Goal: Task Accomplishment & Management: Manage account settings

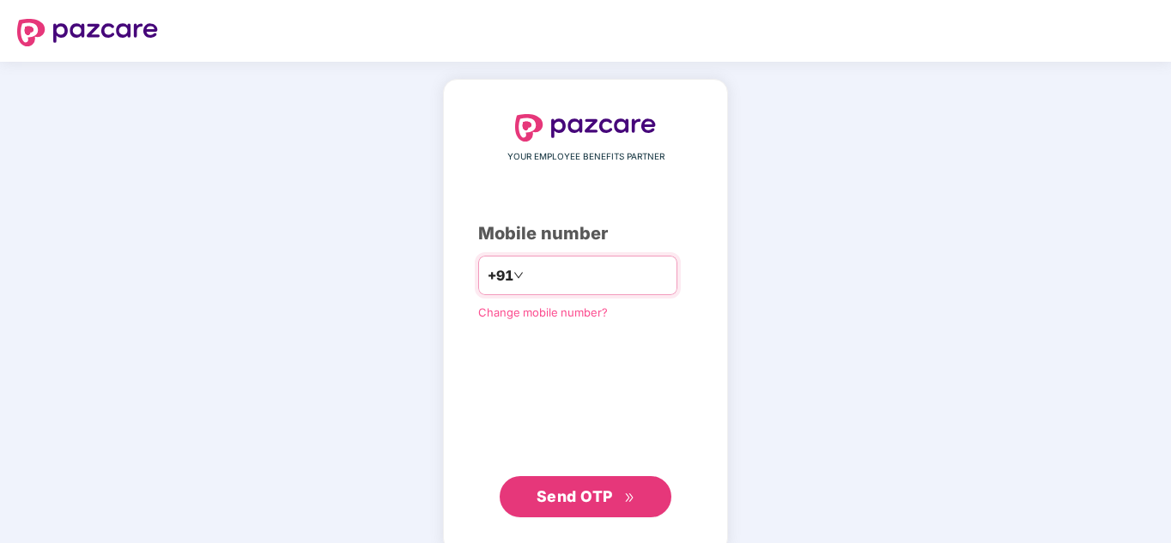
click at [536, 281] on input "number" at bounding box center [597, 275] width 141 height 27
type input "**********"
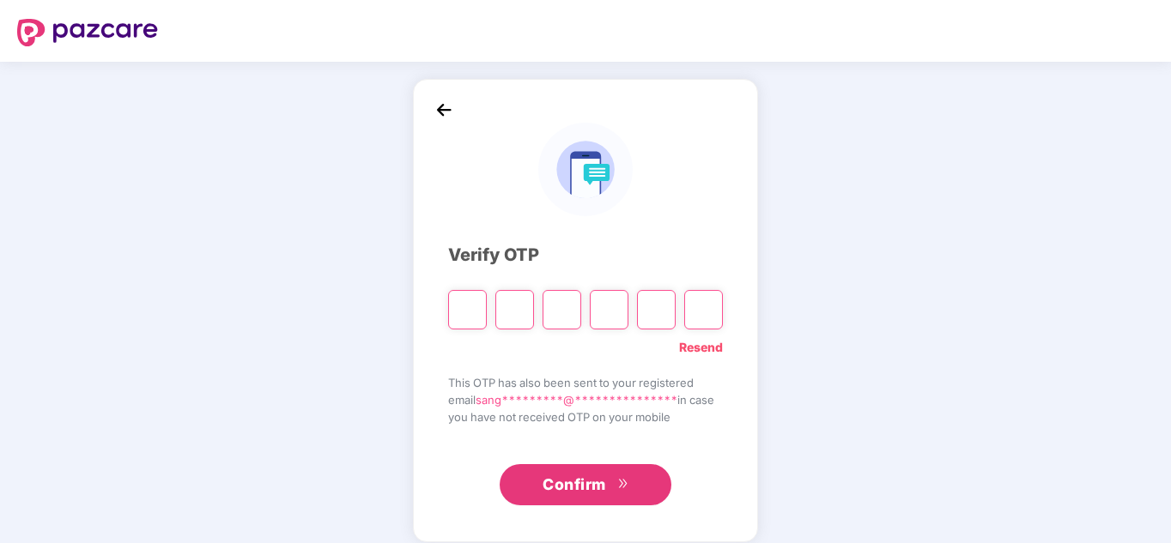
type input "*"
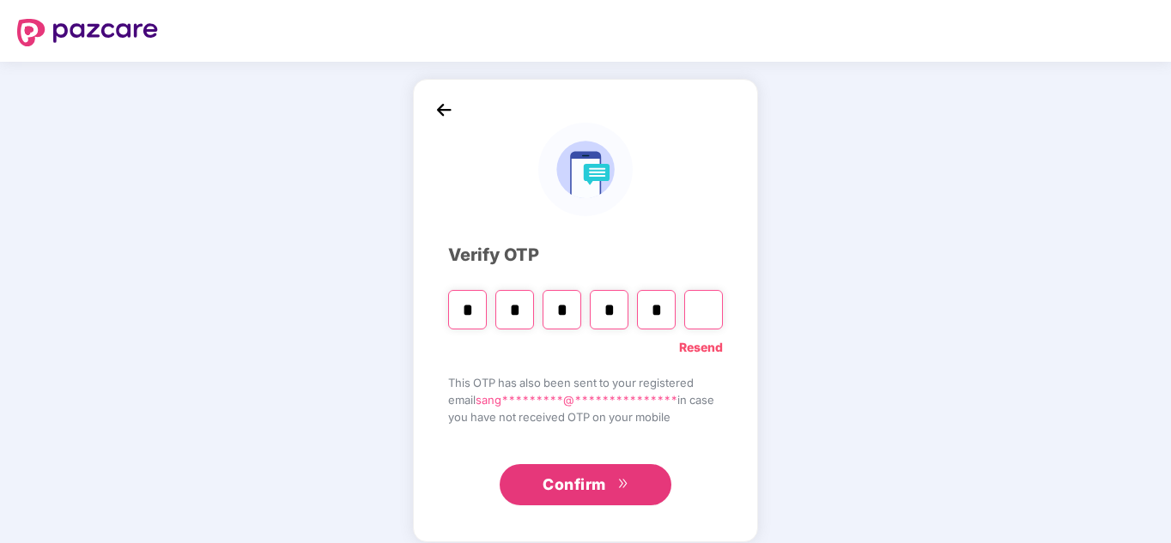
type input "*"
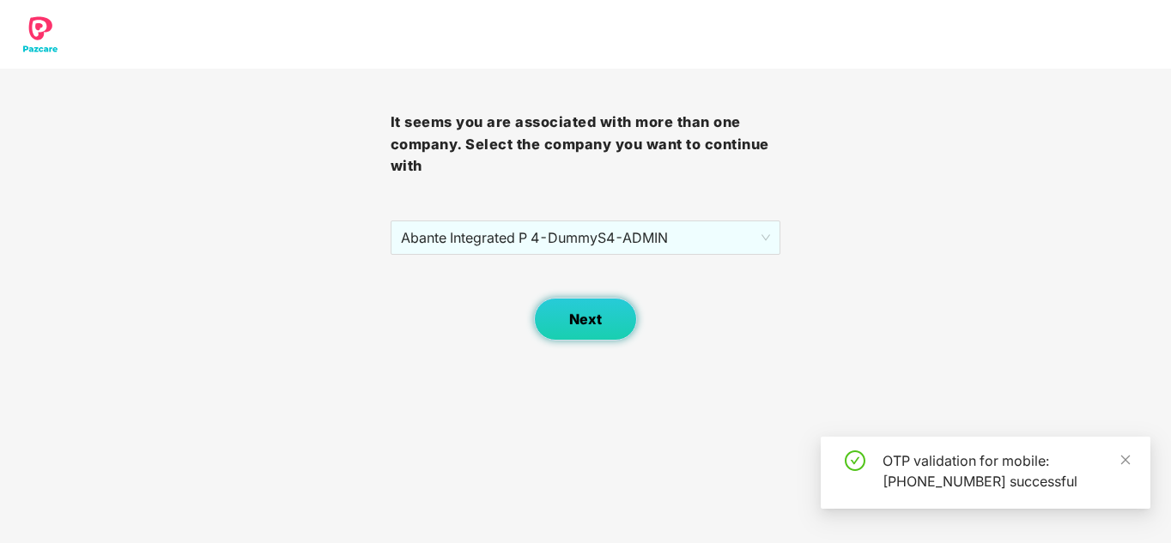
click at [581, 322] on span "Next" at bounding box center [585, 320] width 33 height 16
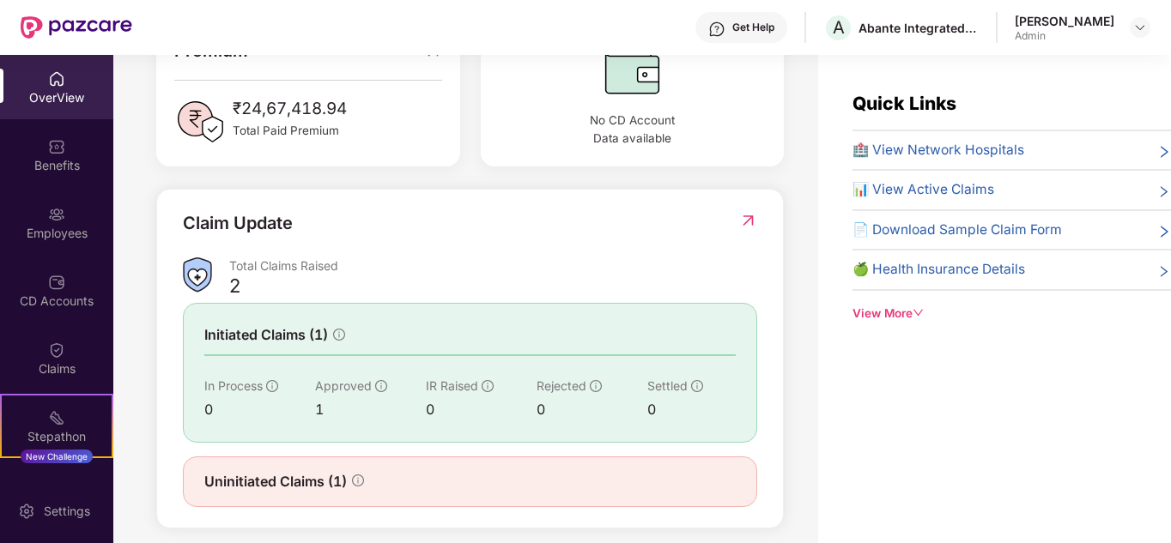
scroll to position [506, 0]
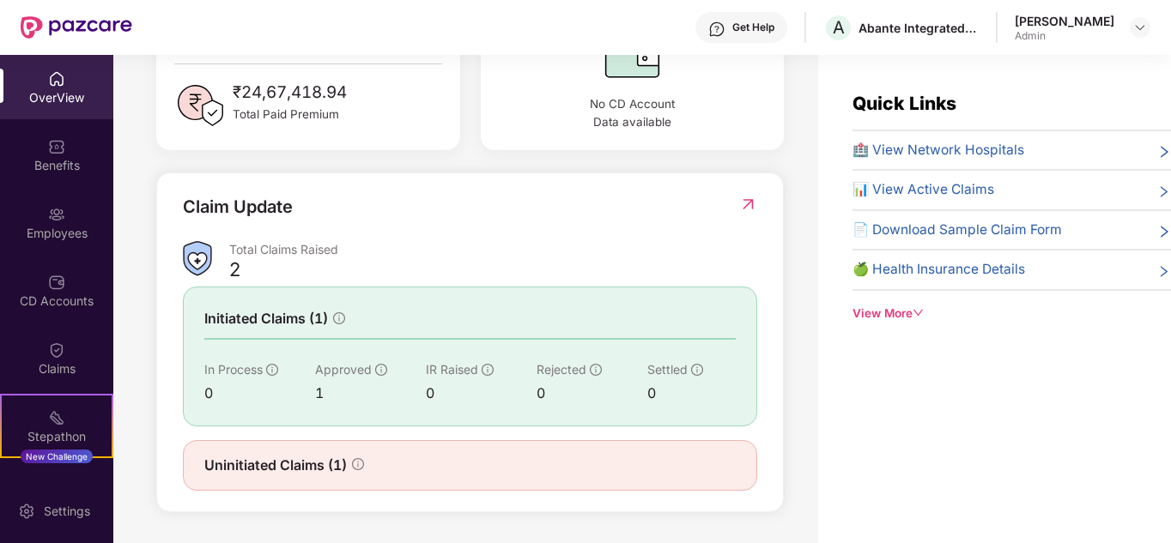
click at [949, 153] on span "🏥 View Network Hospitals" at bounding box center [938, 150] width 172 height 21
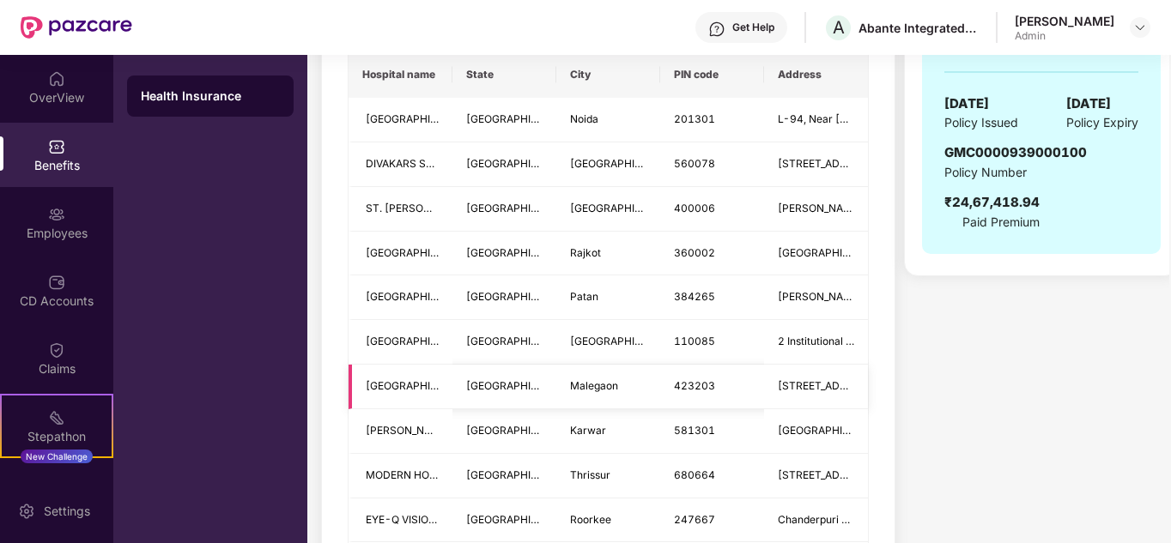
scroll to position [86, 0]
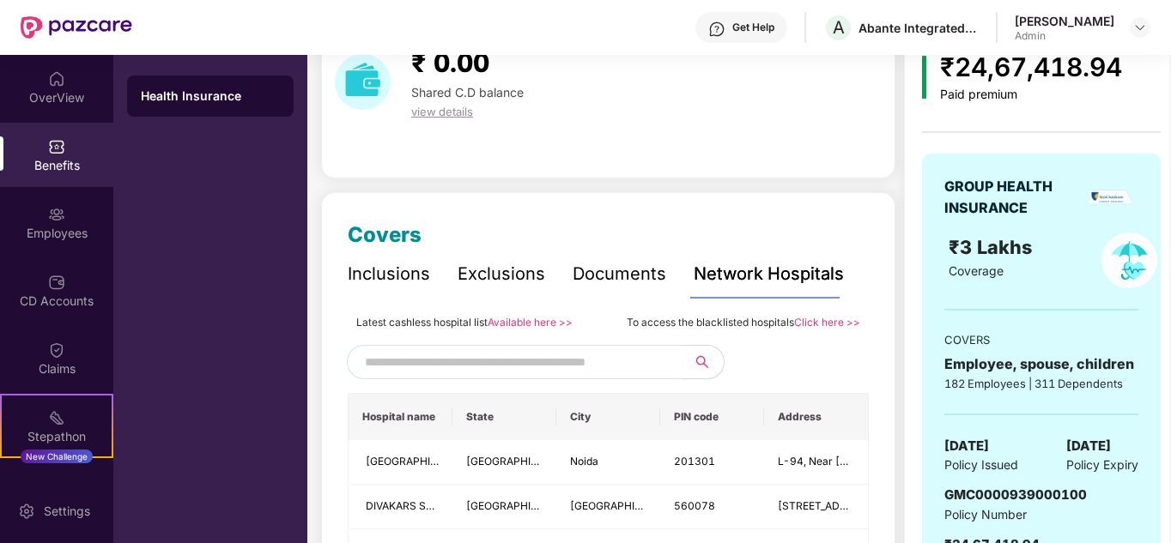
click at [452, 358] on input "text" at bounding box center [512, 362] width 294 height 26
click at [529, 324] on link "Available here >>" at bounding box center [530, 322] width 85 height 13
click at [828, 320] on link "Click here >>" at bounding box center [827, 322] width 66 height 13
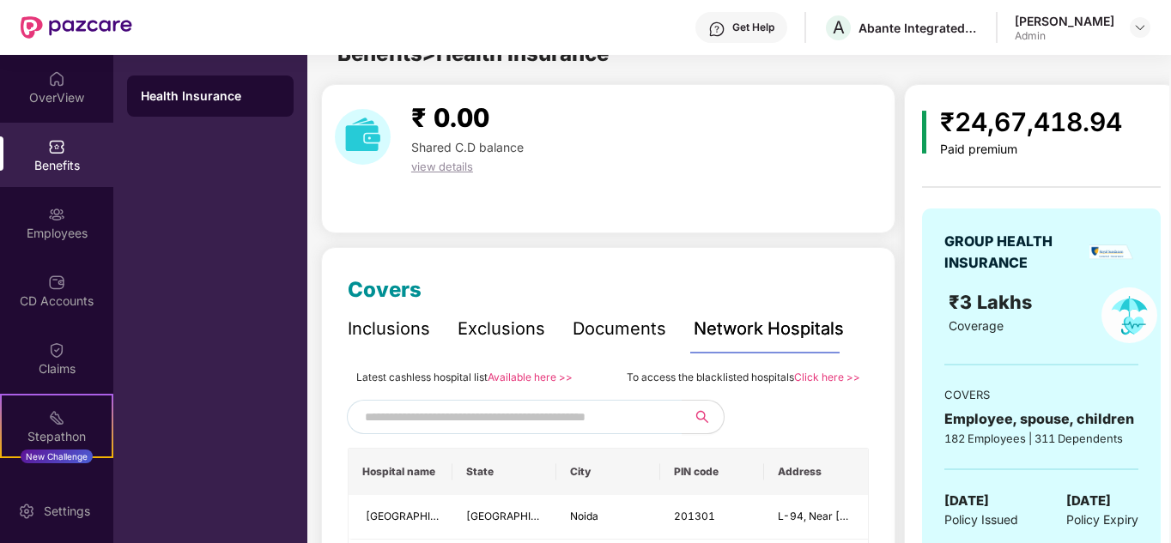
scroll to position [0, 0]
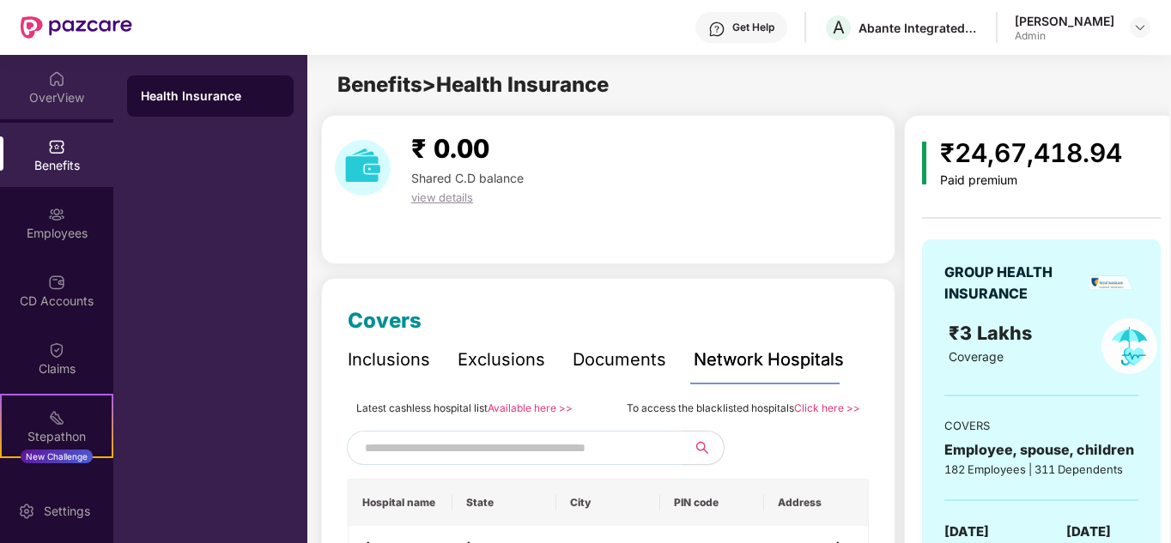
click at [43, 85] on div "OverView" at bounding box center [56, 87] width 113 height 64
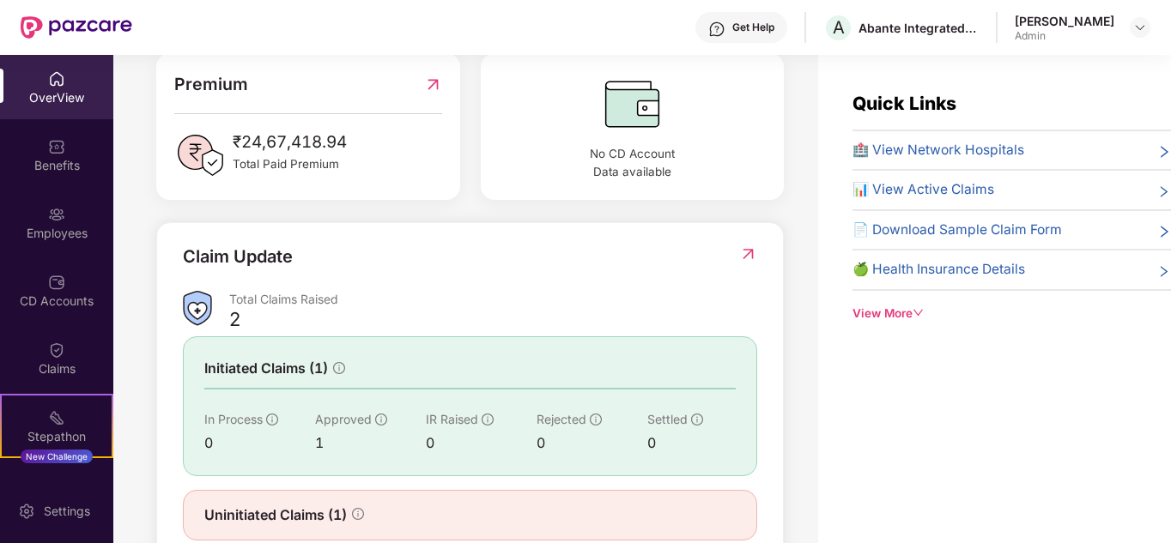
scroll to position [506, 0]
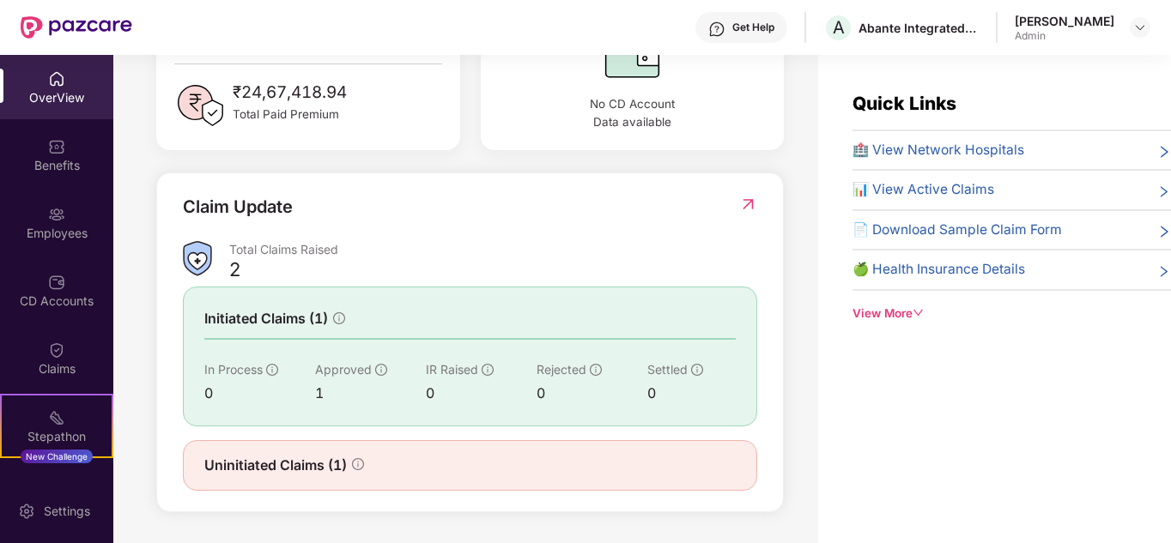
click at [278, 464] on span "Uninitiated Claims (1)" at bounding box center [275, 465] width 143 height 21
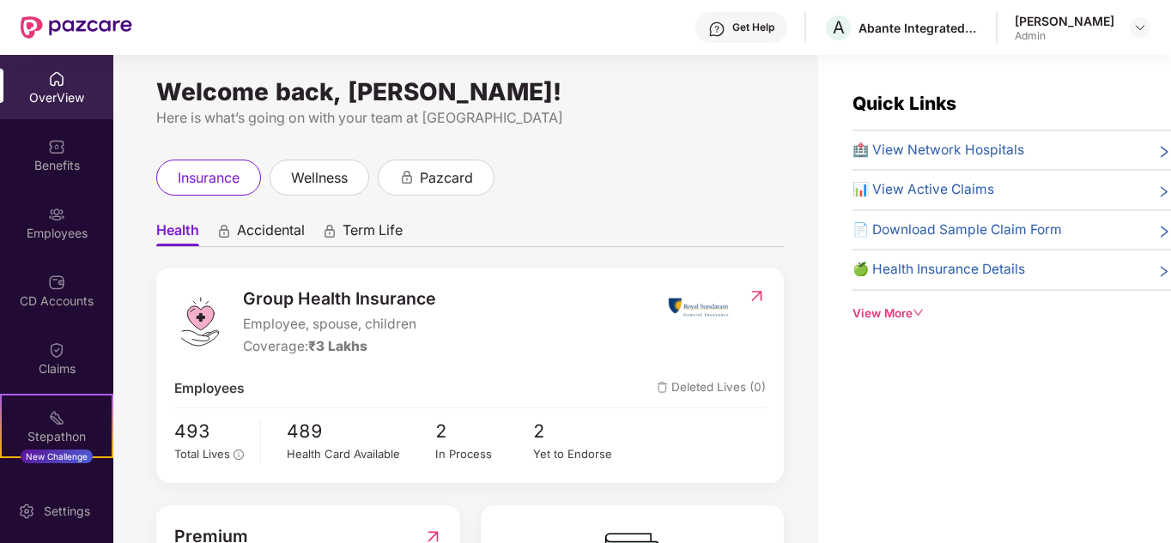
scroll to position [0, 0]
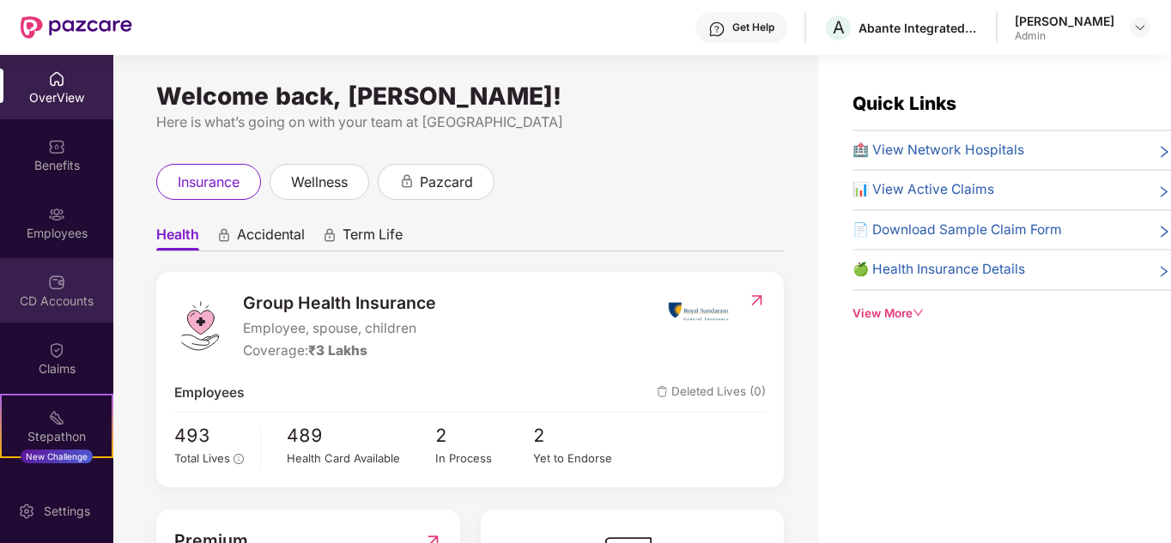
click at [50, 302] on div "CD Accounts" at bounding box center [56, 301] width 113 height 17
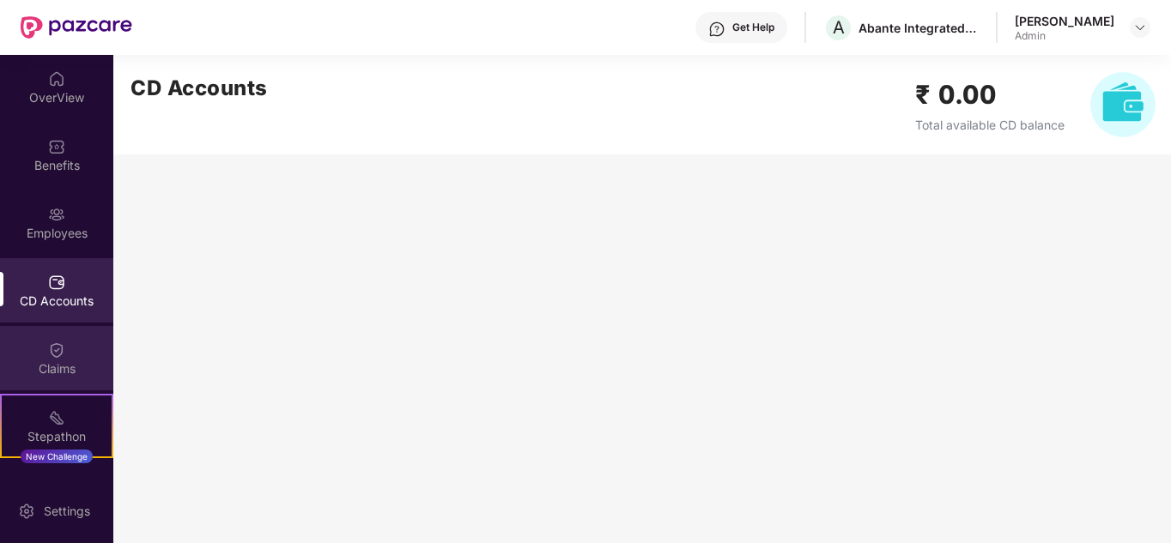
click at [55, 359] on div "Claims" at bounding box center [56, 358] width 113 height 64
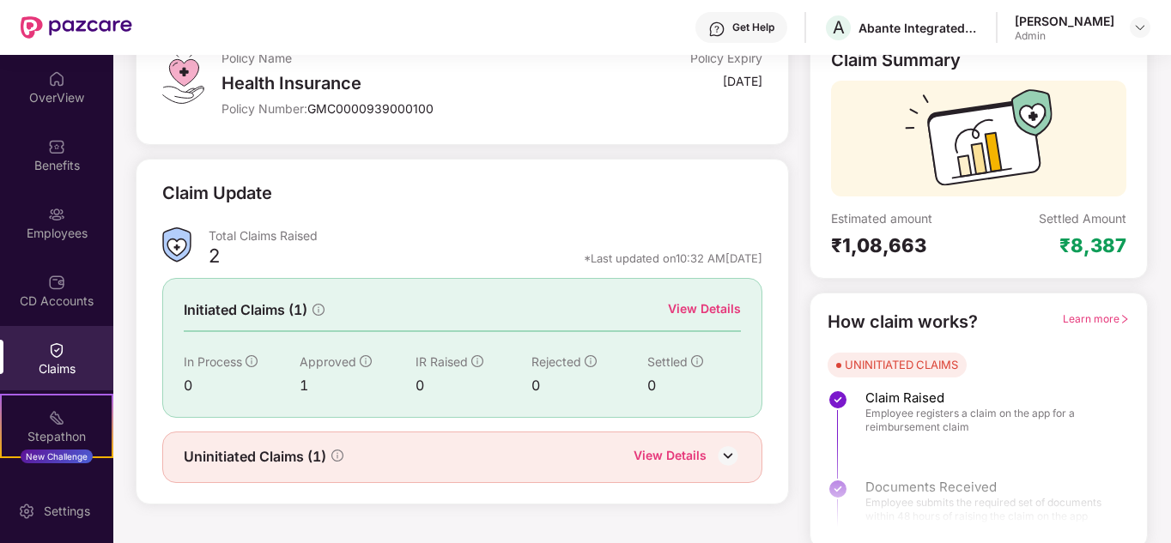
scroll to position [129, 0]
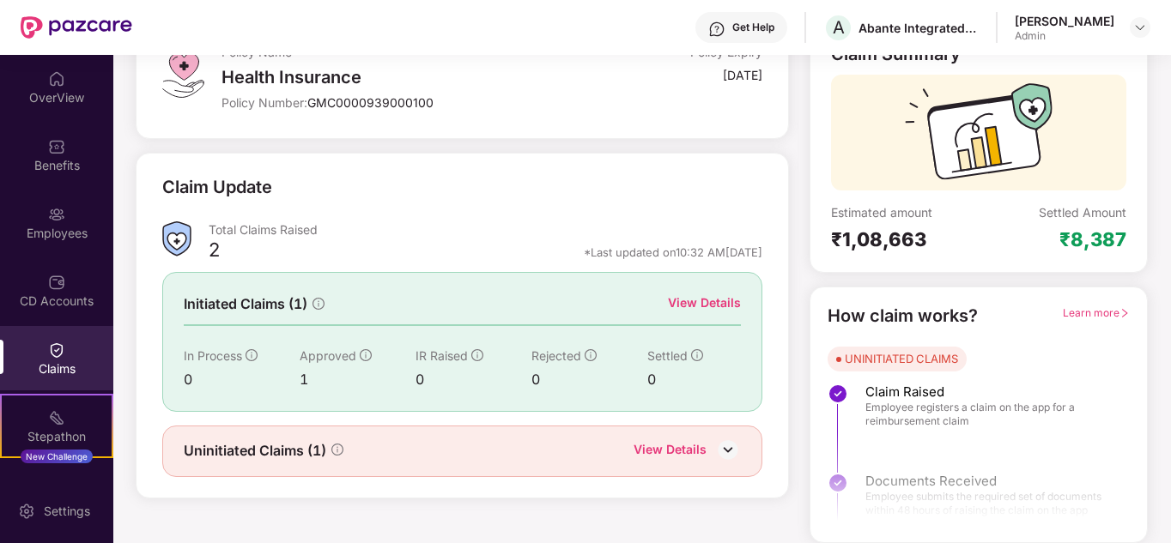
click at [685, 454] on div "View Details" at bounding box center [670, 451] width 73 height 22
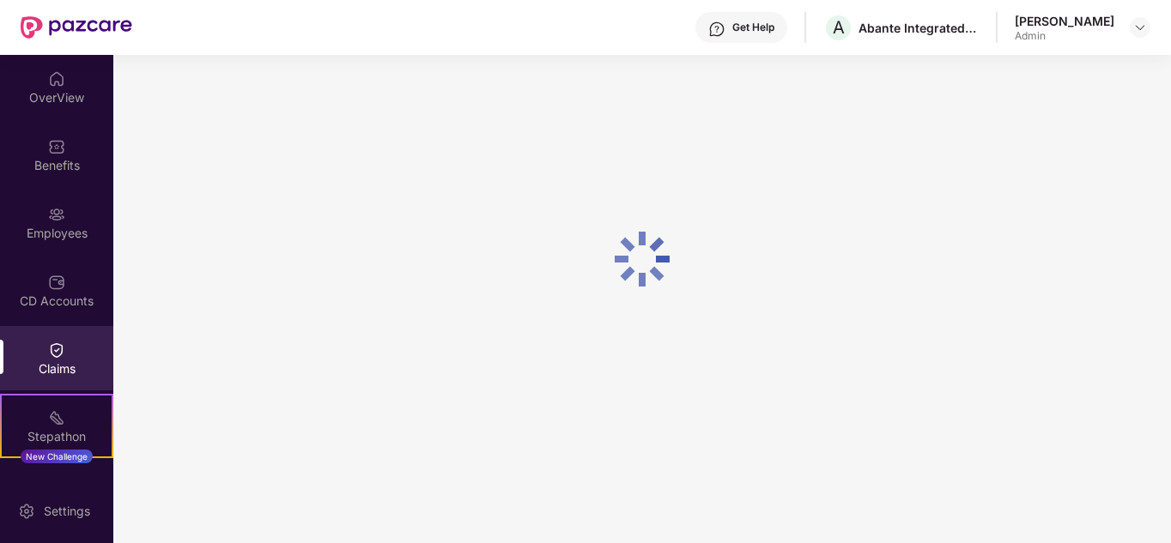
scroll to position [55, 0]
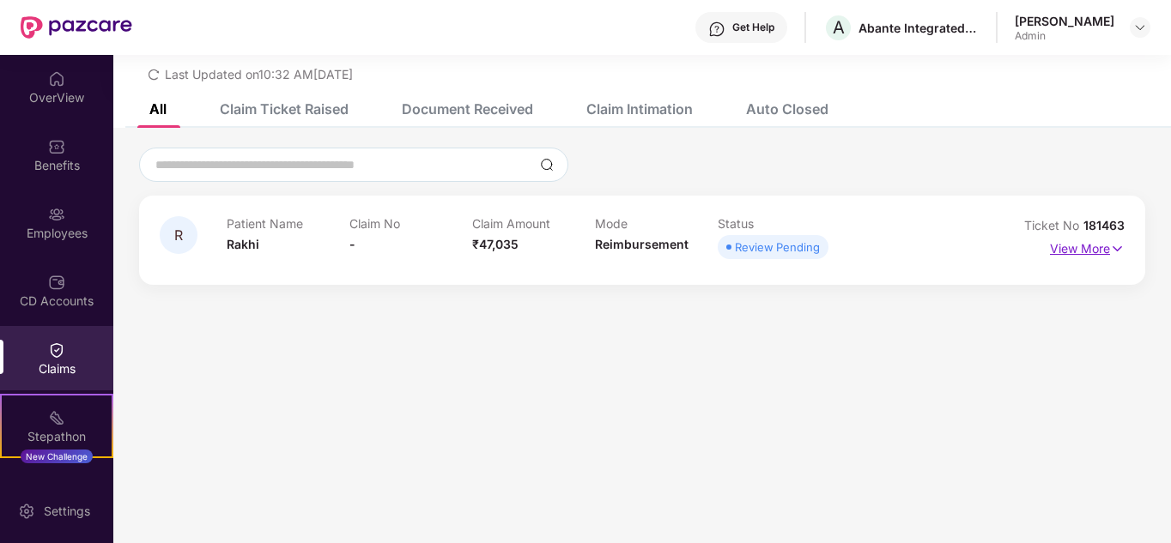
click at [1091, 247] on p "View More" at bounding box center [1087, 246] width 75 height 23
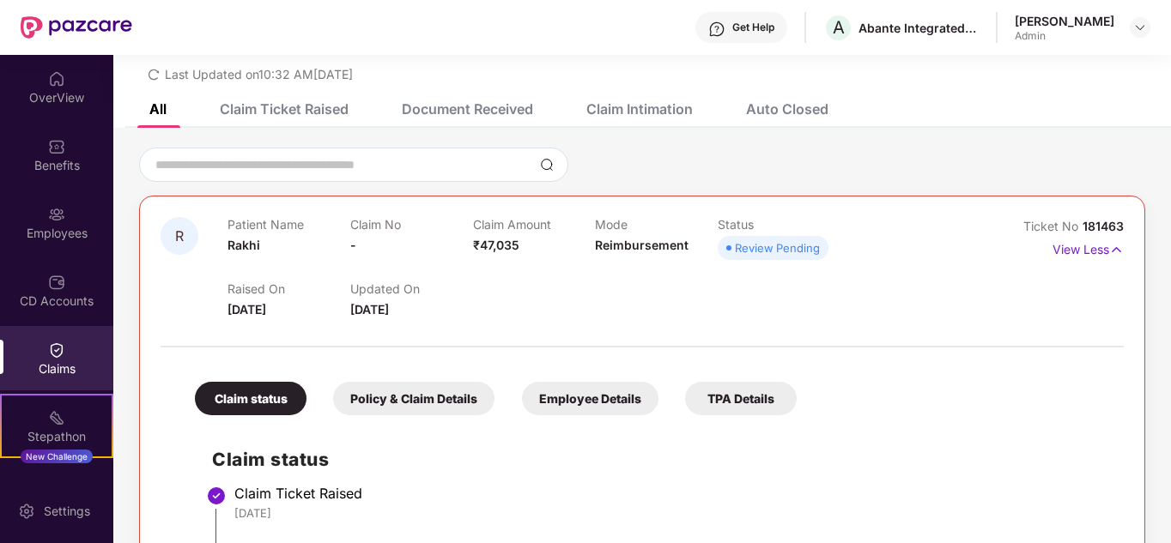
scroll to position [240, 0]
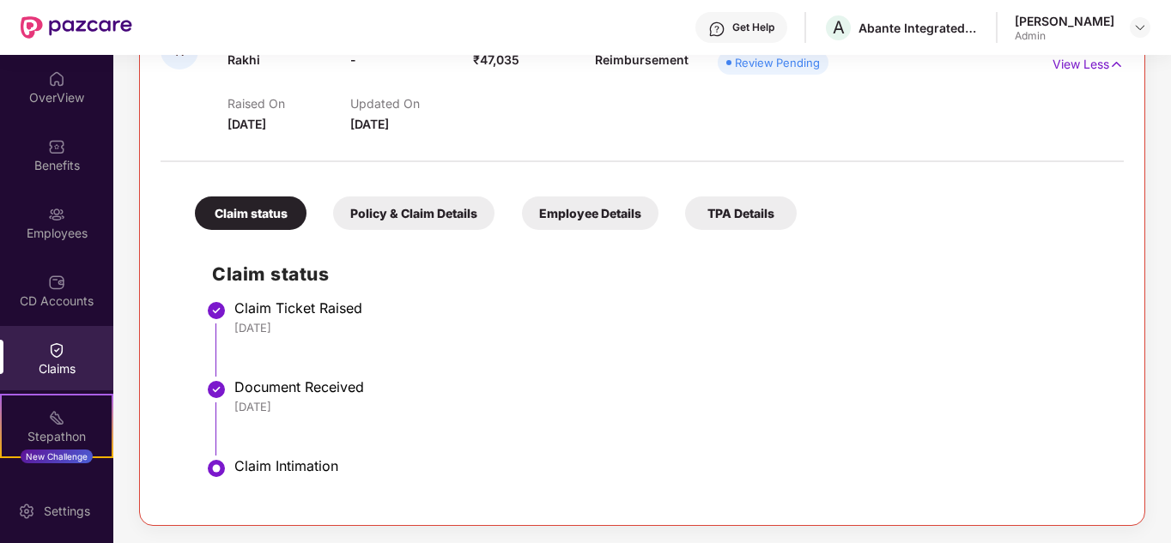
click at [409, 211] on div "Policy & Claim Details" at bounding box center [413, 213] width 161 height 33
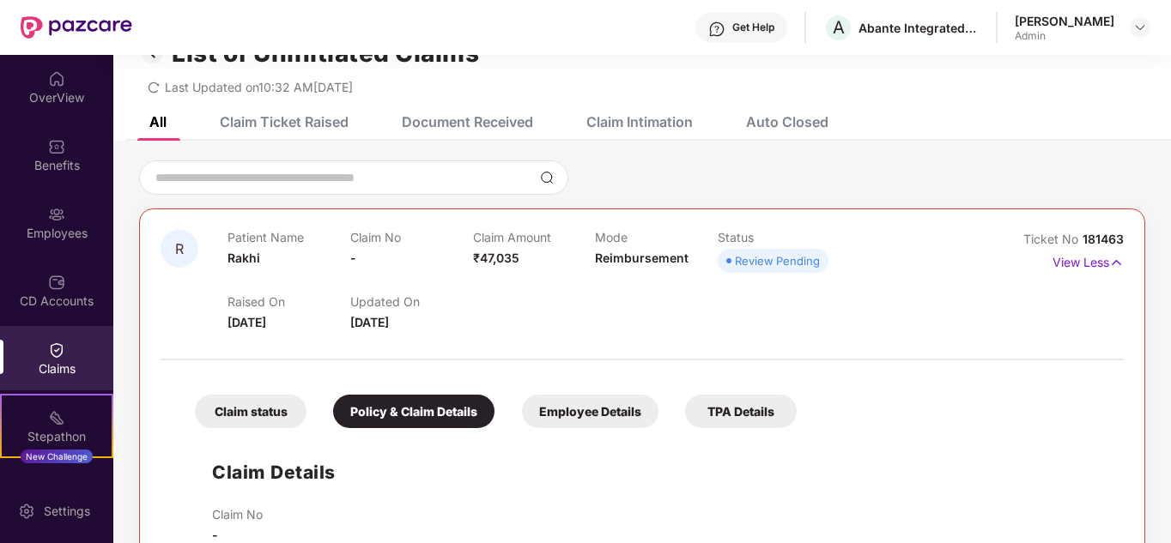
scroll to position [0, 0]
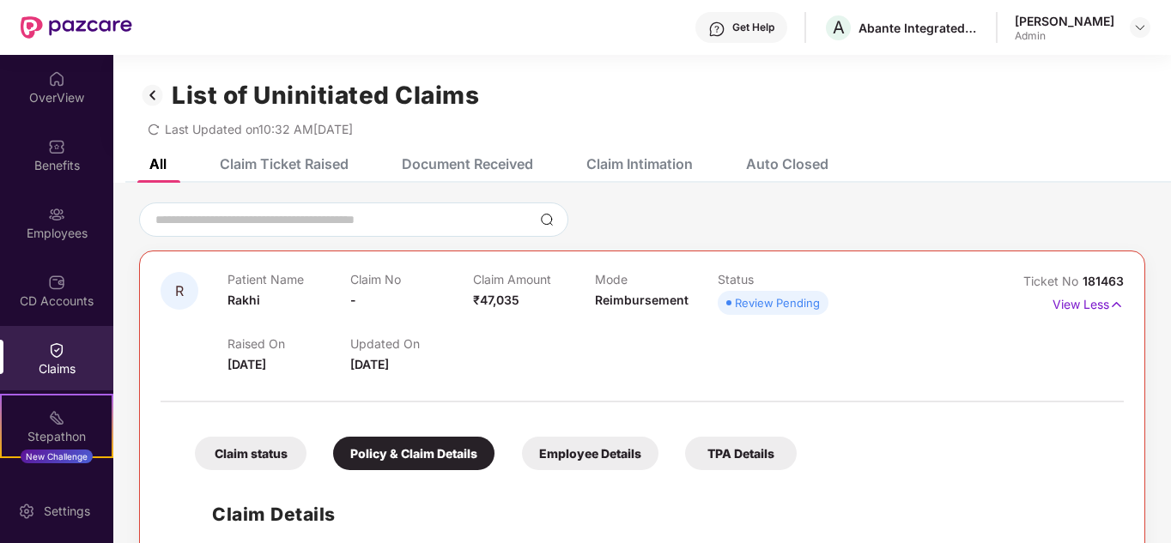
click at [579, 459] on div "Employee Details" at bounding box center [590, 453] width 136 height 33
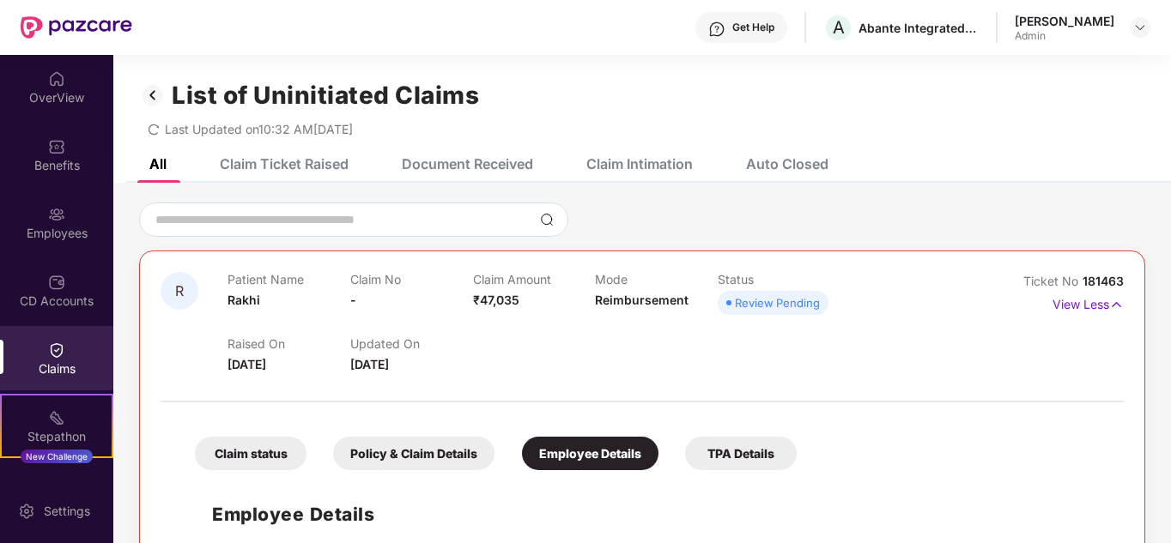
click at [741, 457] on div "TPA Details" at bounding box center [741, 453] width 112 height 33
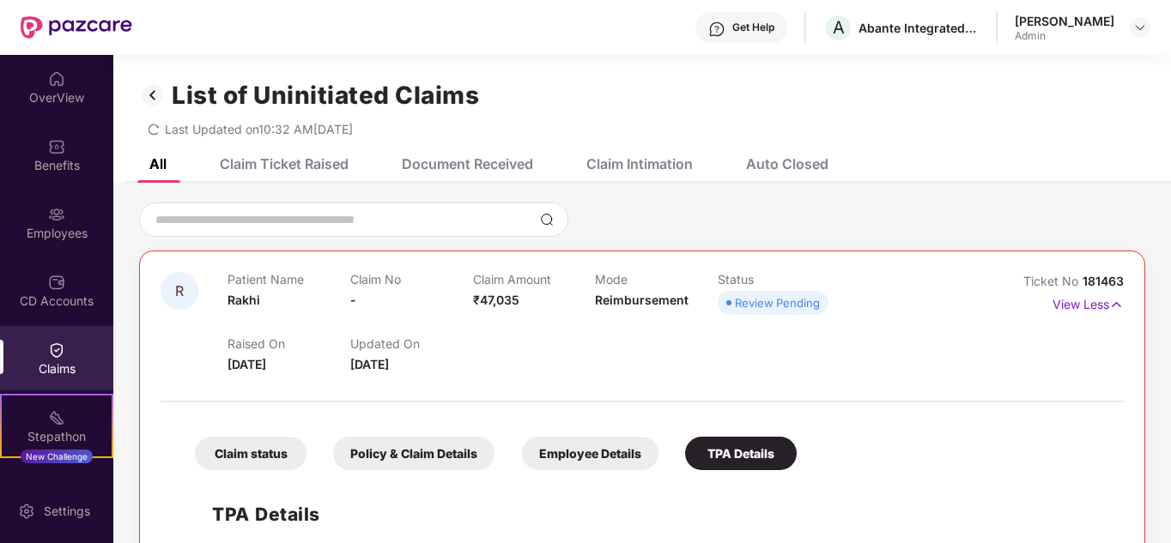
click at [638, 161] on div "Claim Intimation" at bounding box center [639, 163] width 106 height 17
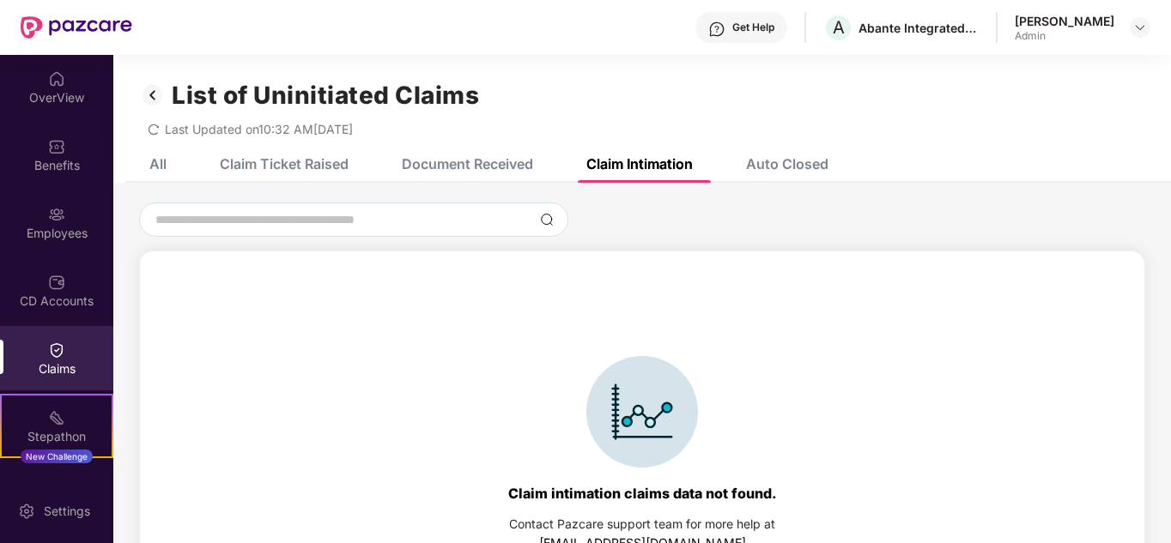
click at [792, 166] on div "Auto Closed" at bounding box center [787, 163] width 82 height 17
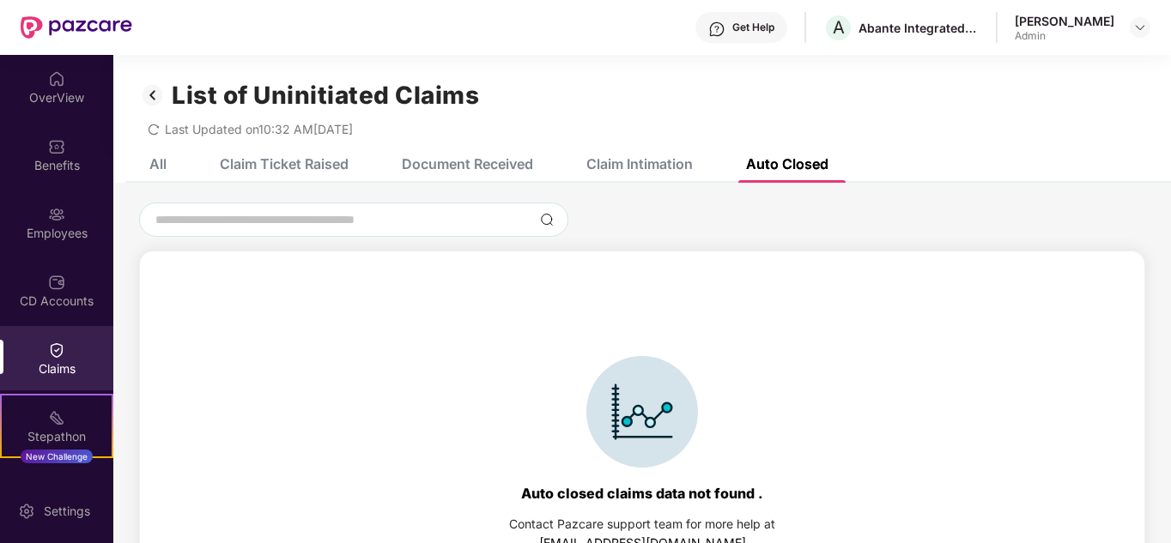
click at [447, 175] on div "Document Received" at bounding box center [454, 164] width 157 height 38
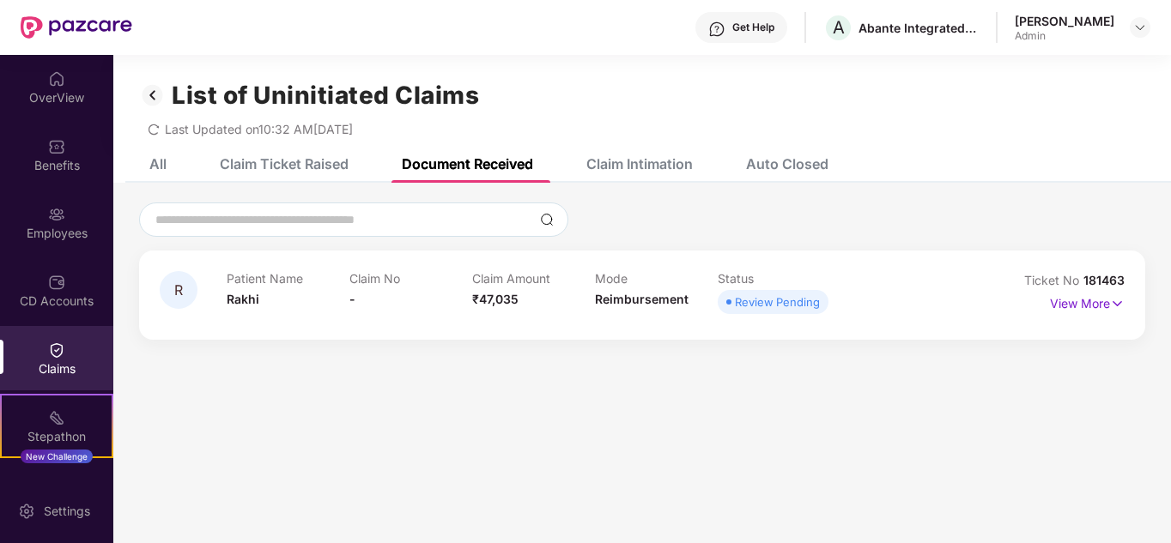
click at [240, 171] on div "Claim Ticket Raised" at bounding box center [284, 163] width 129 height 17
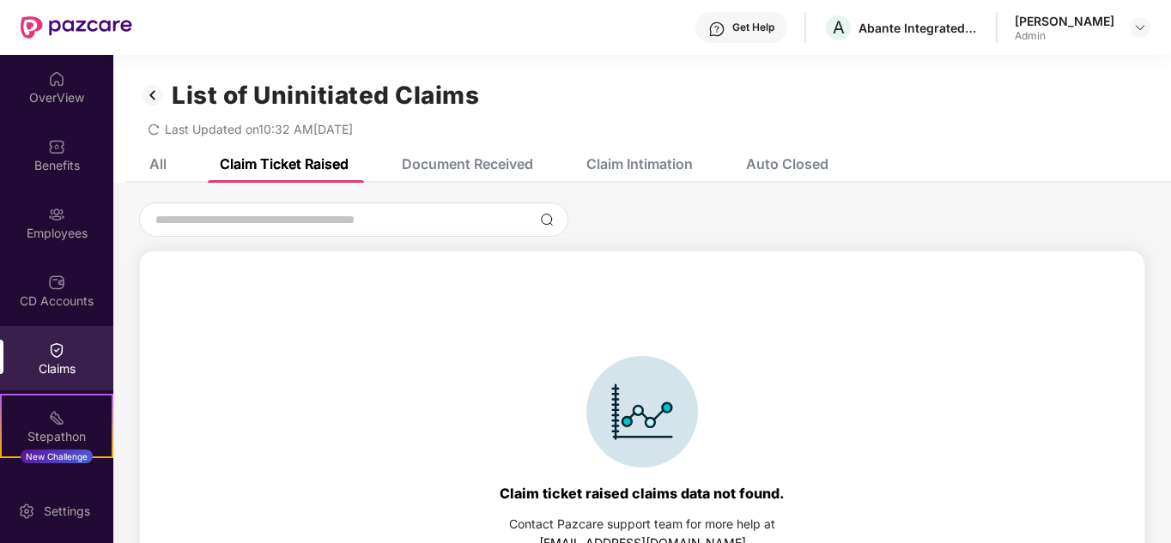
click at [163, 165] on div "All" at bounding box center [157, 163] width 17 height 17
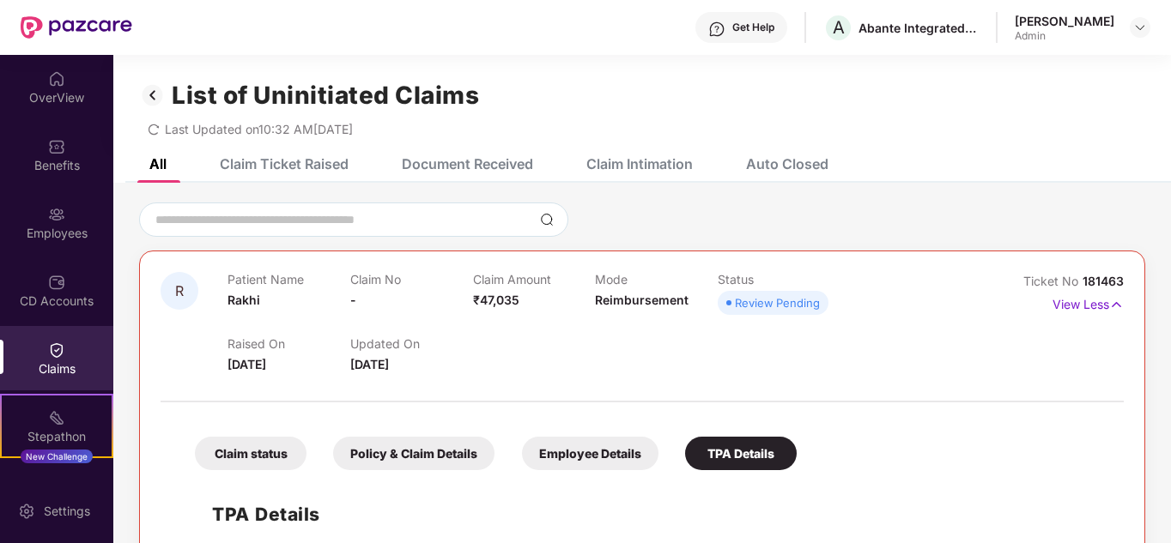
click at [152, 98] on img at bounding box center [152, 95] width 27 height 29
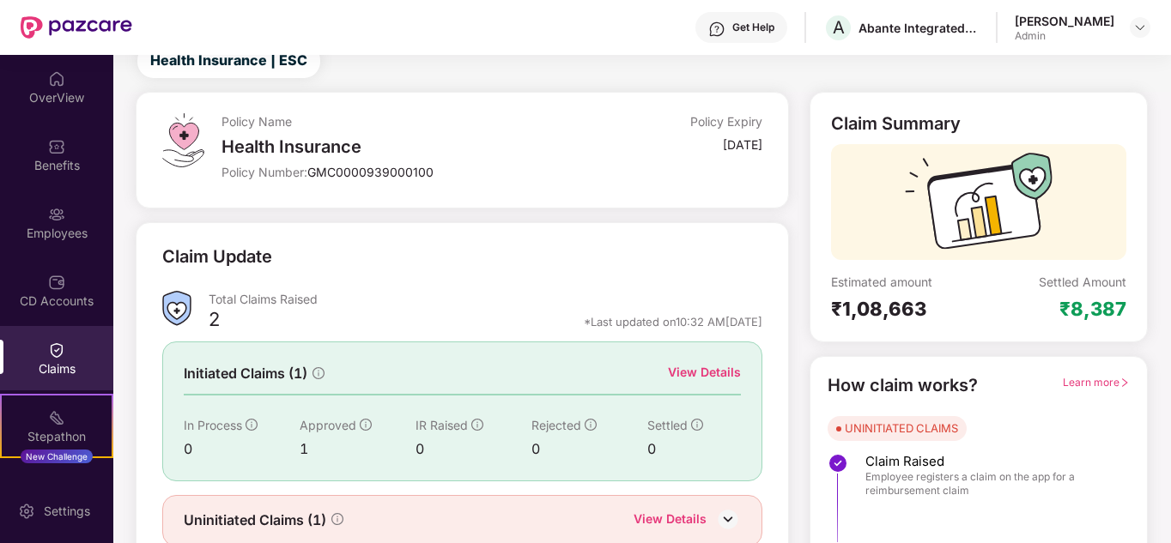
scroll to position [129, 0]
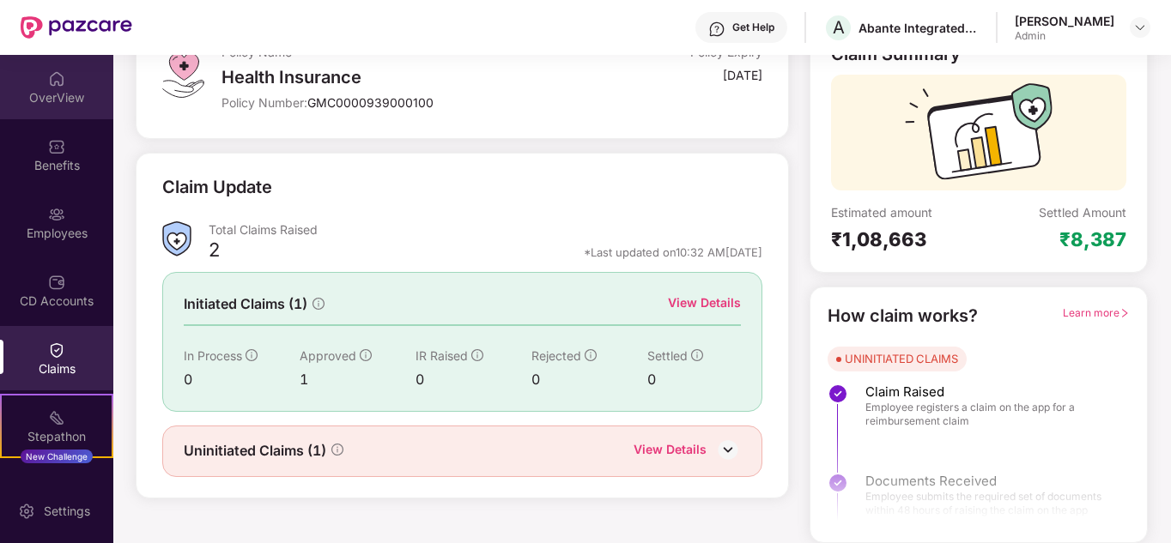
click at [39, 90] on div "OverView" at bounding box center [56, 97] width 113 height 17
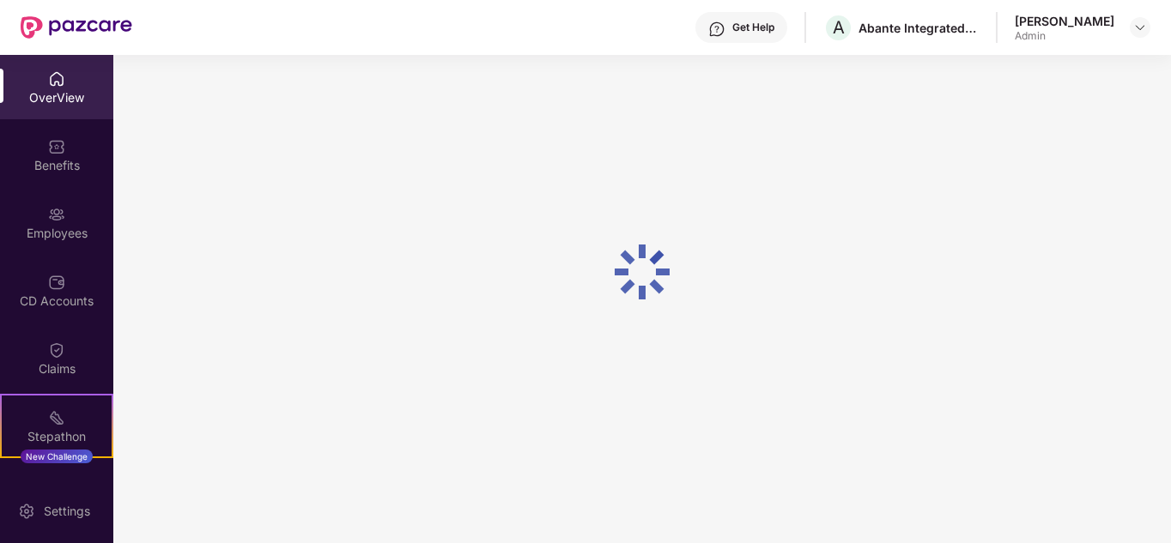
scroll to position [55, 0]
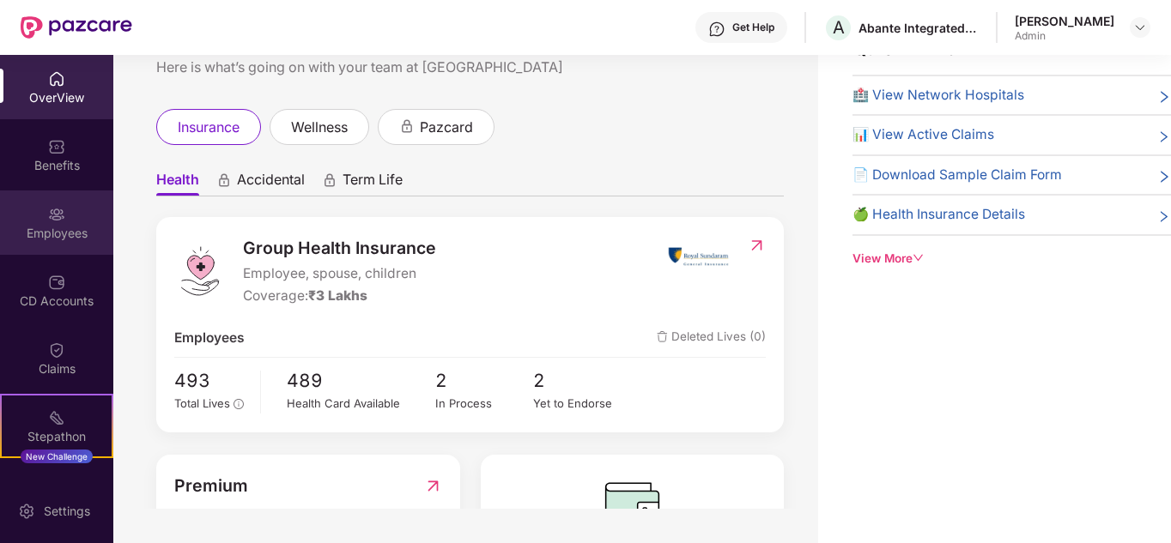
click at [44, 221] on div "Employees" at bounding box center [56, 223] width 113 height 64
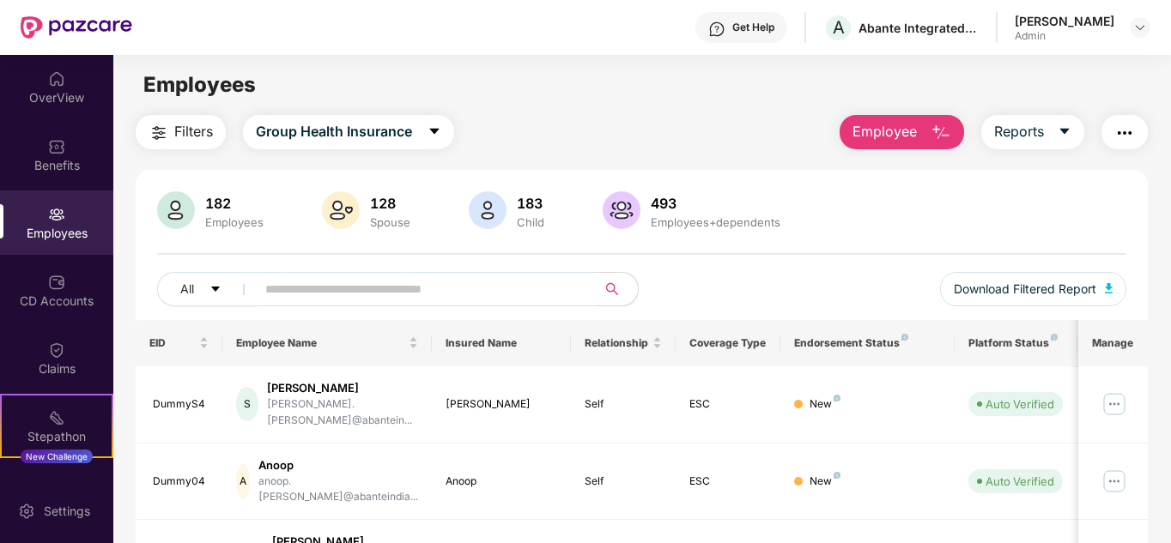
click at [63, 220] on div "Employees" at bounding box center [56, 223] width 113 height 64
click at [60, 157] on div "Benefits" at bounding box center [56, 165] width 113 height 17
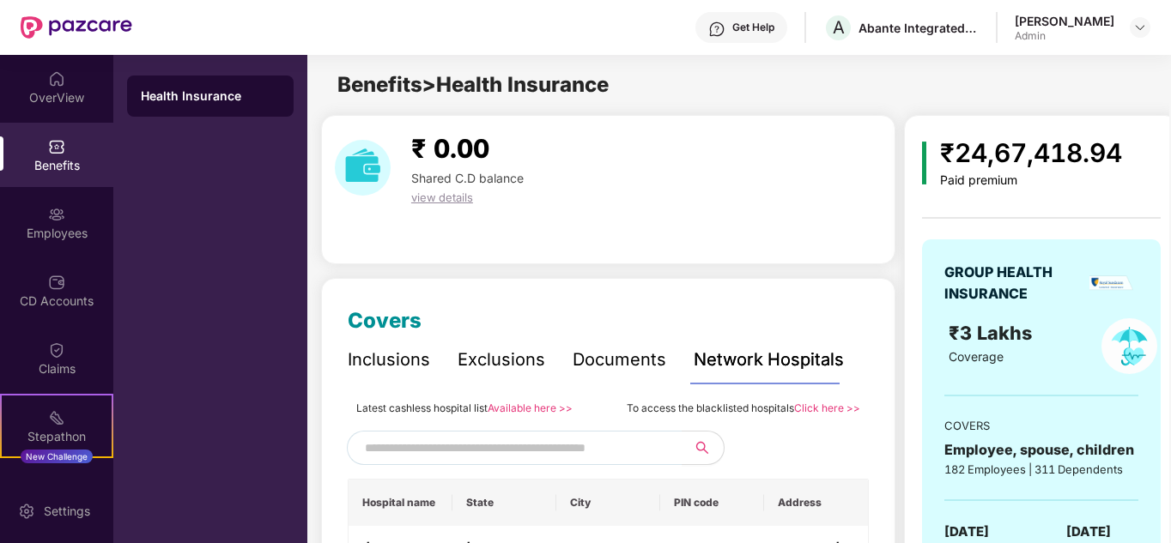
click at [528, 410] on link "Available here >>" at bounding box center [530, 408] width 85 height 13
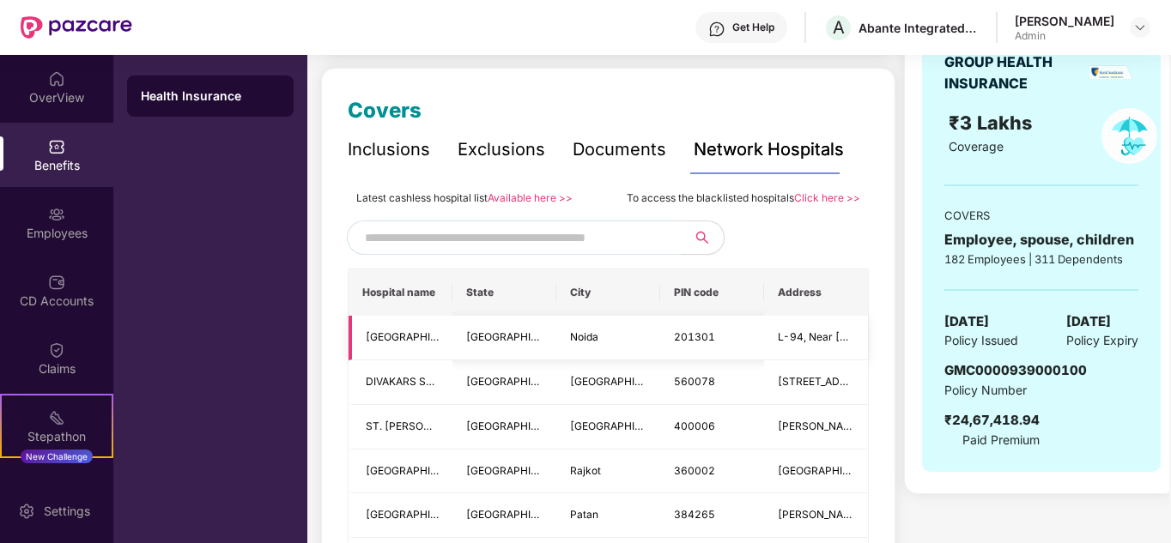
scroll to position [258, 0]
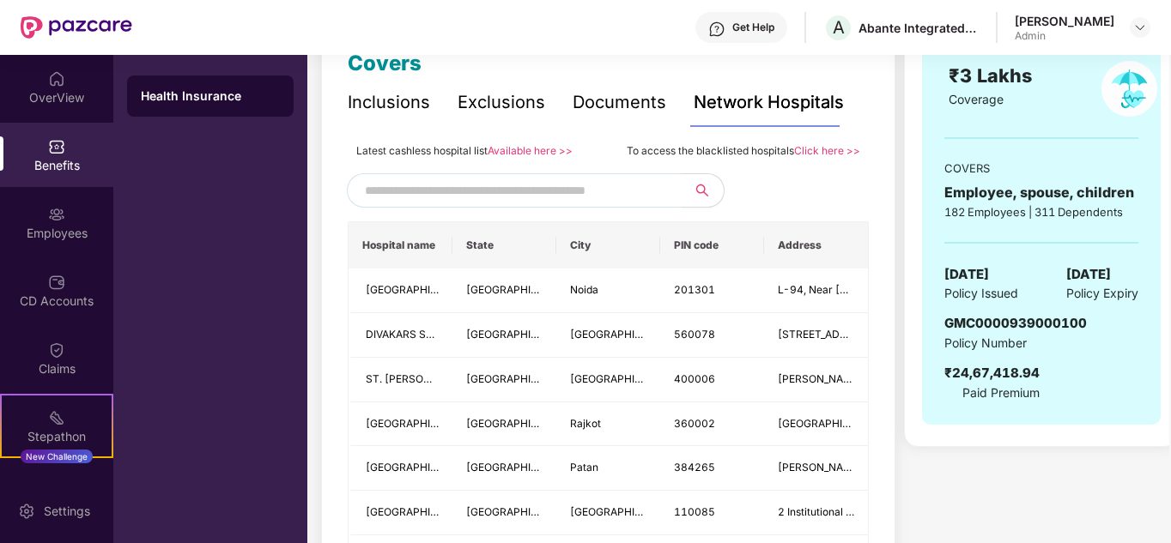
click at [467, 197] on input "text" at bounding box center [512, 191] width 294 height 26
click at [463, 193] on input "text" at bounding box center [512, 191] width 294 height 26
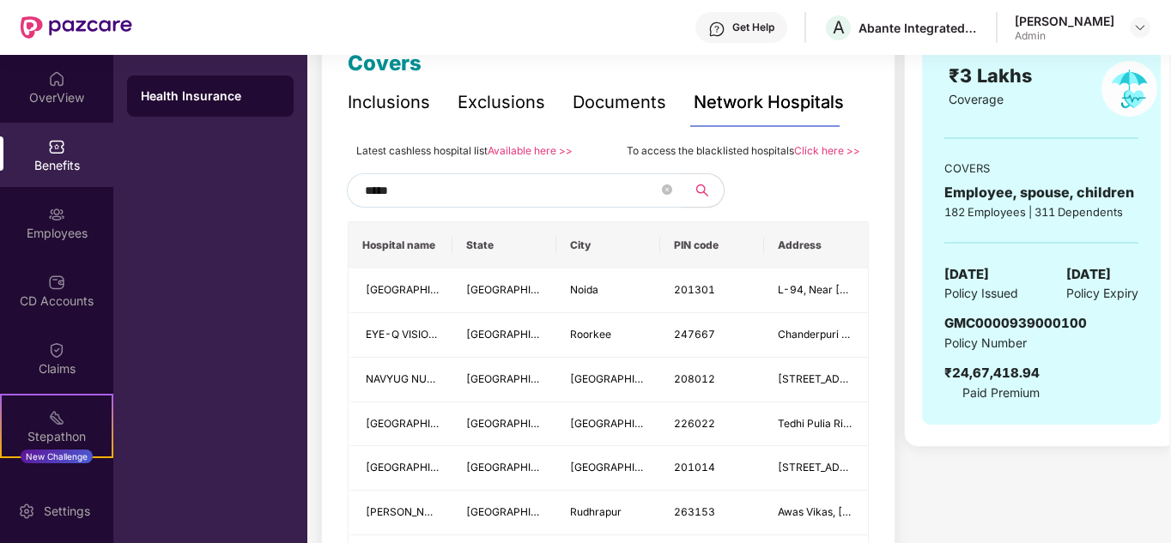
click at [451, 193] on input "*****" at bounding box center [512, 191] width 294 height 26
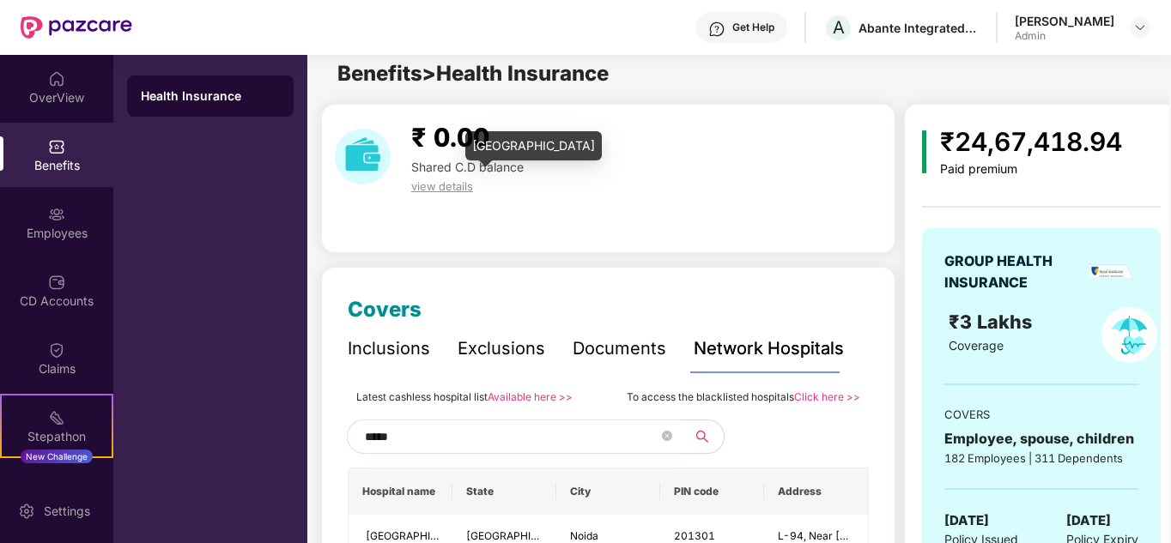
scroll to position [0, 0]
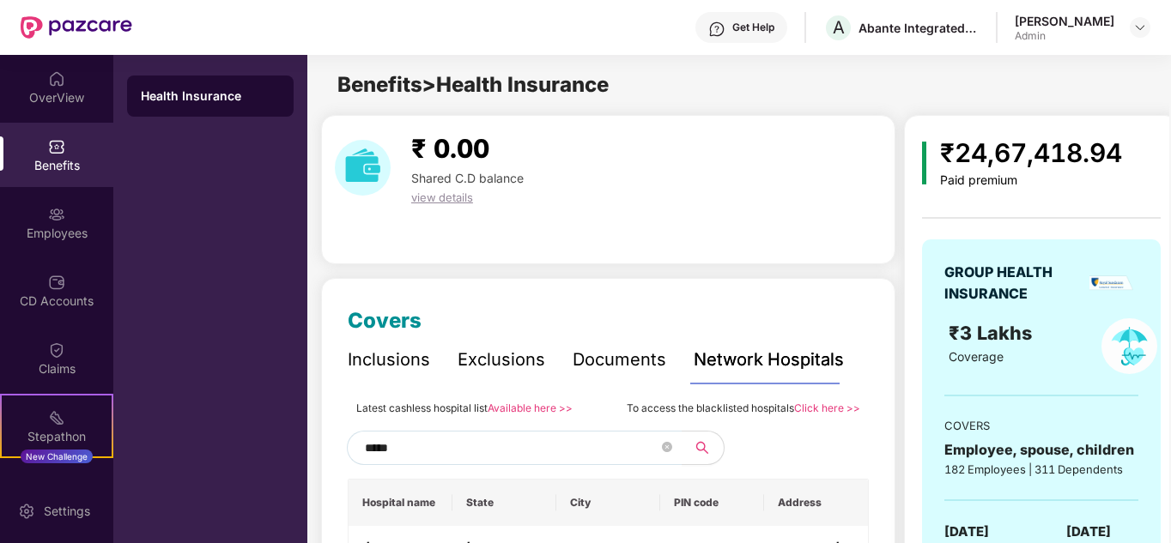
click at [437, 452] on input "*****" at bounding box center [512, 448] width 294 height 26
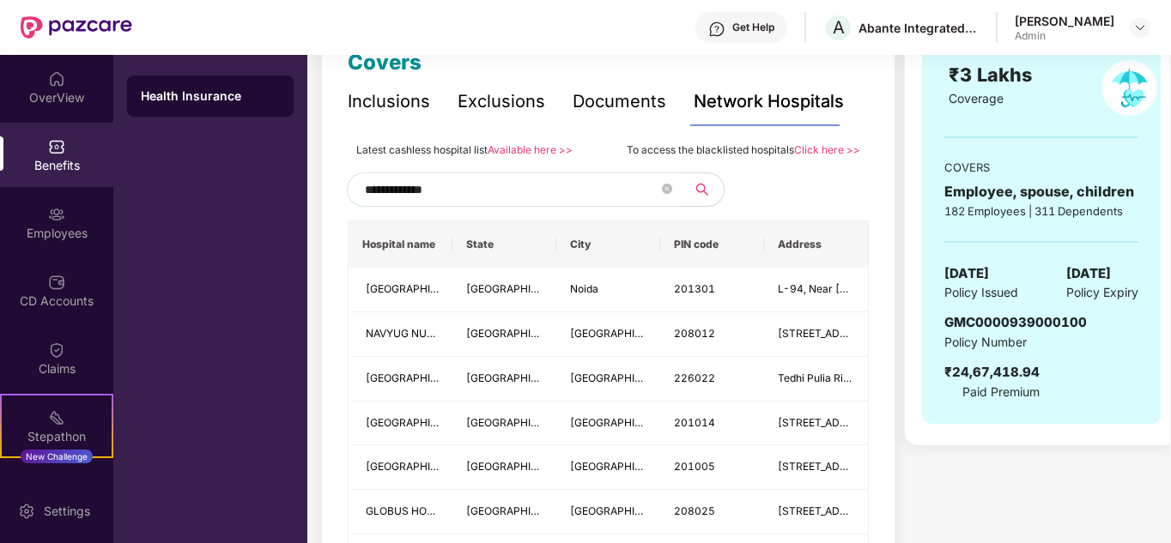
scroll to position [258, 0]
type input "*"
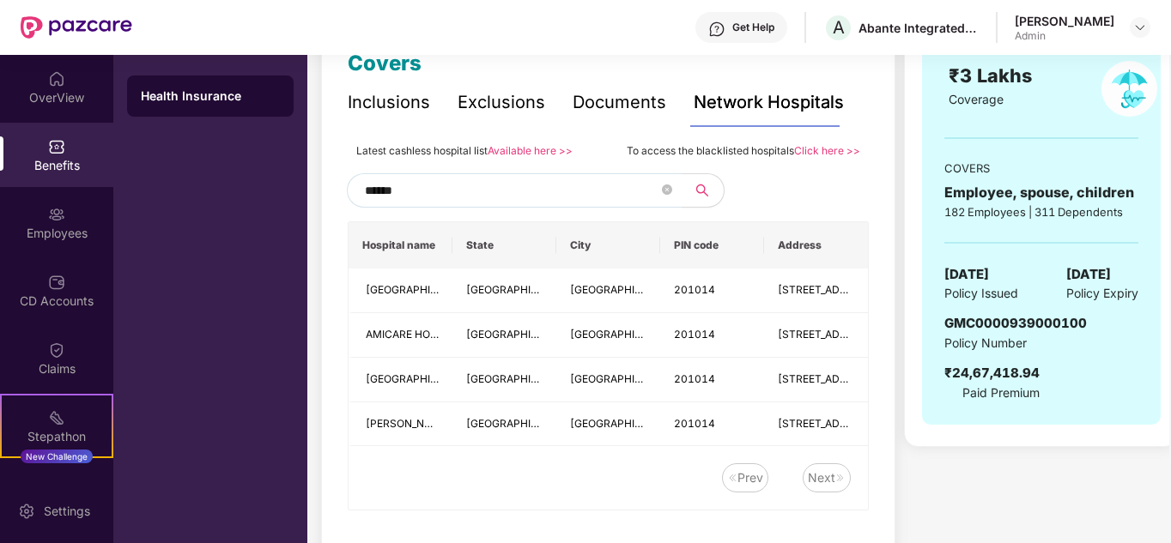
type input "******"
click at [823, 482] on div "Next" at bounding box center [821, 478] width 27 height 19
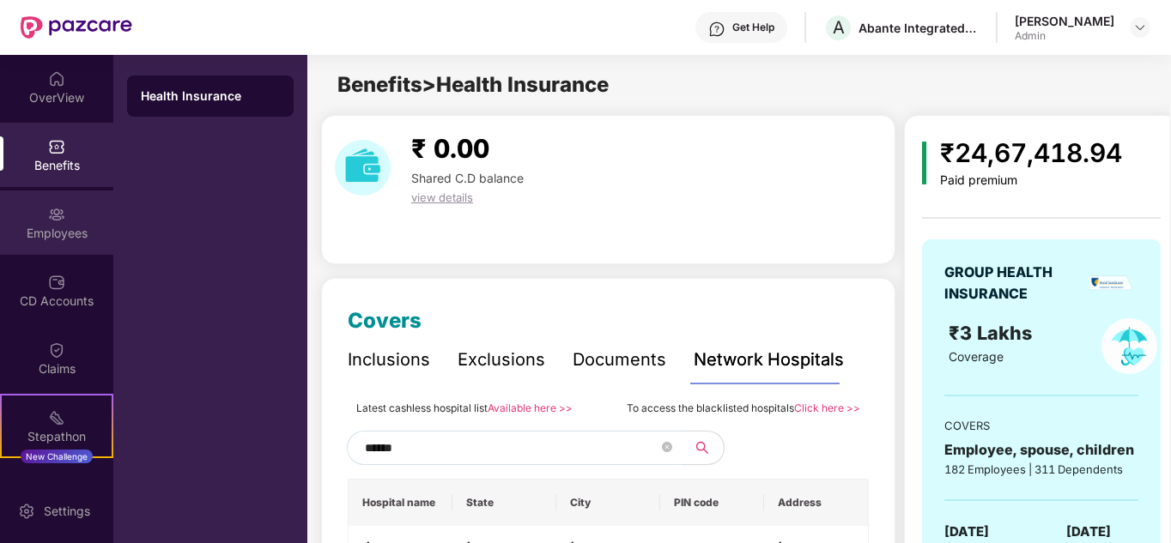
click at [65, 227] on div "Employees" at bounding box center [56, 233] width 113 height 17
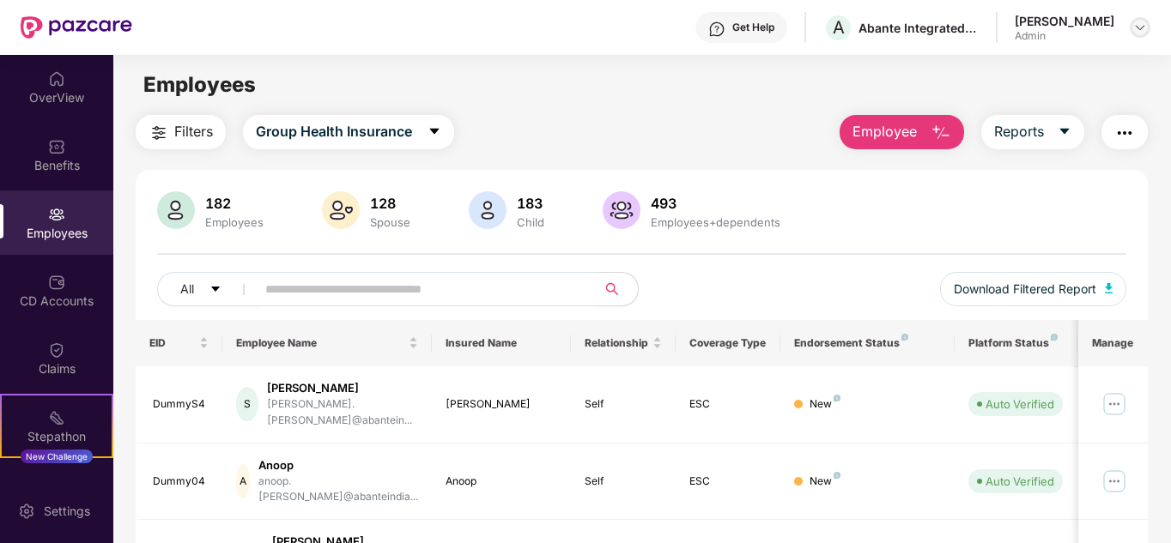
click at [1136, 27] on img at bounding box center [1140, 28] width 14 height 14
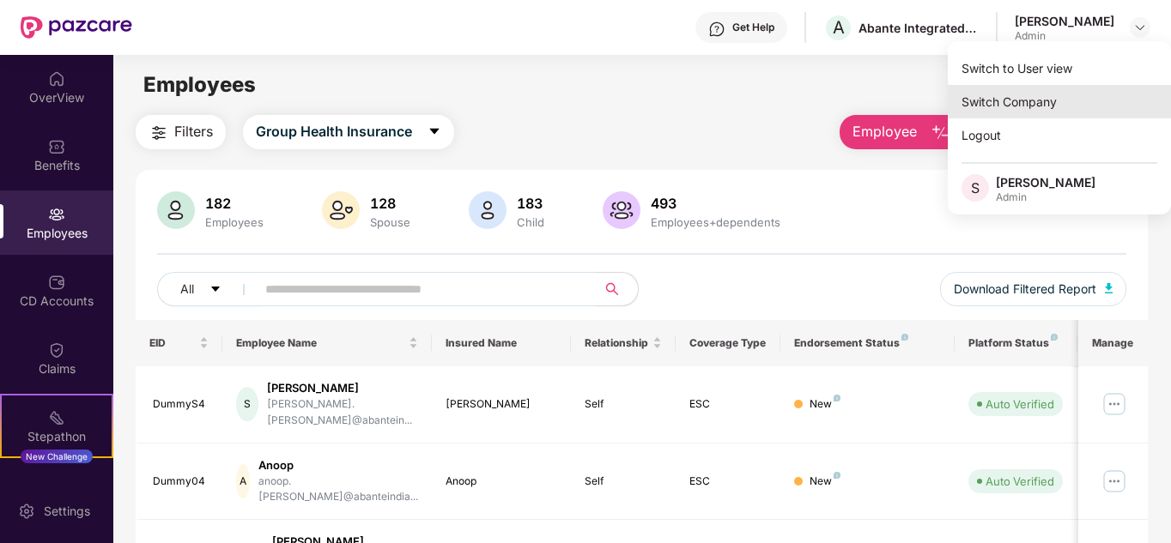
click at [1031, 93] on div "Switch Company" at bounding box center [1059, 101] width 223 height 33
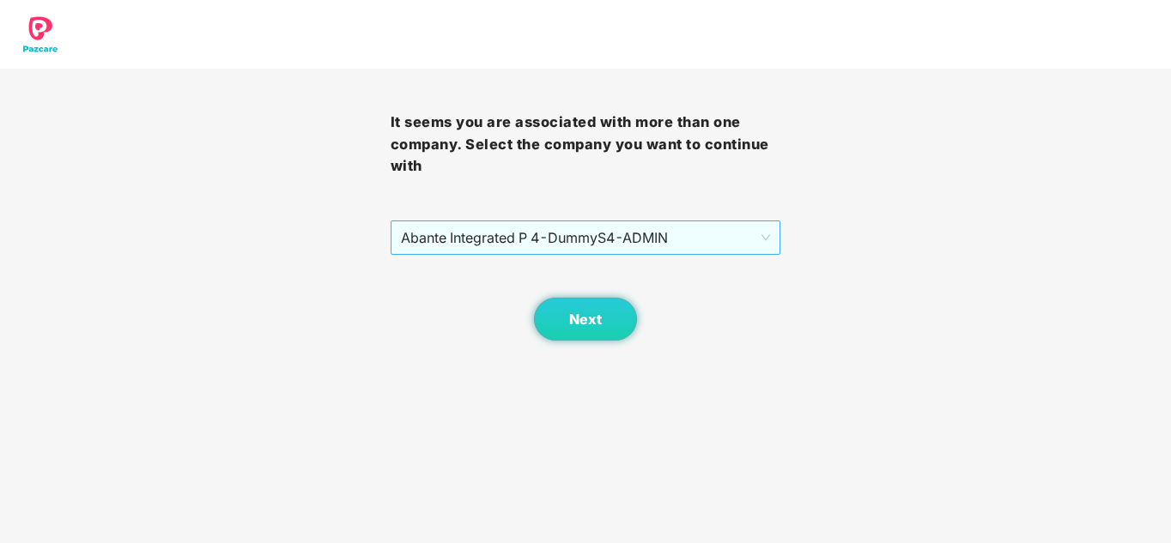
click at [701, 231] on span "Abante Integrated P 4 - DummyS4 - ADMIN" at bounding box center [586, 237] width 370 height 33
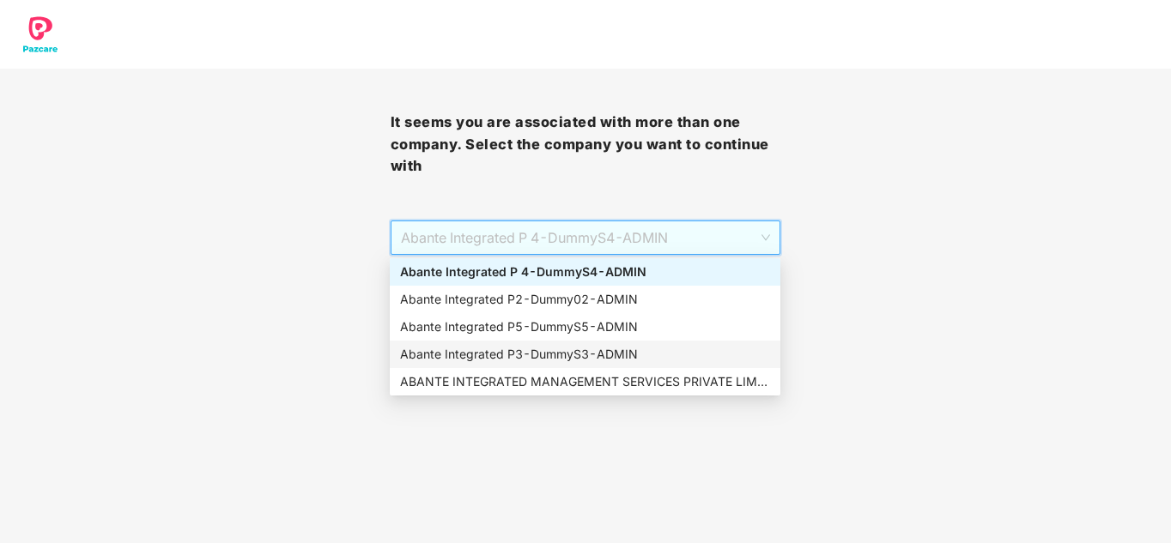
click at [588, 346] on div "Abante Integrated P3 - DummyS3 - ADMIN" at bounding box center [585, 354] width 370 height 19
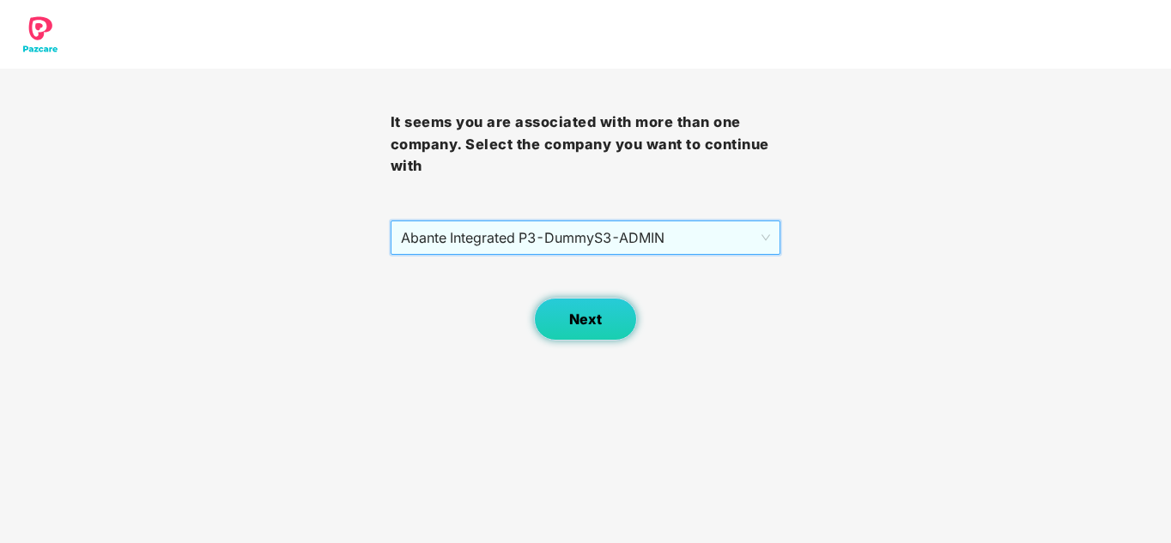
click at [578, 320] on span "Next" at bounding box center [585, 320] width 33 height 16
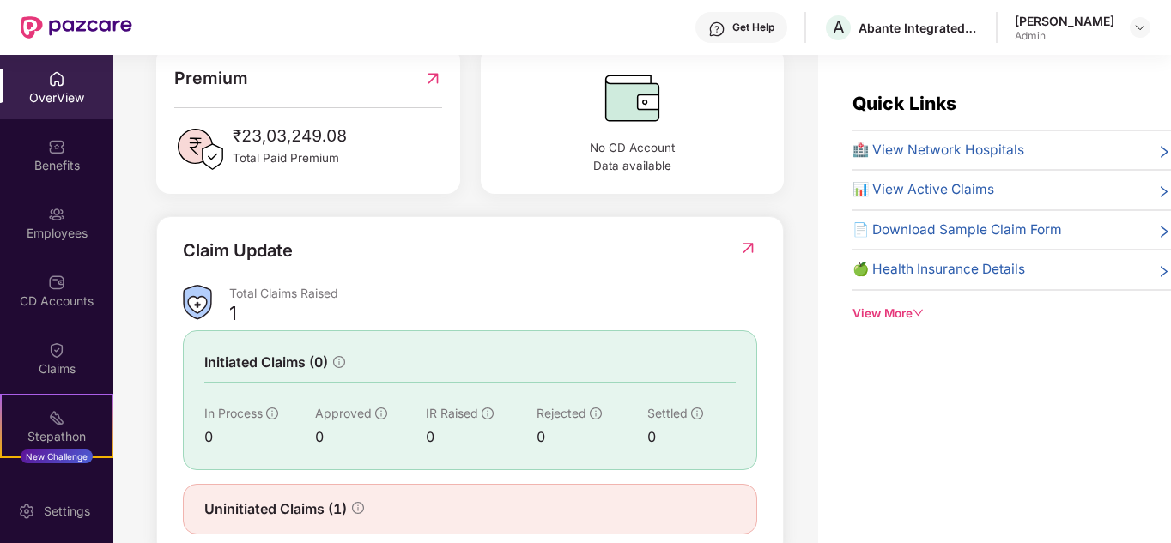
scroll to position [506, 0]
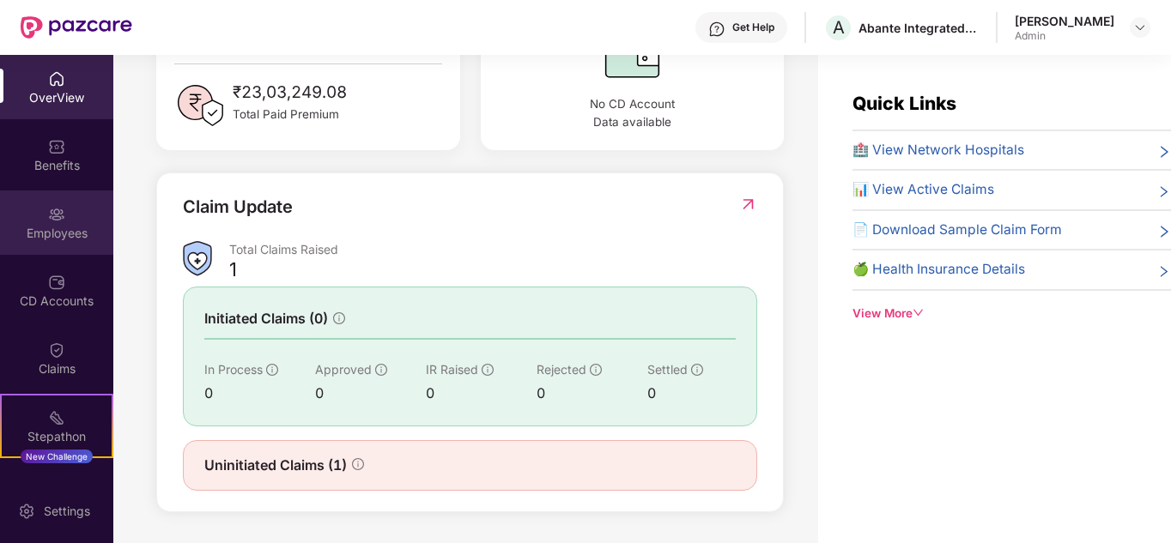
click at [59, 215] on img at bounding box center [56, 214] width 17 height 17
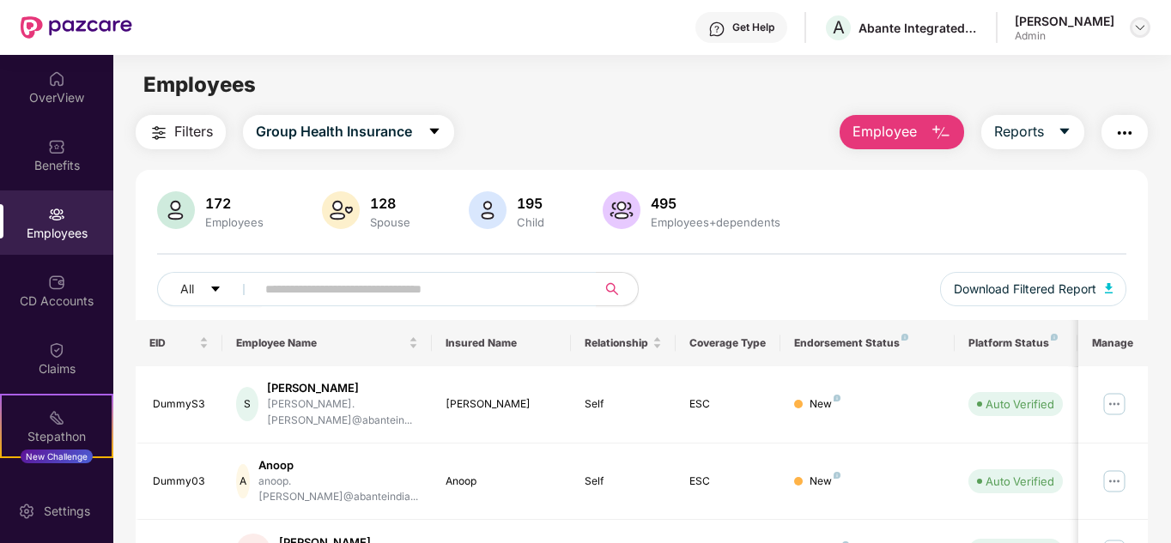
click at [1147, 26] on div at bounding box center [1140, 27] width 21 height 21
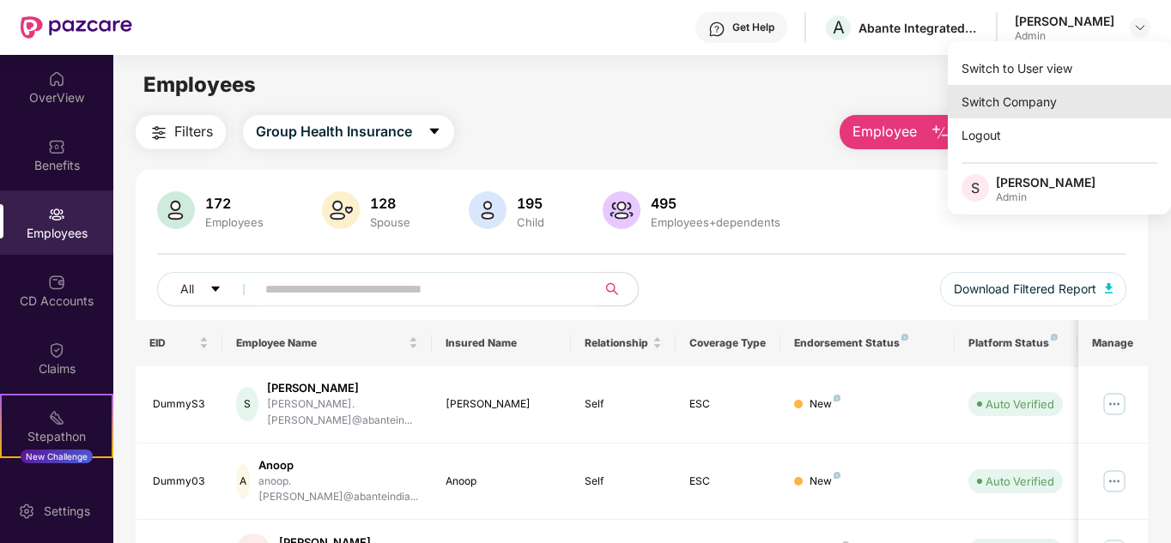
click at [1057, 104] on div "Switch Company" at bounding box center [1059, 101] width 223 height 33
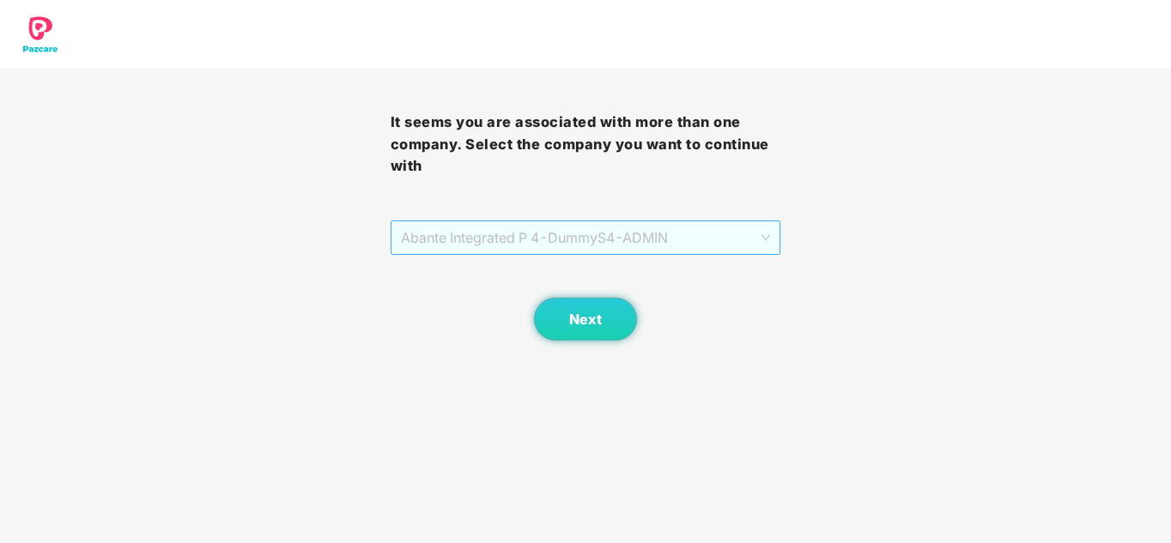
click at [673, 246] on span "Abante Integrated P 4 - DummyS4 - ADMIN" at bounding box center [586, 237] width 370 height 33
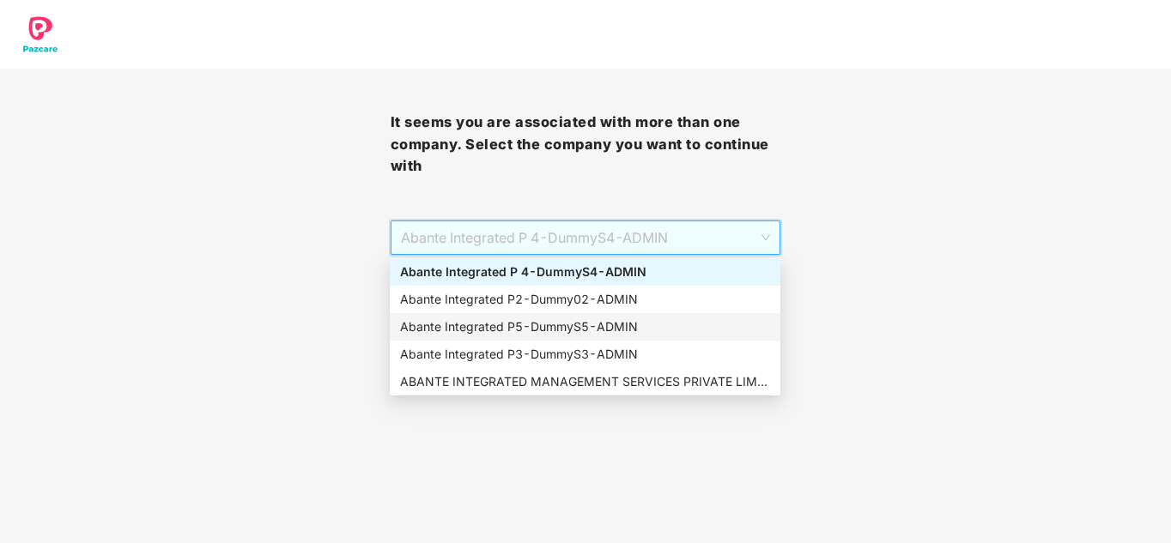
click at [550, 330] on div "Abante Integrated P5 - DummyS5 - ADMIN" at bounding box center [585, 327] width 370 height 19
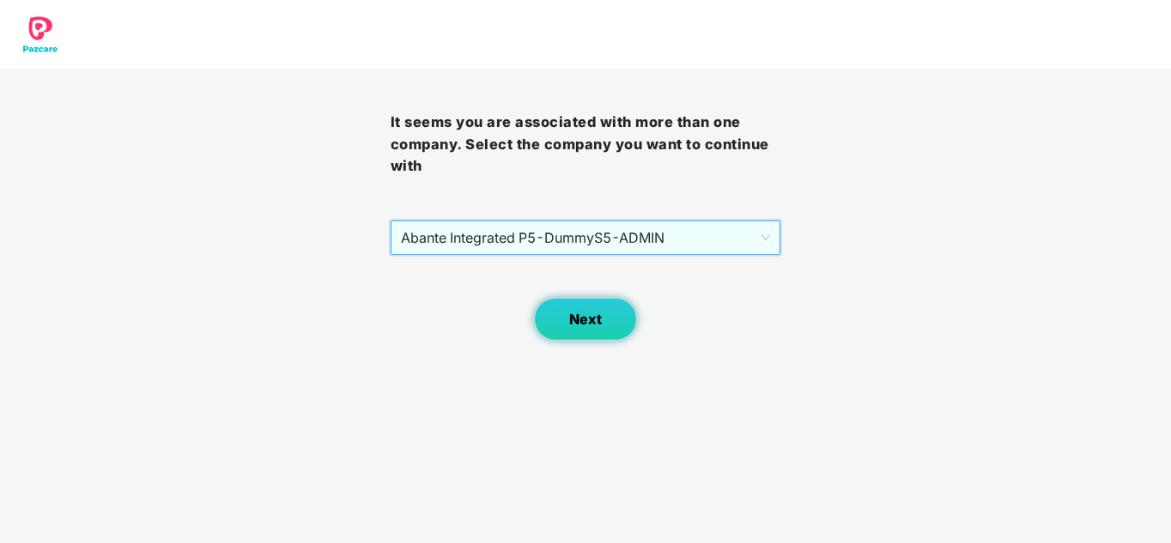
click at [584, 329] on button "Next" at bounding box center [585, 319] width 103 height 43
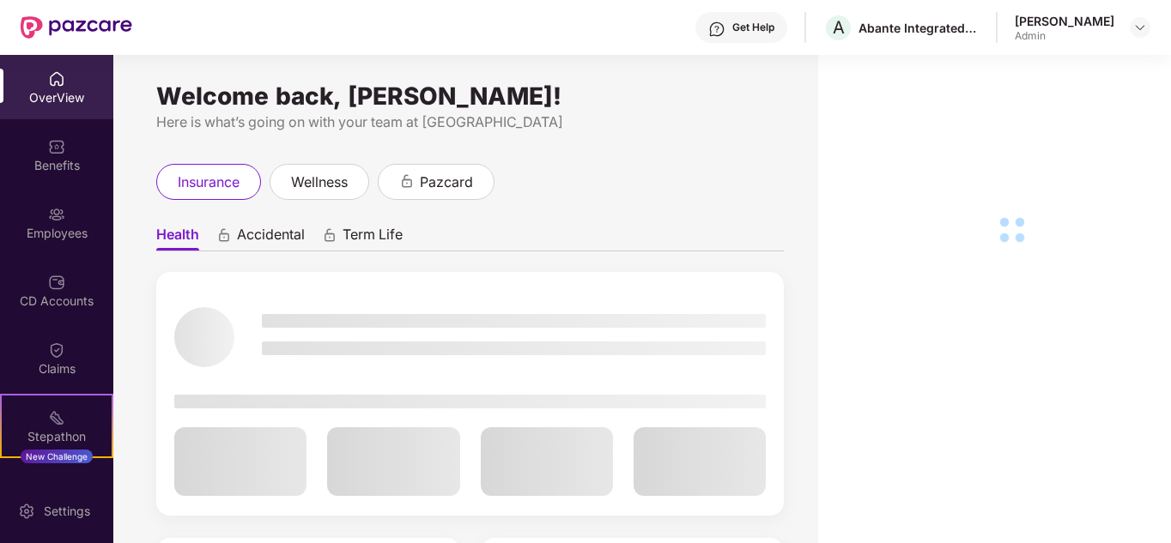
click at [49, 215] on img at bounding box center [56, 214] width 17 height 17
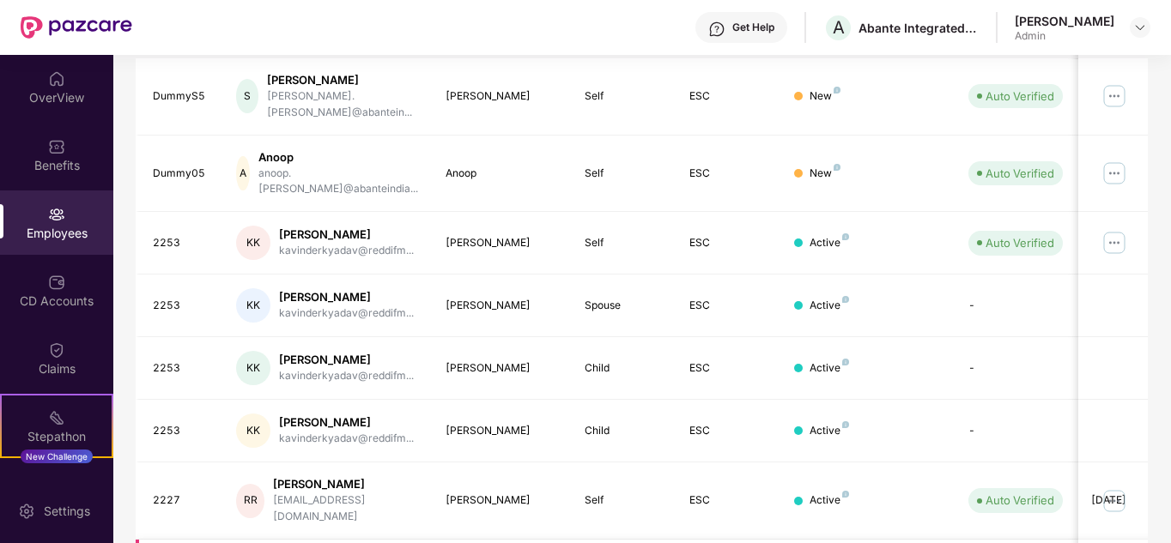
scroll to position [512, 0]
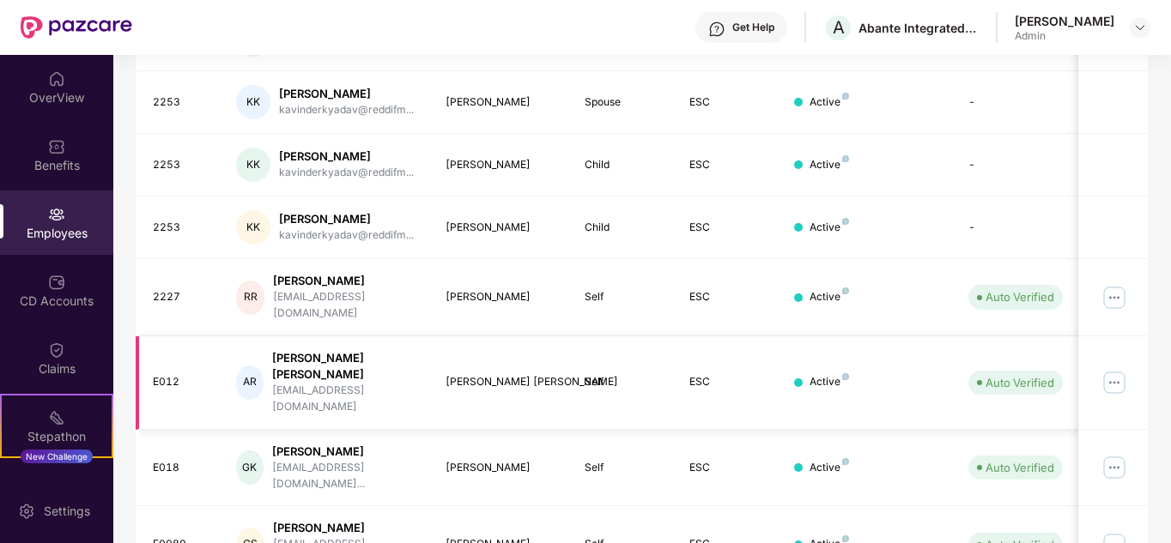
click at [1114, 369] on img at bounding box center [1114, 382] width 27 height 27
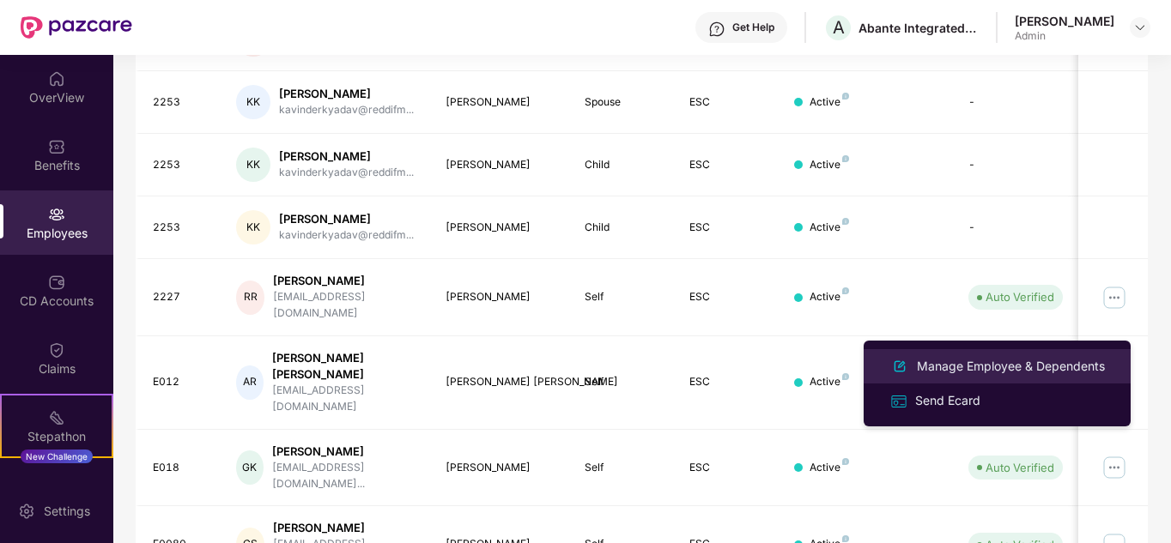
click at [1015, 361] on div "Manage Employee & Dependents" at bounding box center [1010, 366] width 195 height 19
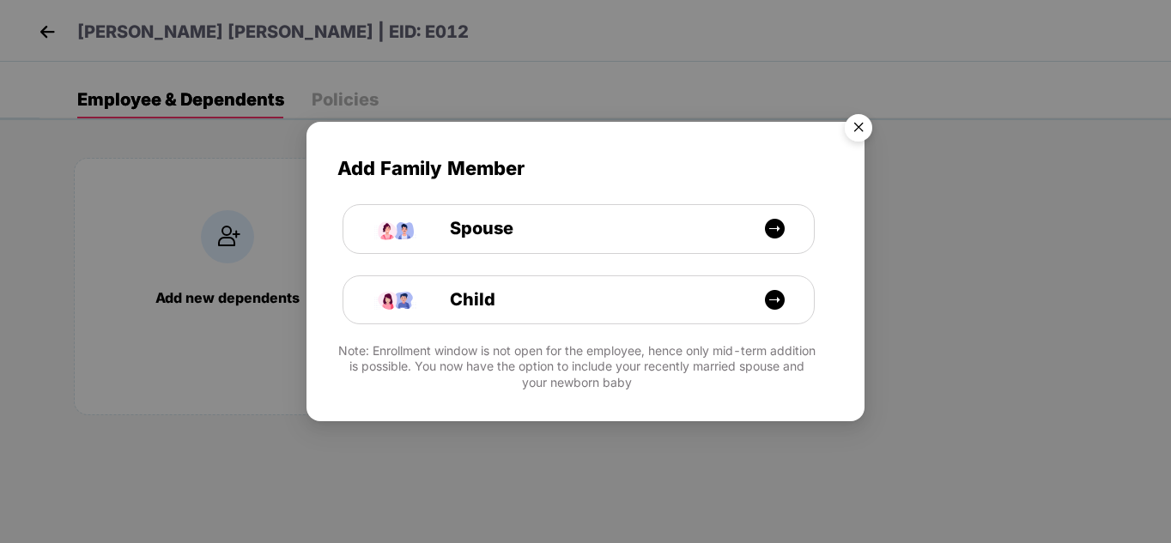
click at [858, 122] on img "Close" at bounding box center [858, 130] width 48 height 48
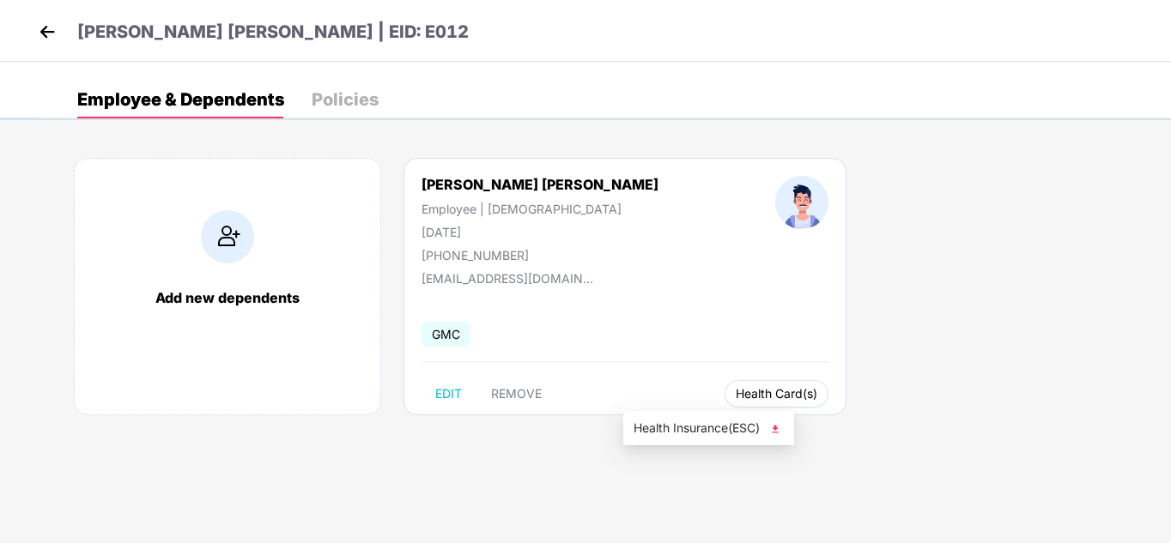
click at [736, 397] on span "Health Card(s)" at bounding box center [777, 394] width 82 height 9
click at [784, 437] on img at bounding box center [775, 429] width 17 height 17
click at [44, 24] on img at bounding box center [47, 32] width 26 height 26
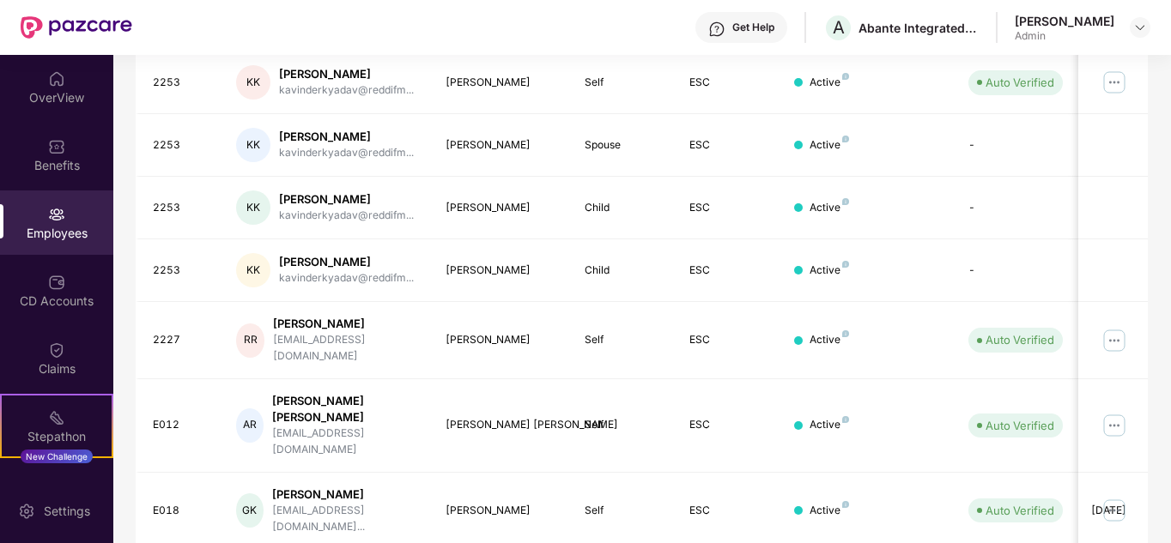
scroll to position [512, 0]
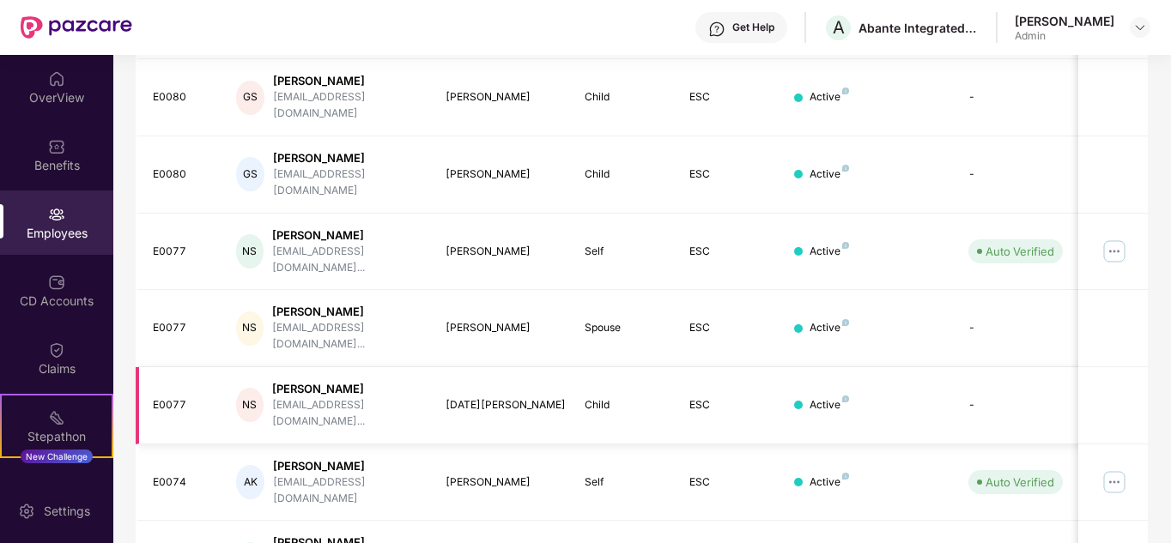
scroll to position [426, 0]
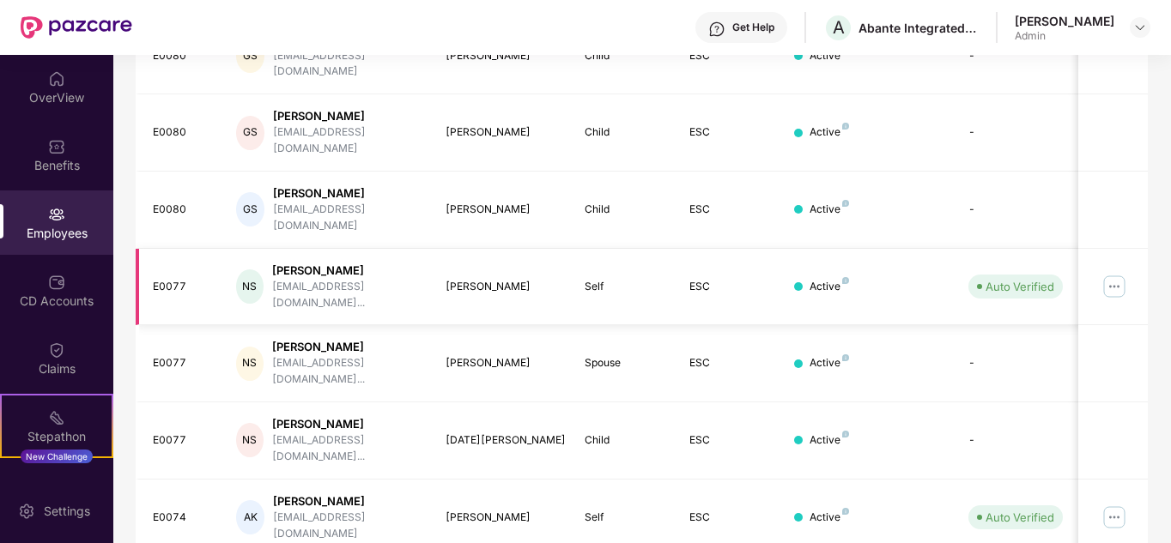
click at [1116, 273] on img at bounding box center [1114, 286] width 27 height 27
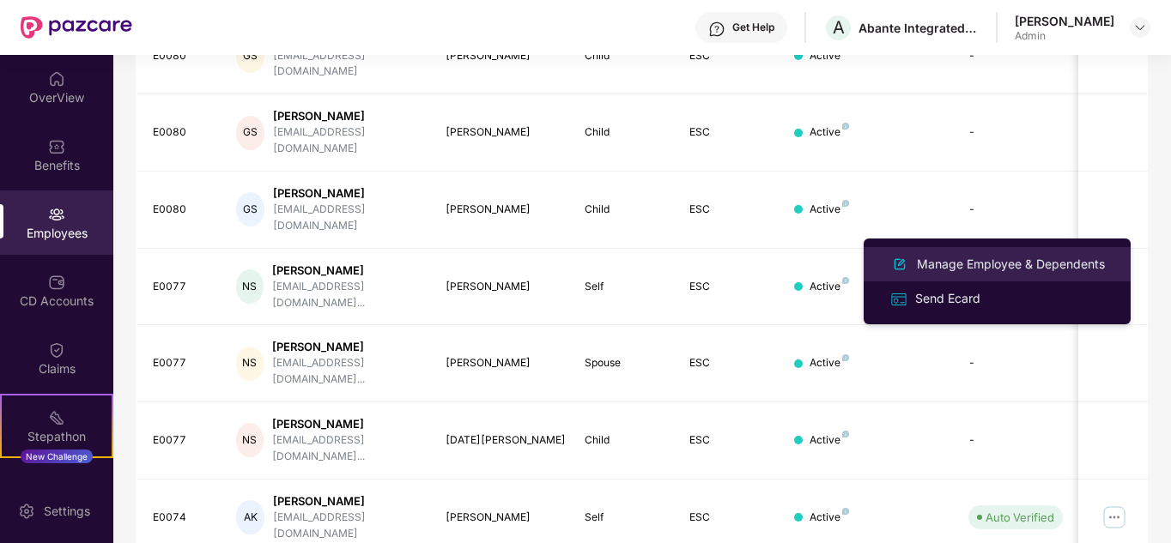
click at [1008, 265] on div "Manage Employee & Dependents" at bounding box center [1010, 264] width 195 height 19
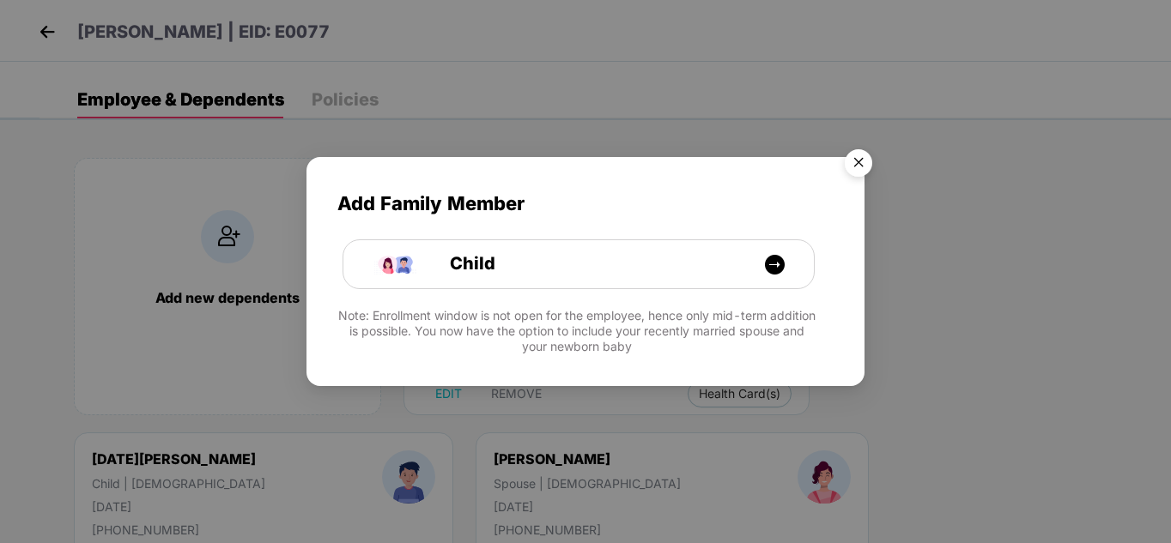
click at [856, 168] on img "Close" at bounding box center [858, 166] width 48 height 48
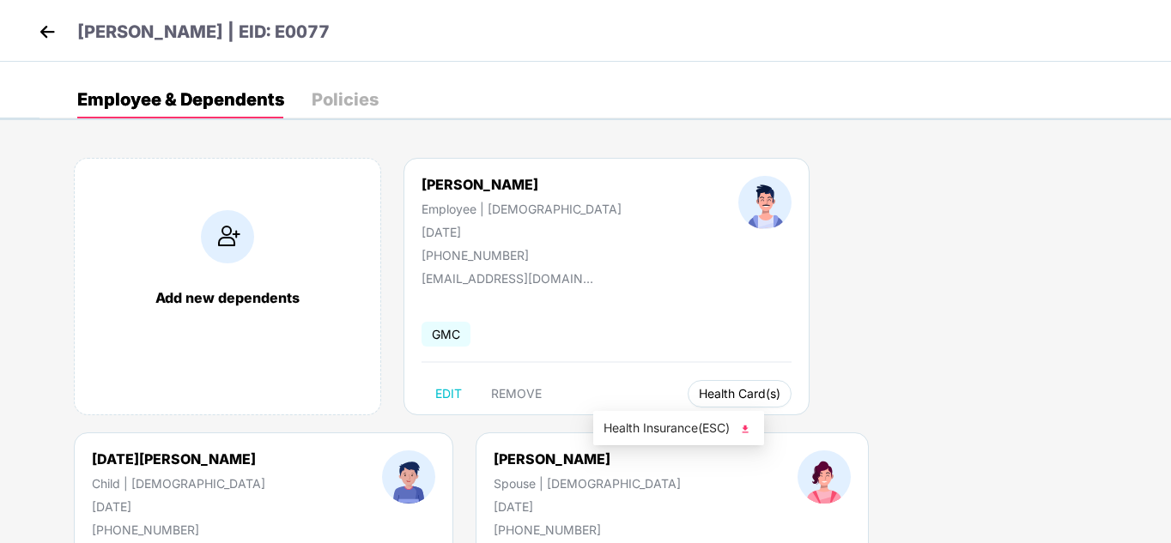
click at [699, 390] on span "Health Card(s)" at bounding box center [740, 394] width 82 height 9
click at [752, 429] on img at bounding box center [745, 429] width 17 height 17
click at [1078, 428] on img at bounding box center [1074, 429] width 17 height 17
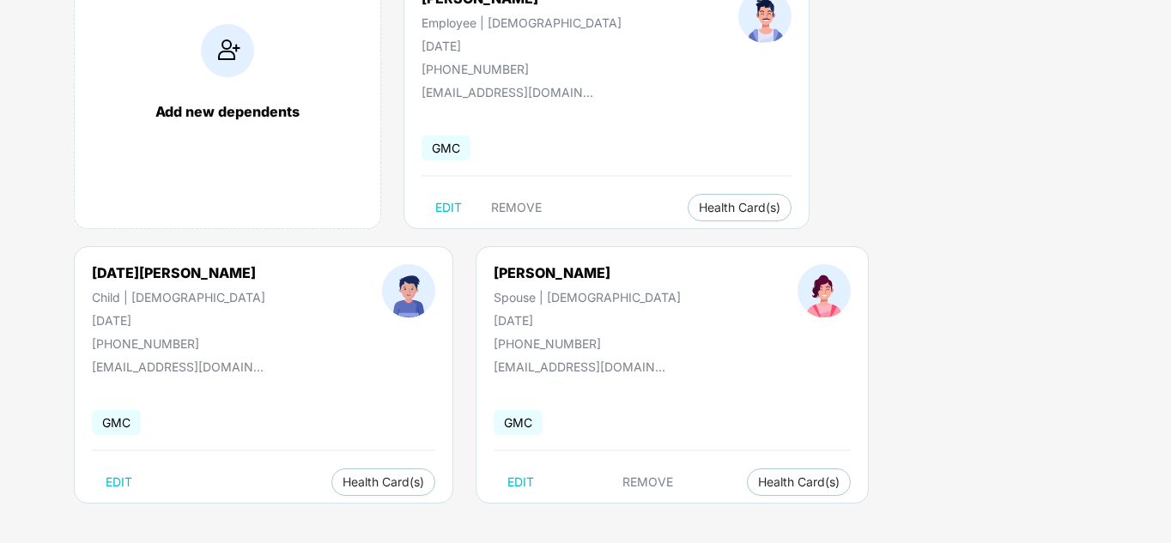
scroll to position [190, 0]
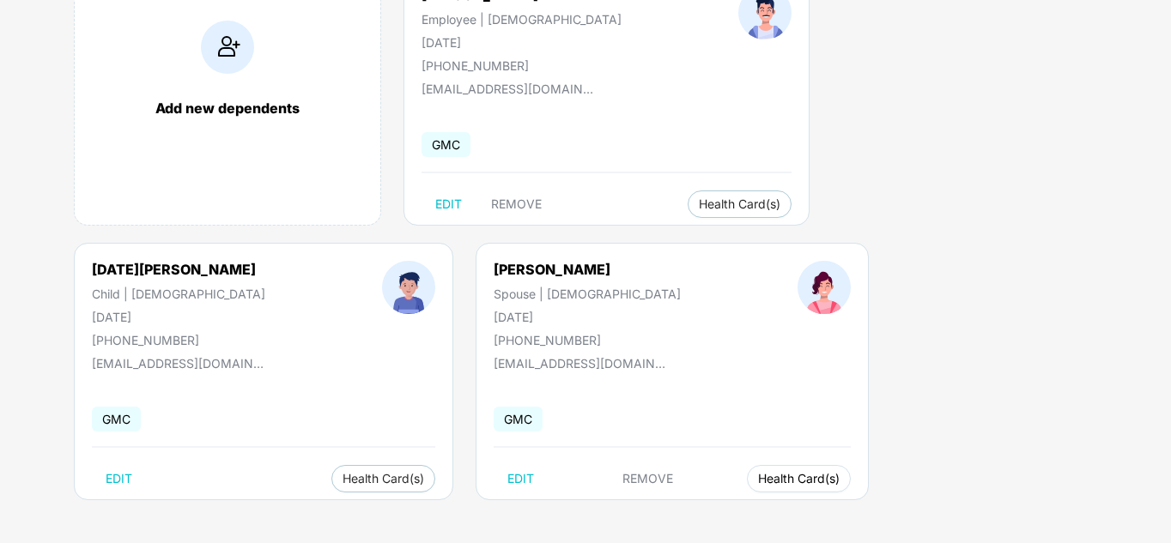
click at [747, 466] on button "Health Card(s)" at bounding box center [799, 478] width 104 height 27
click at [405, 513] on div "Add new dependents [PERSON_NAME] Employee | [DEMOGRAPHIC_DATA] [DATE] [PHONE_NU…" at bounding box center [604, 242] width 1131 height 601
click at [758, 475] on span "Health Card(s)" at bounding box center [799, 479] width 82 height 9
click at [415, 513] on img at bounding box center [409, 514] width 17 height 17
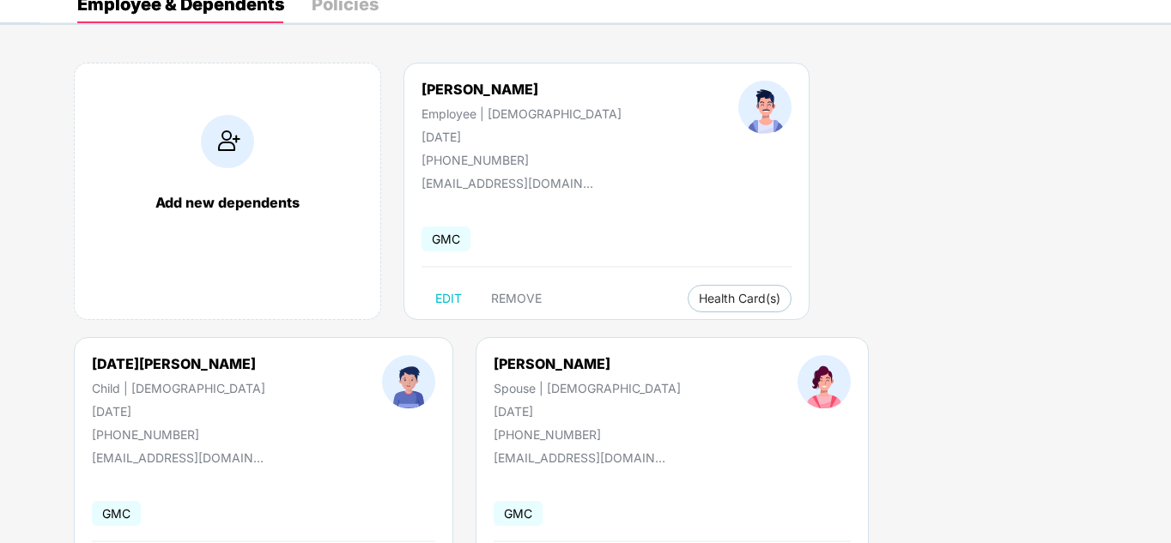
scroll to position [0, 0]
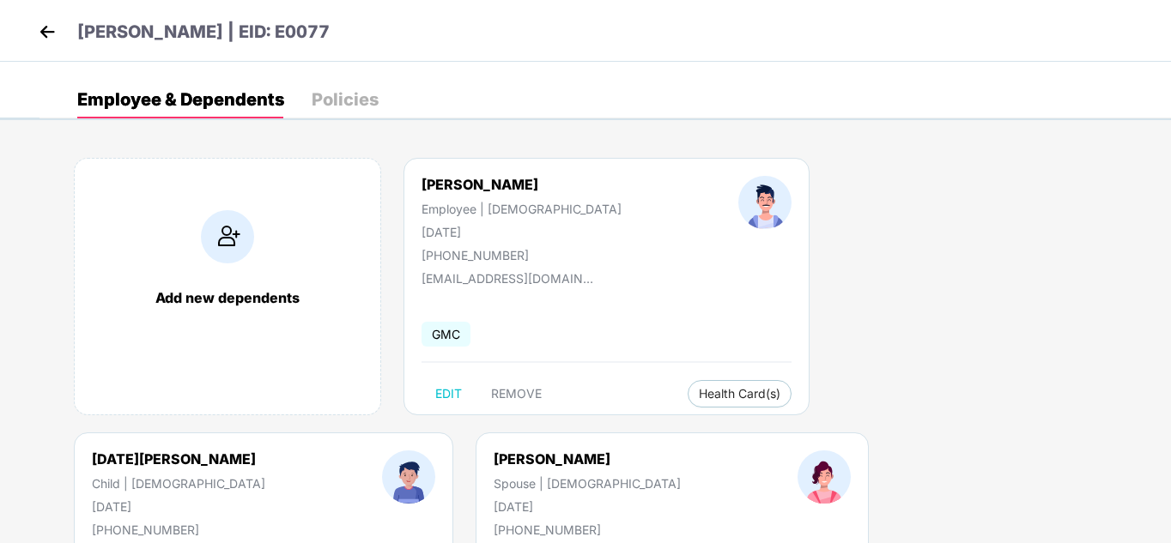
click at [47, 29] on img at bounding box center [47, 32] width 26 height 26
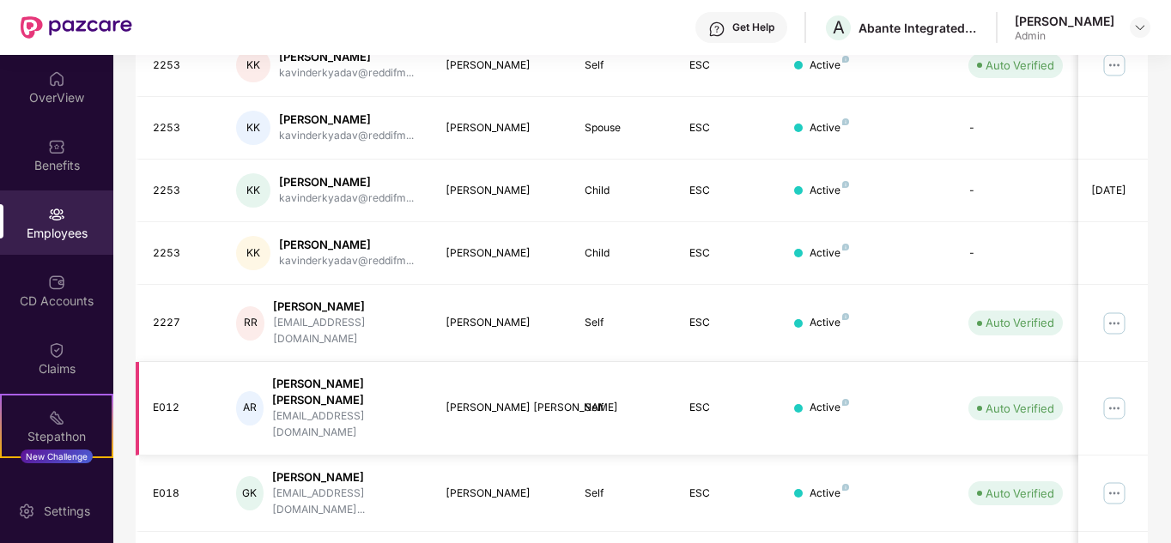
scroll to position [512, 0]
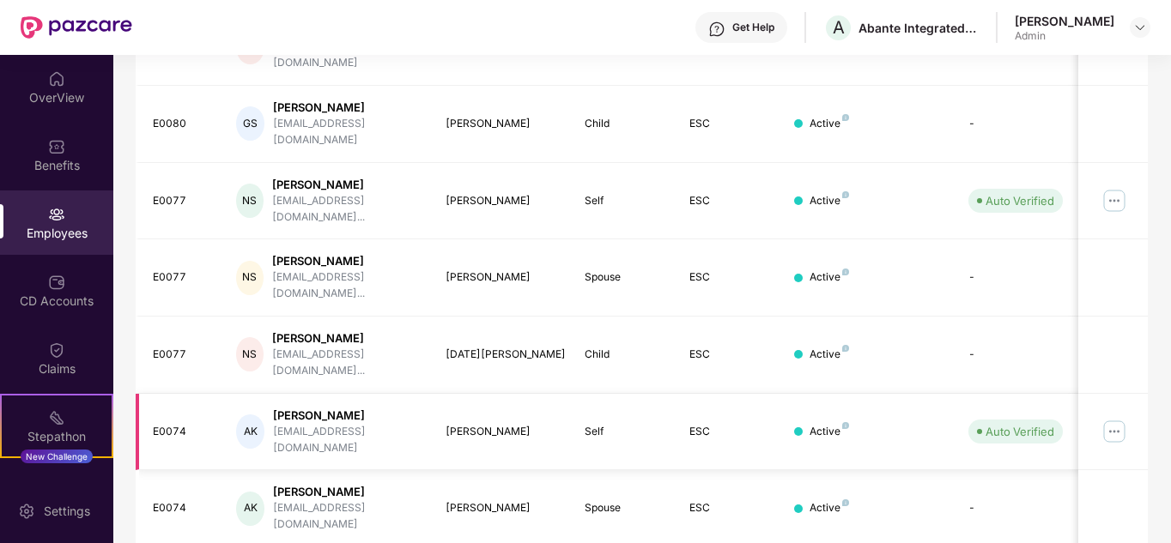
click at [1120, 418] on img at bounding box center [1114, 431] width 27 height 27
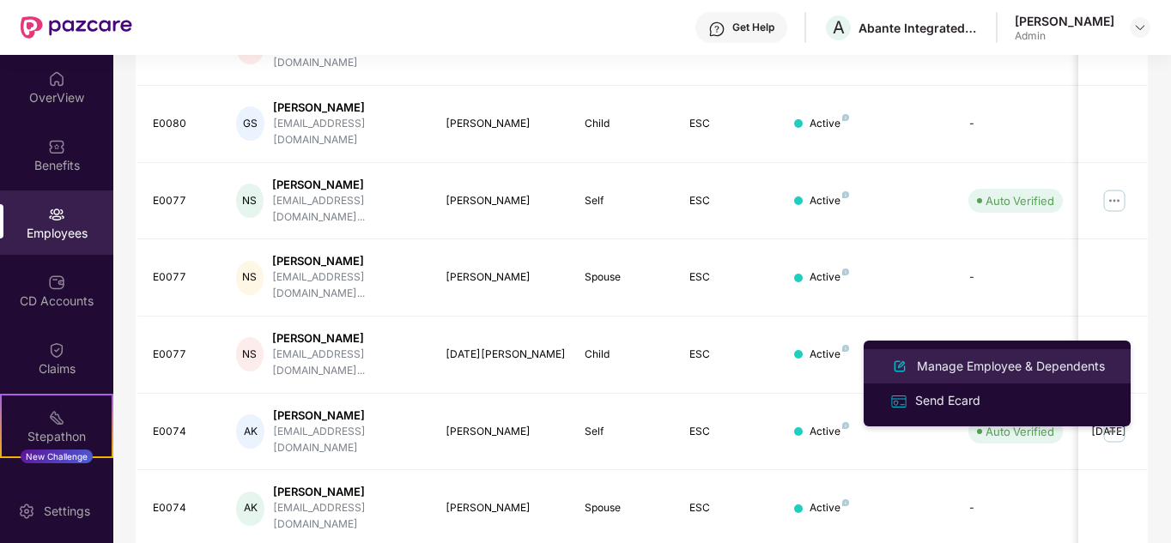
click at [978, 353] on li "Manage Employee & Dependents" at bounding box center [997, 366] width 267 height 34
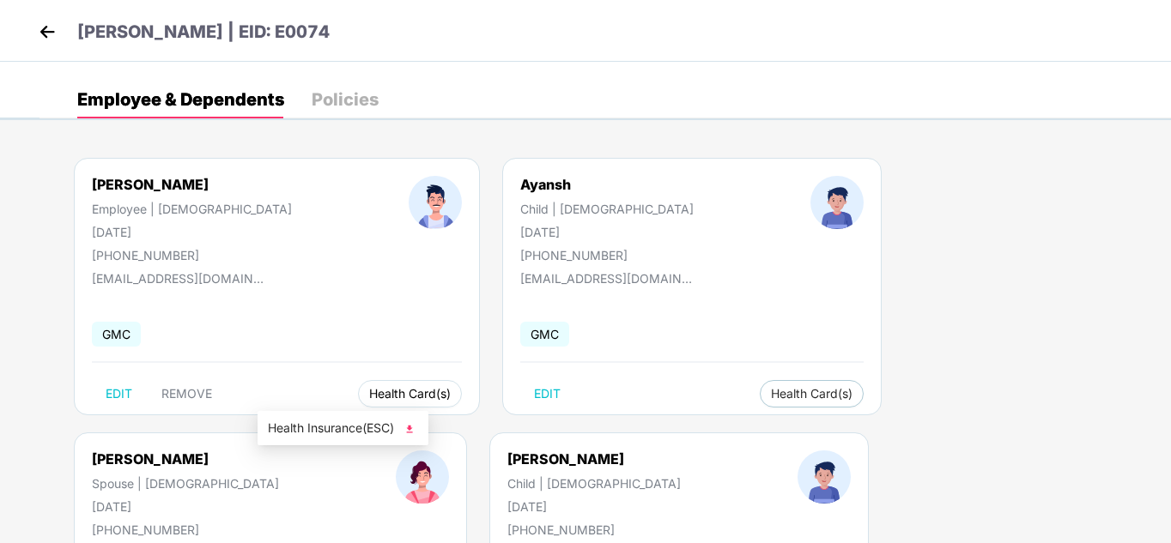
click at [369, 390] on span "Health Card(s)" at bounding box center [410, 394] width 82 height 9
click at [412, 429] on img at bounding box center [409, 429] width 17 height 17
click at [771, 395] on span "Health Card(s)" at bounding box center [812, 394] width 82 height 9
click at [745, 428] on img at bounding box center [739, 429] width 17 height 17
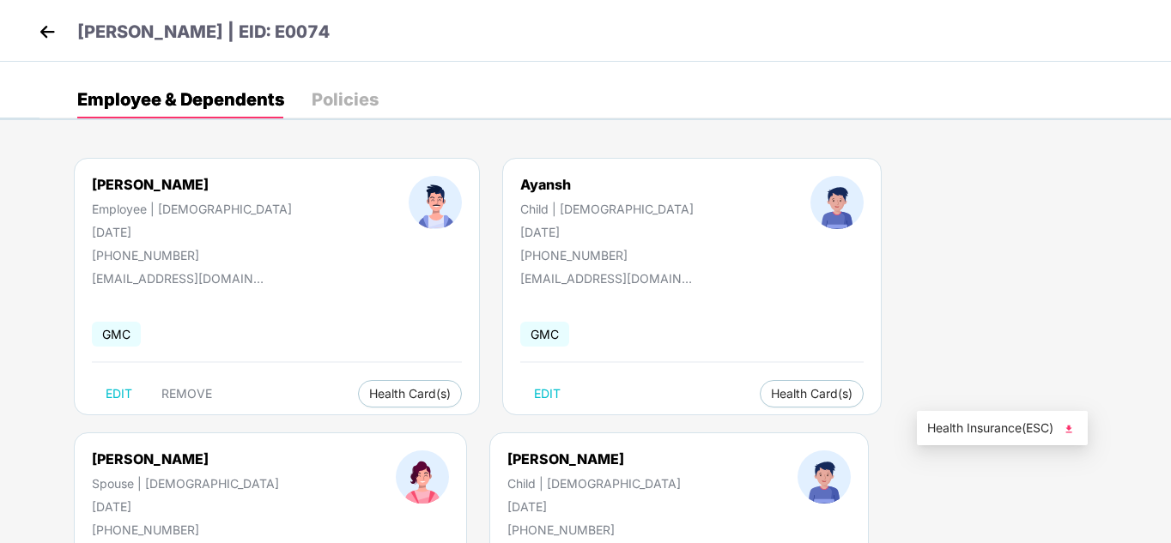
click at [1072, 428] on img at bounding box center [1068, 429] width 17 height 17
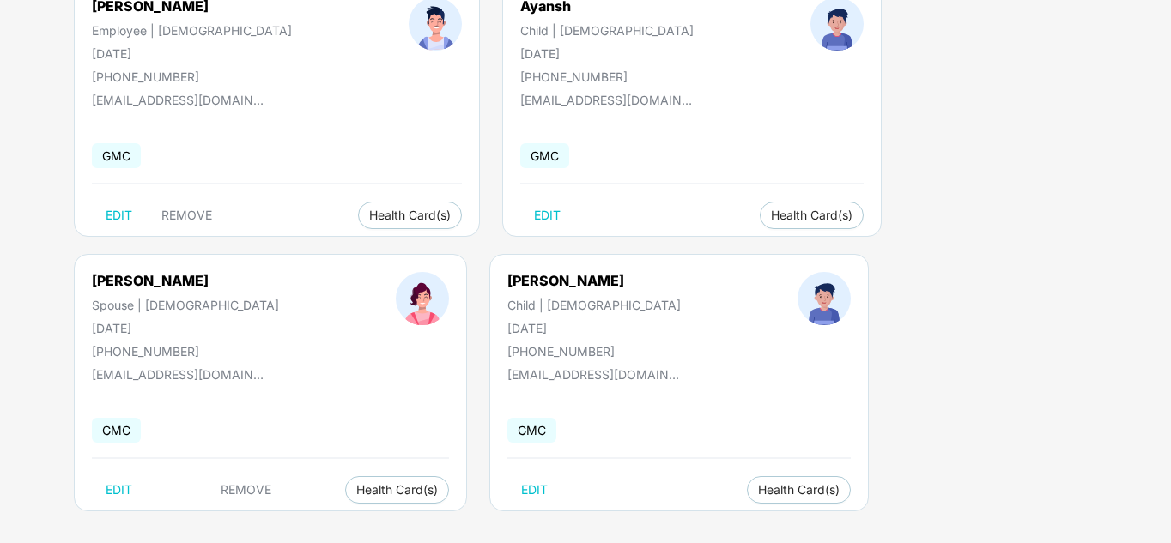
scroll to position [190, 0]
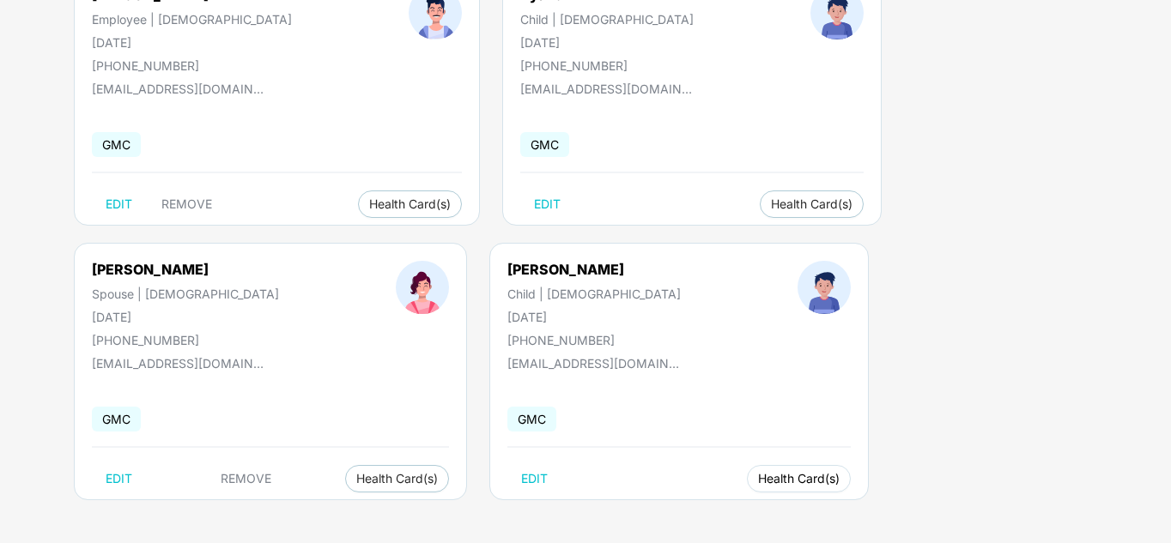
click at [758, 476] on span "Health Card(s)" at bounding box center [799, 479] width 82 height 9
click at [412, 514] on img at bounding box center [409, 514] width 17 height 17
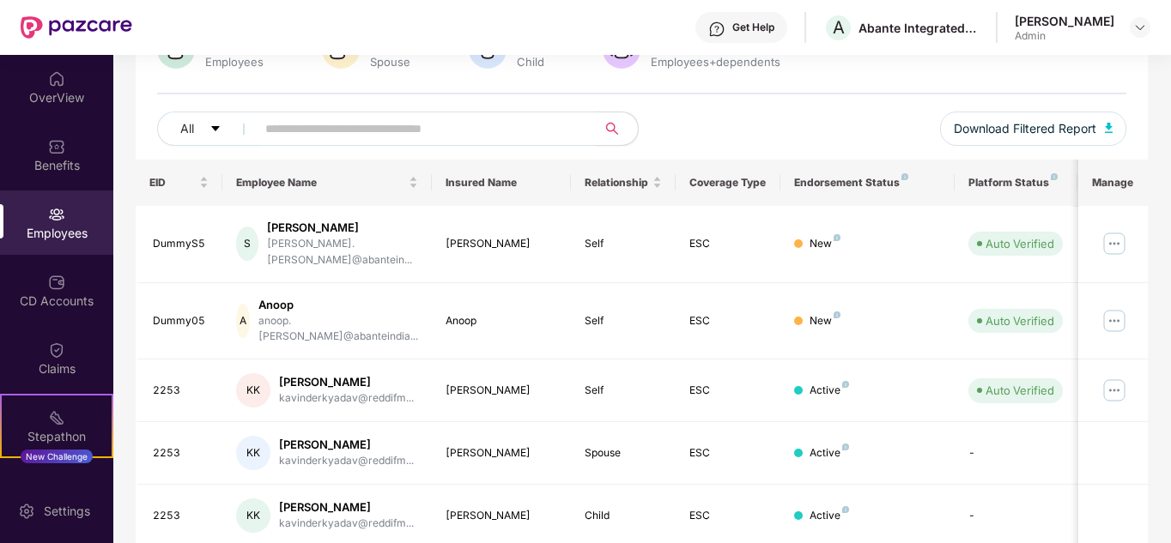
scroll to position [512, 0]
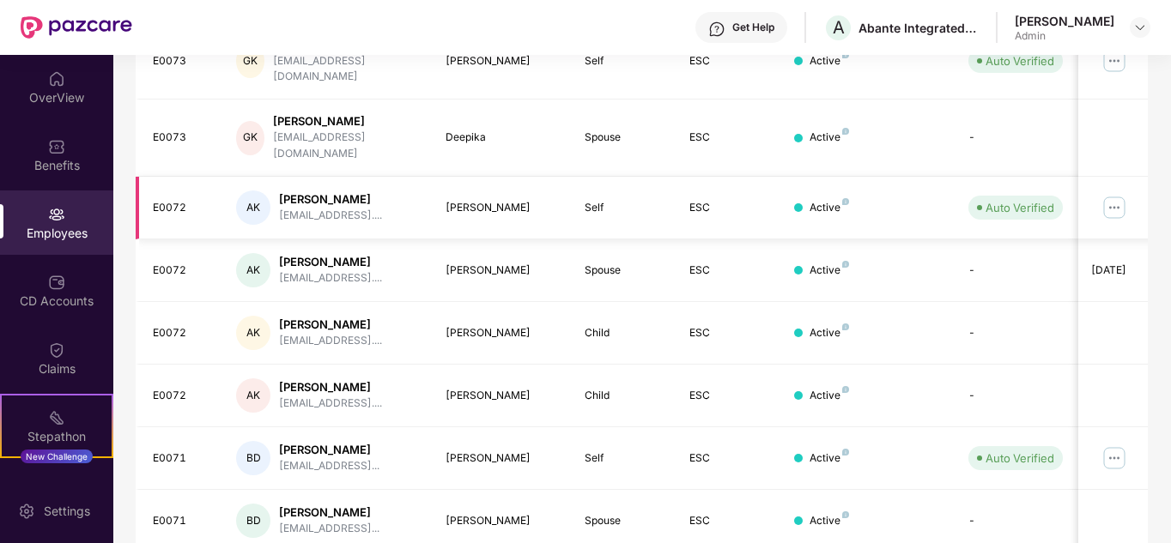
scroll to position [254, 0]
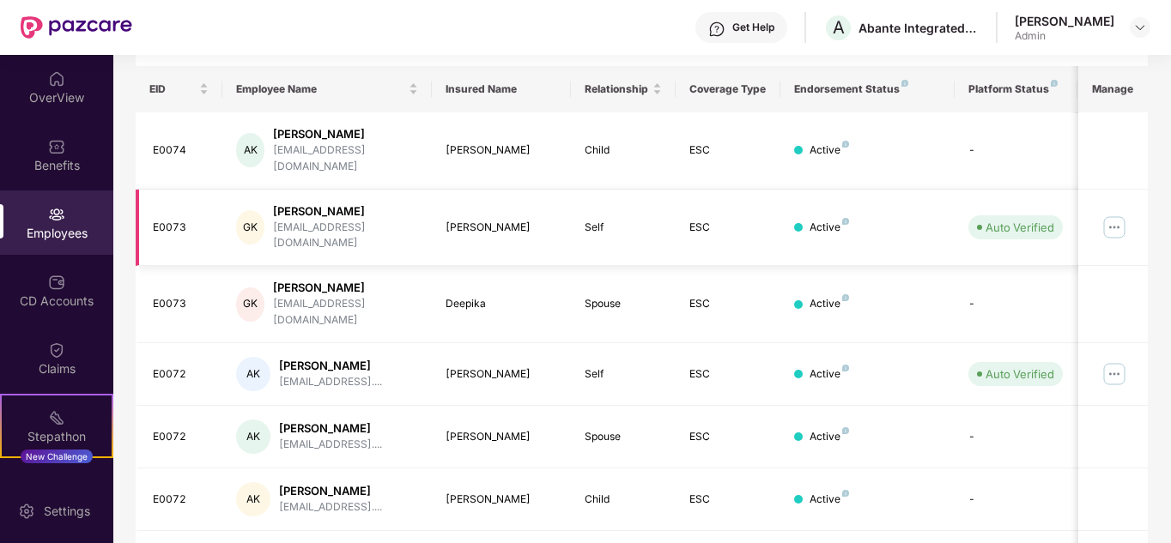
click at [1117, 214] on img at bounding box center [1114, 227] width 27 height 27
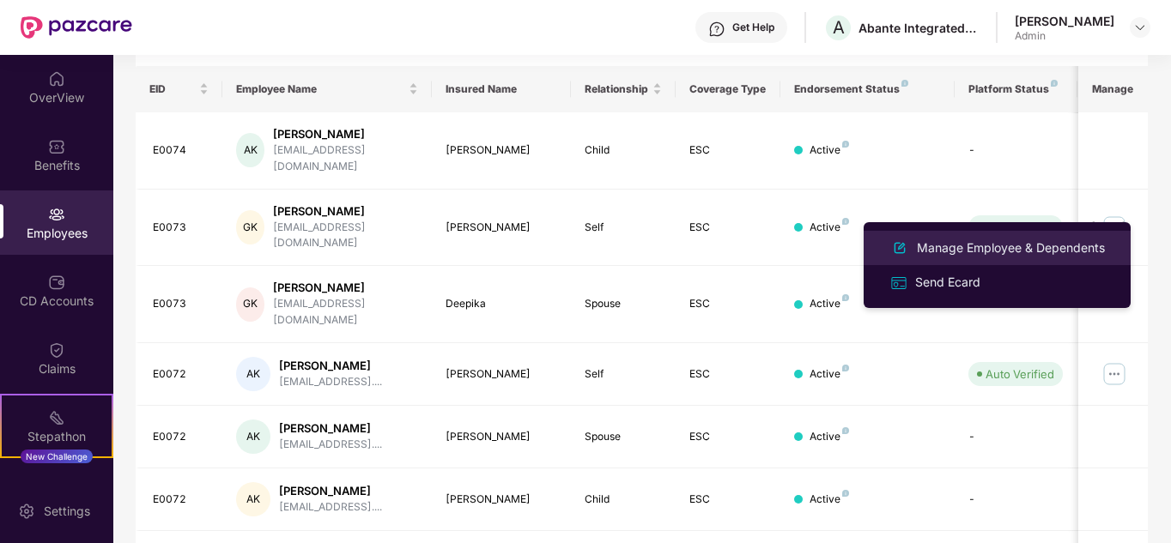
click at [944, 241] on div "Manage Employee & Dependents" at bounding box center [1010, 248] width 195 height 19
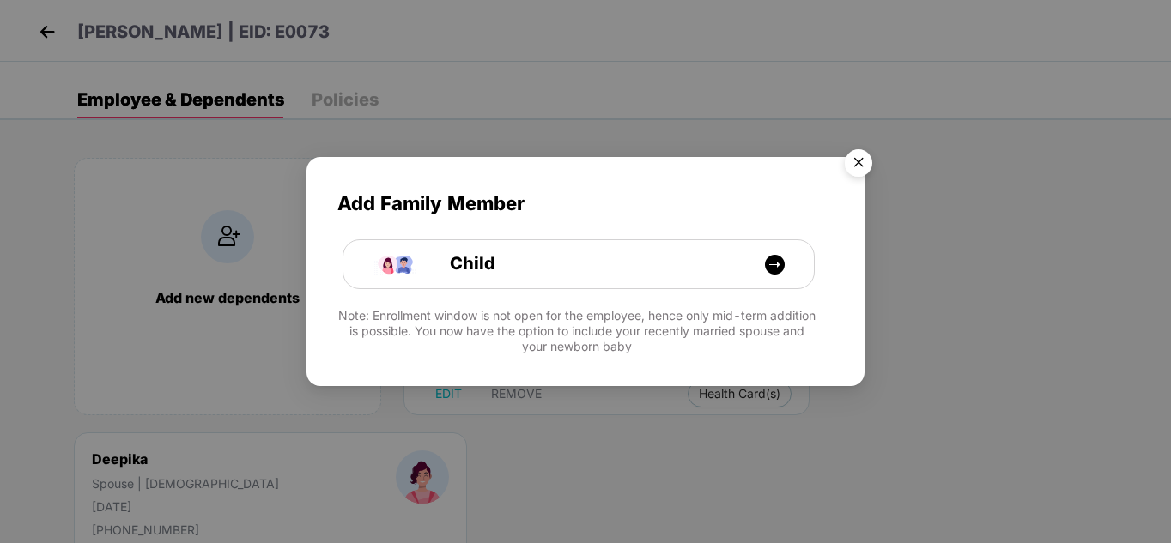
click at [846, 168] on img "Close" at bounding box center [858, 166] width 48 height 48
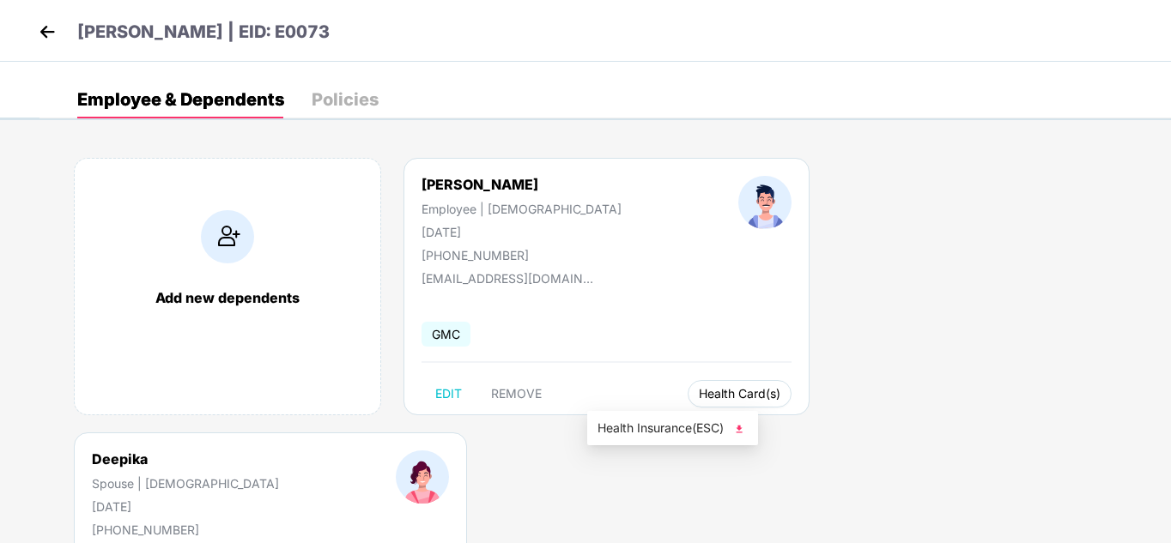
click at [699, 396] on span "Health Card(s)" at bounding box center [740, 394] width 82 height 9
click at [742, 428] on img at bounding box center [739, 429] width 17 height 17
click at [1069, 425] on img at bounding box center [1068, 429] width 17 height 17
click at [40, 25] on img at bounding box center [47, 32] width 26 height 26
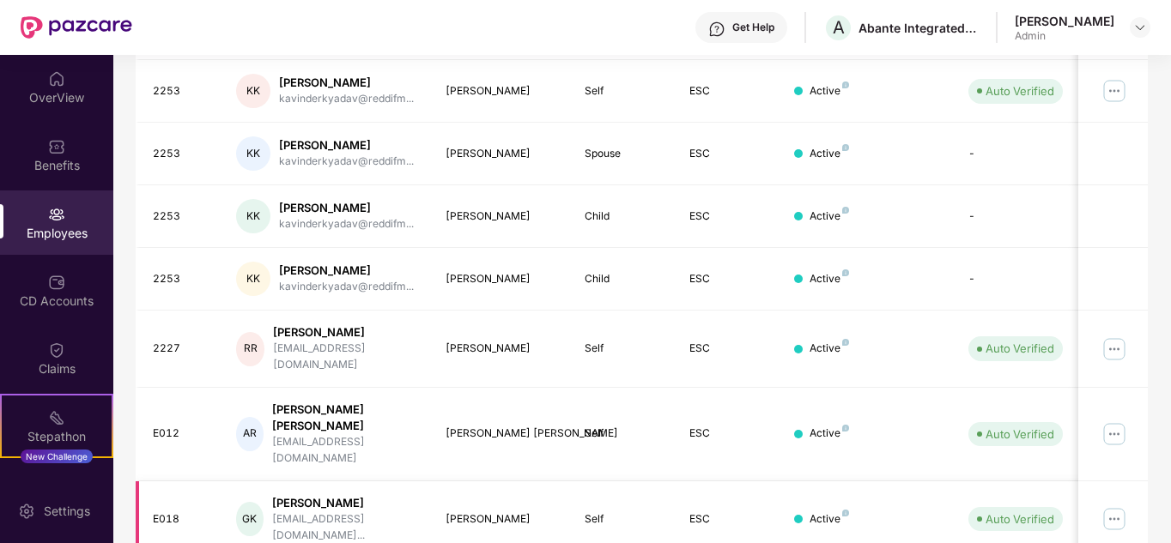
scroll to position [512, 0]
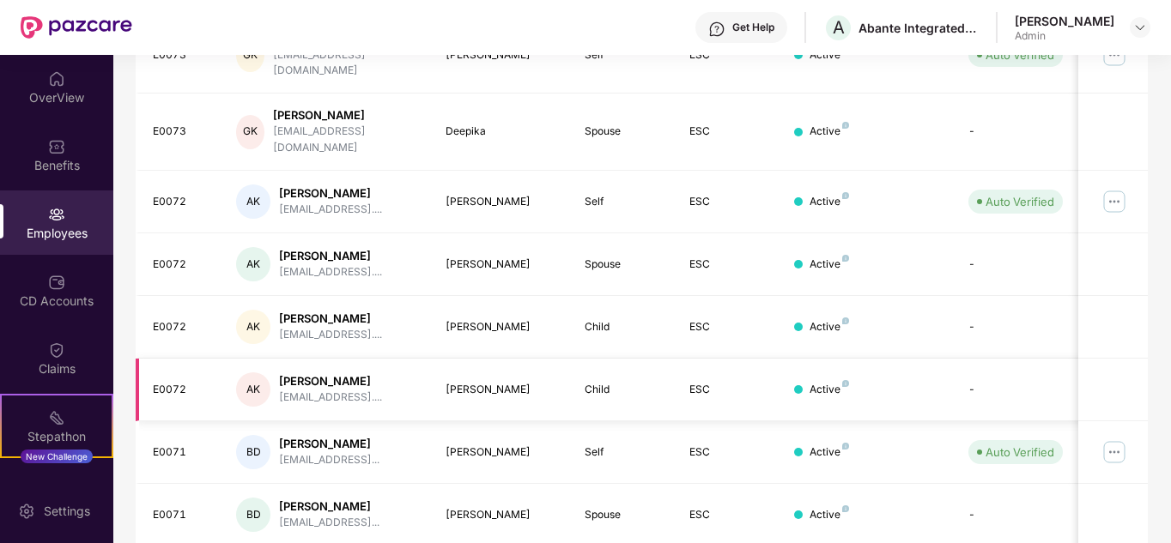
scroll to position [426, 0]
click at [1115, 189] on img at bounding box center [1114, 202] width 27 height 27
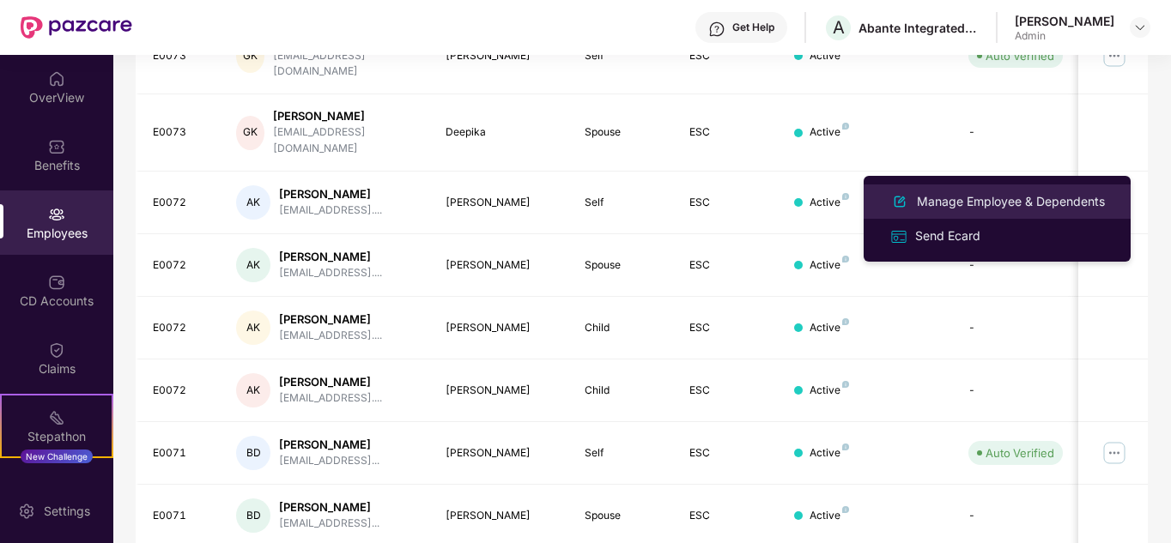
click at [963, 203] on div "Manage Employee & Dependents" at bounding box center [1010, 201] width 195 height 19
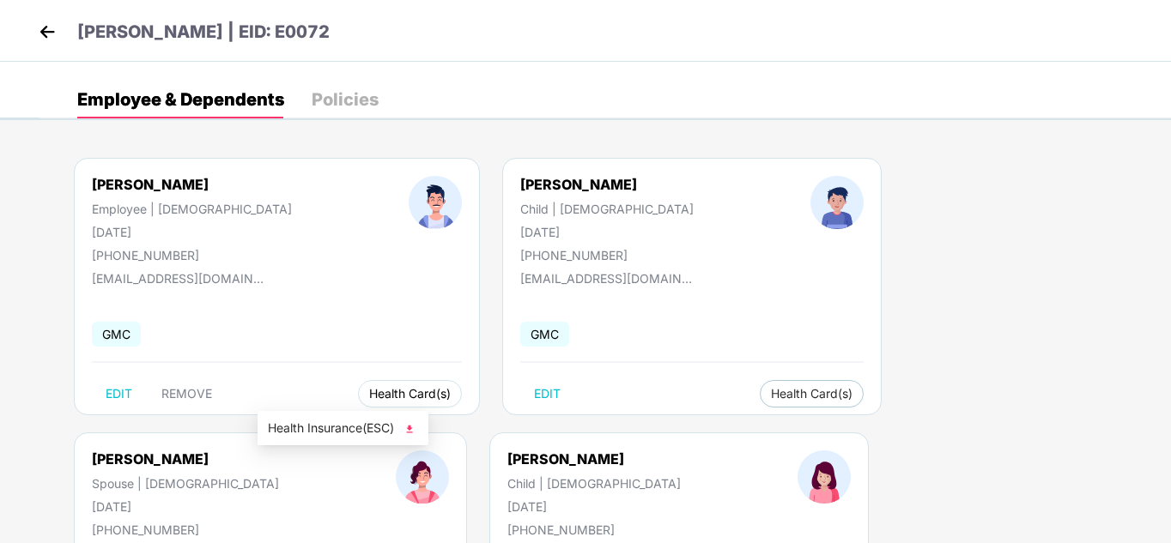
click at [369, 391] on span "Health Card(s)" at bounding box center [410, 394] width 82 height 9
click at [411, 430] on img at bounding box center [409, 429] width 17 height 17
click at [771, 392] on span "Health Card(s)" at bounding box center [812, 394] width 82 height 9
click at [776, 427] on img at bounding box center [778, 429] width 17 height 17
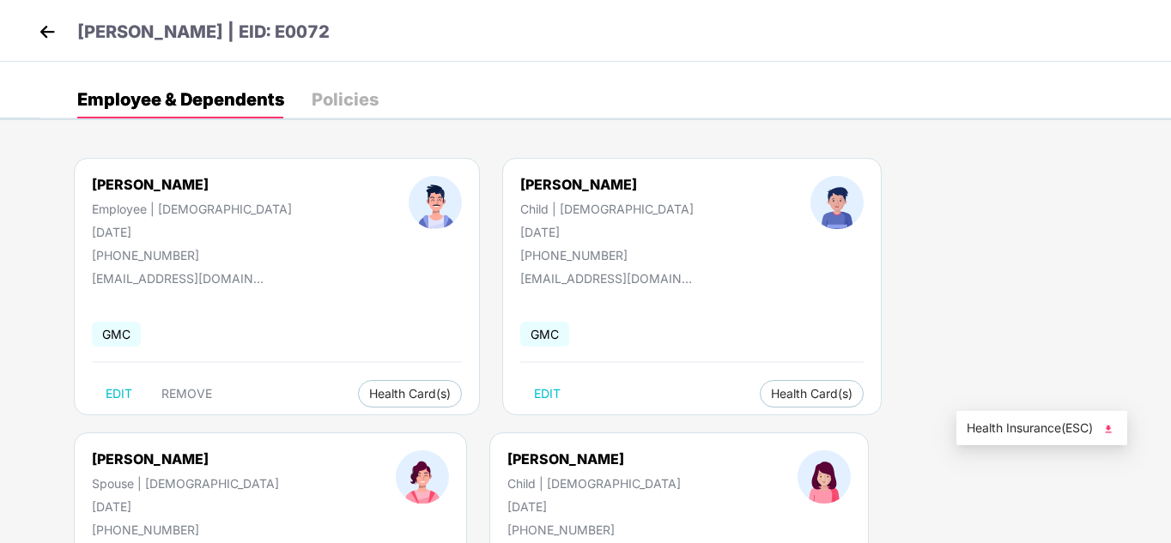
click at [1113, 428] on img at bounding box center [1108, 429] width 17 height 17
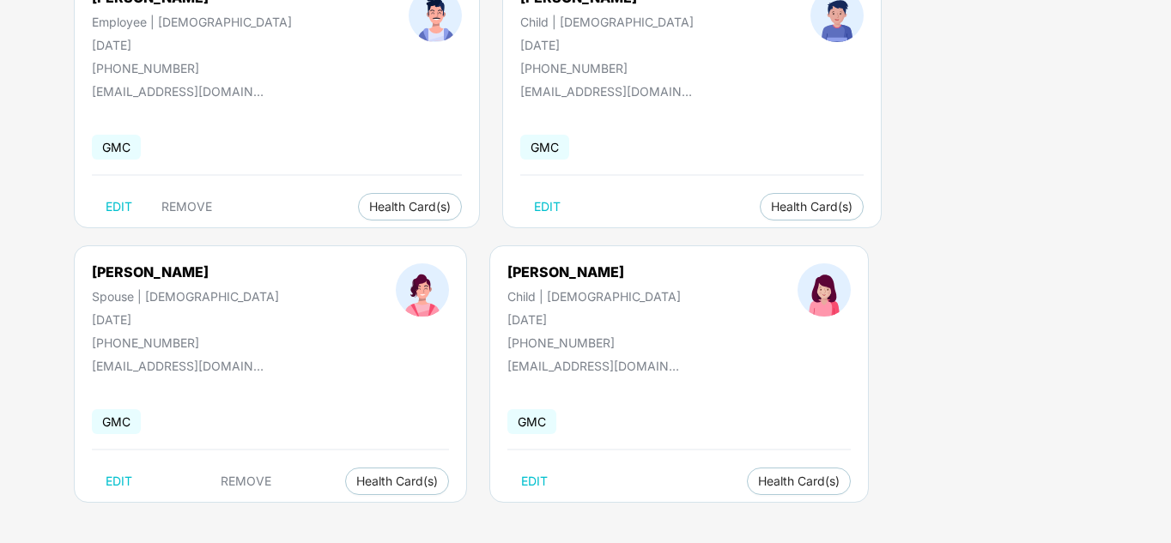
scroll to position [190, 0]
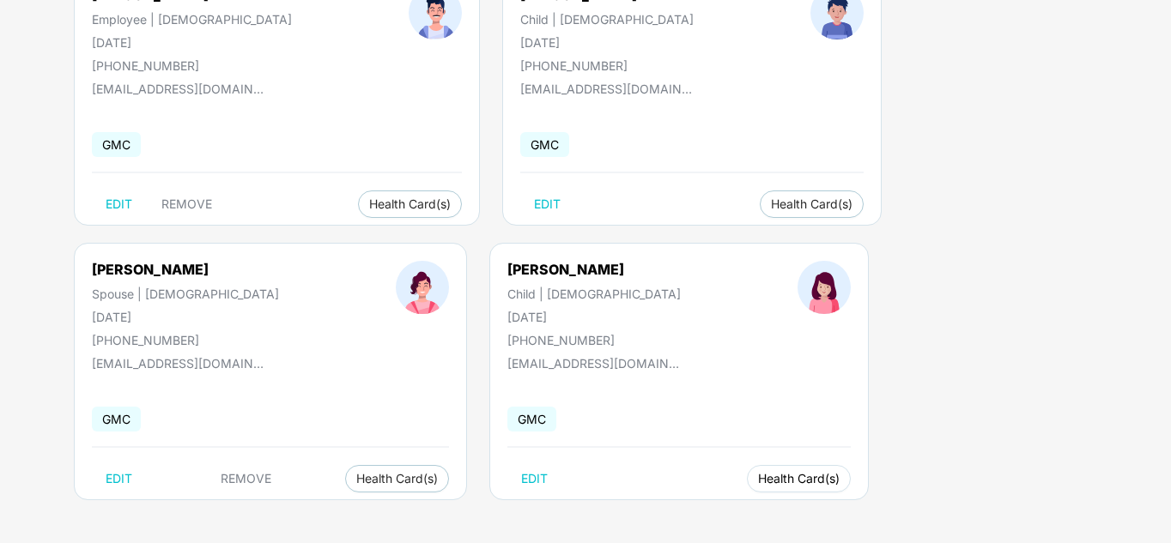
click at [758, 482] on span "Health Card(s)" at bounding box center [799, 479] width 82 height 9
click at [409, 510] on img at bounding box center [412, 514] width 17 height 17
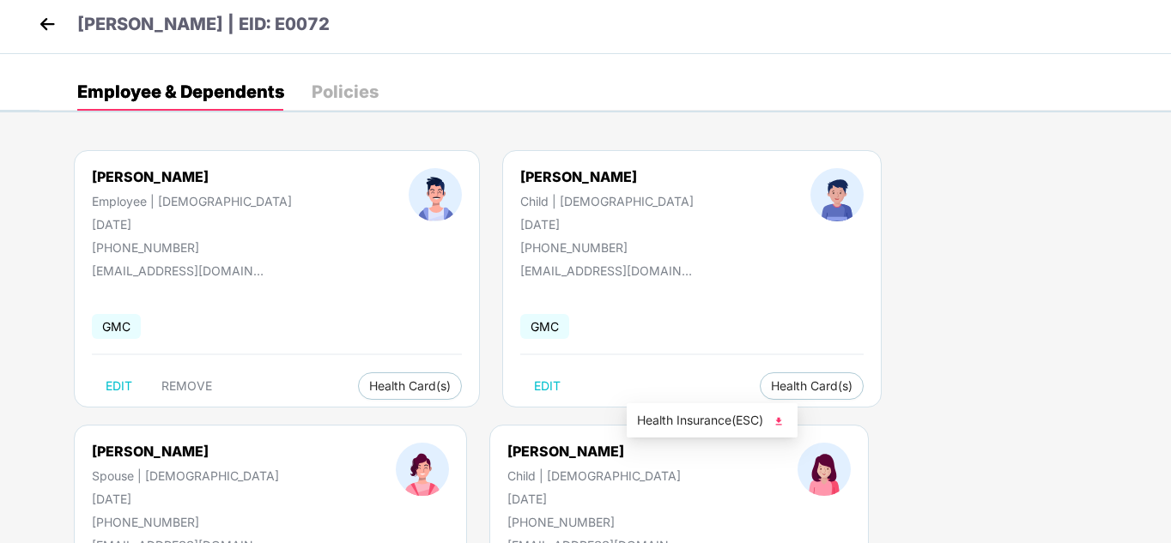
scroll to position [0, 0]
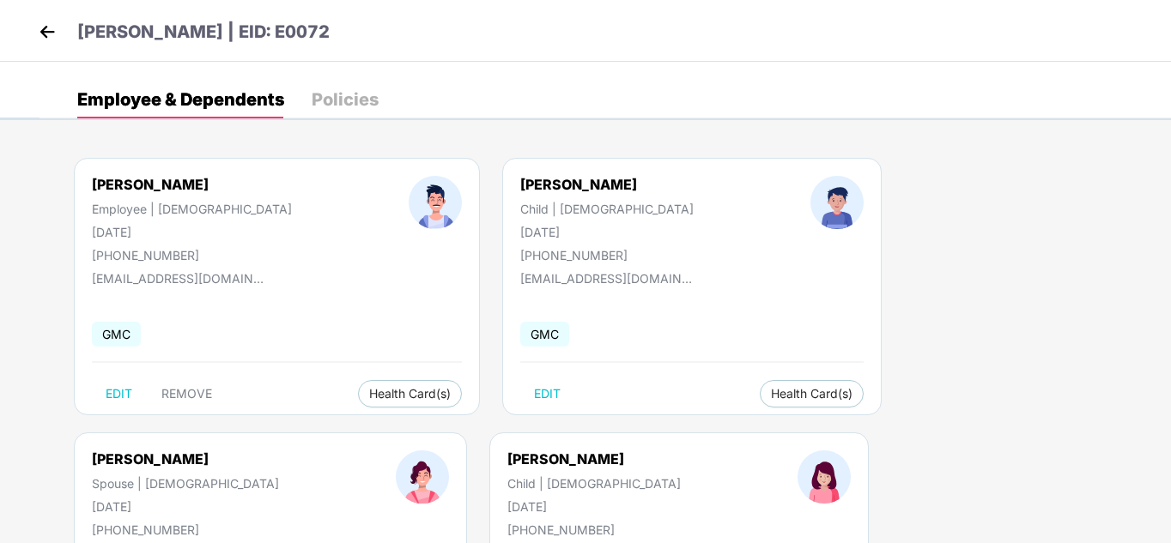
click at [39, 35] on img at bounding box center [47, 32] width 26 height 26
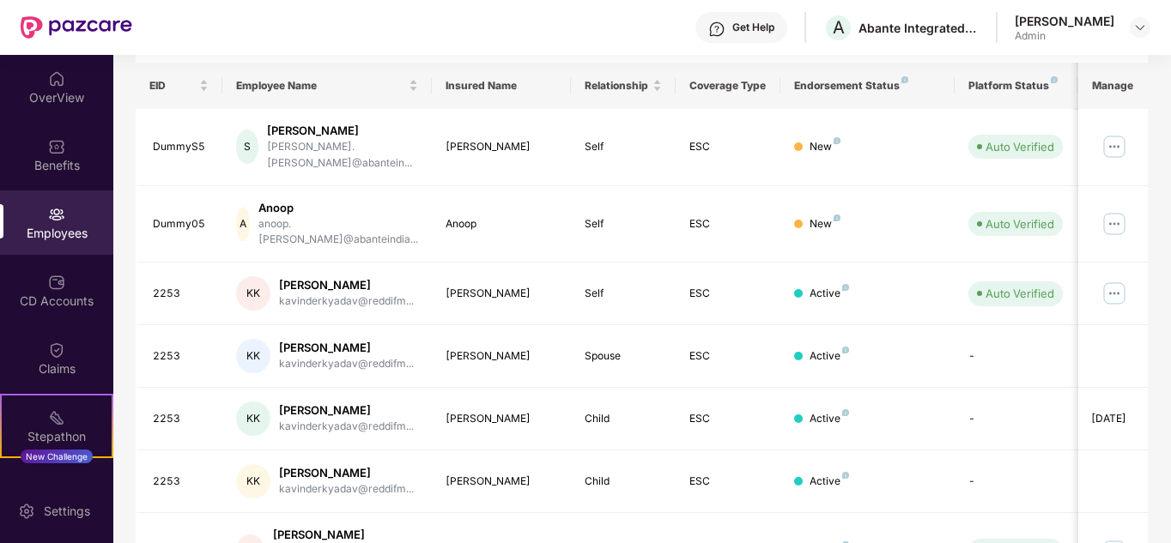
scroll to position [512, 0]
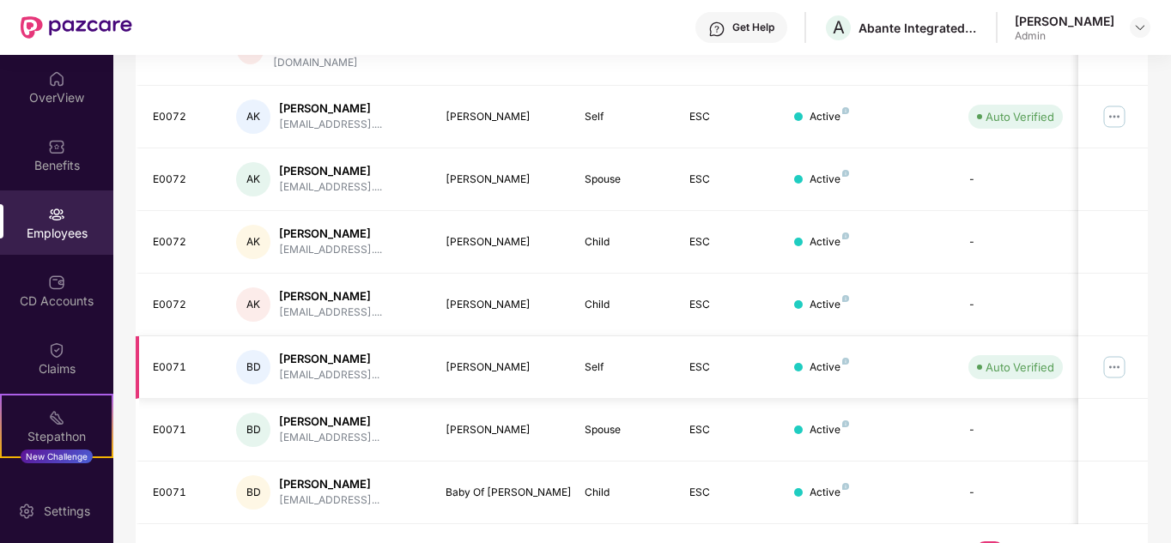
click at [1122, 354] on img at bounding box center [1114, 367] width 27 height 27
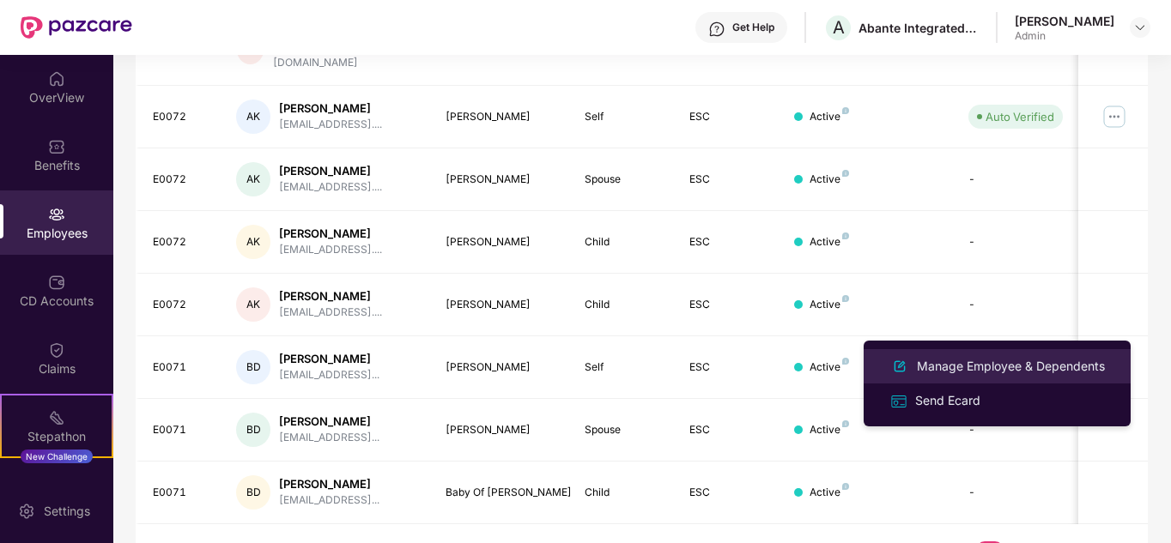
click at [979, 363] on div "Manage Employee & Dependents" at bounding box center [1010, 366] width 195 height 19
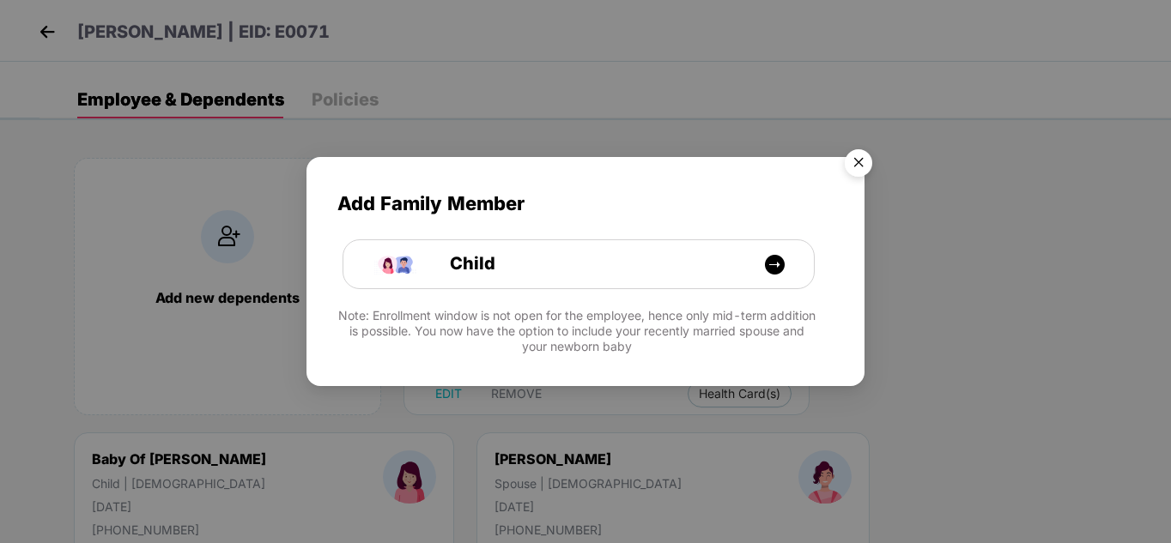
click at [859, 155] on img "Close" at bounding box center [858, 166] width 48 height 48
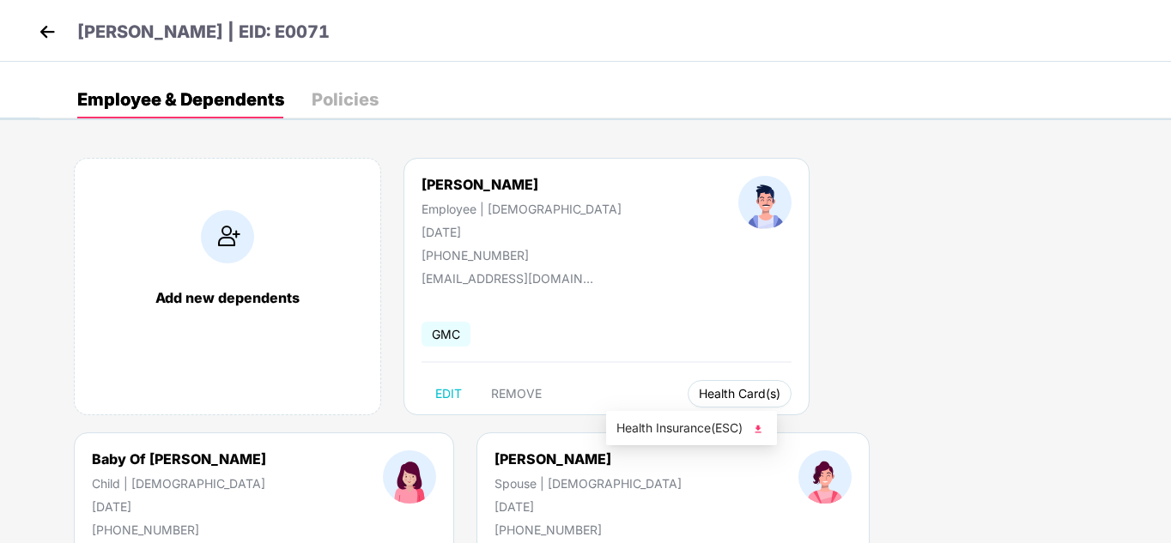
click at [699, 395] on span "Health Card(s)" at bounding box center [740, 394] width 82 height 9
click at [757, 428] on img at bounding box center [757, 429] width 17 height 17
click at [1094, 428] on div "Add new dependents [PERSON_NAME] Das Employee | [DEMOGRAPHIC_DATA] [DATE] [PHON…" at bounding box center [604, 432] width 1131 height 601
click at [1090, 429] on img at bounding box center [1089, 429] width 17 height 17
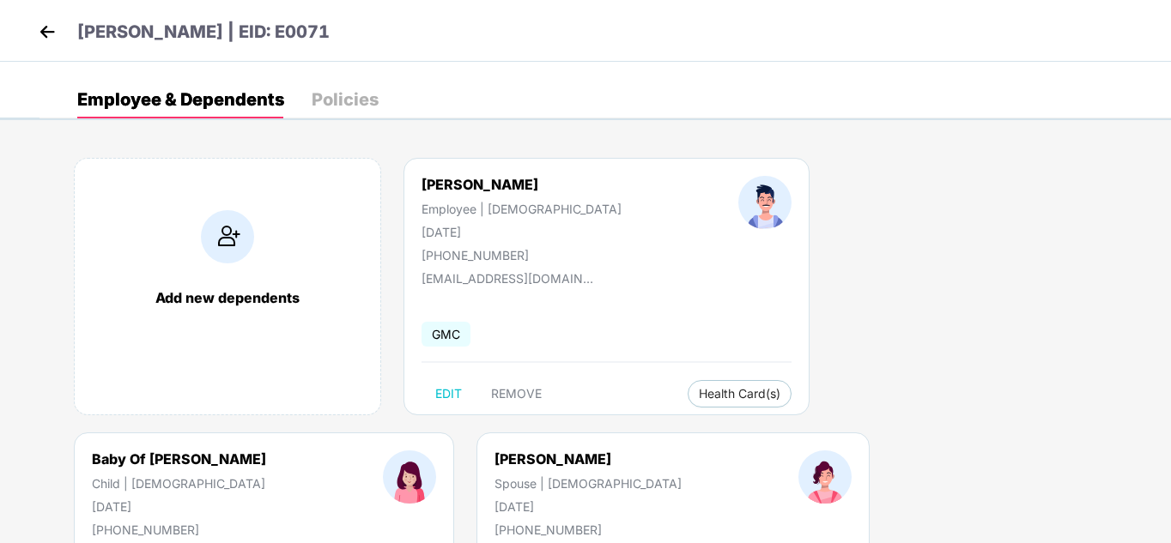
scroll to position [190, 0]
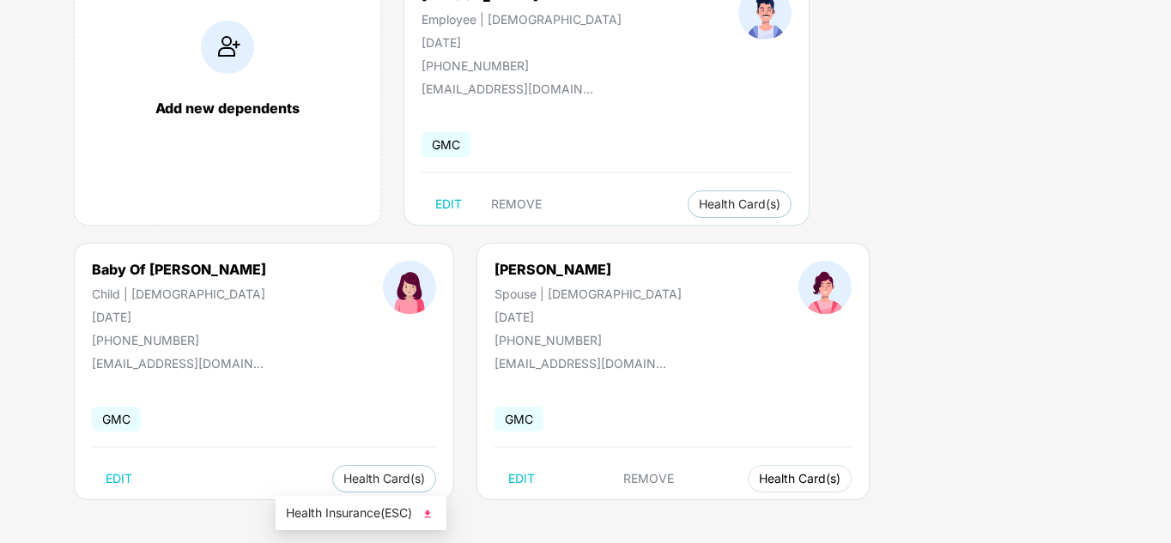
click at [759, 480] on span "Health Card(s)" at bounding box center [800, 479] width 82 height 9
click at [759, 475] on span "Health Card(s)" at bounding box center [800, 479] width 82 height 9
click at [759, 478] on span "Health Card(s)" at bounding box center [800, 479] width 82 height 9
click at [434, 513] on img at bounding box center [427, 514] width 17 height 17
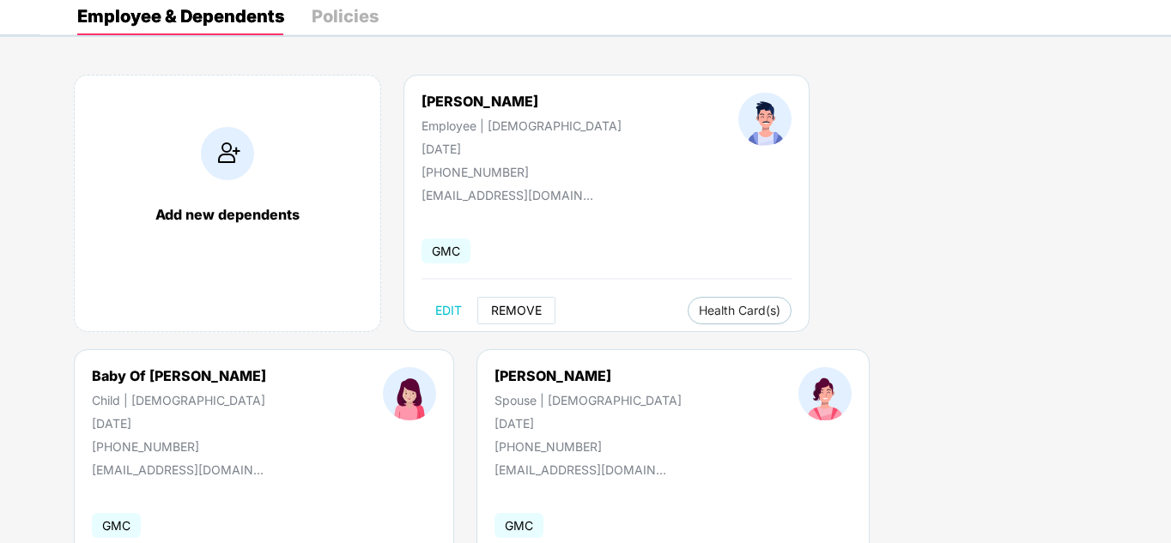
scroll to position [0, 0]
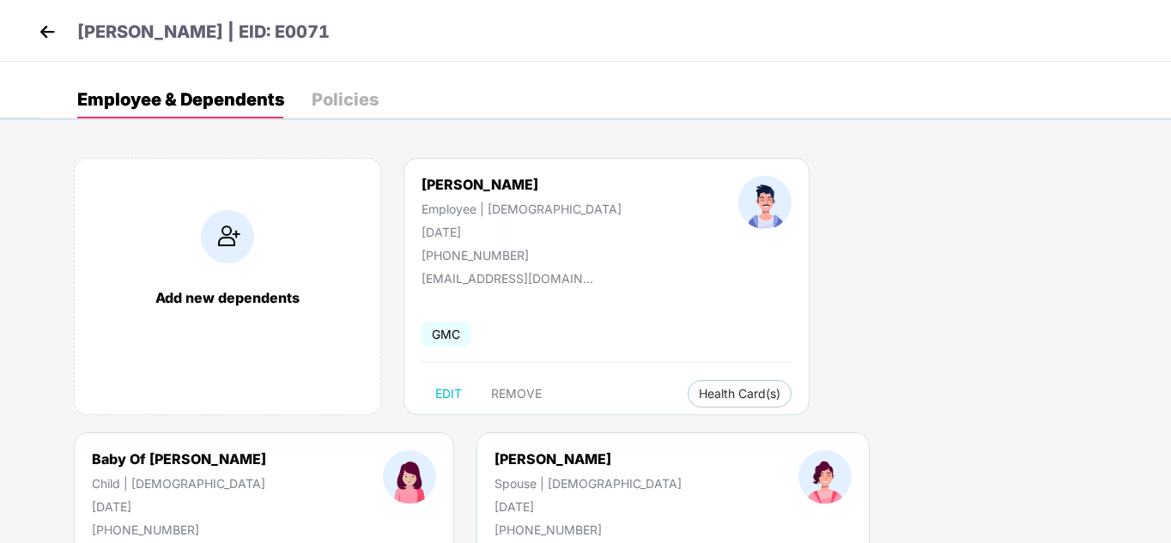
drag, startPoint x: 33, startPoint y: 29, endPoint x: 41, endPoint y: 24, distance: 9.3
click at [35, 27] on div "[PERSON_NAME] | EID: E0071" at bounding box center [585, 31] width 1171 height 62
click at [45, 30] on img at bounding box center [47, 32] width 26 height 26
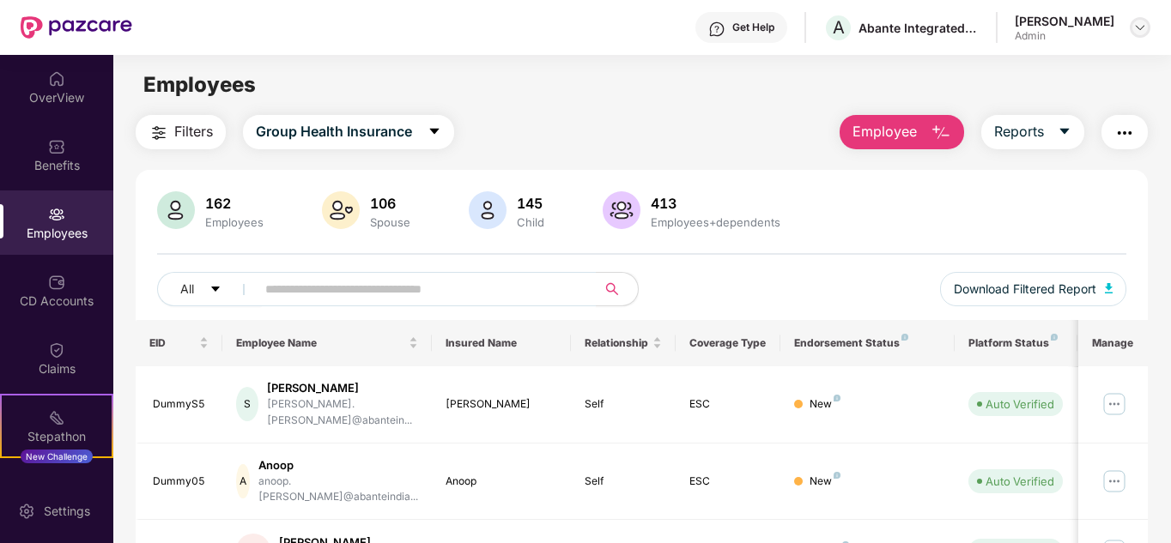
click at [1136, 21] on img at bounding box center [1140, 28] width 14 height 14
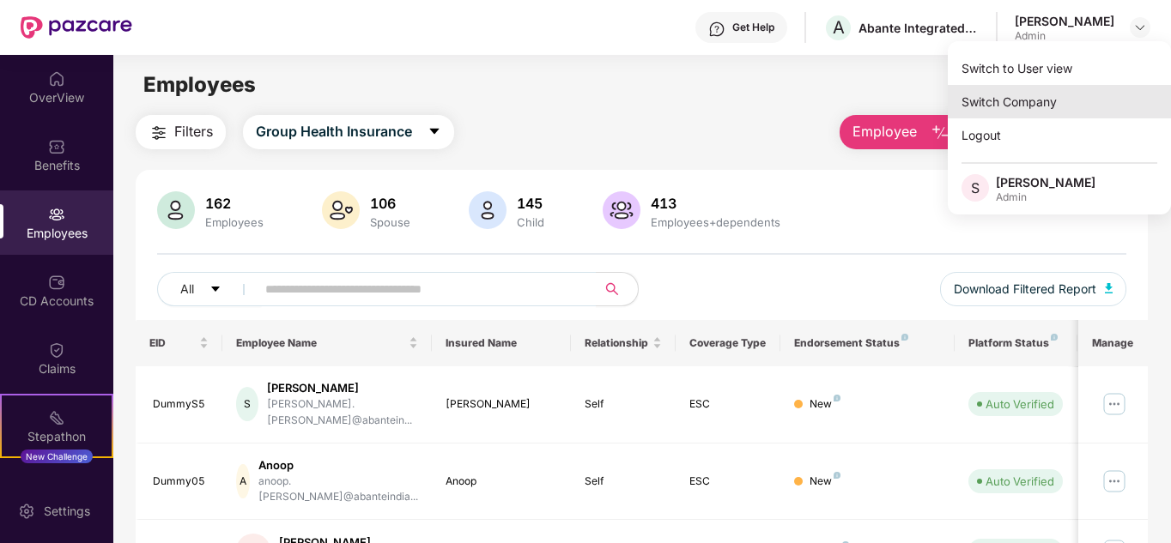
click at [1004, 98] on div "Switch Company" at bounding box center [1059, 101] width 223 height 33
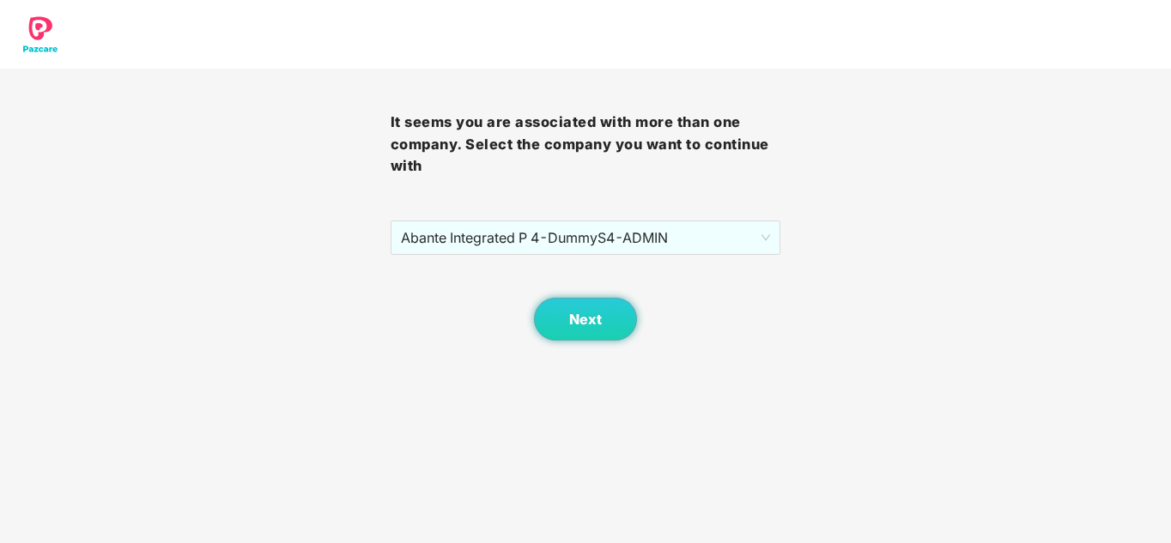
click at [508, 218] on div "It seems you are associated with more than one company. Select the company you …" at bounding box center [586, 205] width 391 height 272
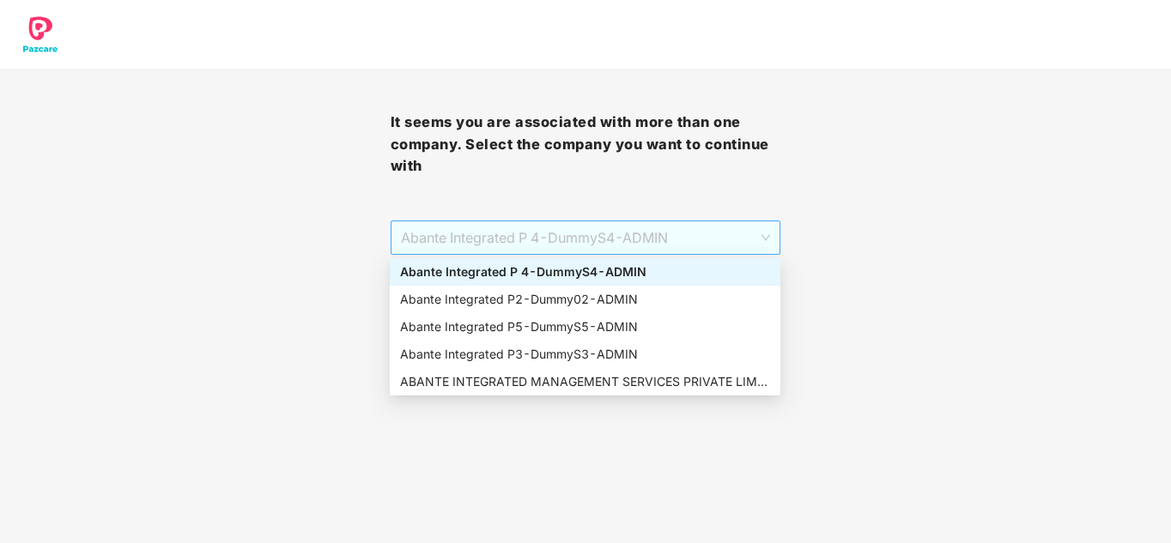
click at [506, 230] on span "Abante Integrated P 4 - DummyS4 - ADMIN" at bounding box center [586, 237] width 370 height 33
click at [513, 374] on div "ABANTE INTEGRATED MANAGEMENT SERVICES PRIVATE LIMITED - 660 - ADMIN" at bounding box center [585, 382] width 370 height 19
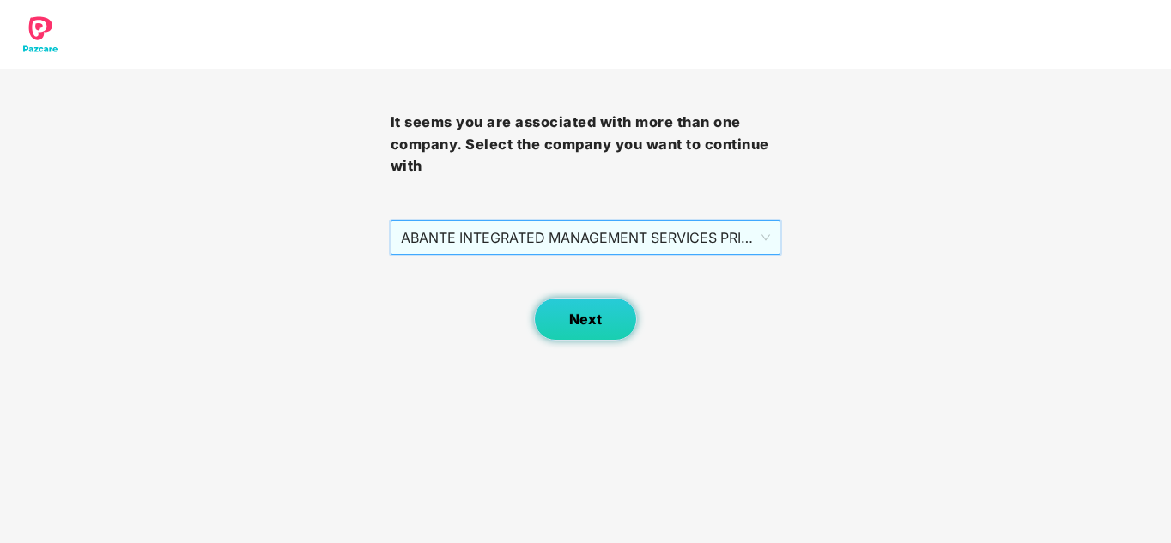
click at [583, 329] on button "Next" at bounding box center [585, 319] width 103 height 43
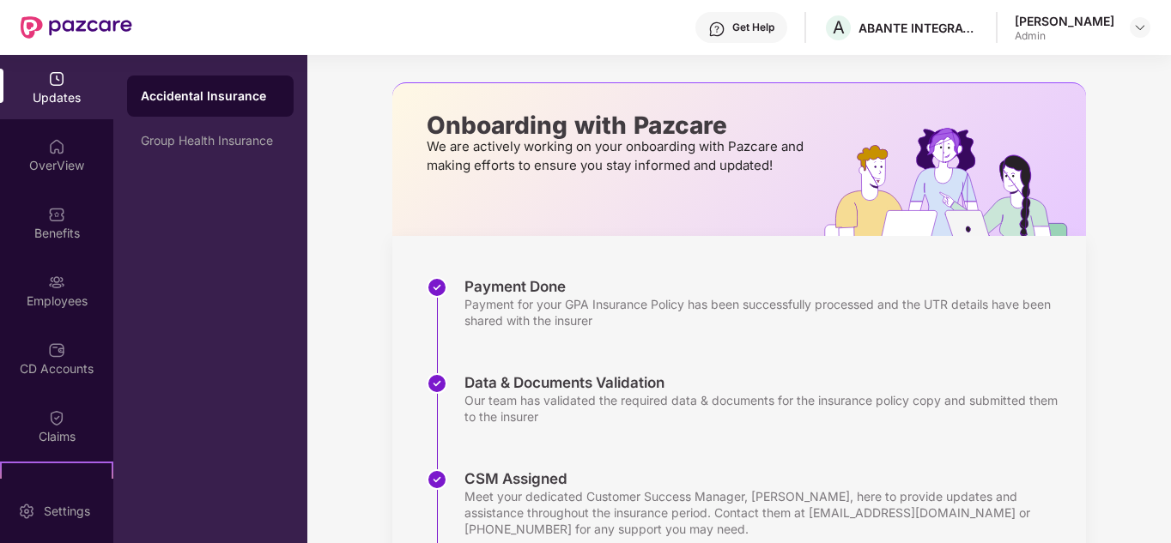
scroll to position [289, 0]
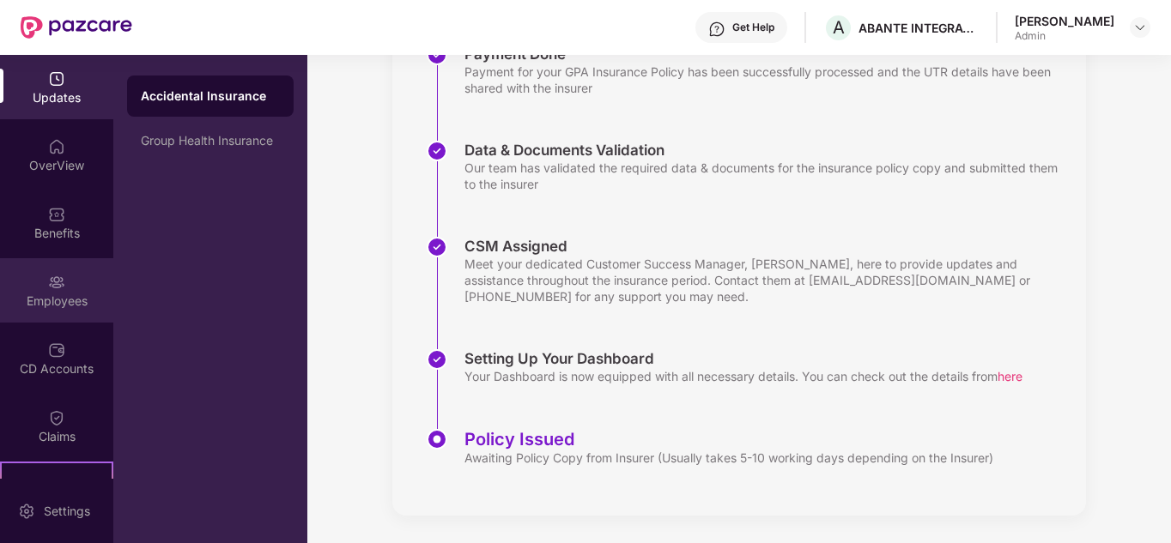
click at [58, 290] on img at bounding box center [56, 282] width 17 height 17
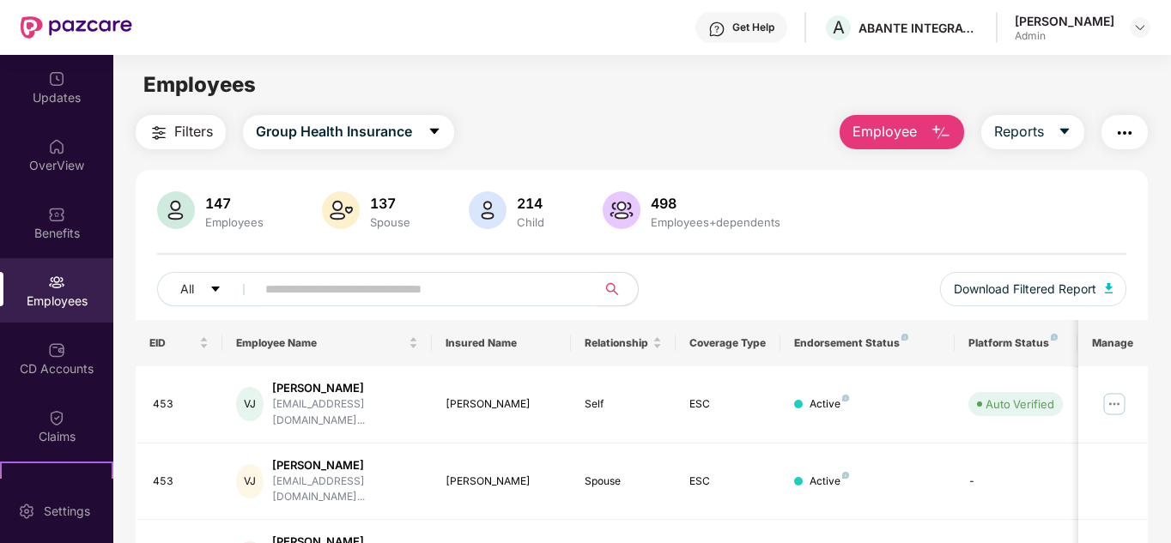
click at [343, 288] on input "text" at bounding box center [419, 289] width 308 height 26
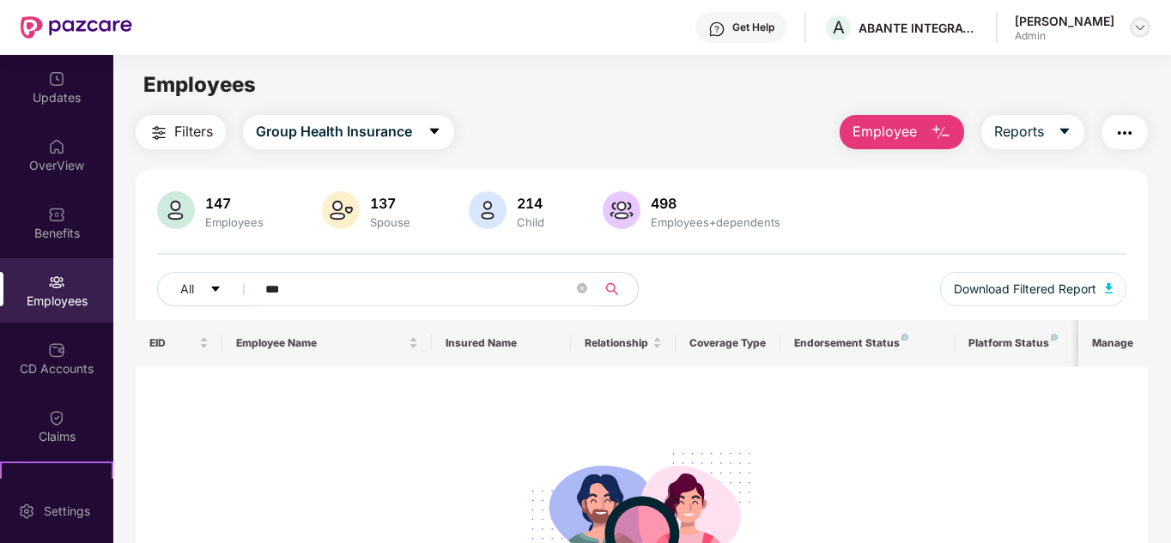
type input "***"
click at [1142, 23] on img at bounding box center [1140, 28] width 14 height 14
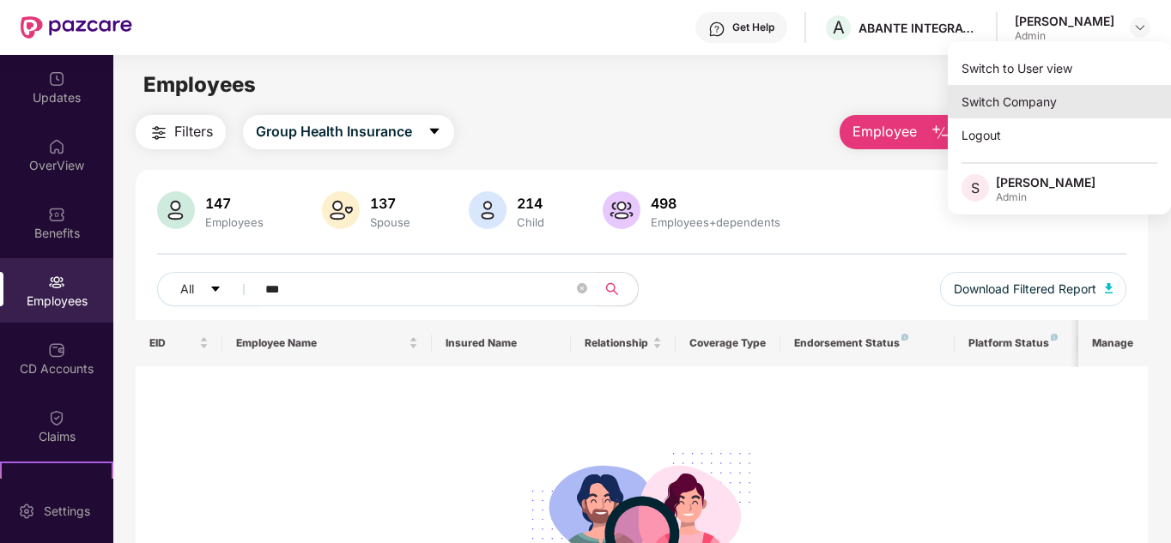
click at [1038, 99] on div "Switch Company" at bounding box center [1059, 101] width 223 height 33
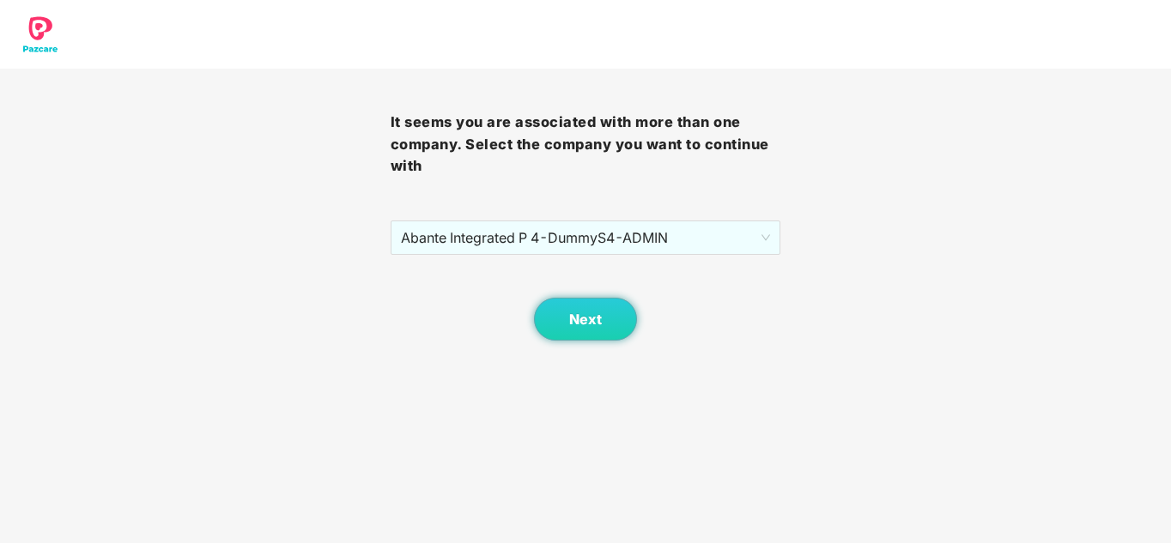
click at [645, 258] on div "Next" at bounding box center [586, 298] width 391 height 86
click at [576, 224] on span "Abante Integrated P 4 - DummyS4 - ADMIN" at bounding box center [586, 237] width 370 height 33
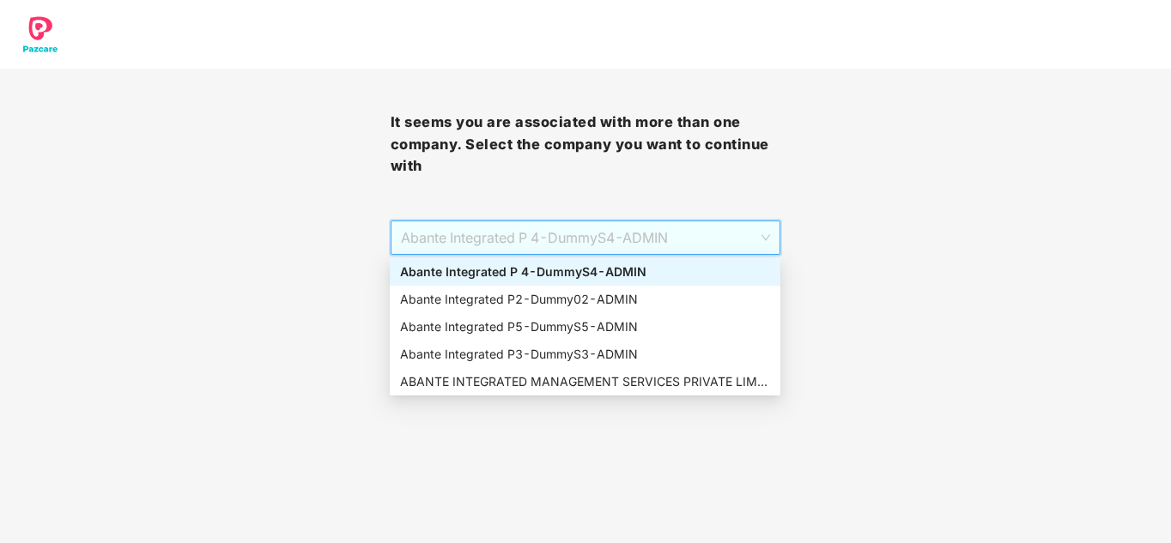
click at [536, 264] on div "Abante Integrated P 4 - DummyS4 - ADMIN" at bounding box center [585, 272] width 370 height 19
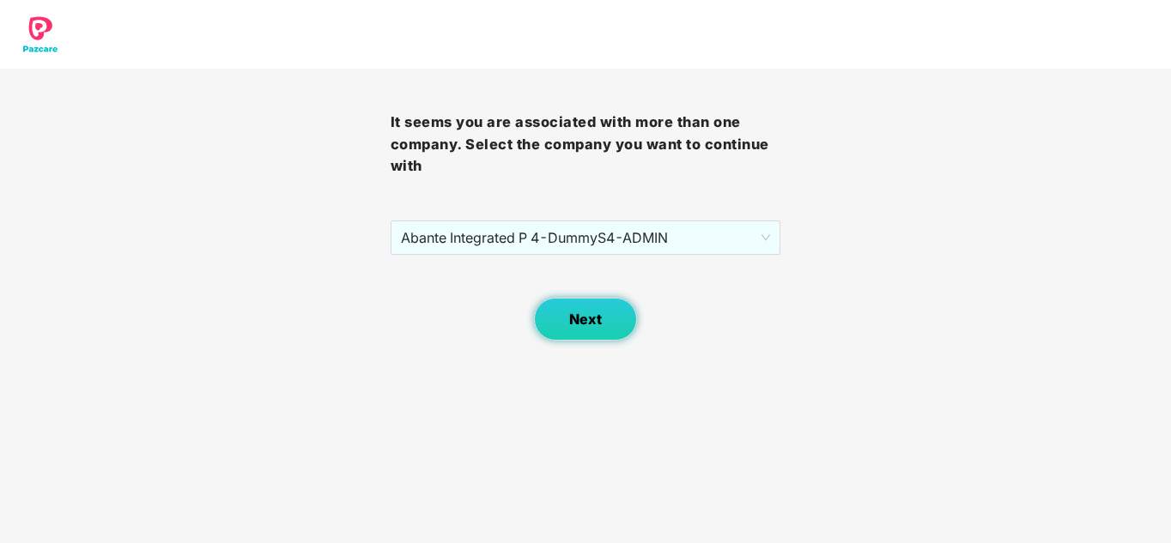
click at [587, 336] on button "Next" at bounding box center [585, 319] width 103 height 43
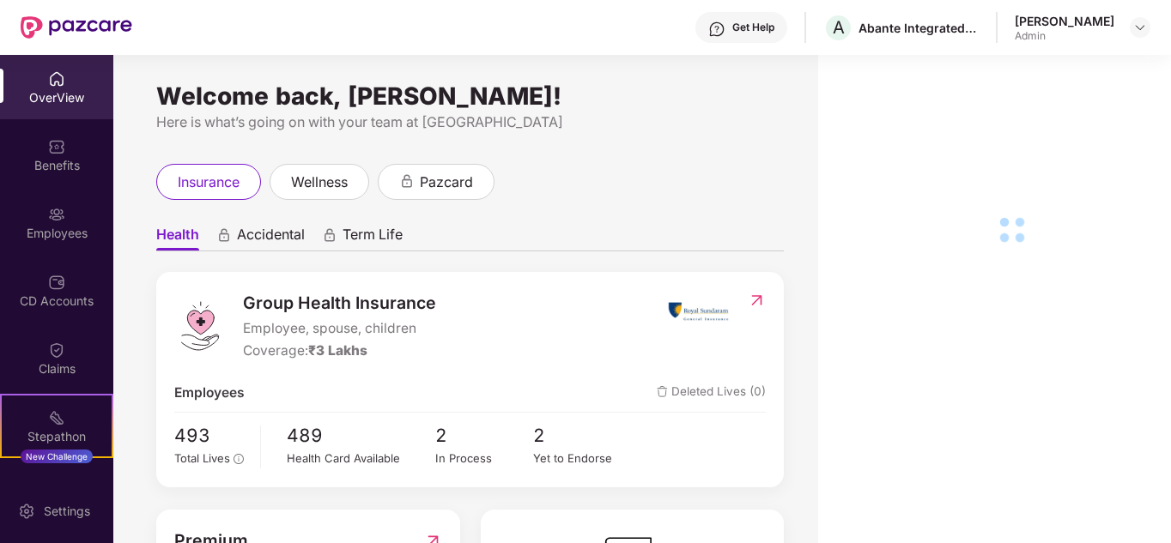
click at [64, 220] on div "Employees" at bounding box center [56, 223] width 113 height 64
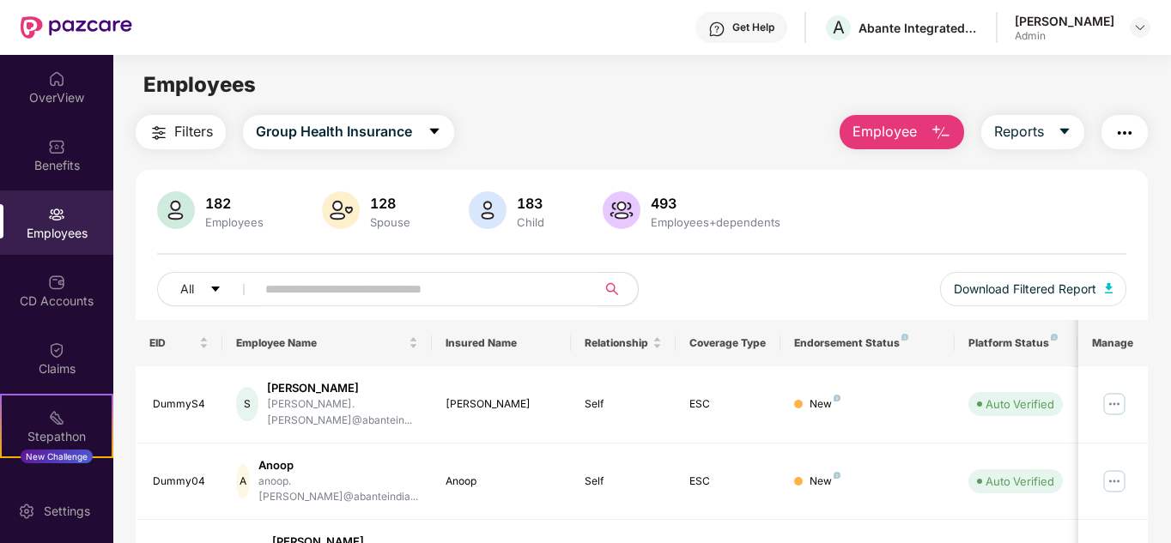
click at [366, 294] on input "text" at bounding box center [419, 289] width 308 height 26
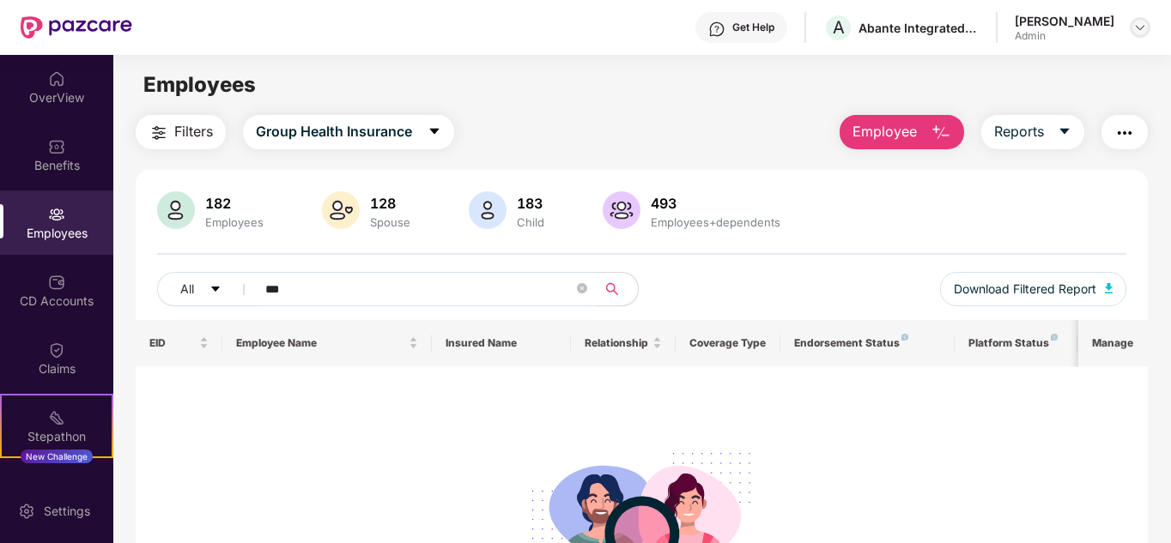
type input "***"
click at [1132, 24] on div at bounding box center [1140, 27] width 21 height 21
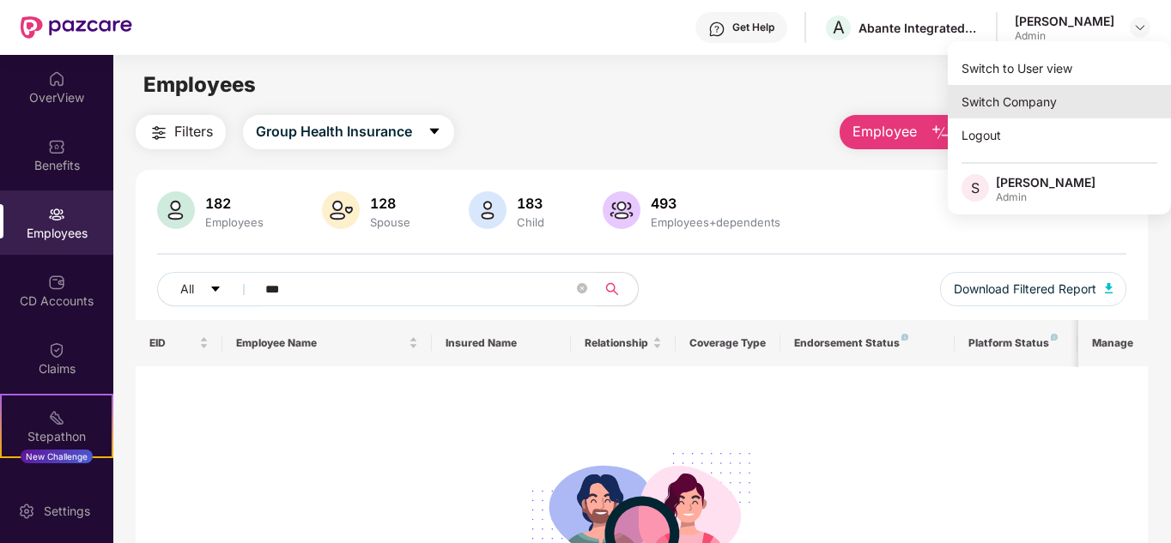
click at [1048, 94] on div "Switch Company" at bounding box center [1059, 101] width 223 height 33
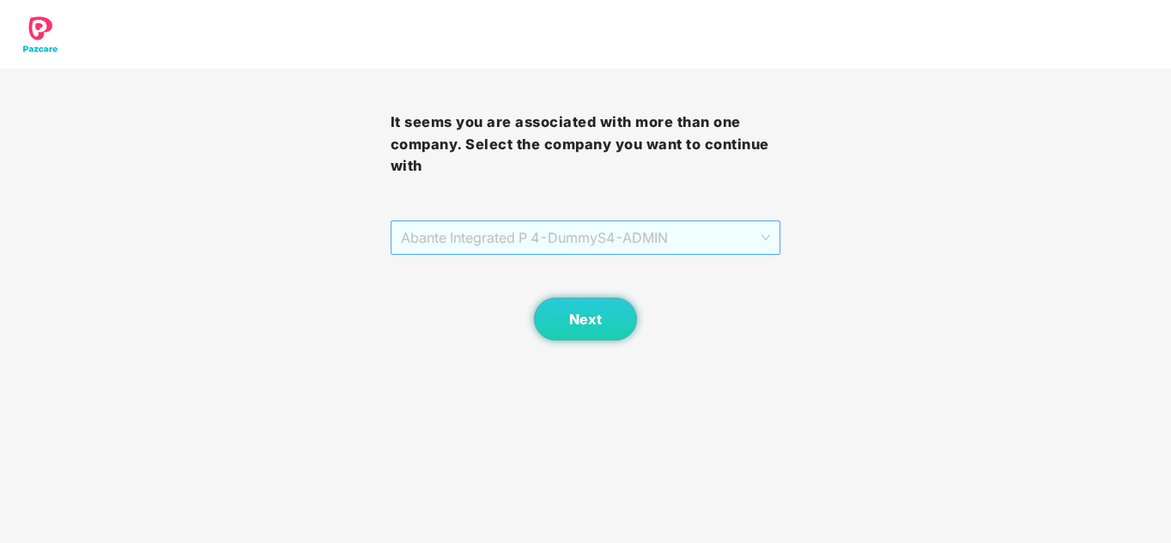
click at [558, 237] on span "Abante Integrated P 4 - DummyS4 - ADMIN" at bounding box center [586, 237] width 370 height 33
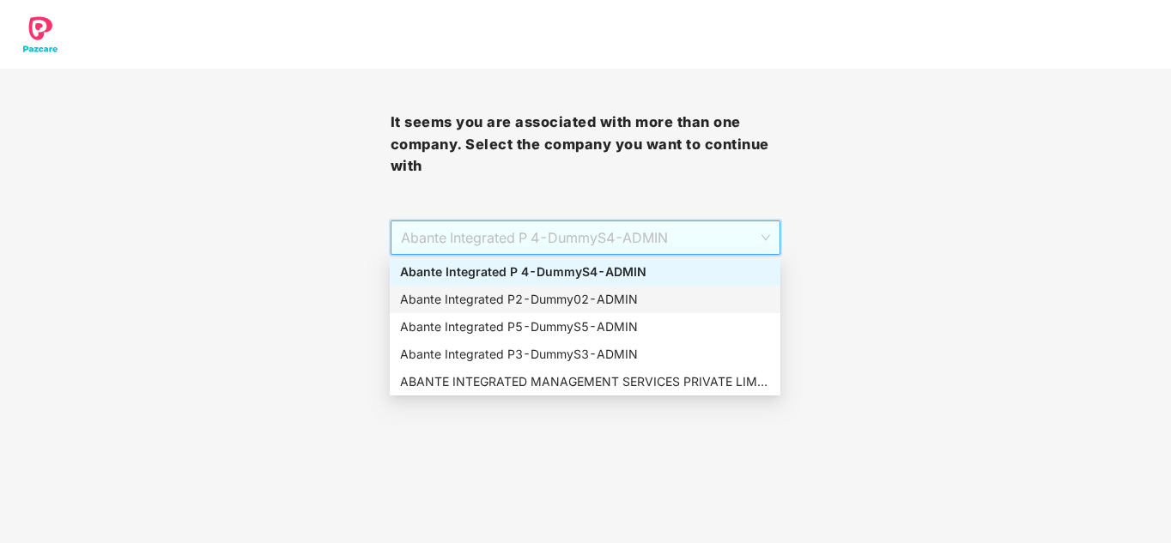
click at [556, 296] on div "Abante Integrated P2 - Dummy02 - ADMIN" at bounding box center [585, 299] width 370 height 19
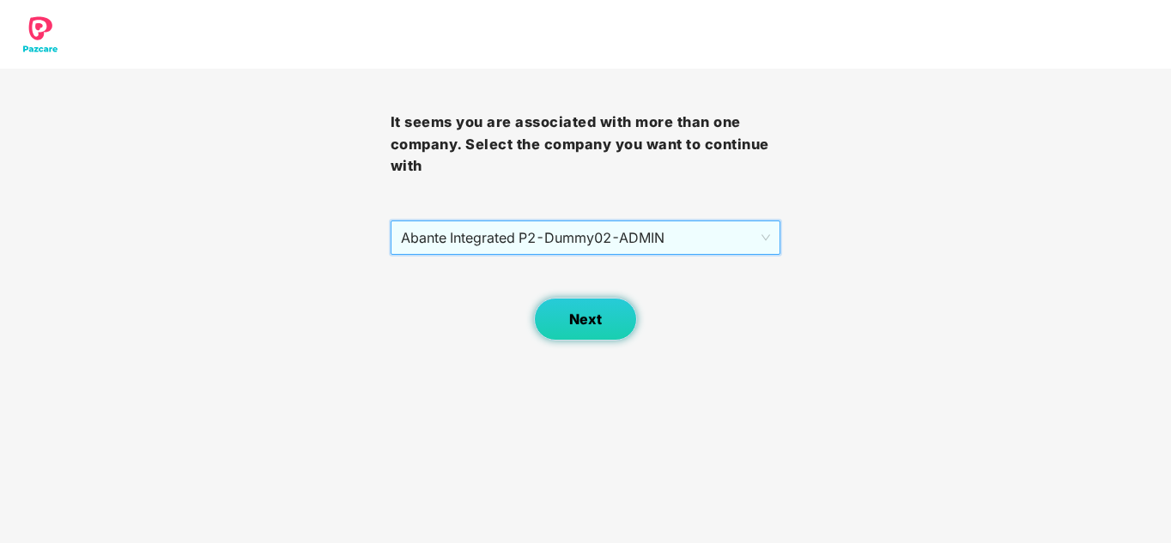
click at [586, 323] on span "Next" at bounding box center [585, 320] width 33 height 16
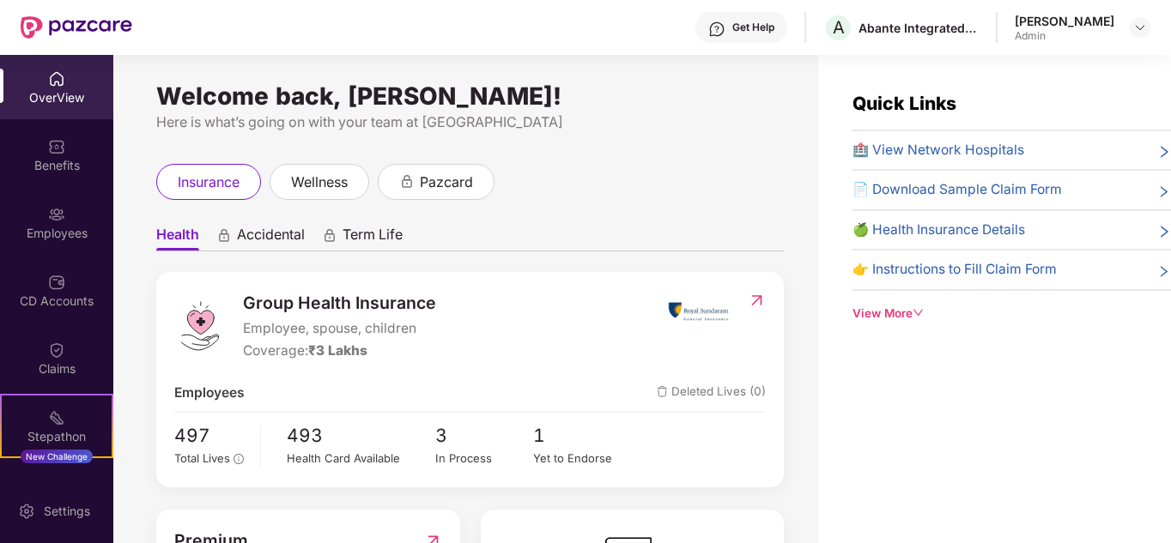
click at [58, 227] on div "Employees" at bounding box center [56, 233] width 113 height 17
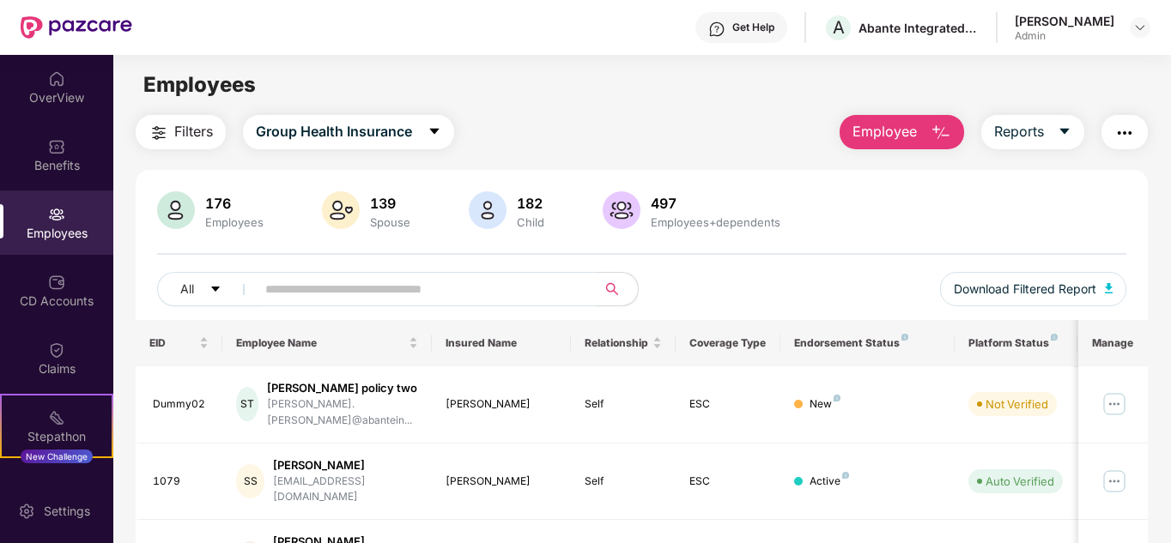
click at [315, 291] on input "text" at bounding box center [419, 289] width 308 height 26
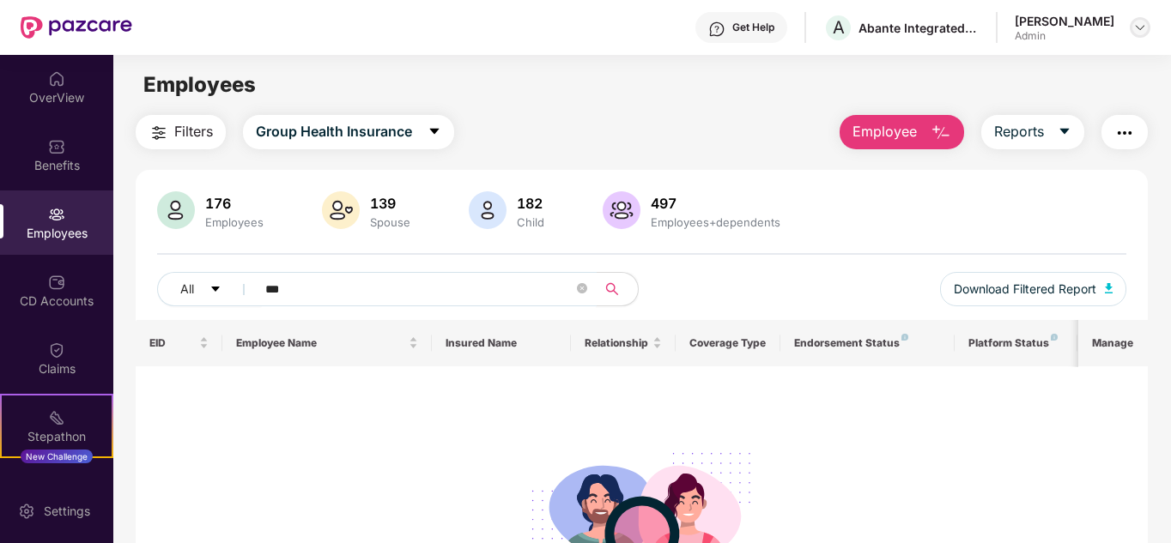
type input "***"
click at [1145, 22] on img at bounding box center [1140, 28] width 14 height 14
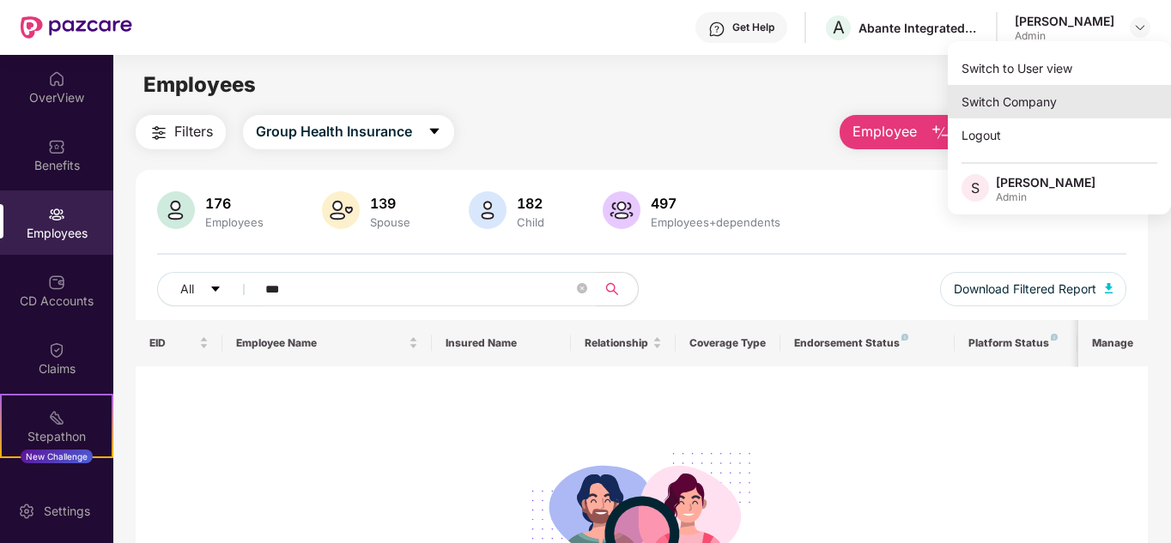
click at [1009, 102] on div "Switch Company" at bounding box center [1059, 101] width 223 height 33
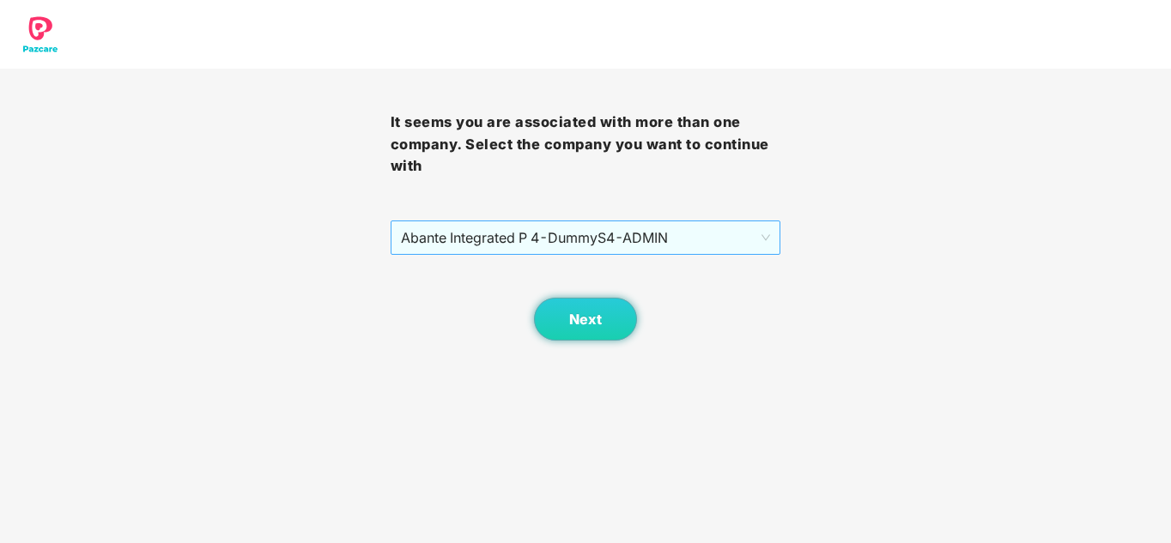
click at [515, 226] on span "Abante Integrated P 4 - DummyS4 - ADMIN" at bounding box center [586, 237] width 370 height 33
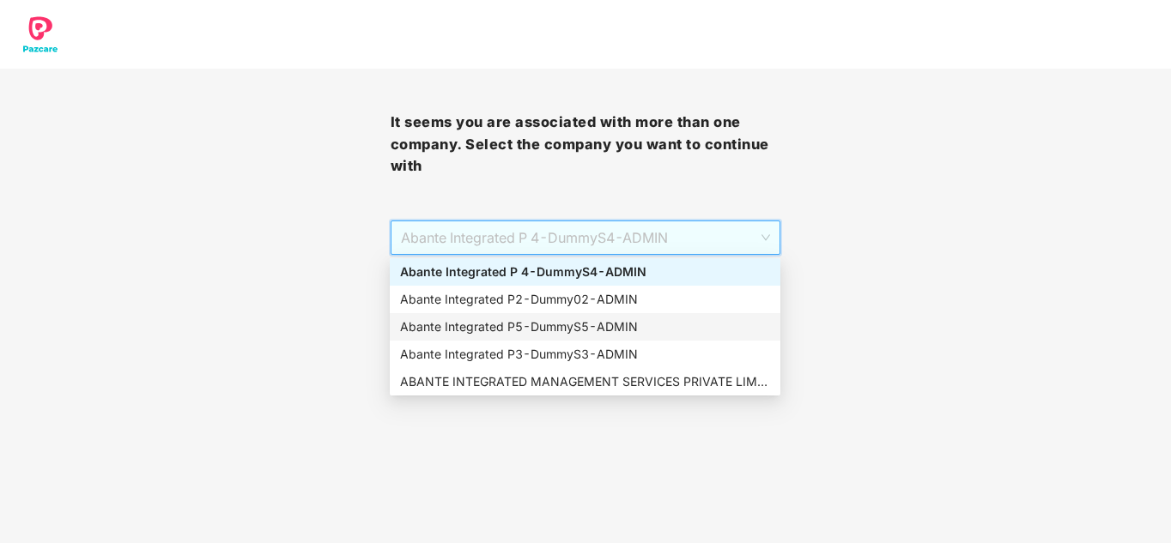
click at [528, 320] on div "Abante Integrated P5 - DummyS5 - ADMIN" at bounding box center [585, 327] width 370 height 19
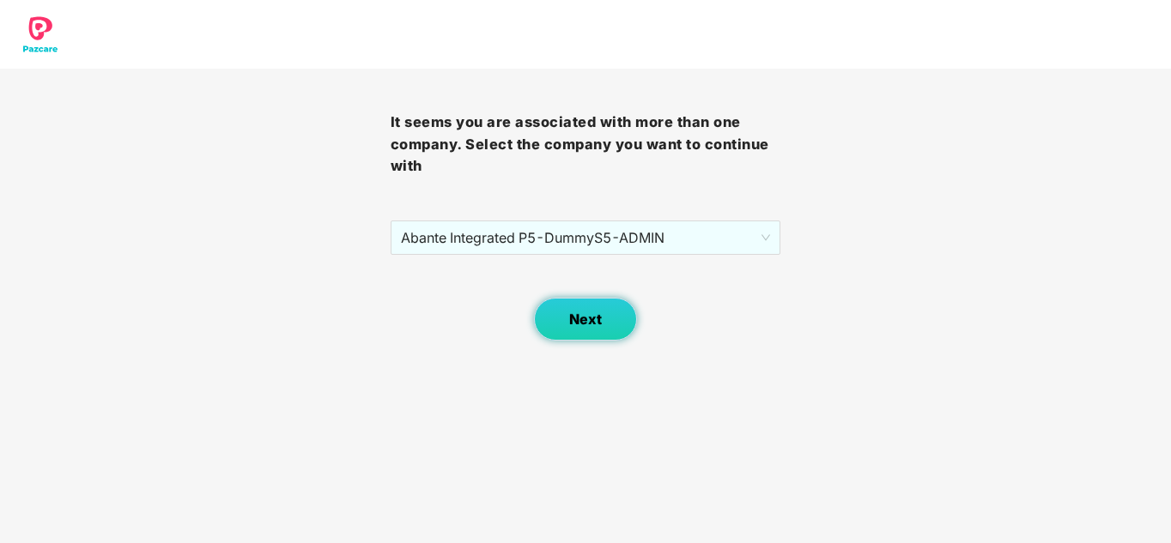
click at [568, 330] on button "Next" at bounding box center [585, 319] width 103 height 43
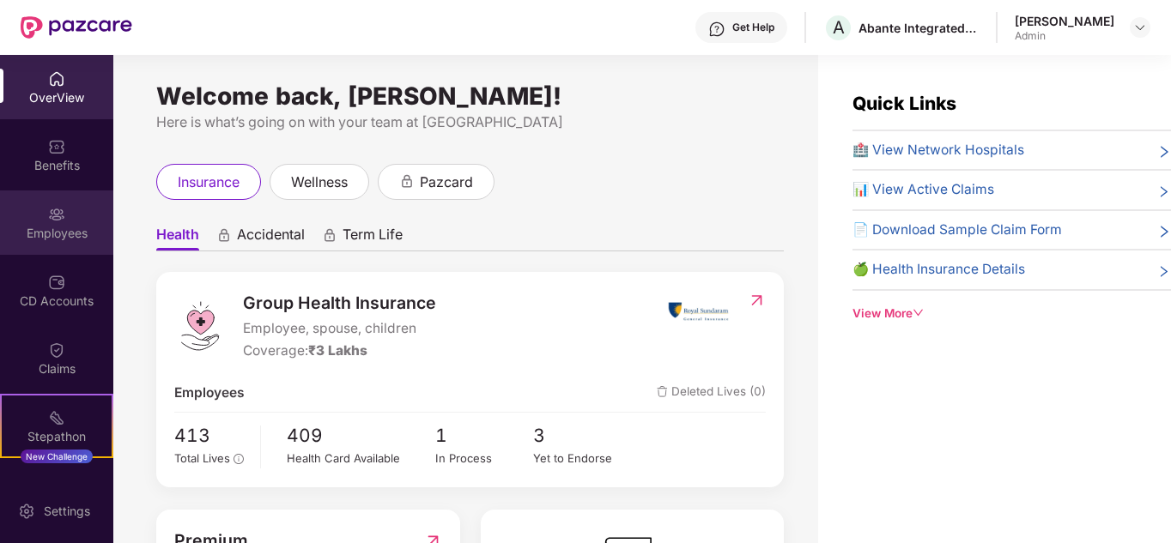
click at [50, 220] on img at bounding box center [56, 214] width 17 height 17
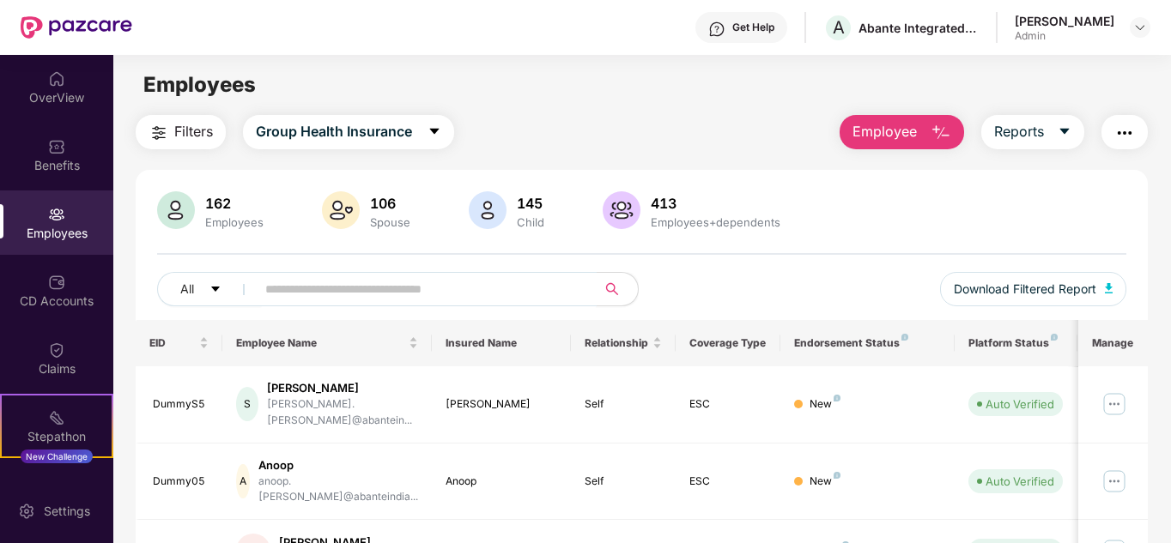
click at [311, 294] on input "text" at bounding box center [419, 289] width 308 height 26
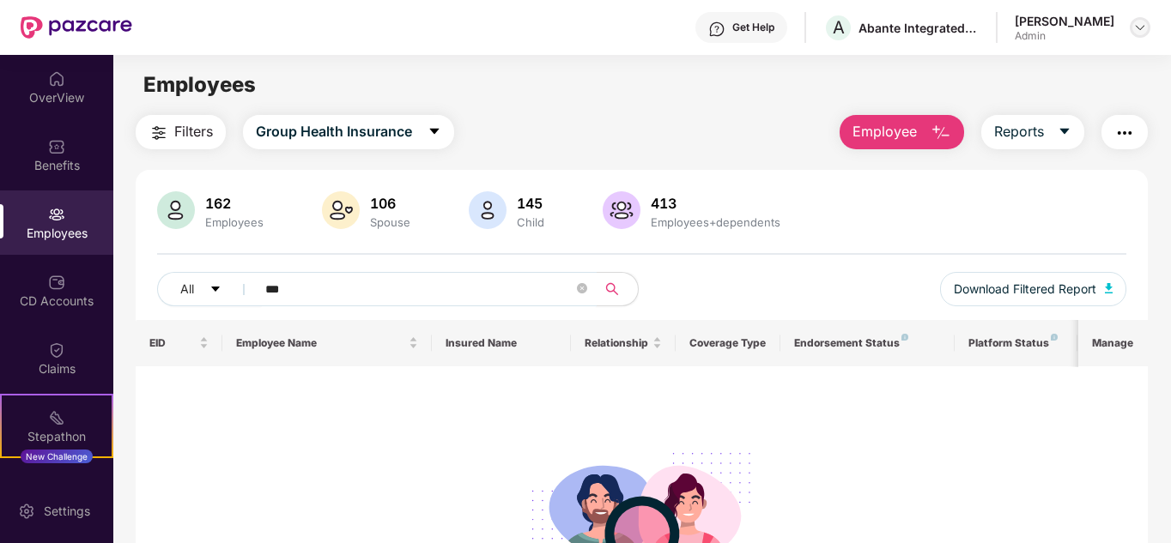
type input "***"
click at [1138, 33] on img at bounding box center [1140, 28] width 14 height 14
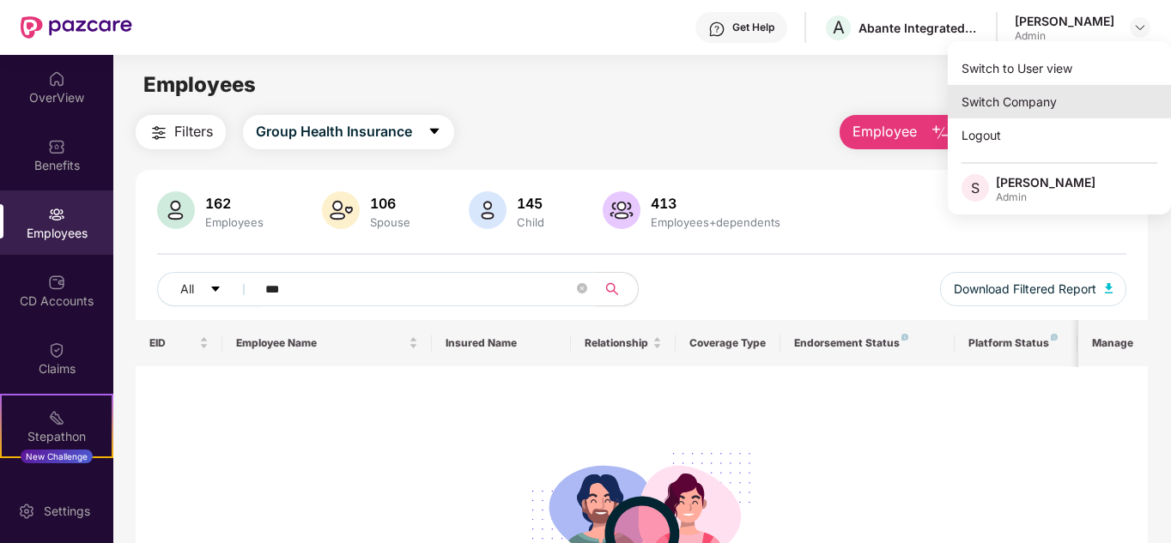
click at [1000, 100] on div "Switch Company" at bounding box center [1059, 101] width 223 height 33
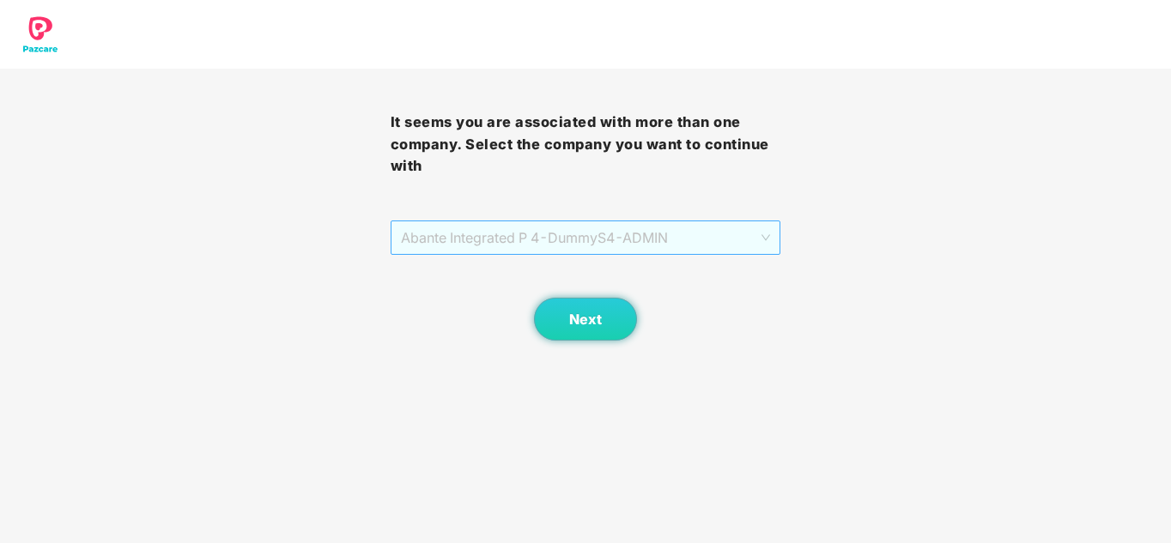
click at [568, 240] on span "Abante Integrated P 4 - DummyS4 - ADMIN" at bounding box center [586, 237] width 370 height 33
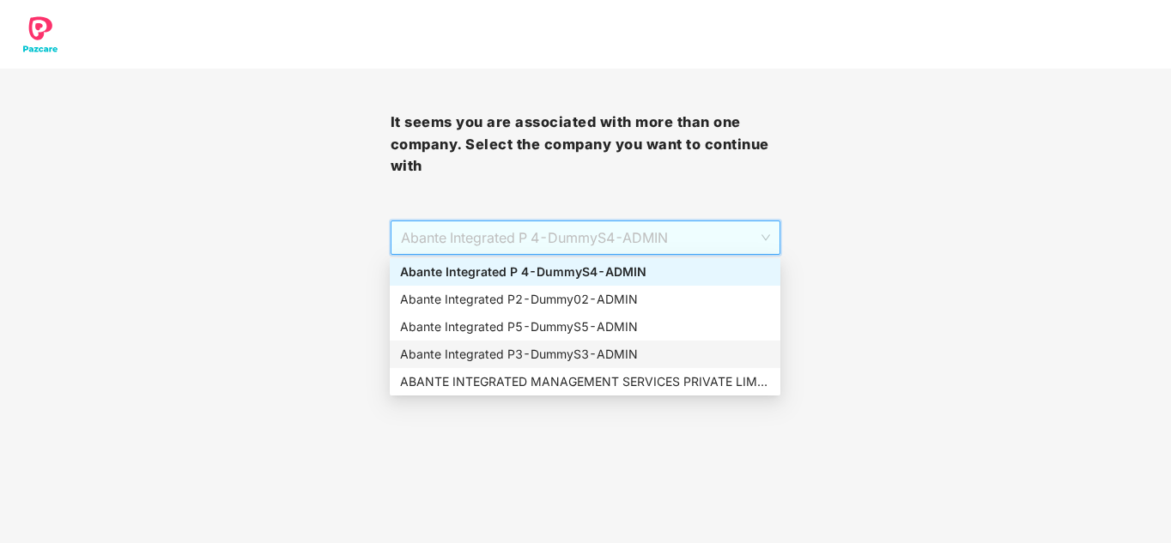
click at [538, 352] on div "Abante Integrated P3 - DummyS3 - ADMIN" at bounding box center [585, 354] width 370 height 19
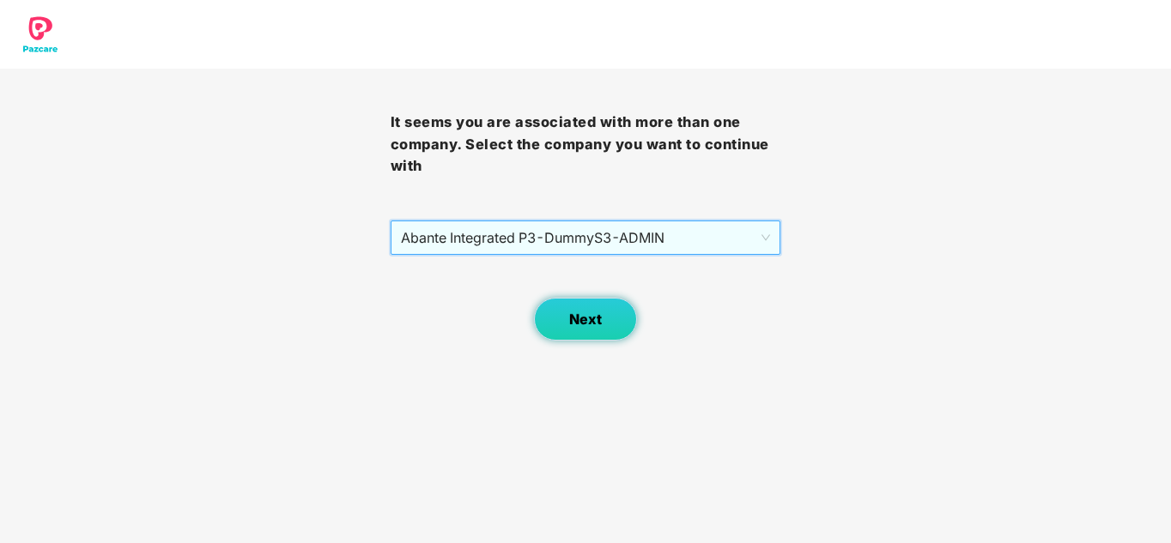
click at [567, 319] on button "Next" at bounding box center [585, 319] width 103 height 43
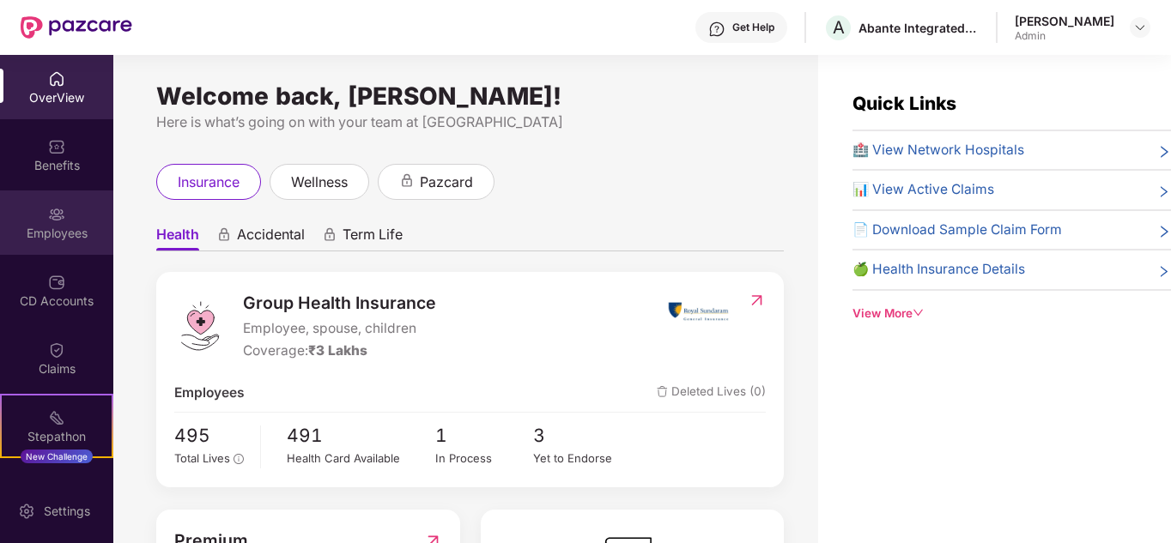
click at [61, 215] on img at bounding box center [56, 214] width 17 height 17
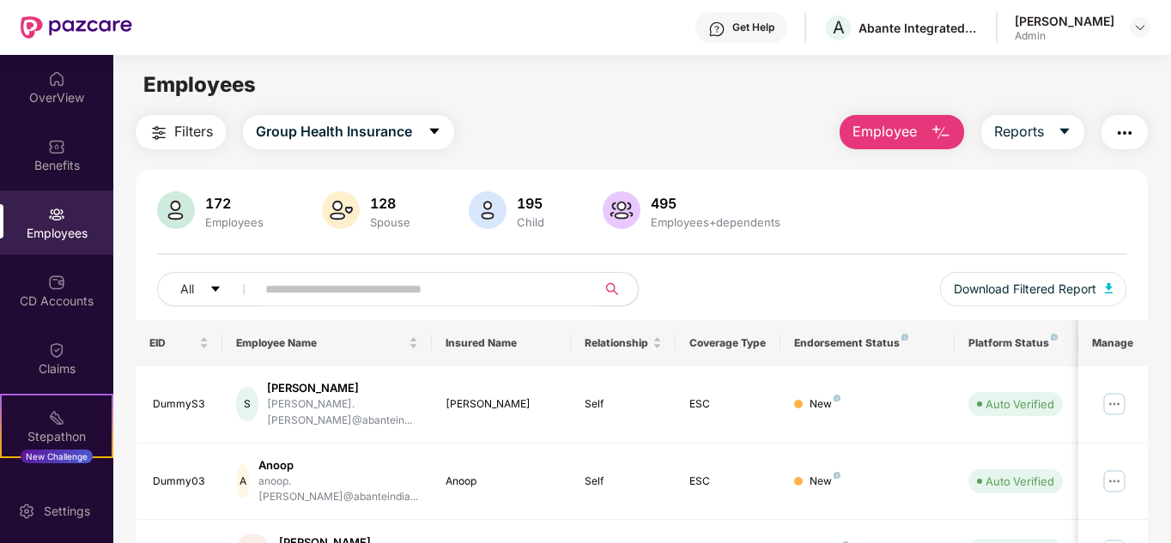
click at [303, 290] on input "text" at bounding box center [419, 289] width 308 height 26
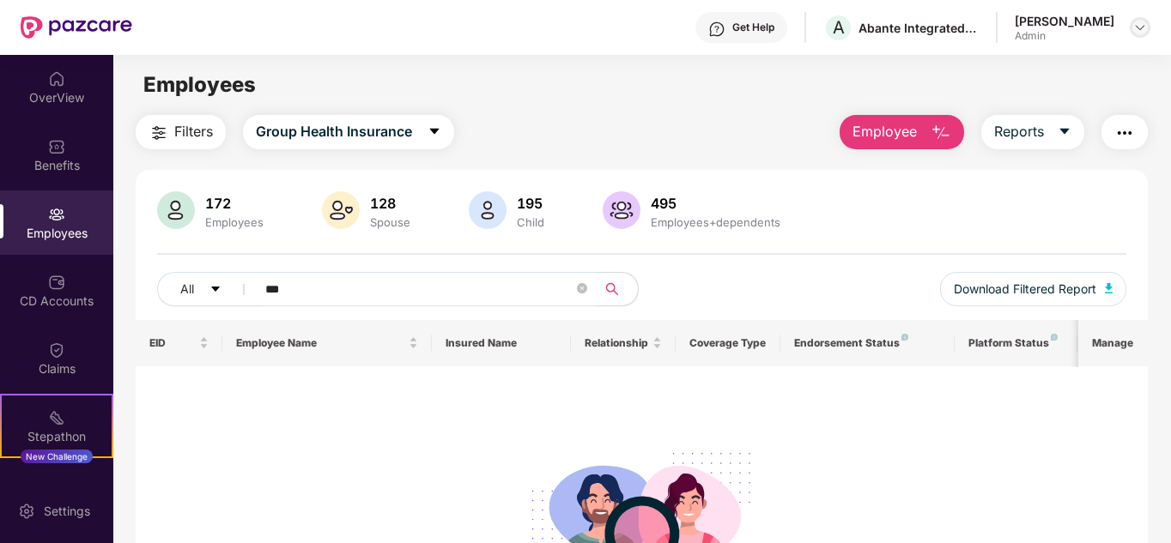
type input "***"
click at [1135, 28] on img at bounding box center [1140, 28] width 14 height 14
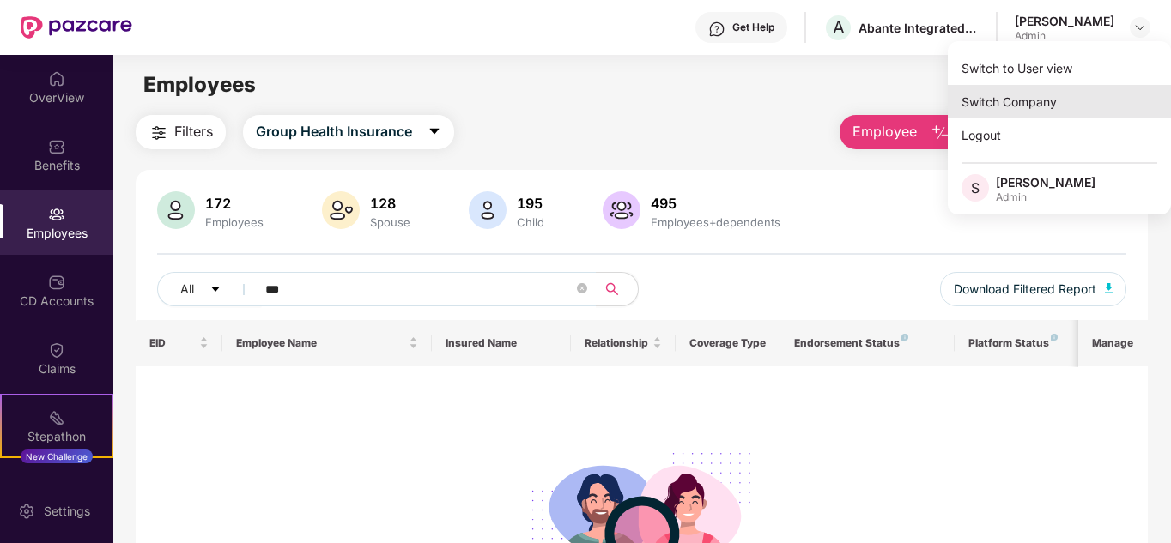
click at [989, 97] on div "Switch Company" at bounding box center [1059, 101] width 223 height 33
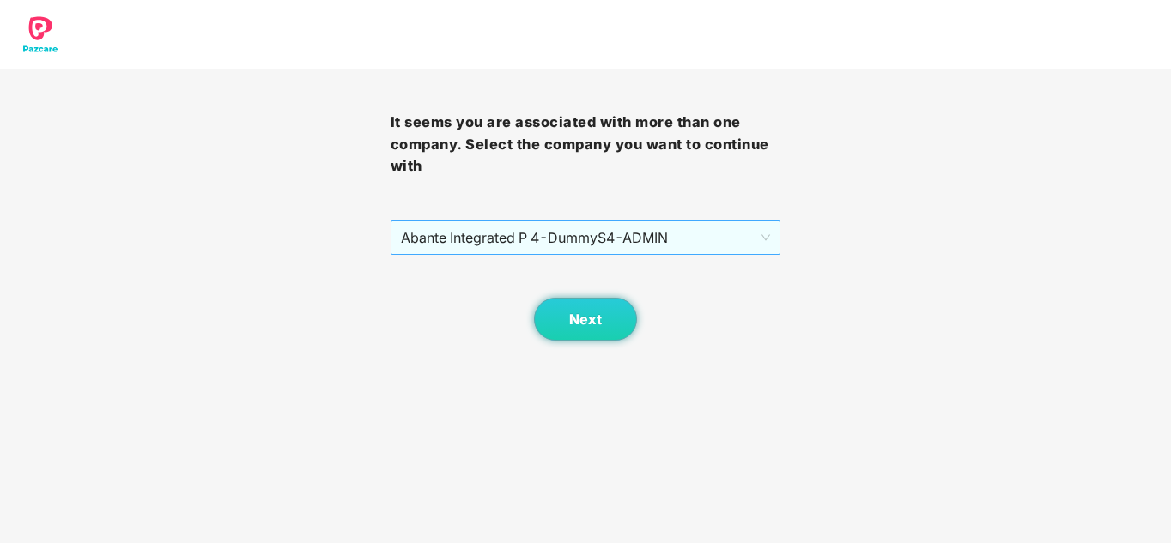
click at [536, 246] on span "Abante Integrated P 4 - DummyS4 - ADMIN" at bounding box center [586, 237] width 370 height 33
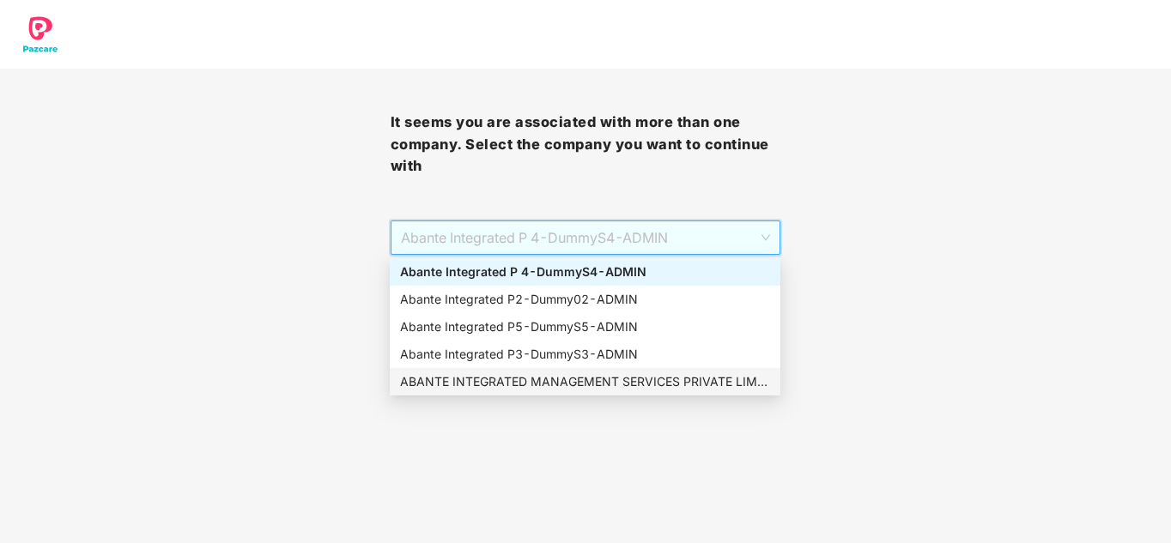
click at [527, 386] on div "ABANTE INTEGRATED MANAGEMENT SERVICES PRIVATE LIMITED - 660 - ADMIN" at bounding box center [585, 382] width 370 height 19
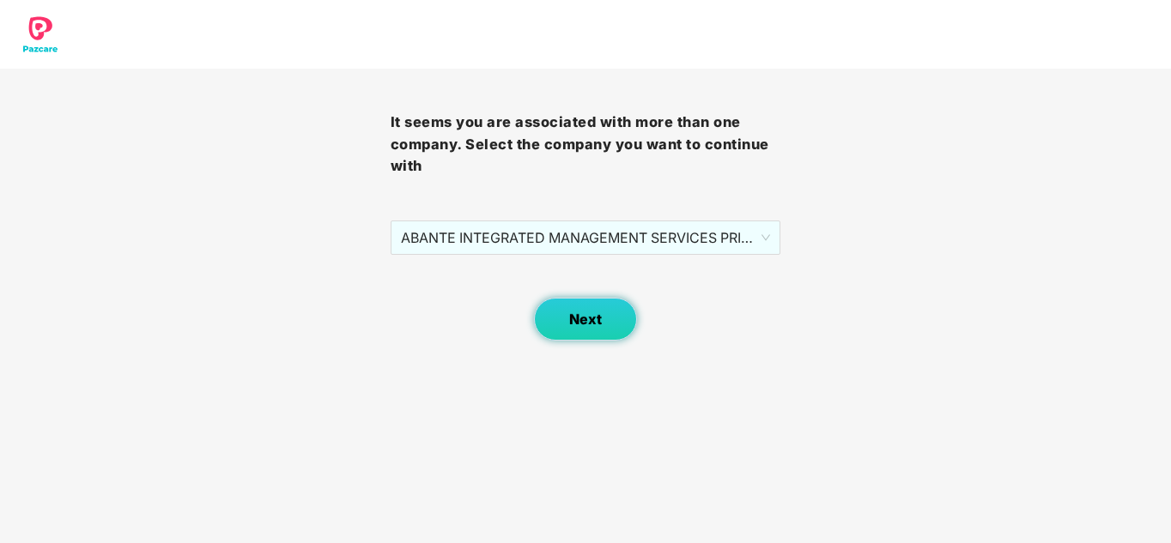
click at [620, 308] on button "Next" at bounding box center [585, 319] width 103 height 43
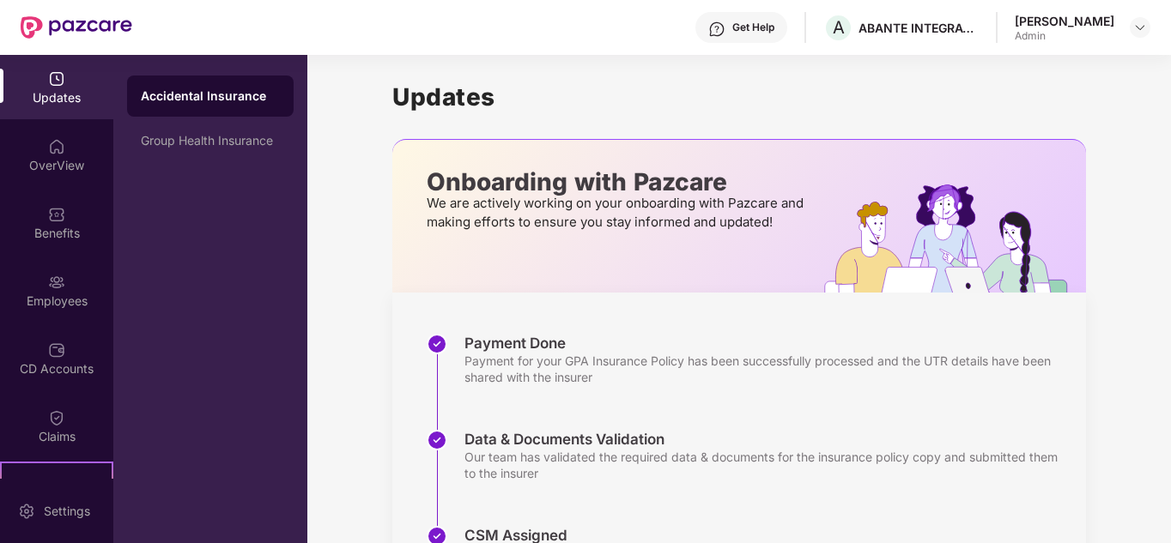
click at [59, 282] on img at bounding box center [56, 282] width 17 height 17
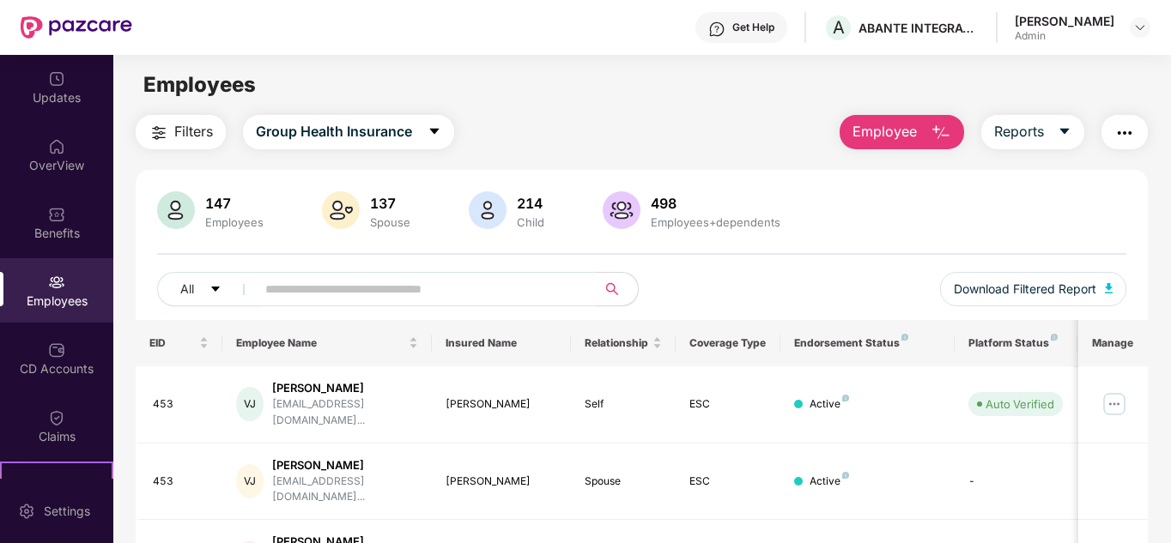
click at [348, 291] on input "text" at bounding box center [419, 289] width 308 height 26
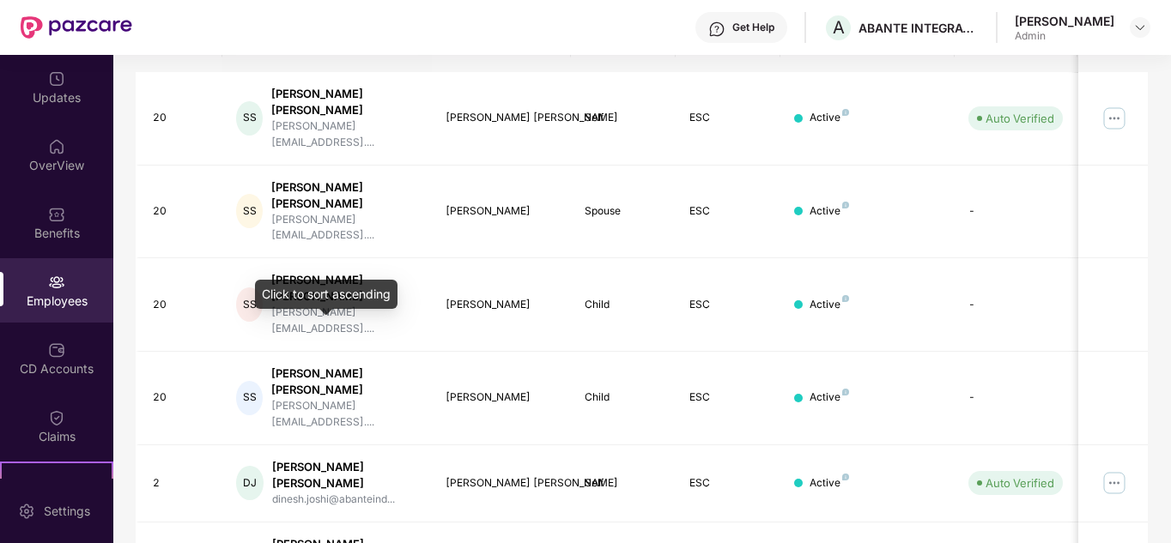
scroll to position [343, 0]
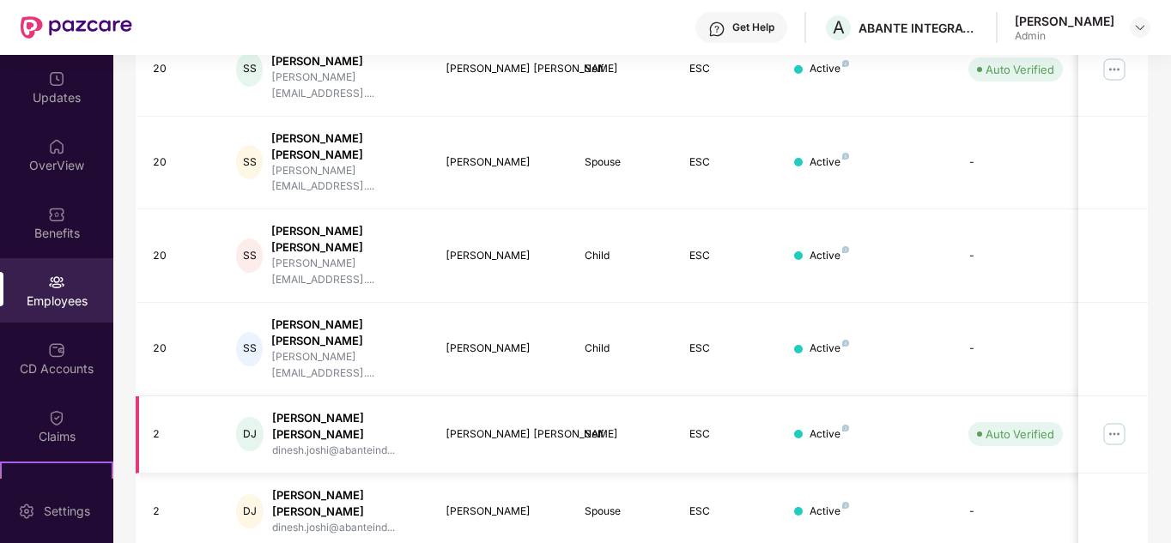
type input "*"
click at [1111, 421] on img at bounding box center [1114, 434] width 27 height 27
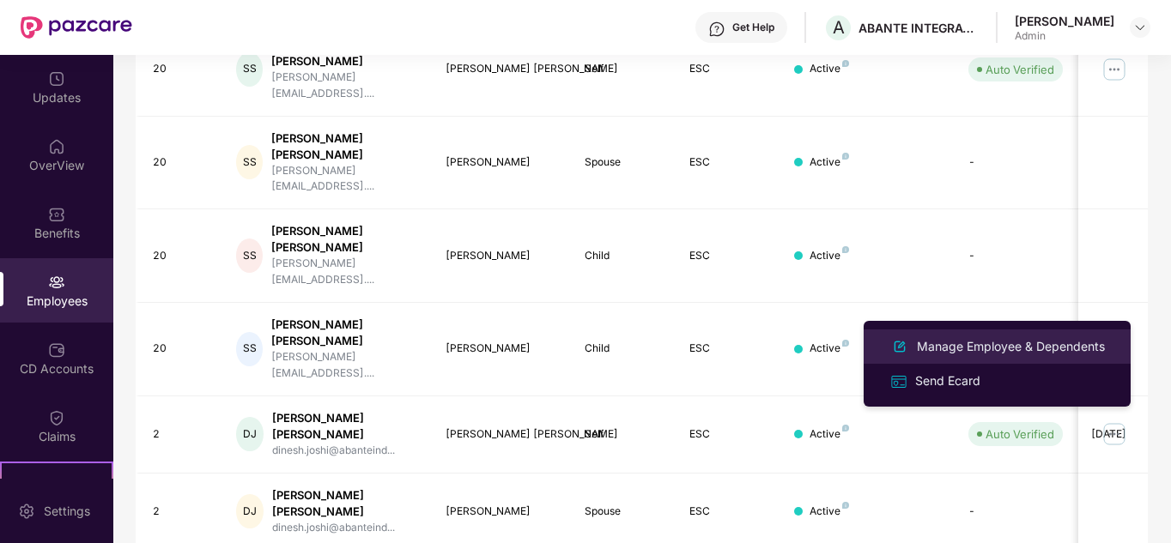
click at [1011, 349] on div "Manage Employee & Dependents" at bounding box center [1010, 346] width 195 height 19
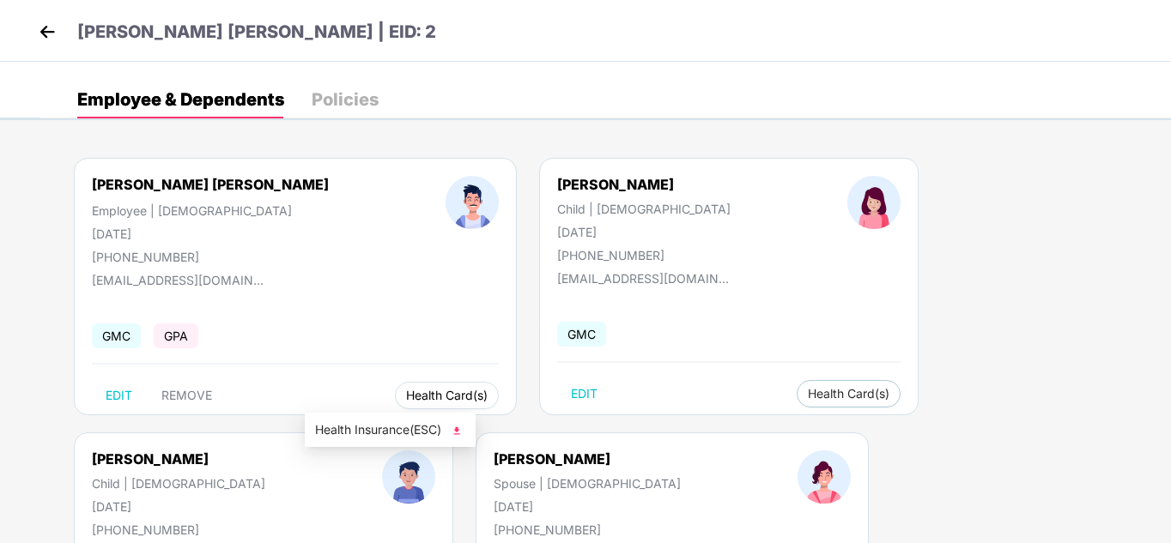
click at [406, 393] on span "Health Card(s)" at bounding box center [447, 395] width 82 height 9
click at [460, 434] on img at bounding box center [456, 430] width 17 height 17
click at [808, 390] on span "Health Card(s)" at bounding box center [849, 394] width 82 height 9
click at [808, 393] on span "Health Card(s)" at bounding box center [849, 394] width 82 height 9
click at [789, 430] on img at bounding box center [786, 429] width 17 height 17
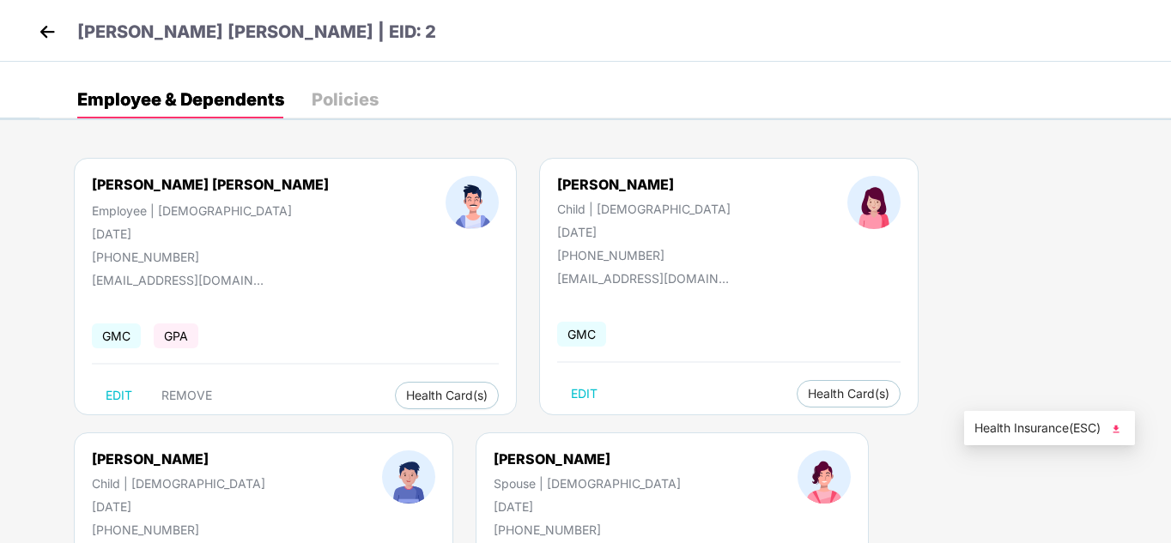
click at [1122, 428] on img at bounding box center [1115, 429] width 17 height 17
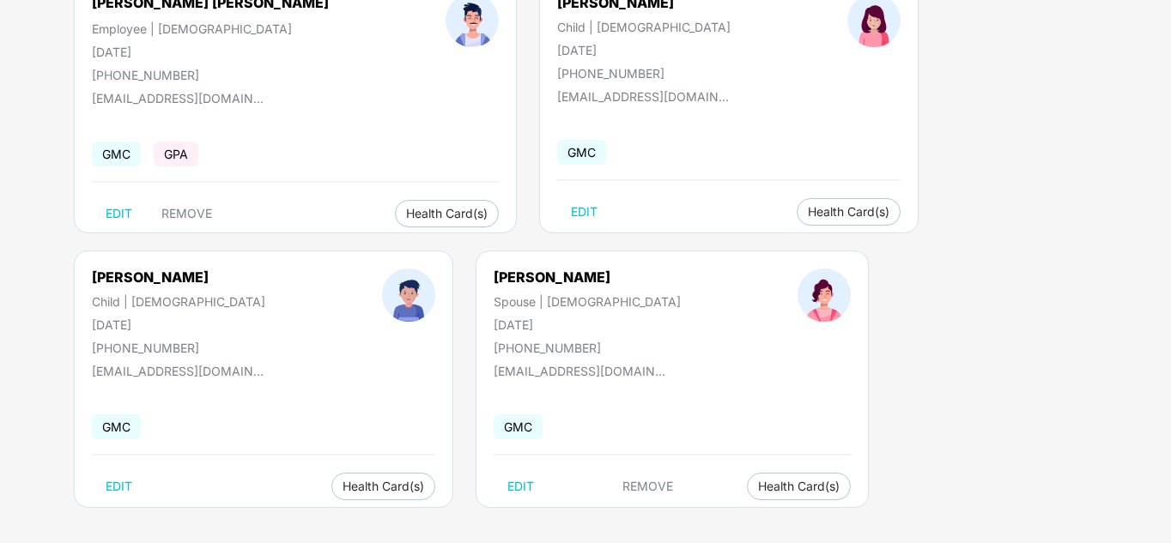
scroll to position [190, 0]
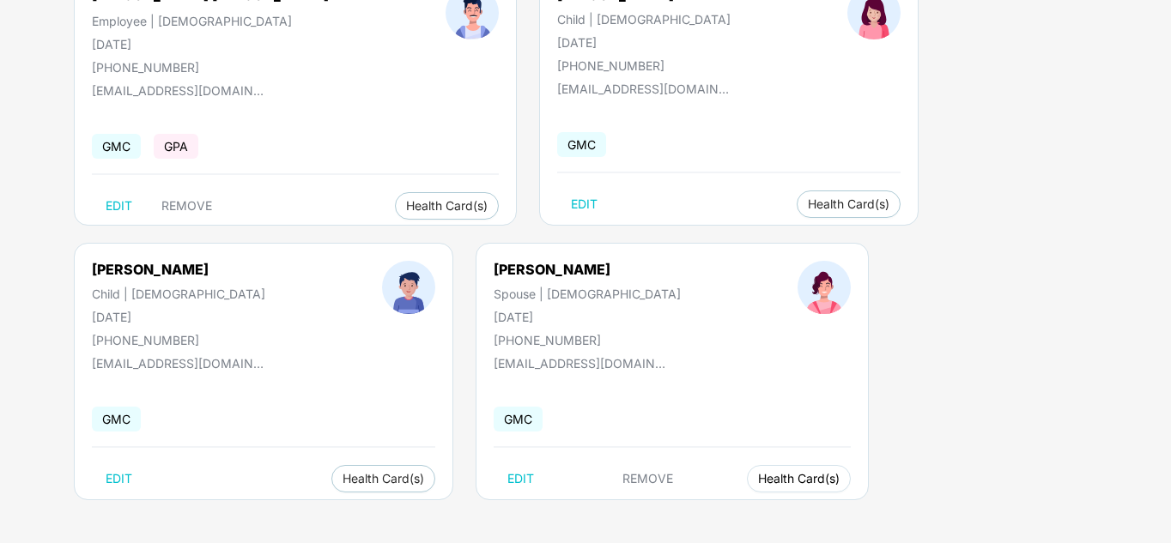
click at [758, 479] on span "Health Card(s)" at bounding box center [799, 479] width 82 height 9
click at [414, 510] on img at bounding box center [409, 514] width 17 height 17
click at [758, 475] on span "Health Card(s)" at bounding box center [799, 479] width 82 height 9
click at [476, 462] on div "[PERSON_NAME] | [DEMOGRAPHIC_DATA] [DATE] [PHONE_NUMBER] [EMAIL_ADDRESS][DOMAIN…" at bounding box center [672, 372] width 393 height 258
drag, startPoint x: 347, startPoint y: 483, endPoint x: 403, endPoint y: 503, distance: 60.0
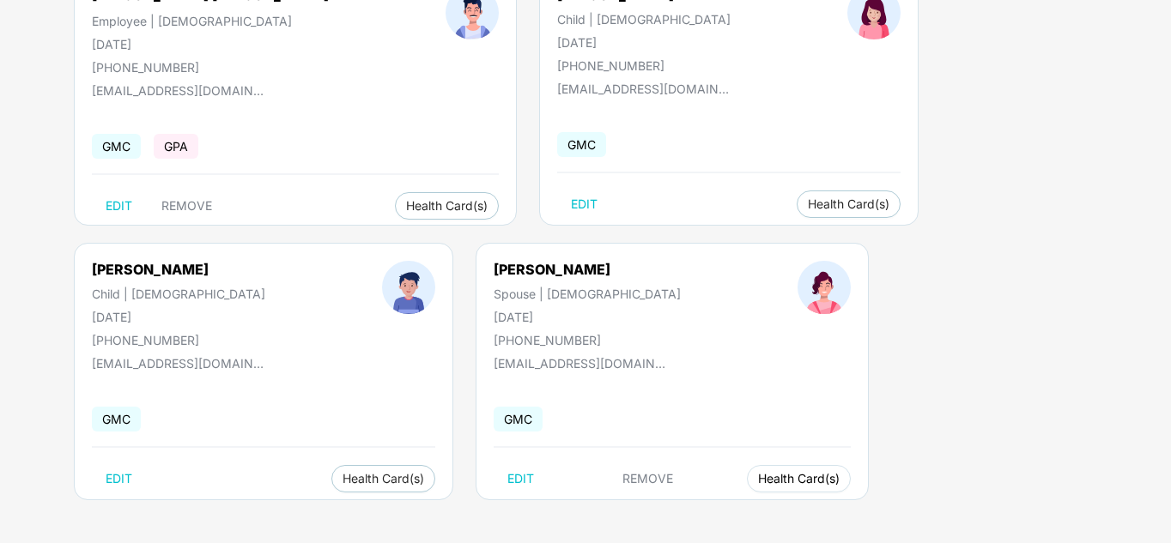
click at [758, 483] on span "Health Card(s)" at bounding box center [799, 479] width 82 height 9
click at [409, 513] on img at bounding box center [409, 514] width 17 height 17
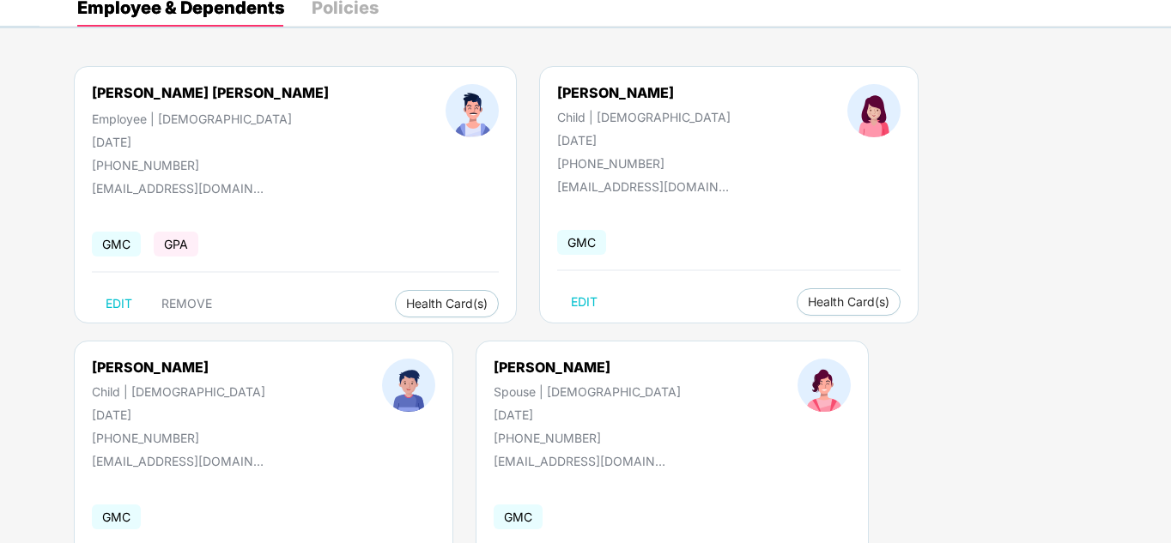
scroll to position [0, 0]
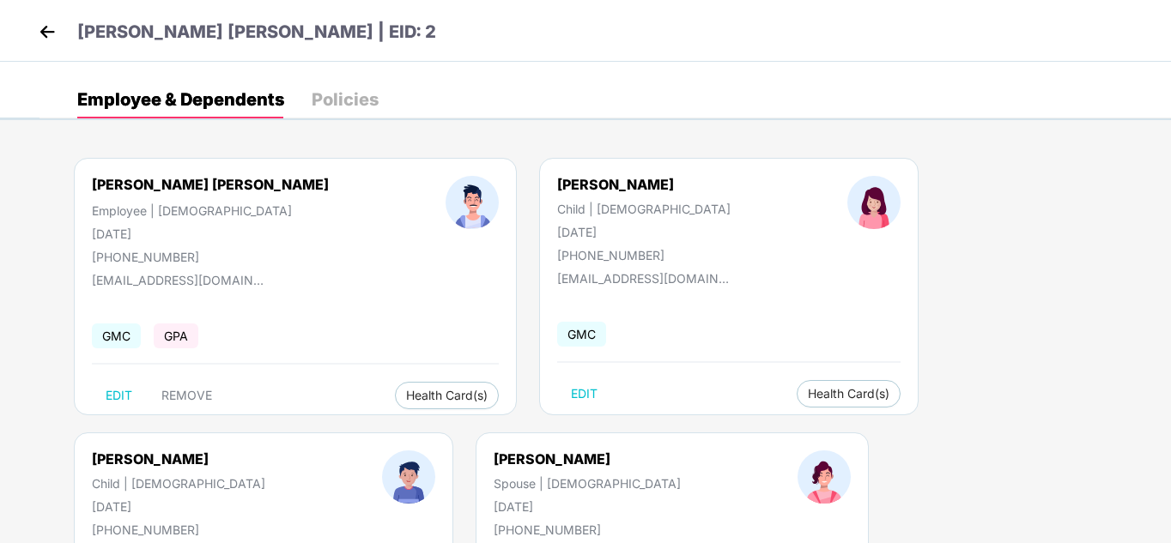
click at [41, 28] on img at bounding box center [47, 32] width 26 height 26
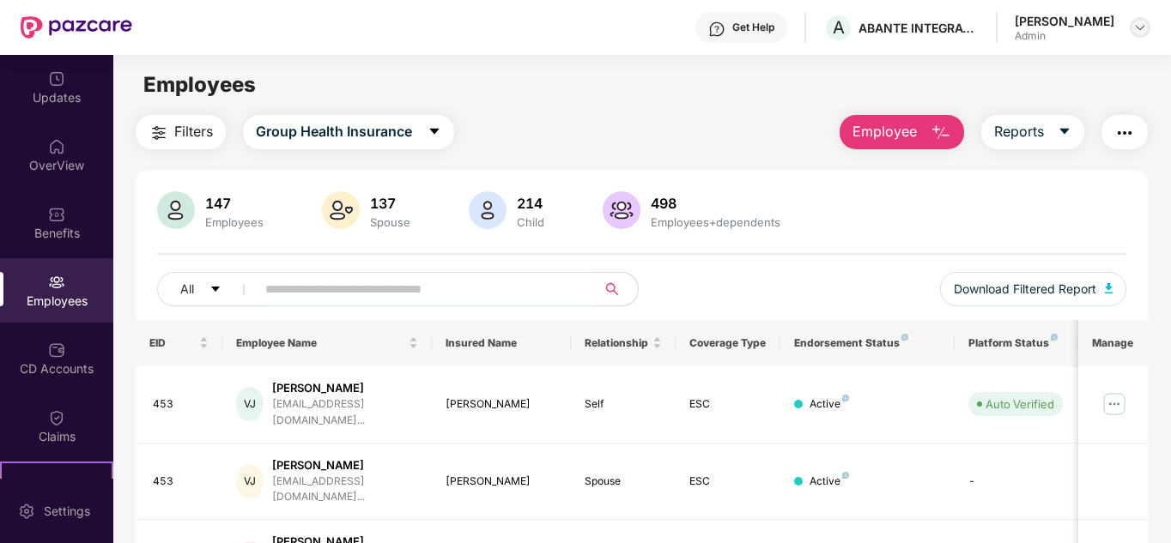
click at [1135, 25] on img at bounding box center [1140, 28] width 14 height 14
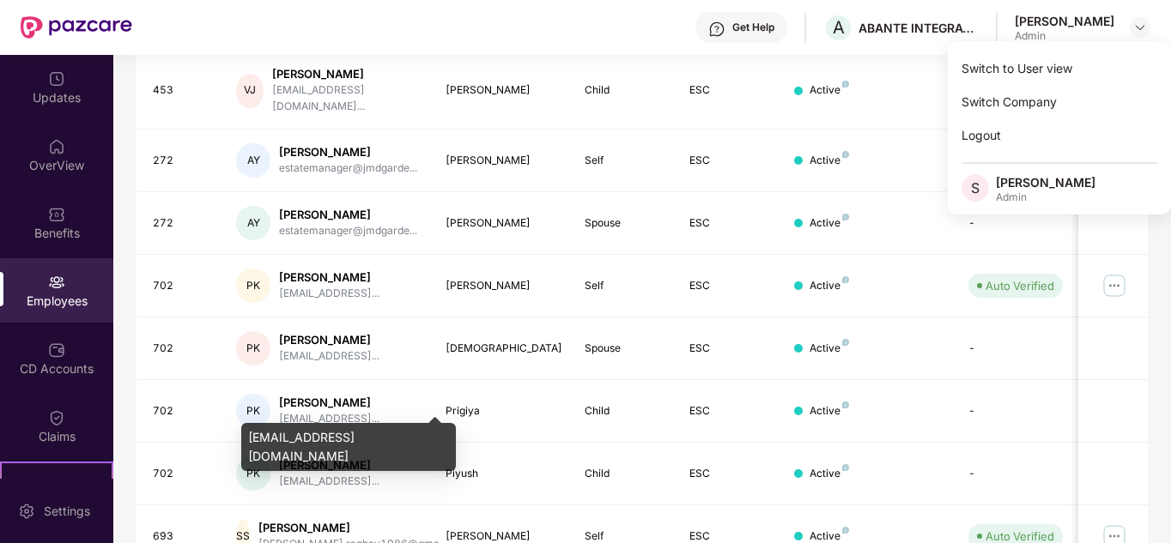
scroll to position [512, 0]
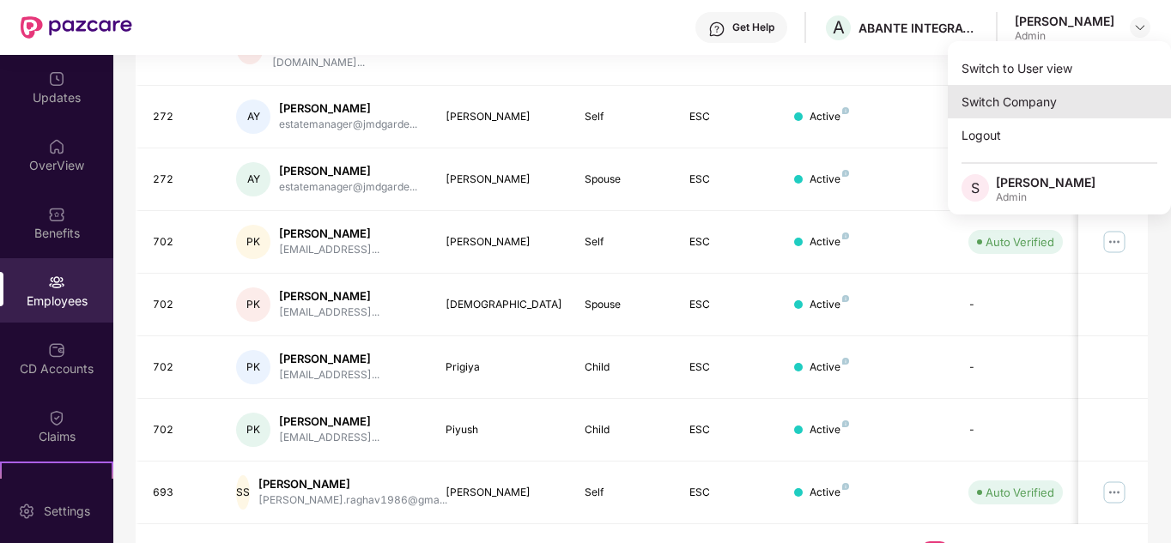
click at [1062, 95] on div "Switch Company" at bounding box center [1059, 101] width 223 height 33
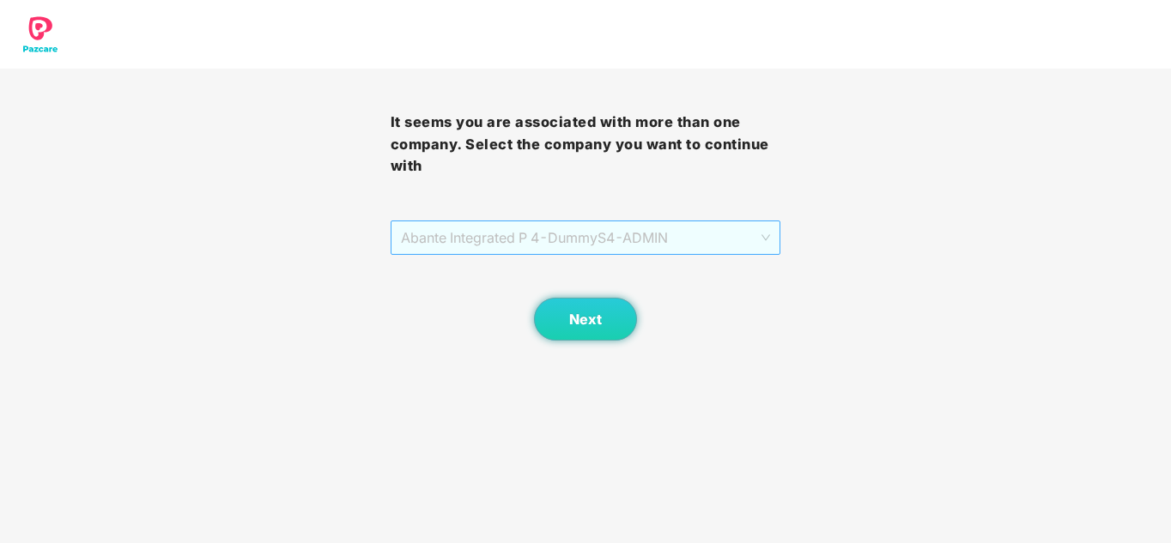
click at [552, 229] on span "Abante Integrated P 4 - DummyS4 - ADMIN" at bounding box center [586, 237] width 370 height 33
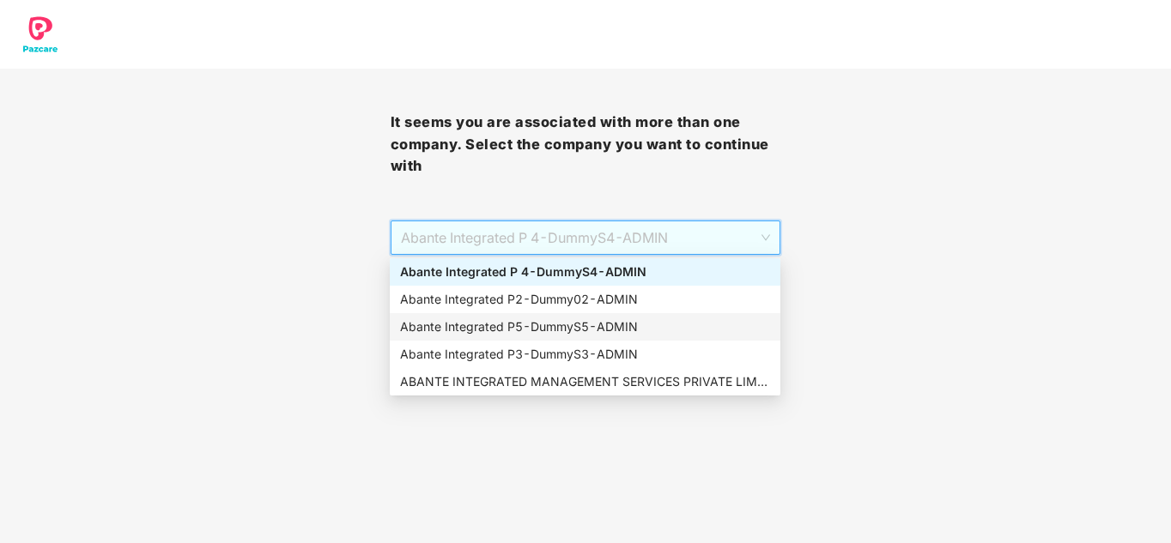
click at [501, 331] on div "Abante Integrated P5 - DummyS5 - ADMIN" at bounding box center [585, 327] width 370 height 19
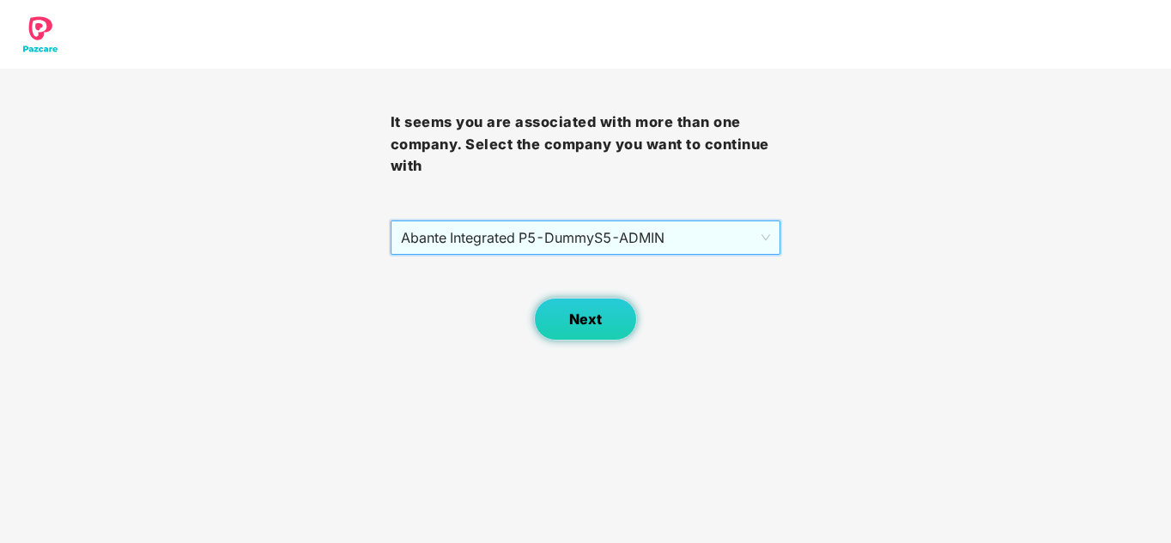
click at [579, 327] on span "Next" at bounding box center [585, 320] width 33 height 16
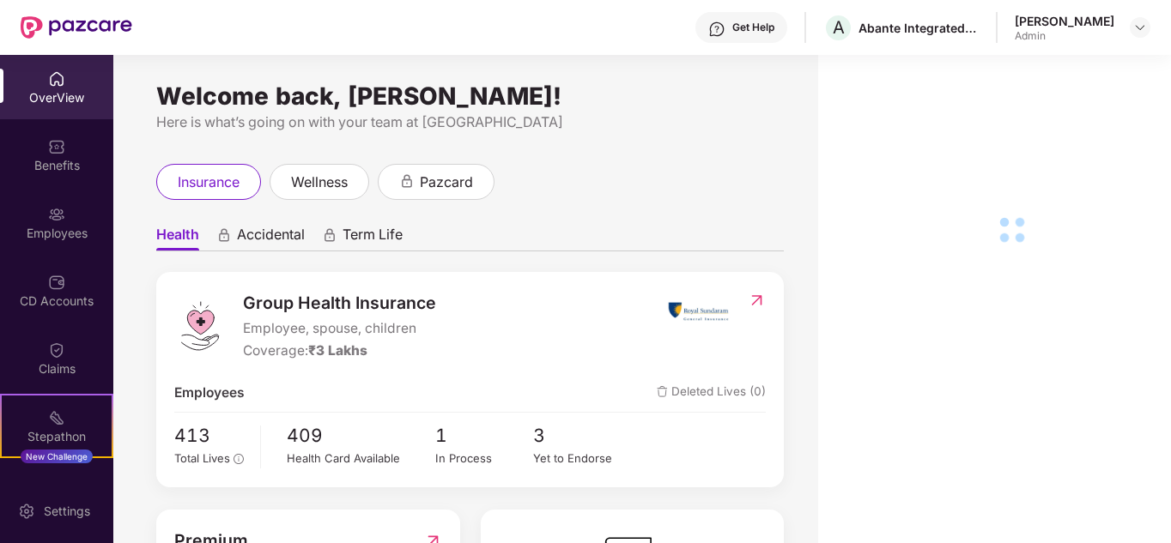
scroll to position [506, 0]
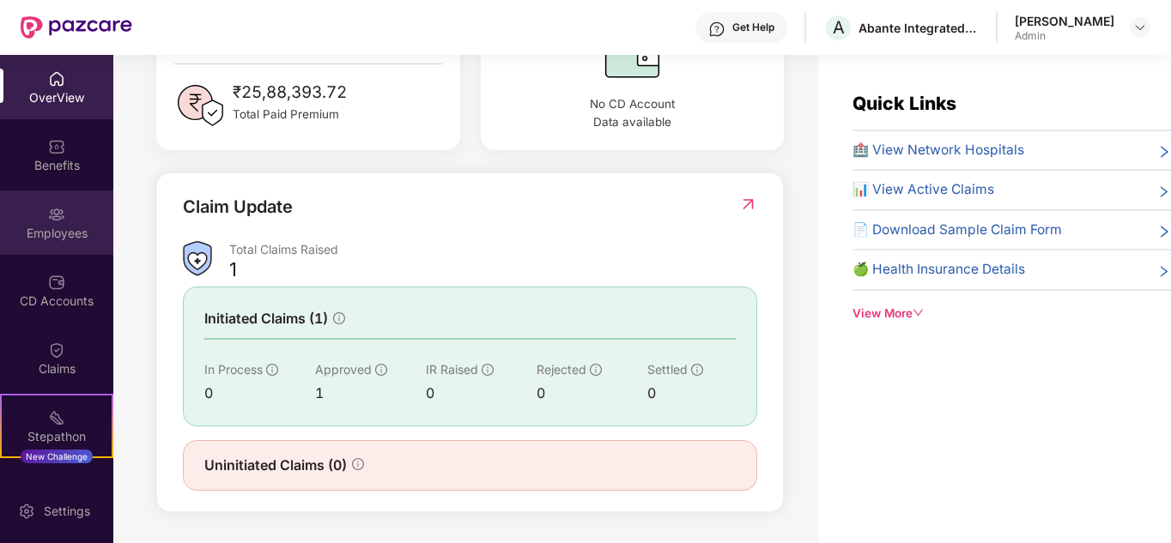
click at [50, 233] on div "Employees" at bounding box center [56, 233] width 113 height 17
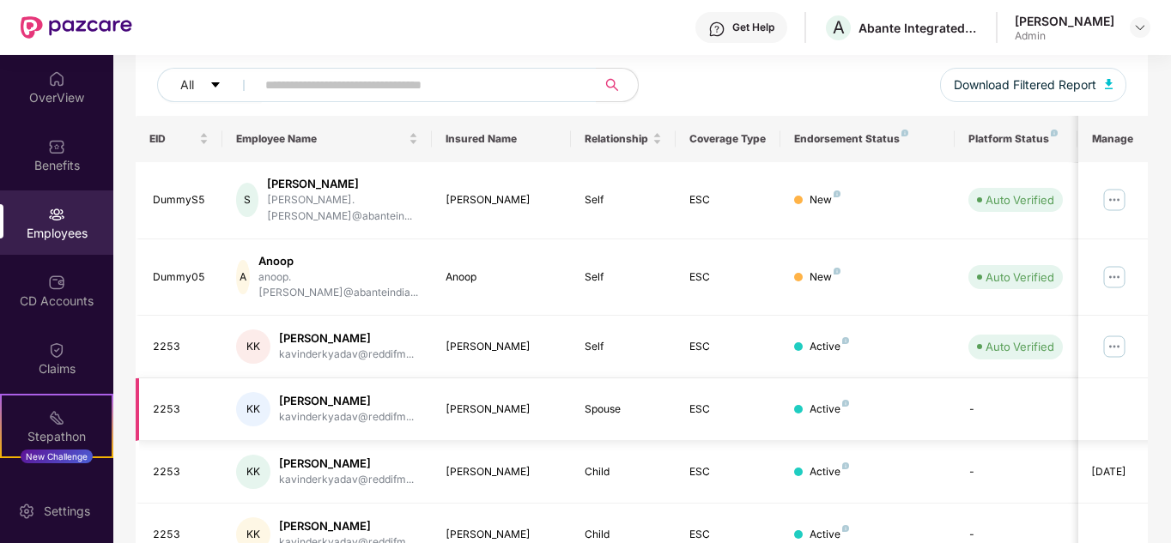
scroll to position [512, 0]
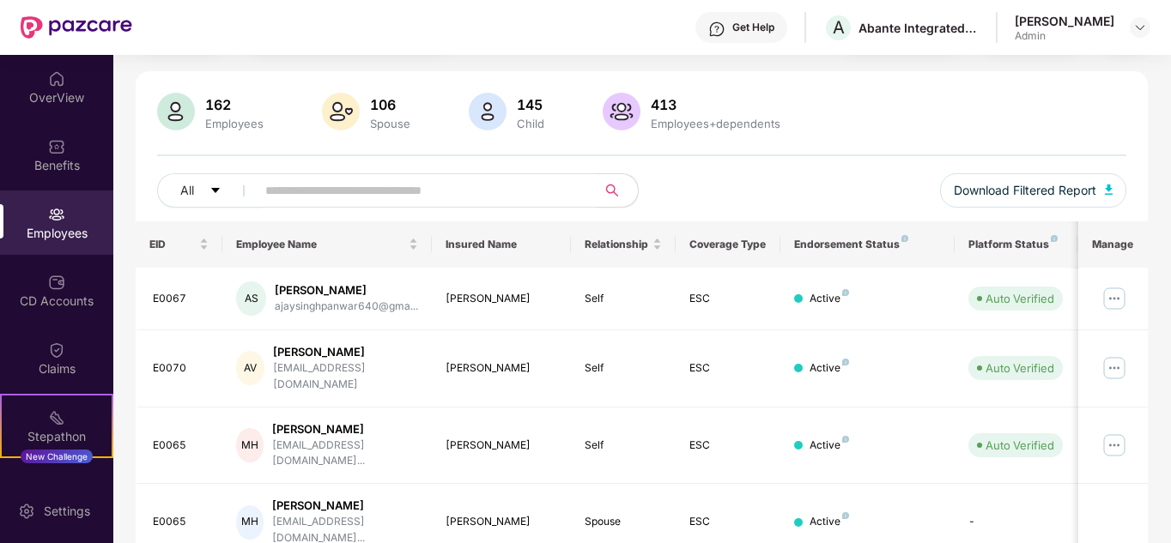
scroll to position [82, 0]
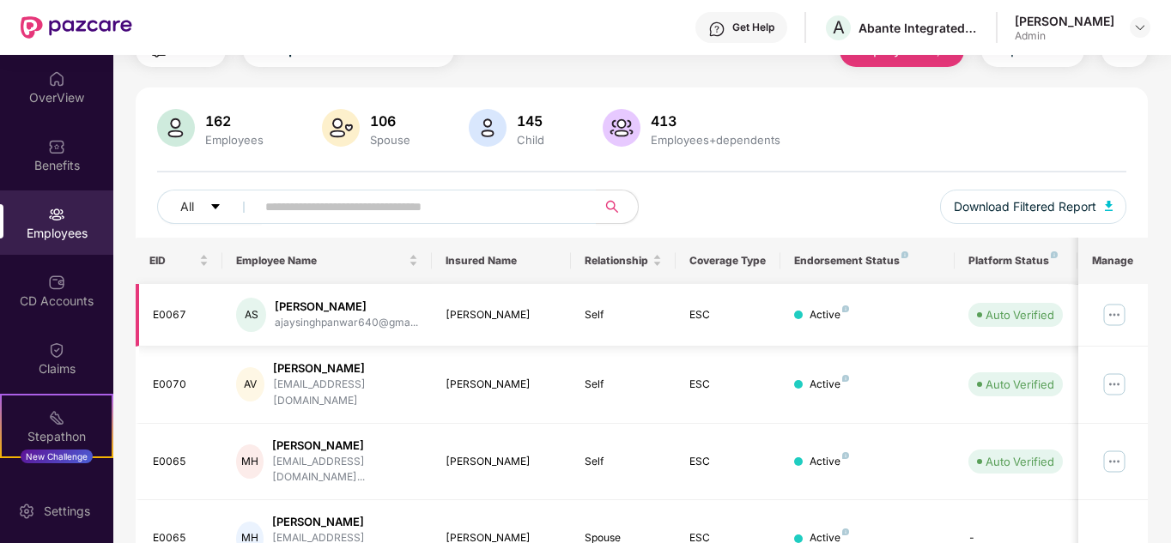
click at [1110, 316] on img at bounding box center [1114, 314] width 27 height 27
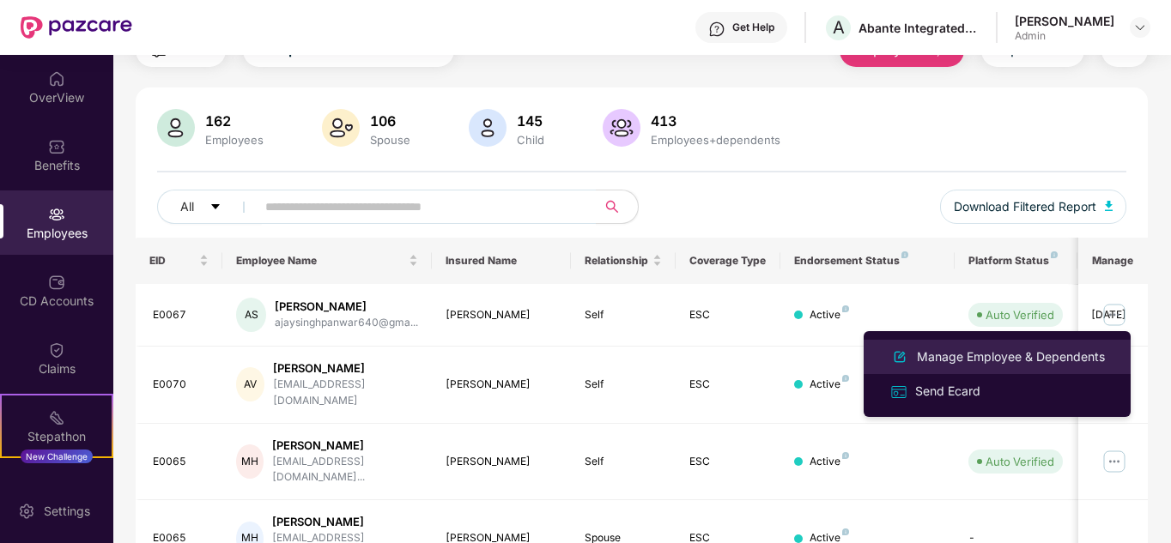
click at [968, 355] on div "Manage Employee & Dependents" at bounding box center [1010, 357] width 195 height 19
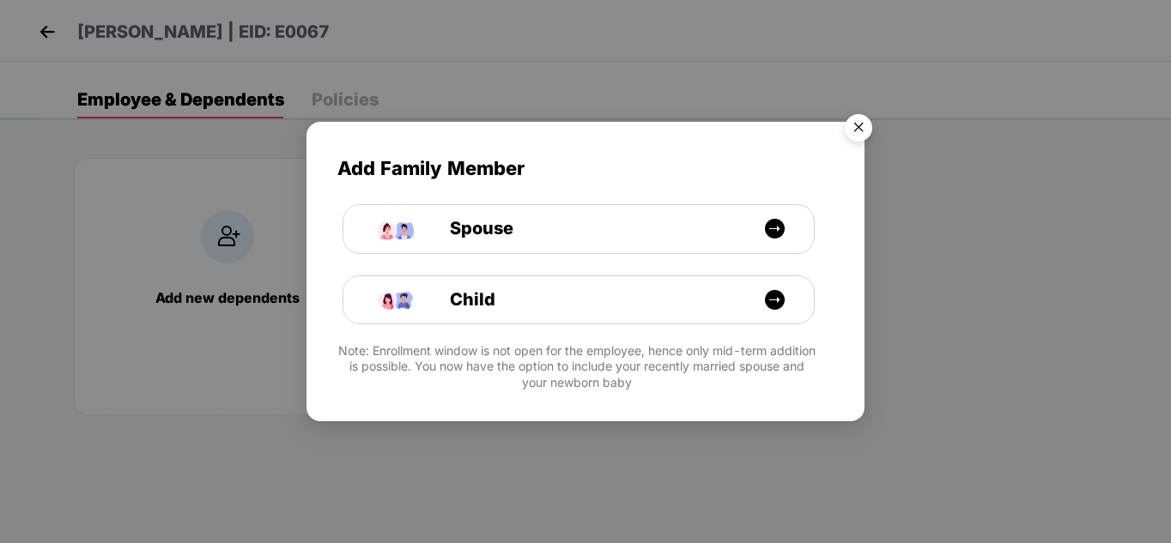
click at [853, 126] on img "Close" at bounding box center [858, 130] width 48 height 48
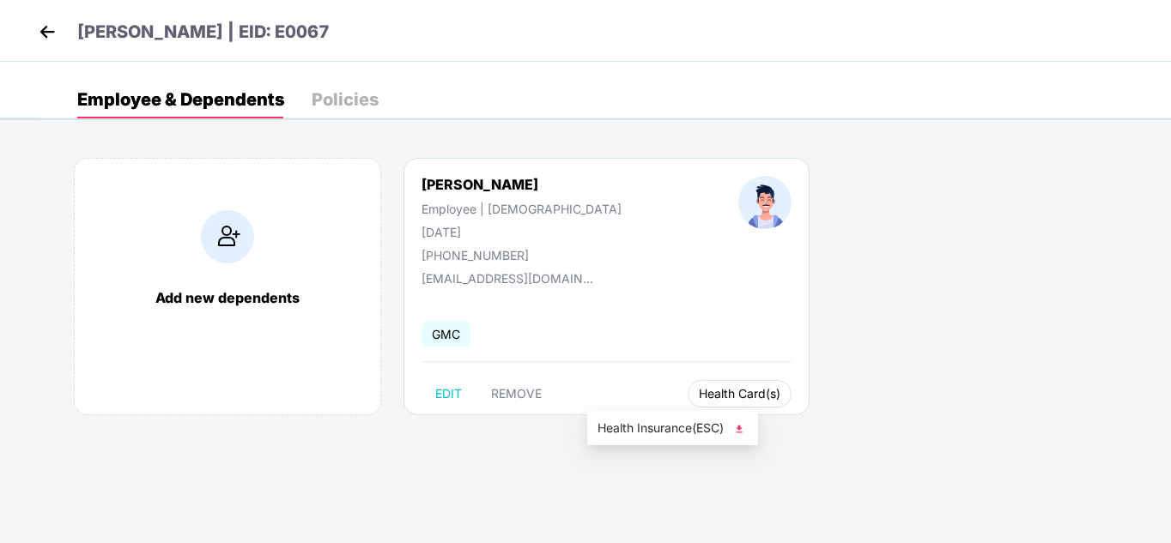
click at [699, 392] on span "Health Card(s)" at bounding box center [740, 394] width 82 height 9
click at [743, 428] on img at bounding box center [739, 429] width 17 height 17
click at [49, 29] on img at bounding box center [47, 32] width 26 height 26
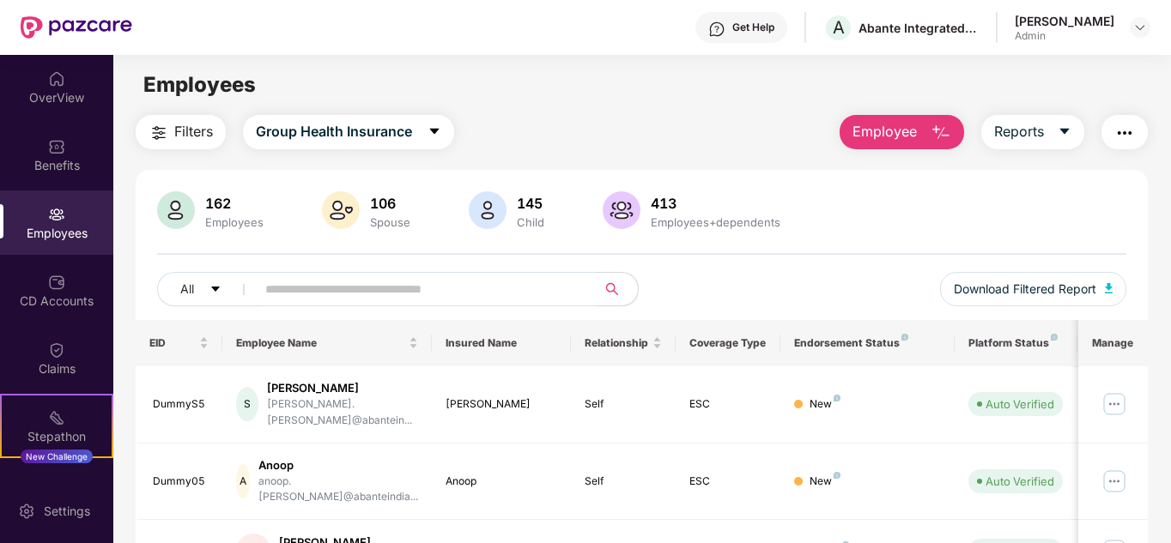
click at [60, 231] on div "Employees" at bounding box center [56, 233] width 113 height 17
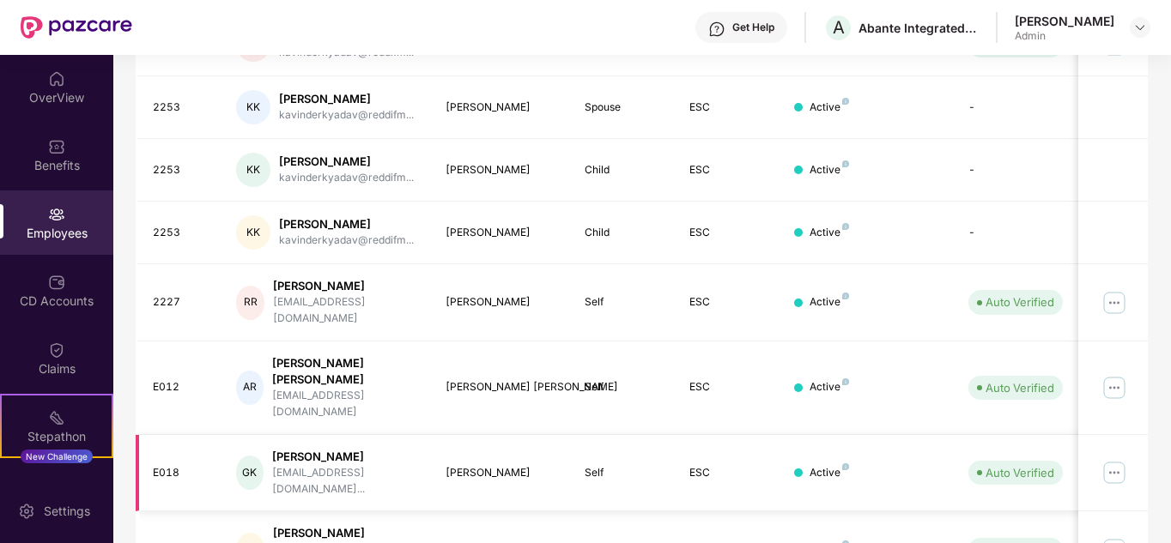
scroll to position [512, 0]
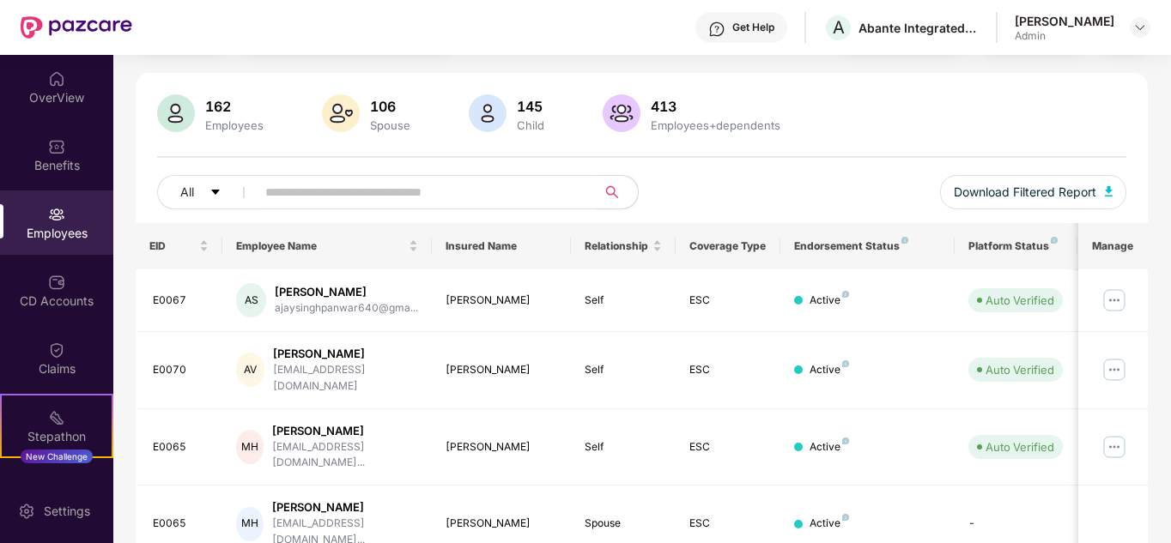
scroll to position [82, 0]
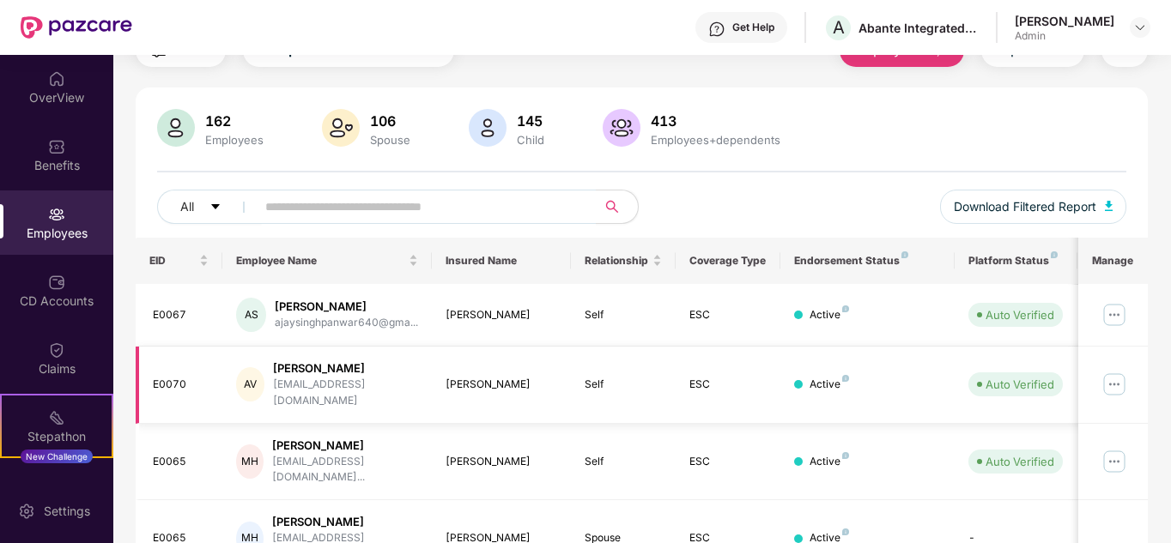
click at [1109, 376] on img at bounding box center [1114, 384] width 27 height 27
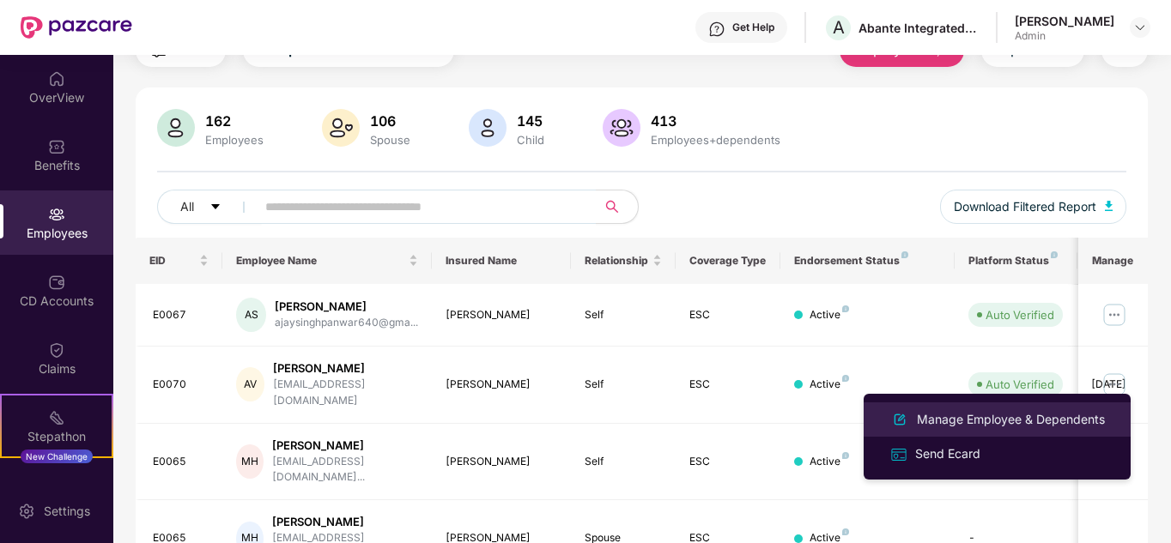
click at [1017, 415] on div "Manage Employee & Dependents" at bounding box center [1010, 419] width 195 height 19
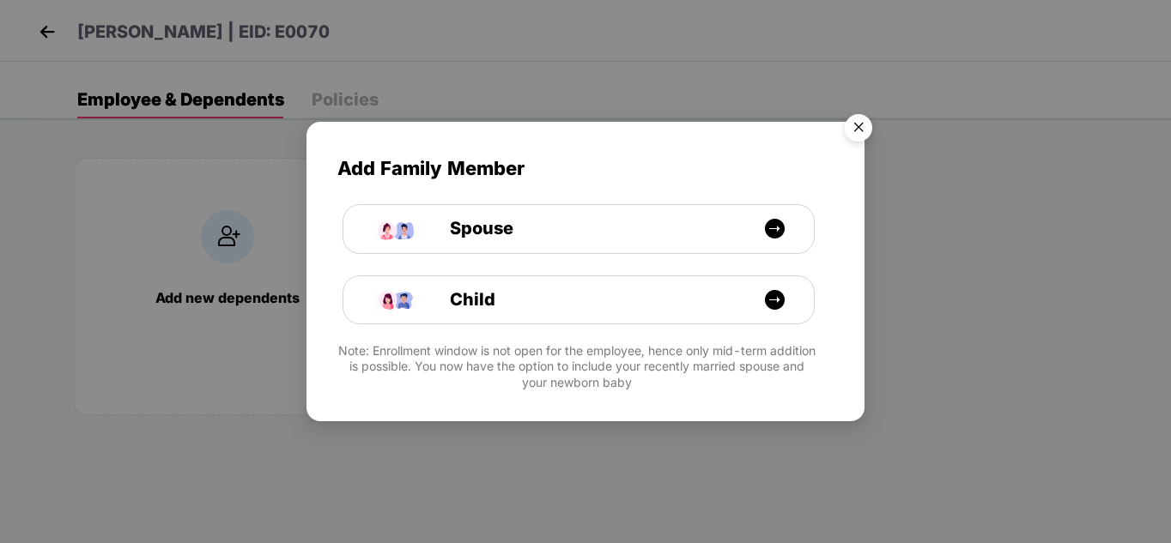
click at [852, 121] on img "Close" at bounding box center [858, 130] width 48 height 48
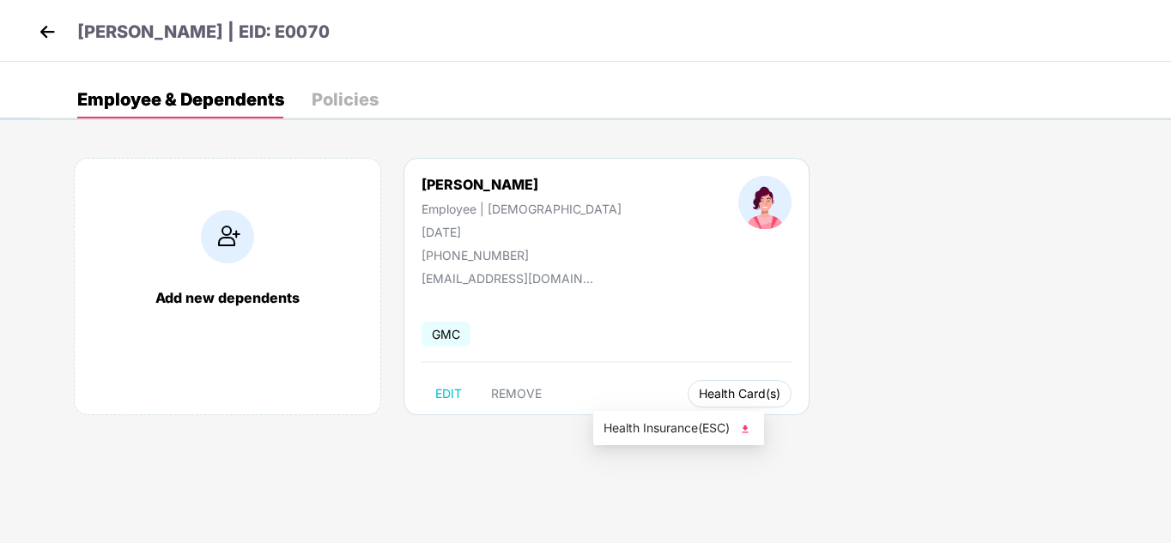
click at [688, 383] on button "Health Card(s)" at bounding box center [740, 393] width 104 height 27
click at [750, 430] on img at bounding box center [745, 429] width 17 height 17
click at [52, 33] on img at bounding box center [47, 32] width 26 height 26
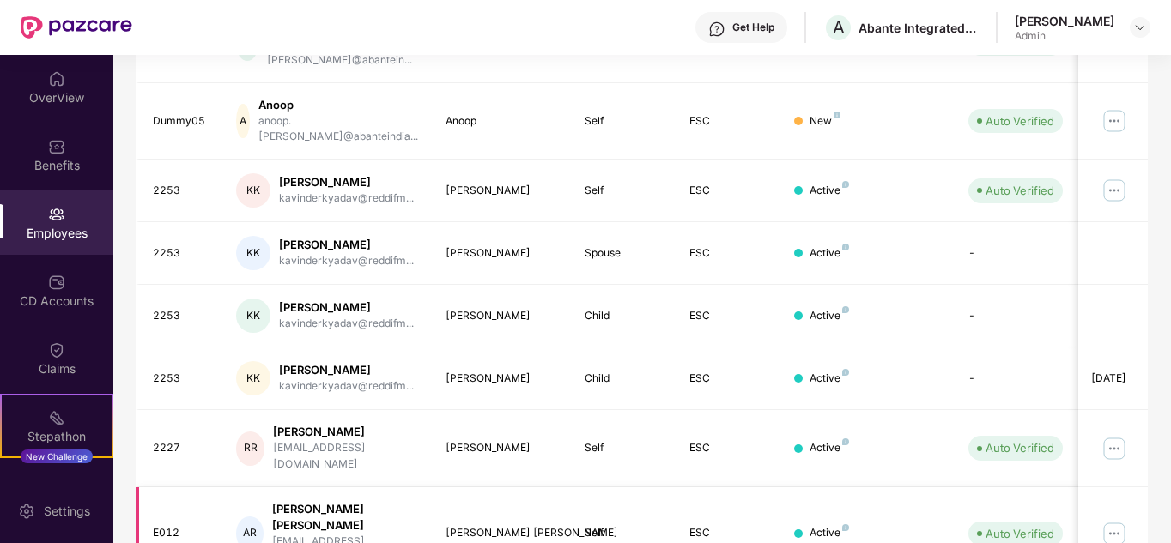
scroll to position [512, 0]
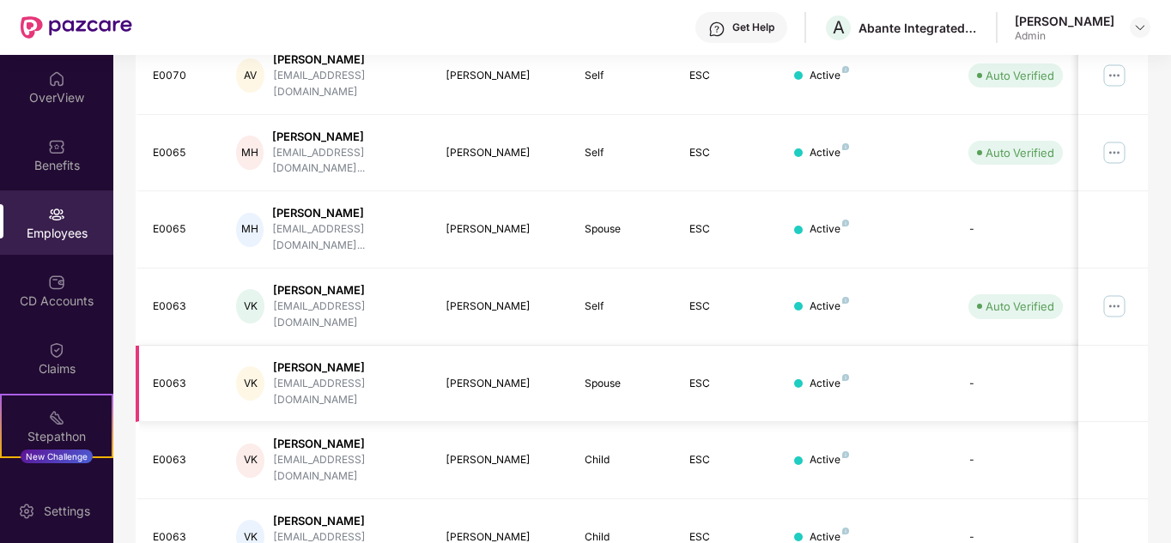
scroll to position [254, 0]
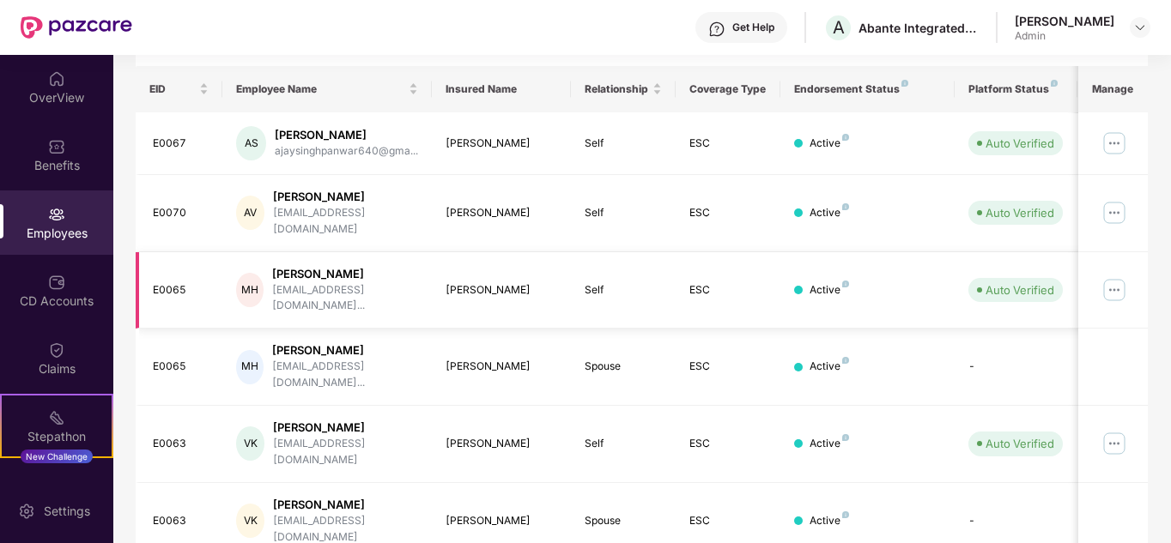
click at [1119, 276] on img at bounding box center [1114, 289] width 27 height 27
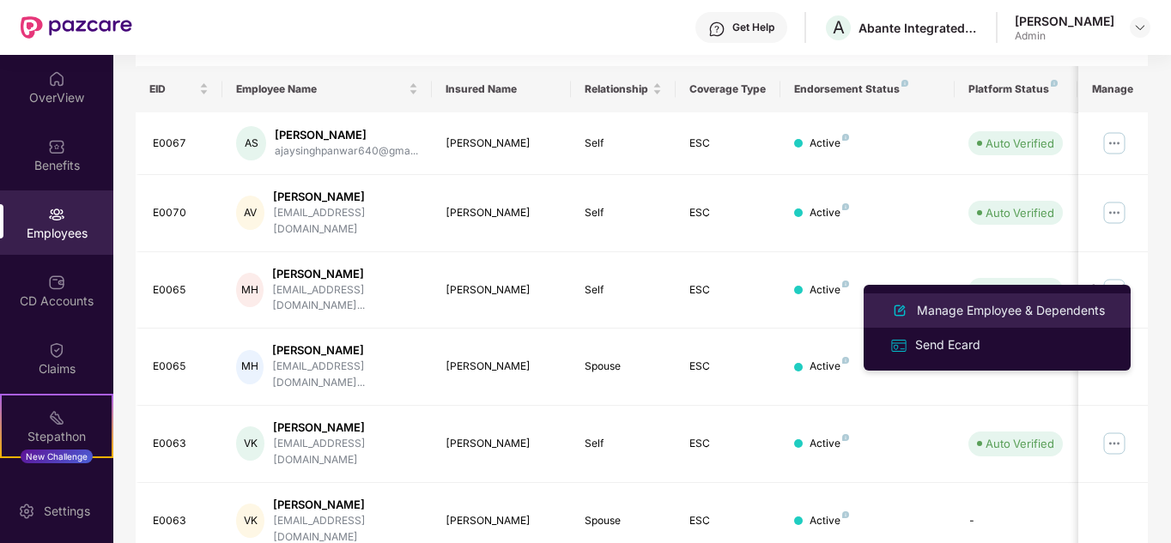
click at [969, 309] on div "Manage Employee & Dependents" at bounding box center [1010, 310] width 195 height 19
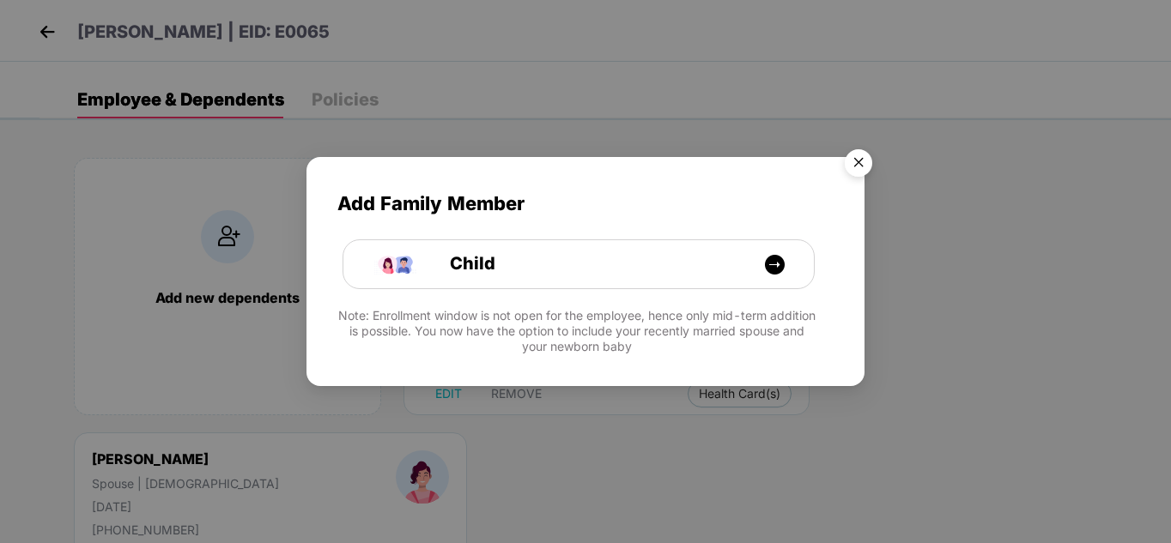
click at [859, 157] on img "Close" at bounding box center [858, 166] width 48 height 48
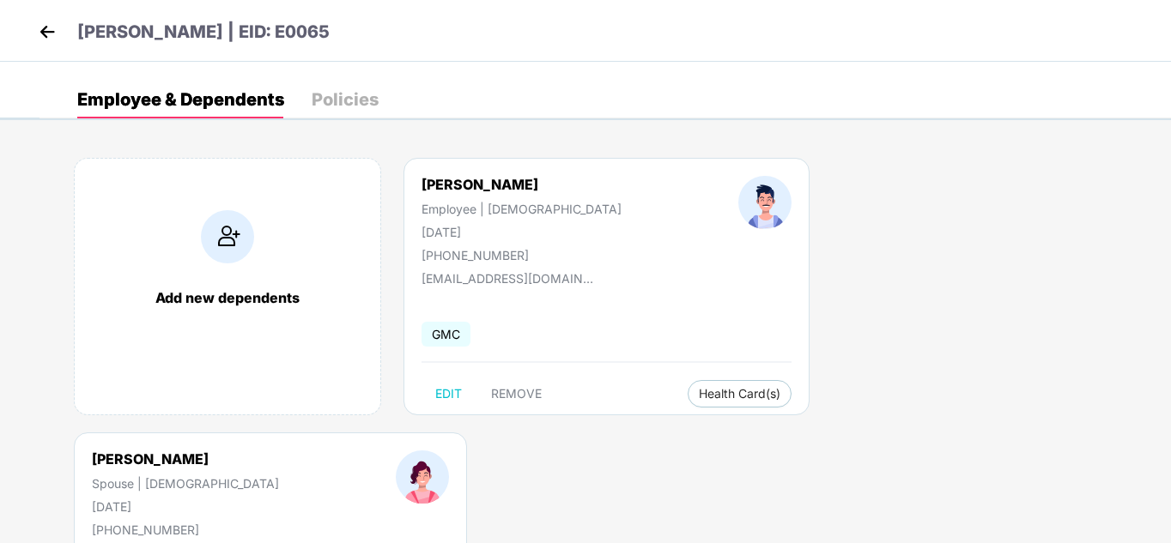
click at [672, 379] on div "[PERSON_NAME] Employee | [DEMOGRAPHIC_DATA] [DATE] [PHONE_NUMBER] [EMAIL_ADDRES…" at bounding box center [606, 287] width 406 height 258
click at [688, 380] on button "Health Card(s)" at bounding box center [740, 393] width 104 height 27
click at [737, 431] on img at bounding box center [739, 429] width 17 height 17
click at [1074, 428] on img at bounding box center [1073, 429] width 17 height 17
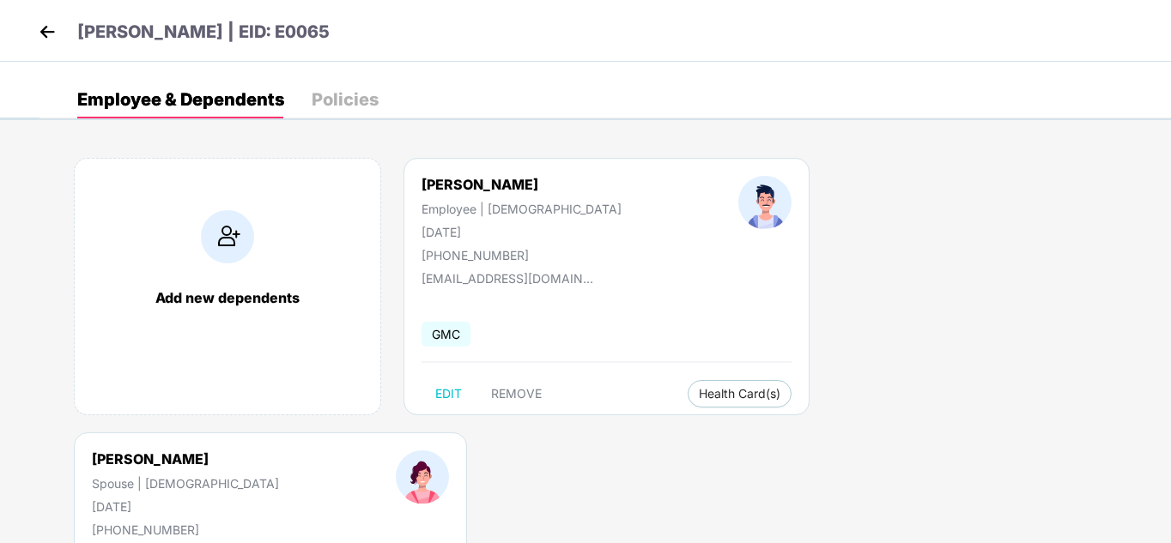
click at [42, 37] on img at bounding box center [47, 32] width 26 height 26
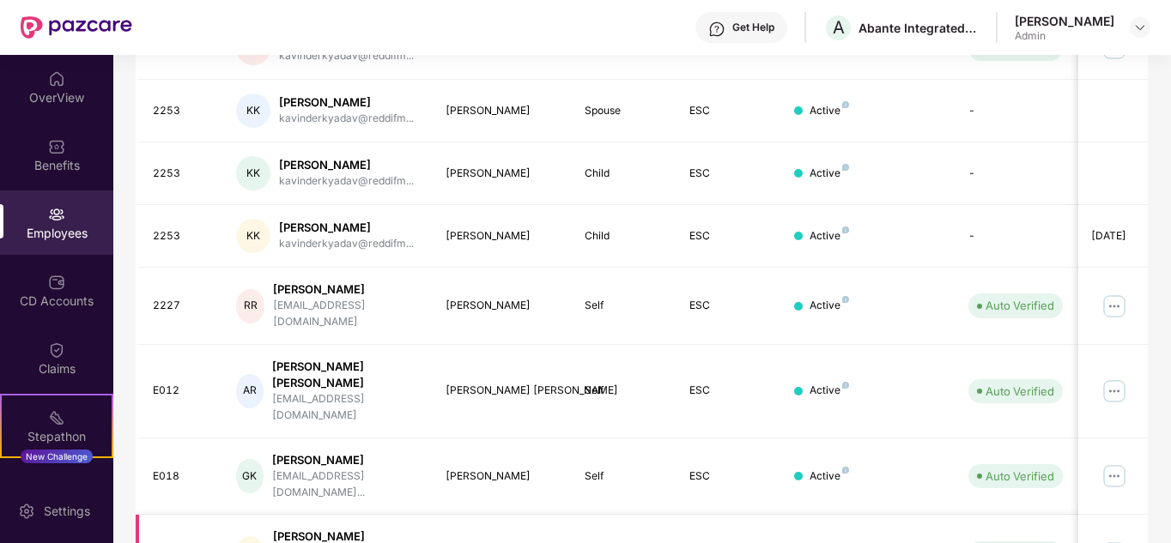
scroll to position [512, 0]
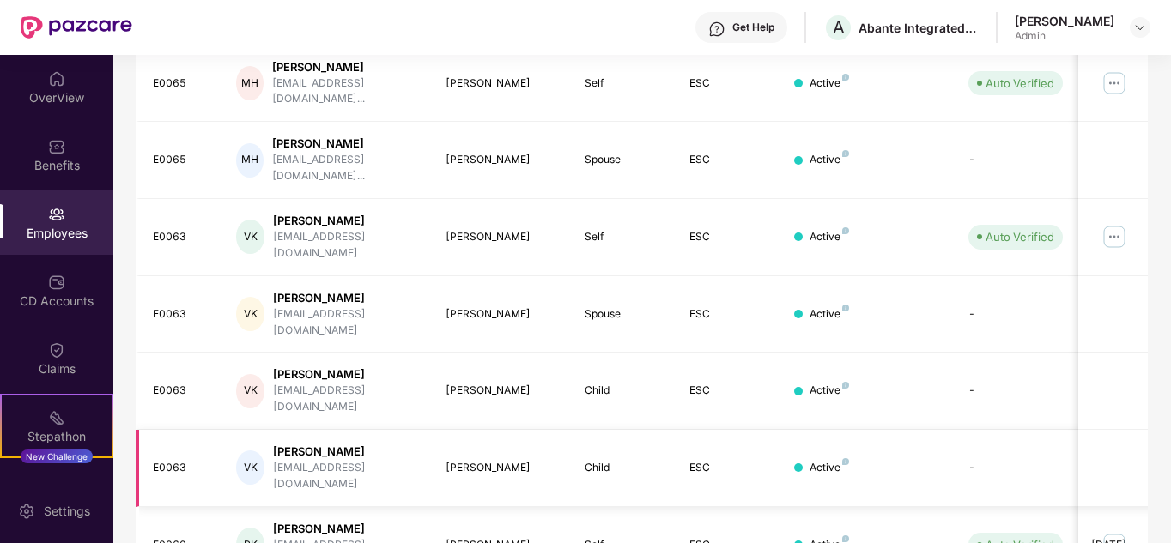
scroll to position [426, 0]
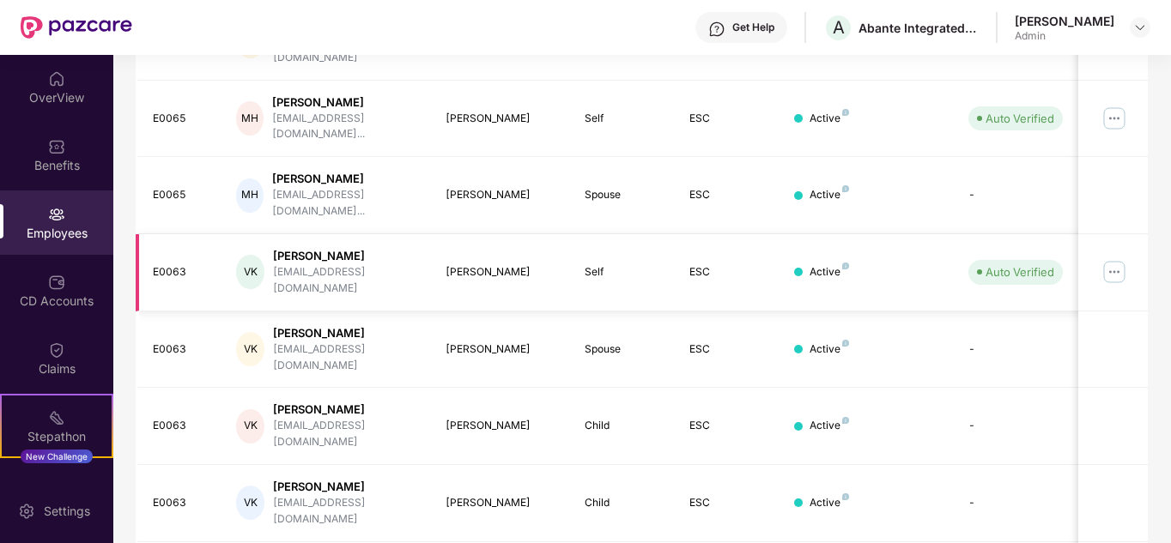
click at [1111, 258] on img at bounding box center [1114, 271] width 27 height 27
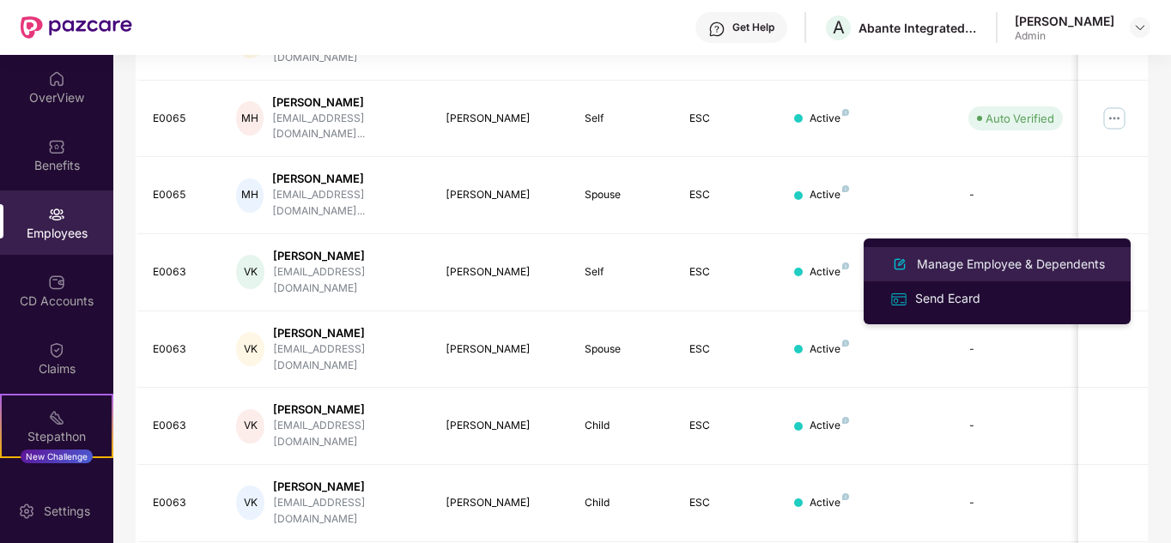
click at [1016, 259] on div "Manage Employee & Dependents" at bounding box center [1010, 264] width 195 height 19
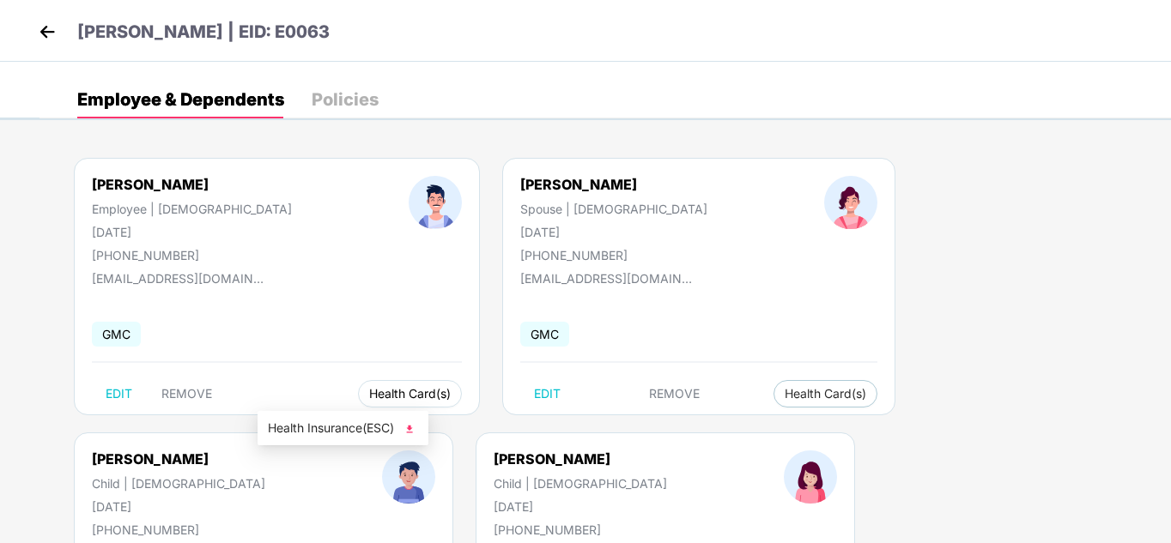
click at [369, 390] on span "Health Card(s)" at bounding box center [410, 394] width 82 height 9
click at [412, 428] on img at bounding box center [409, 429] width 17 height 17
click at [785, 398] on span "Health Card(s)" at bounding box center [826, 394] width 82 height 9
click at [743, 428] on img at bounding box center [739, 429] width 17 height 17
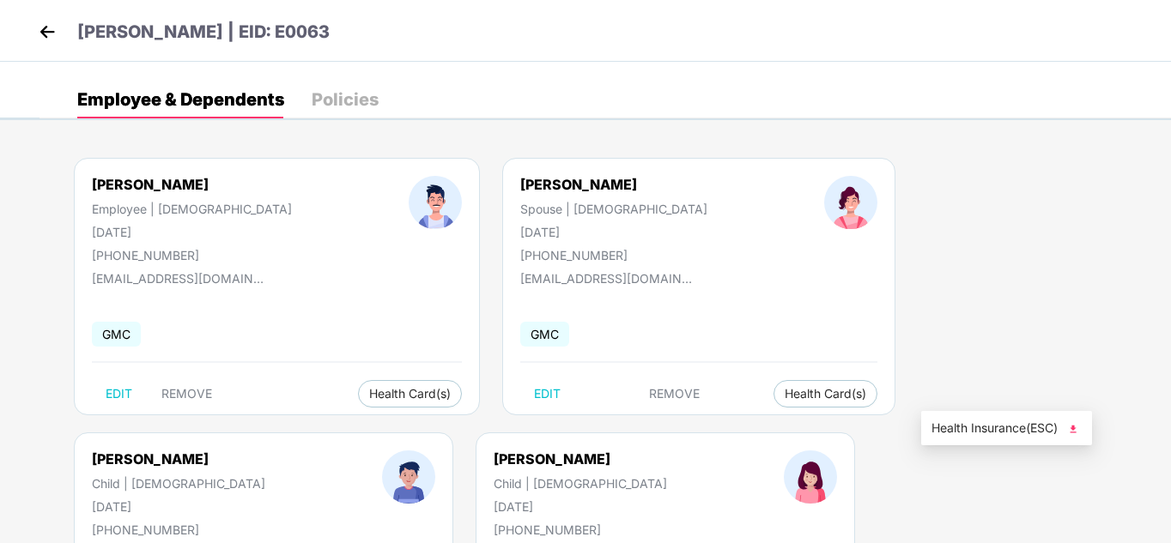
click at [1074, 426] on img at bounding box center [1072, 429] width 17 height 17
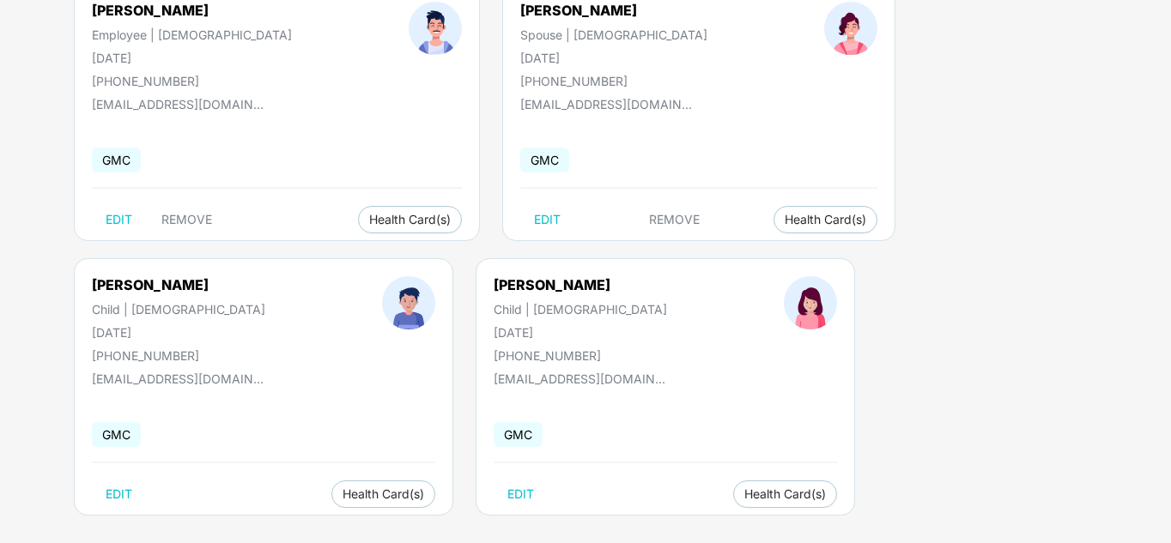
scroll to position [190, 0]
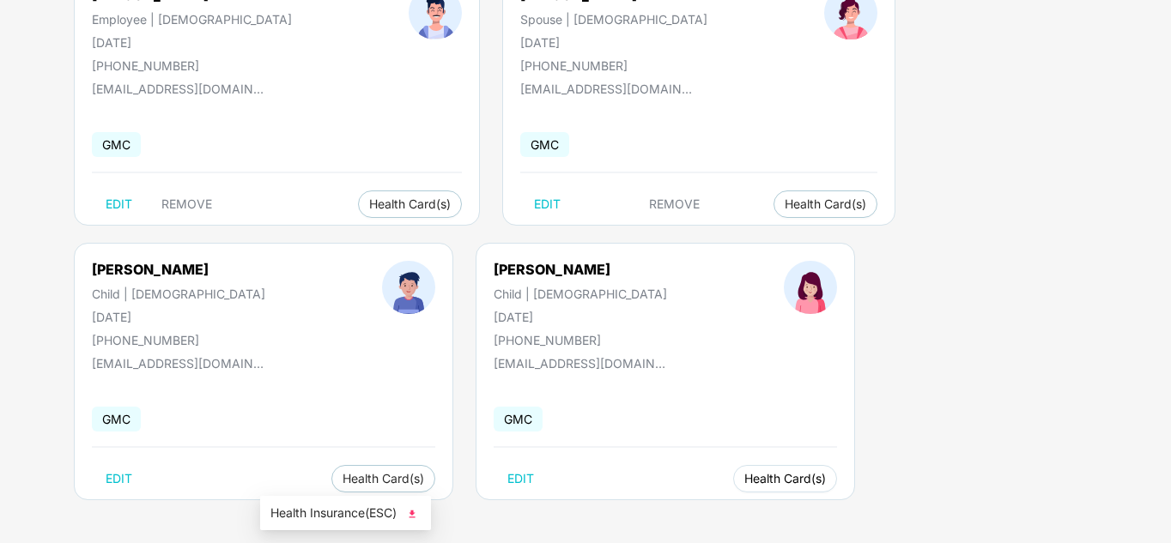
click at [744, 477] on span "Health Card(s)" at bounding box center [785, 479] width 82 height 9
click at [415, 512] on img at bounding box center [411, 514] width 17 height 17
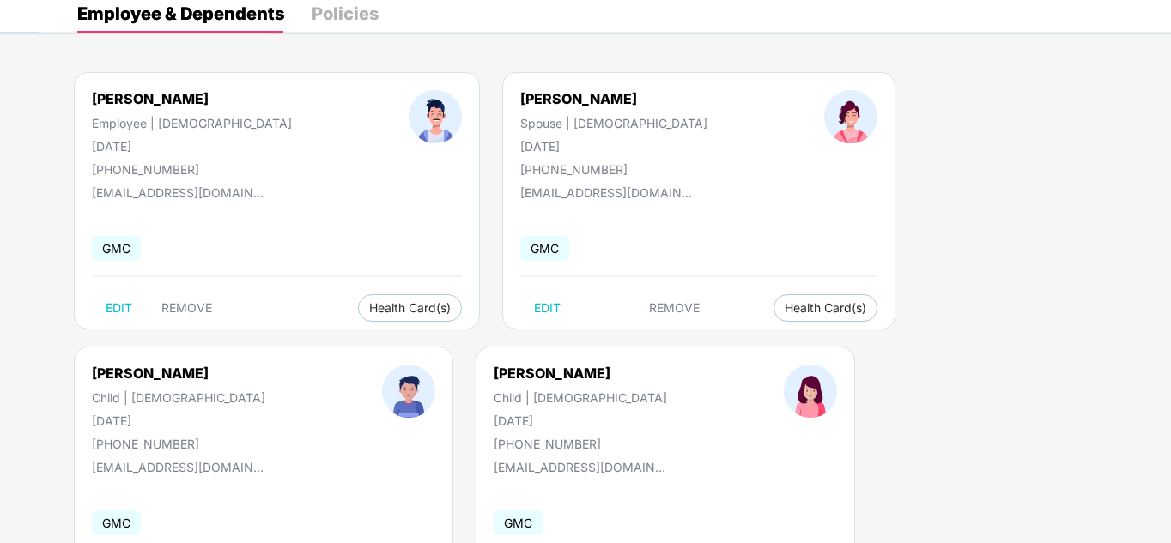
scroll to position [0, 0]
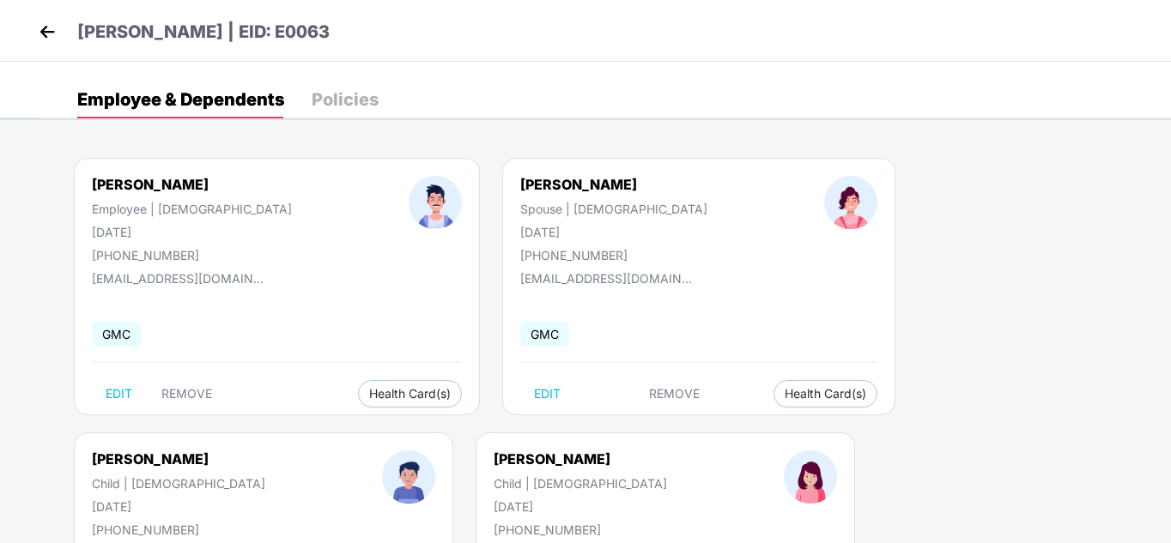
click at [32, 29] on div "[PERSON_NAME] | EID: E0063" at bounding box center [585, 31] width 1171 height 62
click at [41, 31] on img at bounding box center [47, 32] width 26 height 26
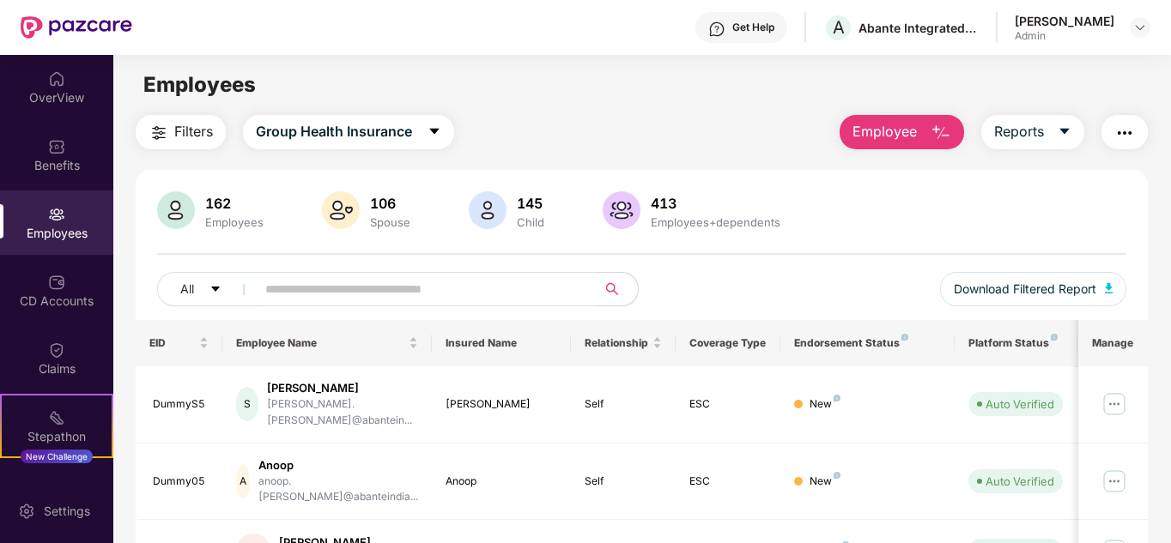
click at [1119, 130] on img "button" at bounding box center [1124, 133] width 21 height 21
click at [743, 115] on div "Filters Group Health Insurance Employee Reports" at bounding box center [642, 132] width 1013 height 34
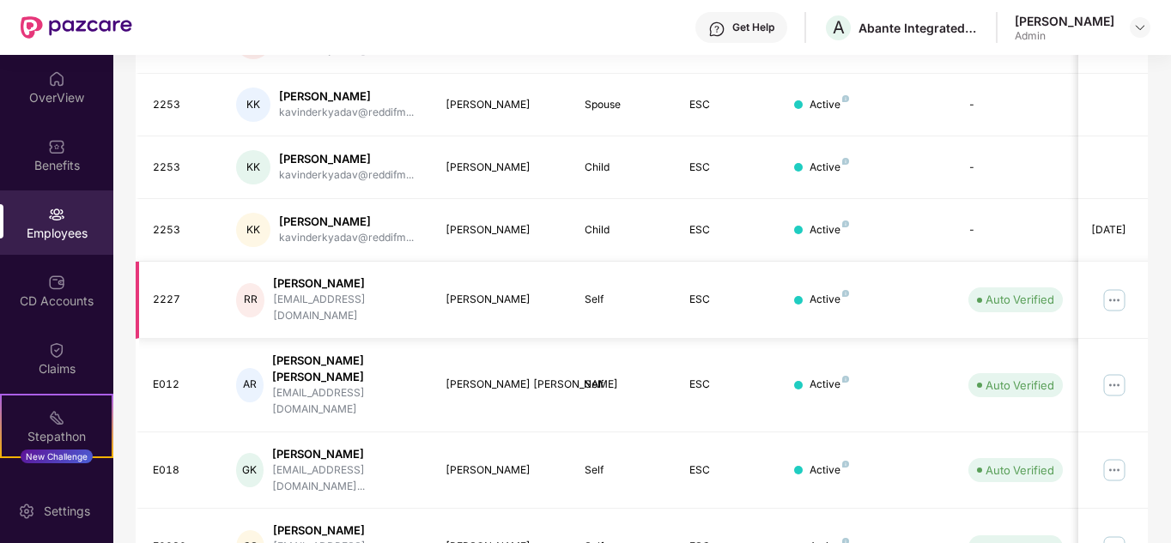
scroll to position [512, 0]
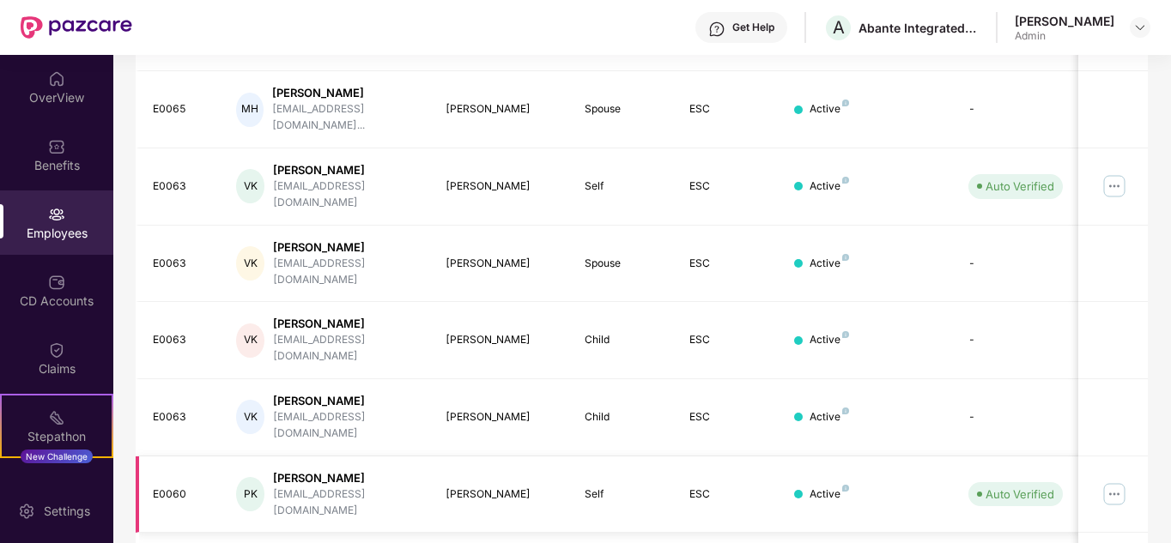
click at [1111, 481] on img at bounding box center [1114, 494] width 27 height 27
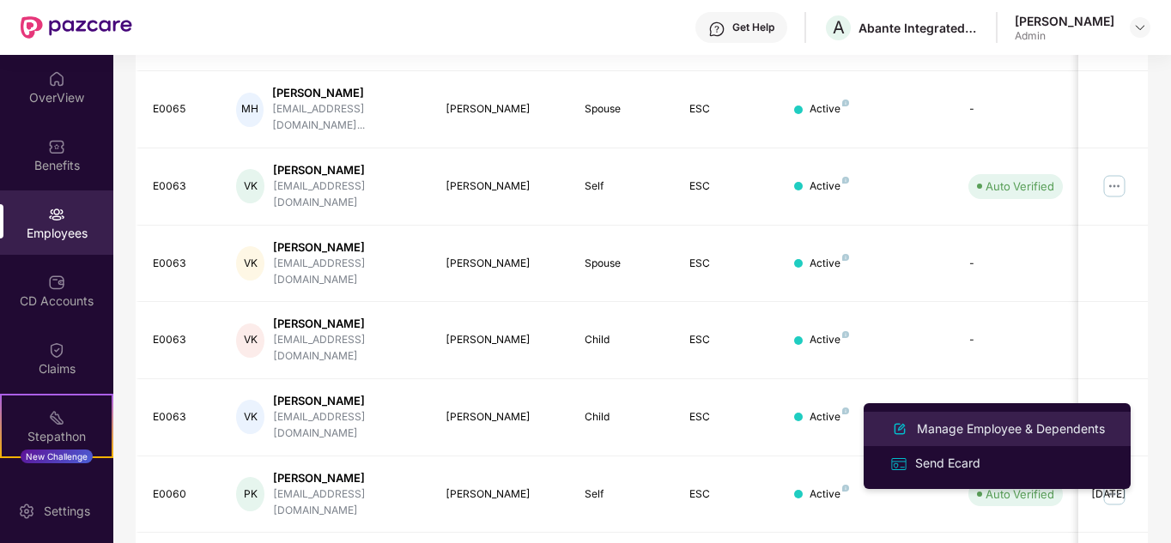
click at [925, 431] on div "Manage Employee & Dependents" at bounding box center [1010, 429] width 195 height 19
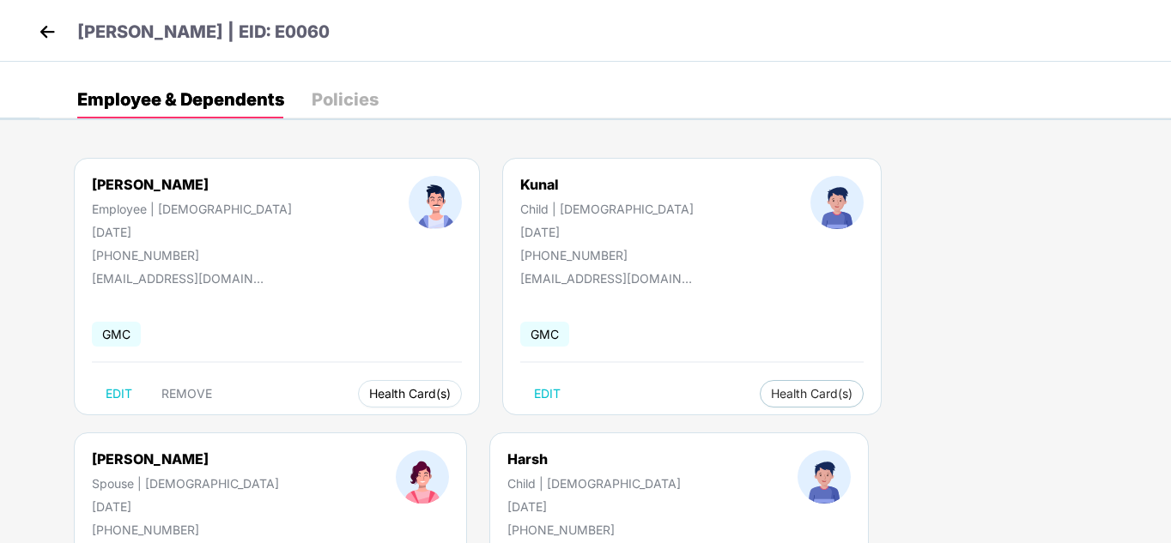
click at [369, 391] on span "Health Card(s)" at bounding box center [410, 394] width 82 height 9
click at [369, 390] on span "Health Card(s)" at bounding box center [410, 394] width 82 height 9
click at [414, 427] on img at bounding box center [409, 429] width 17 height 17
click at [771, 398] on span "Health Card(s)" at bounding box center [812, 394] width 82 height 9
click at [771, 391] on span "Health Card(s)" at bounding box center [812, 394] width 82 height 9
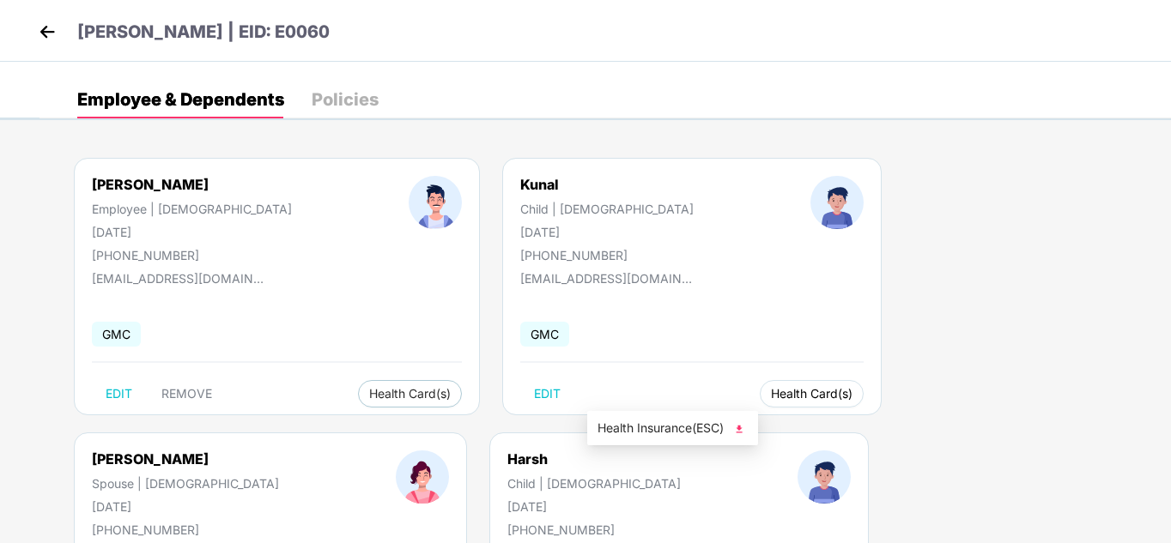
click at [771, 397] on span "Health Card(s)" at bounding box center [812, 394] width 82 height 9
click at [742, 429] on img at bounding box center [739, 429] width 17 height 17
click at [1103, 433] on img at bounding box center [1099, 429] width 17 height 17
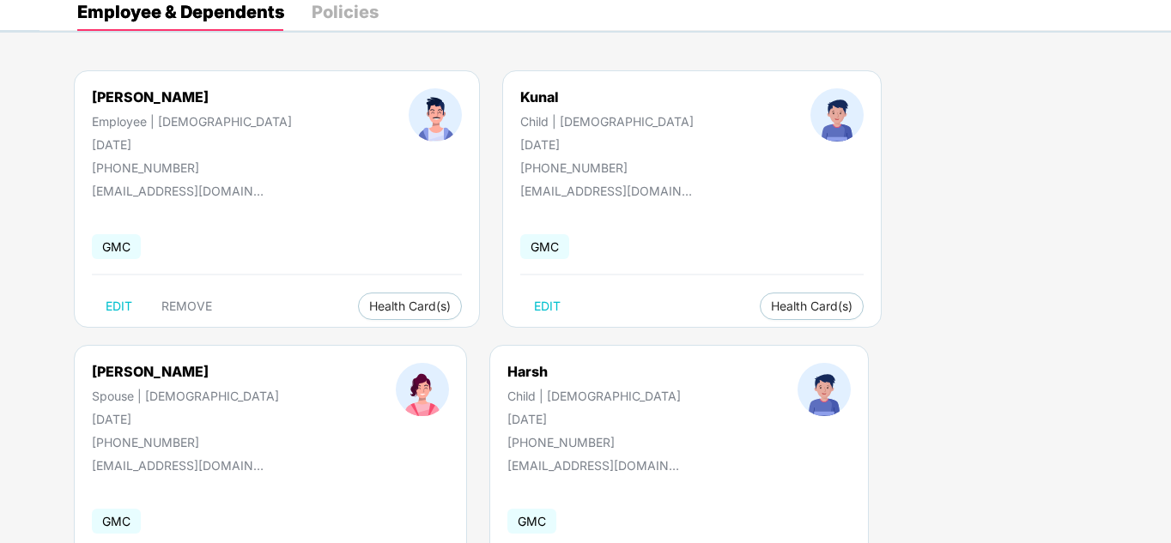
scroll to position [190, 0]
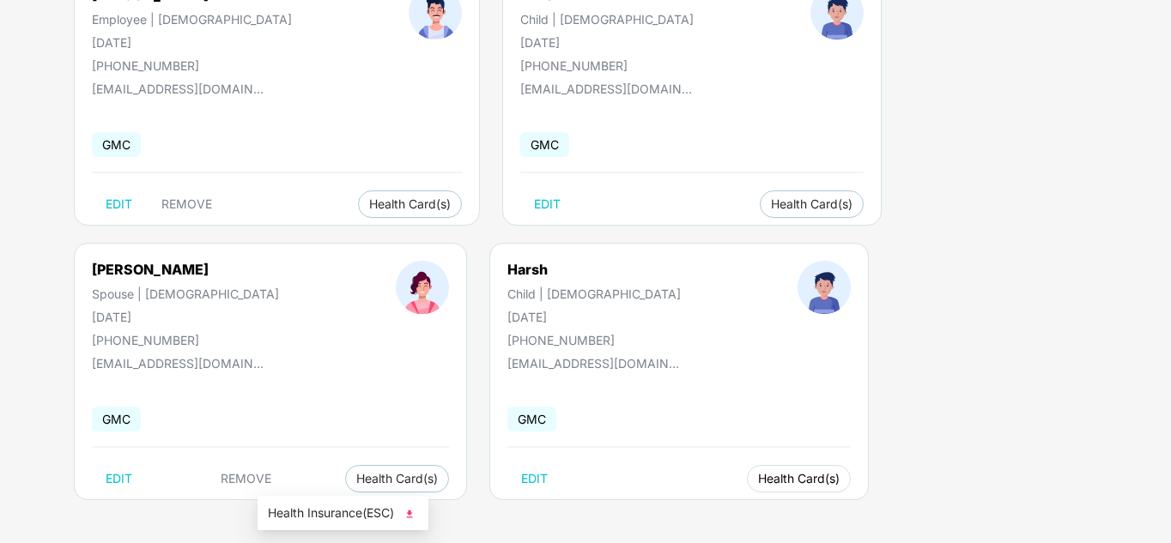
click at [747, 486] on button "Health Card(s)" at bounding box center [799, 478] width 104 height 27
click at [507, 490] on div "EDIT Health Card(s)" at bounding box center [678, 478] width 343 height 27
click at [747, 485] on button "Health Card(s)" at bounding box center [799, 478] width 104 height 27
click at [489, 482] on div "Harsh Child | [DEMOGRAPHIC_DATA] [DATE] [PHONE_NUMBER] [EMAIL_ADDRESS][DOMAIN_N…" at bounding box center [678, 372] width 379 height 258
click at [758, 482] on span "Health Card(s)" at bounding box center [799, 479] width 82 height 9
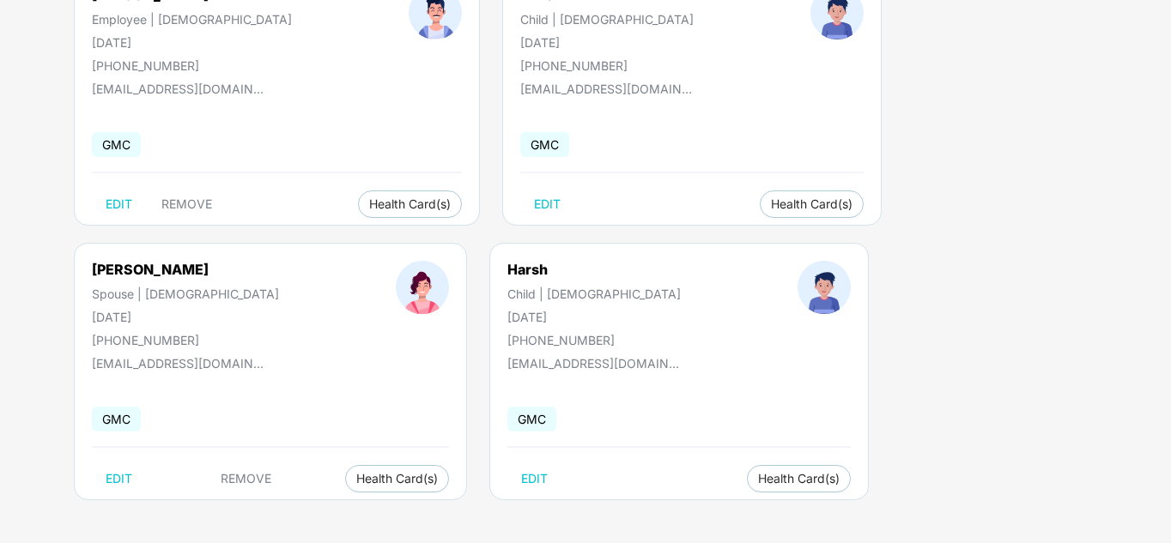
click at [413, 512] on div "[PERSON_NAME] Employee | [DEMOGRAPHIC_DATA] [DATE] [PHONE_NUMBER] [EMAIL_ADDRES…" at bounding box center [604, 242] width 1131 height 601
click at [747, 489] on button "Health Card(s)" at bounding box center [799, 478] width 104 height 27
click at [411, 513] on img at bounding box center [409, 514] width 17 height 17
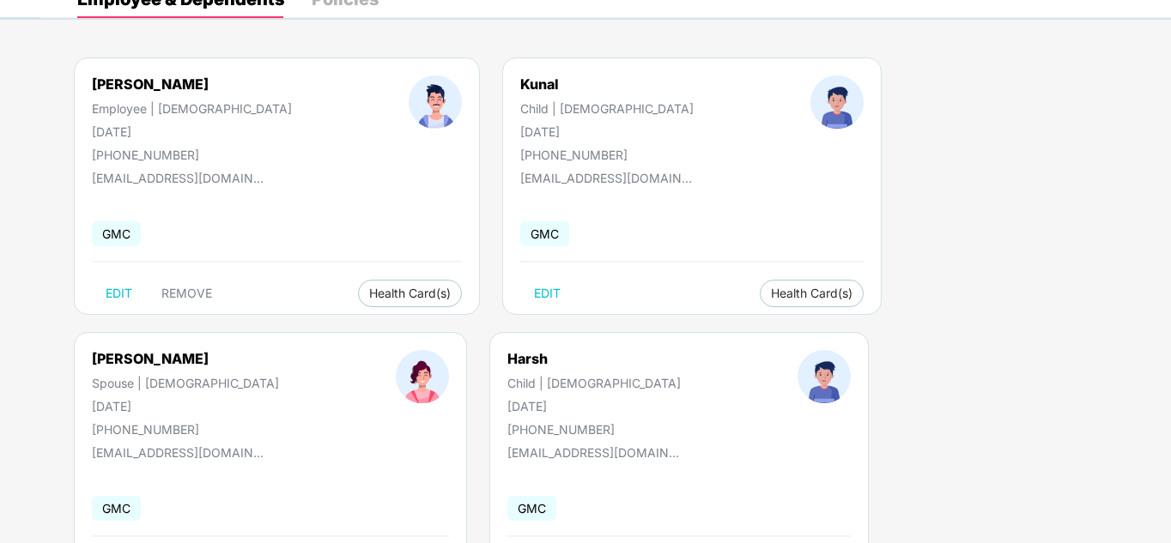
scroll to position [0, 0]
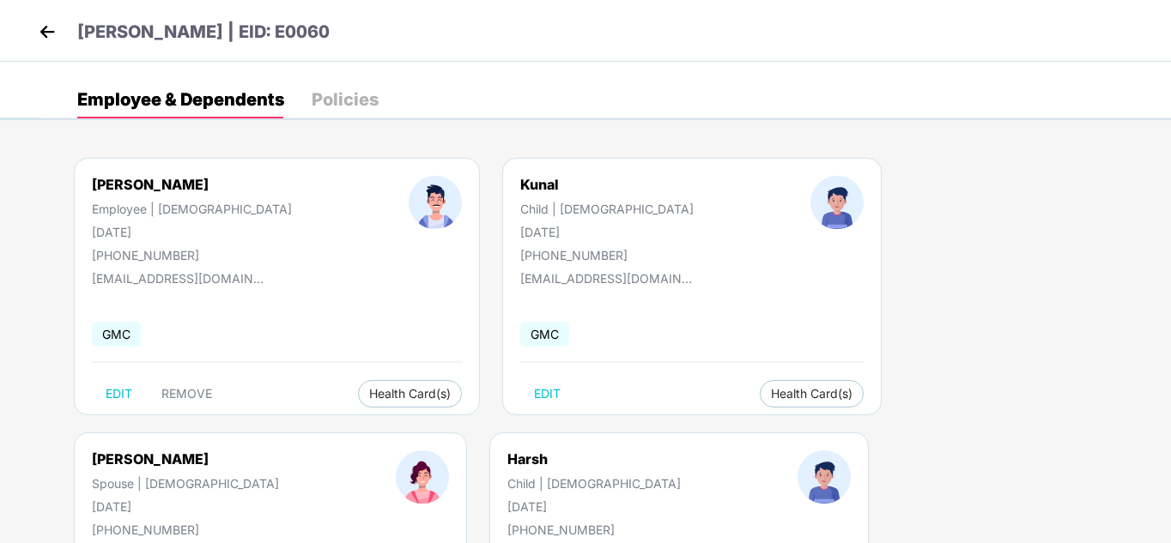
click at [43, 38] on img at bounding box center [47, 32] width 26 height 26
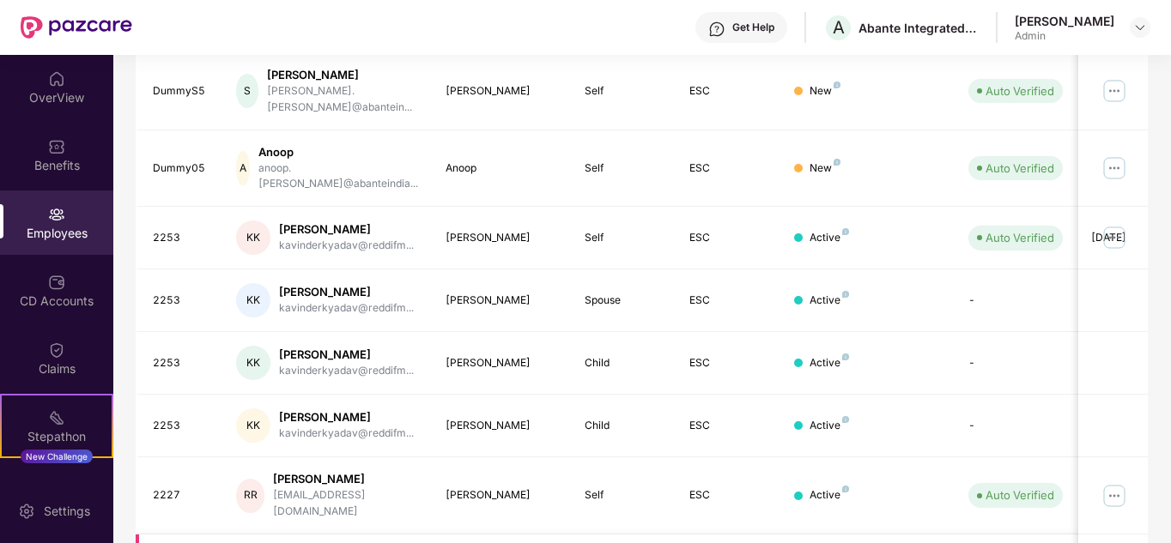
scroll to position [512, 0]
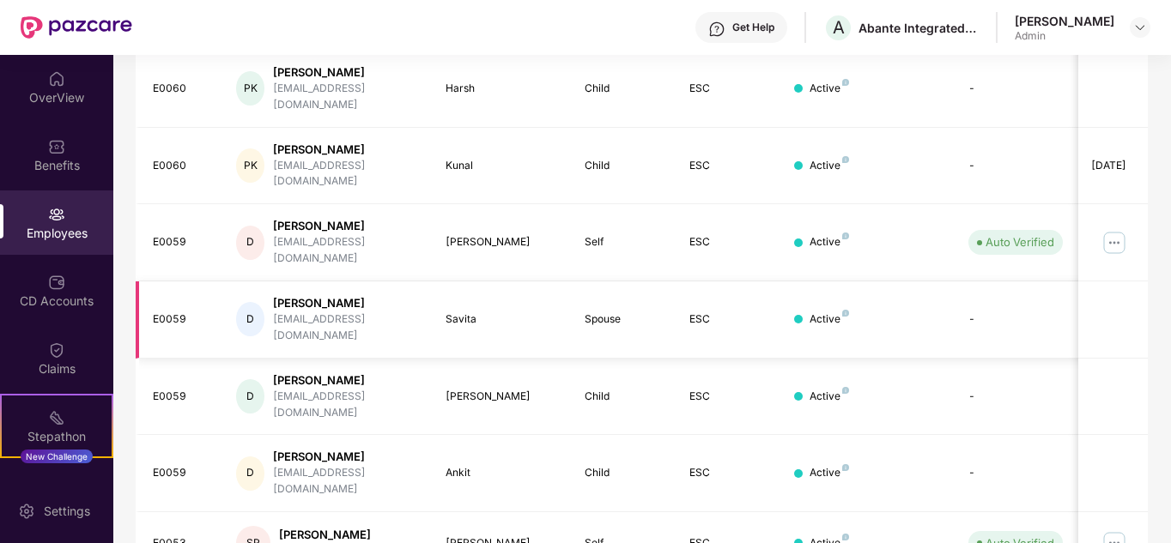
scroll to position [340, 0]
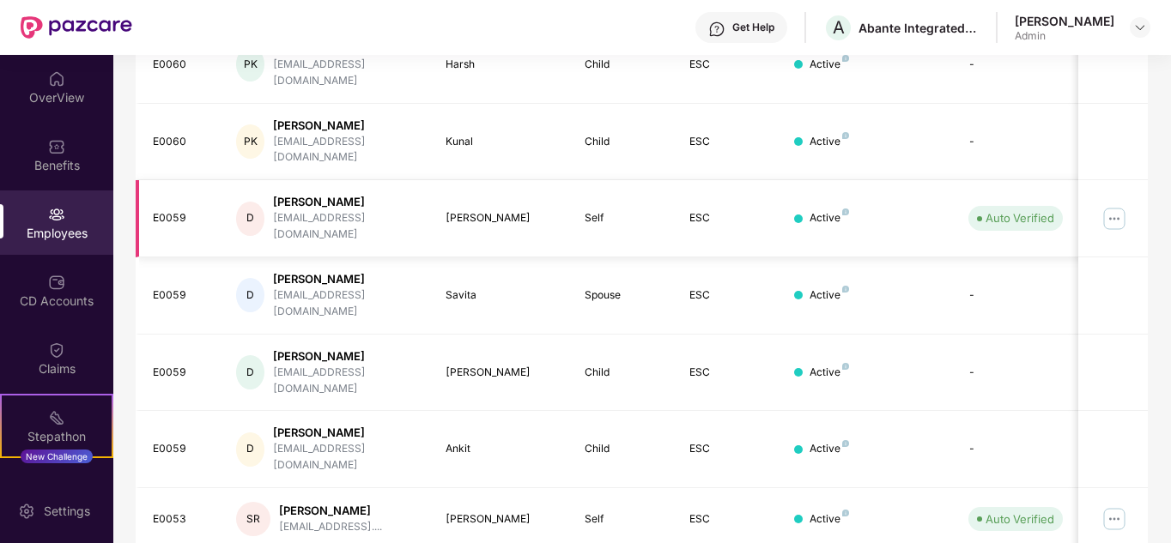
click at [1113, 205] on img at bounding box center [1114, 218] width 27 height 27
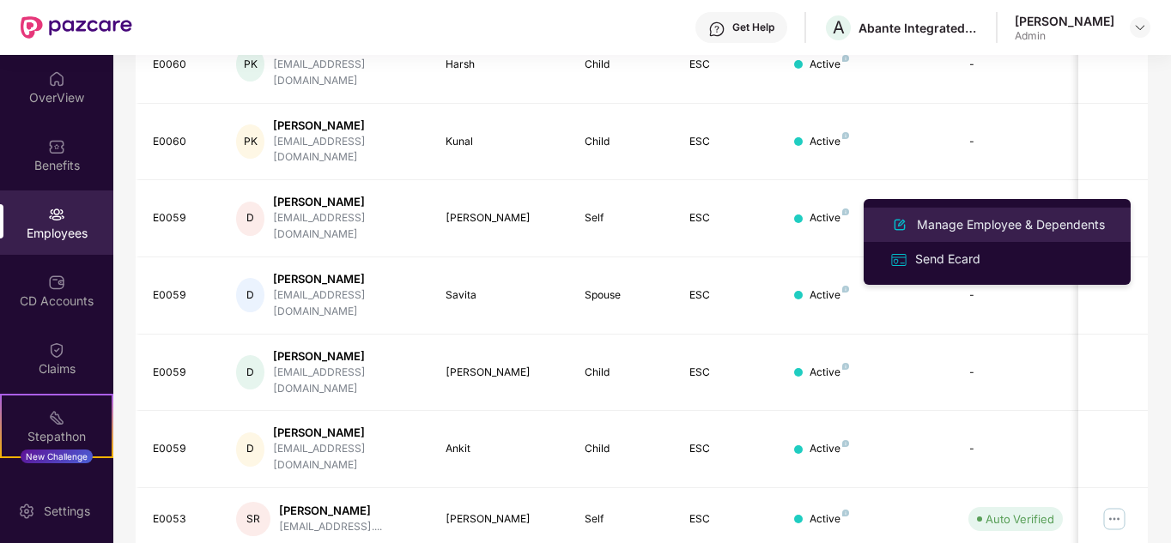
click at [999, 213] on li "Manage Employee & Dependents" at bounding box center [997, 225] width 267 height 34
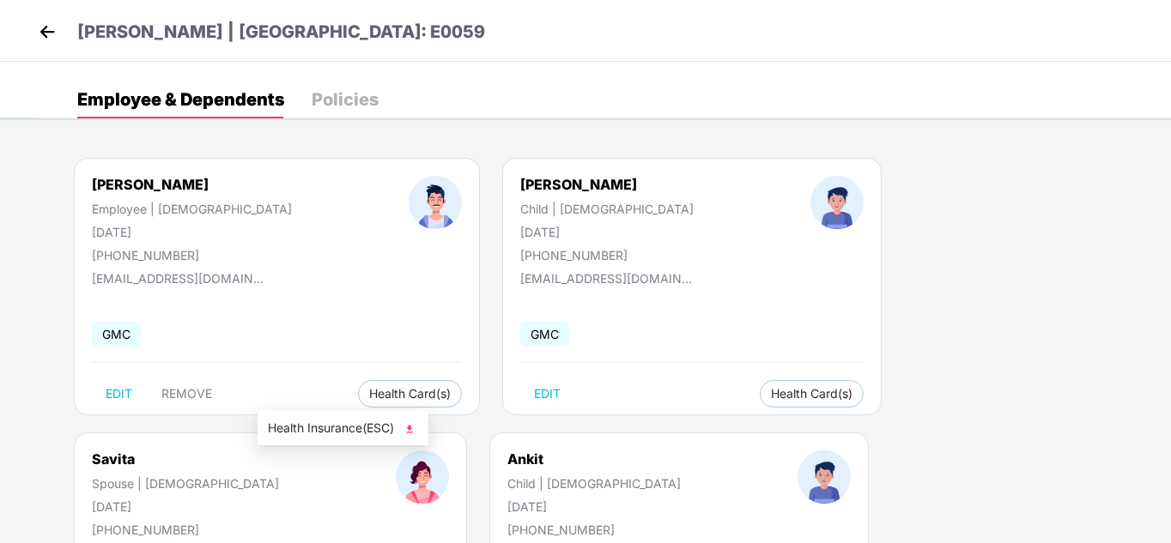
click at [410, 425] on img at bounding box center [409, 429] width 17 height 17
click at [760, 395] on button "Health Card(s)" at bounding box center [812, 393] width 104 height 27
click at [745, 428] on img at bounding box center [739, 429] width 17 height 17
click at [1073, 428] on img at bounding box center [1068, 429] width 17 height 17
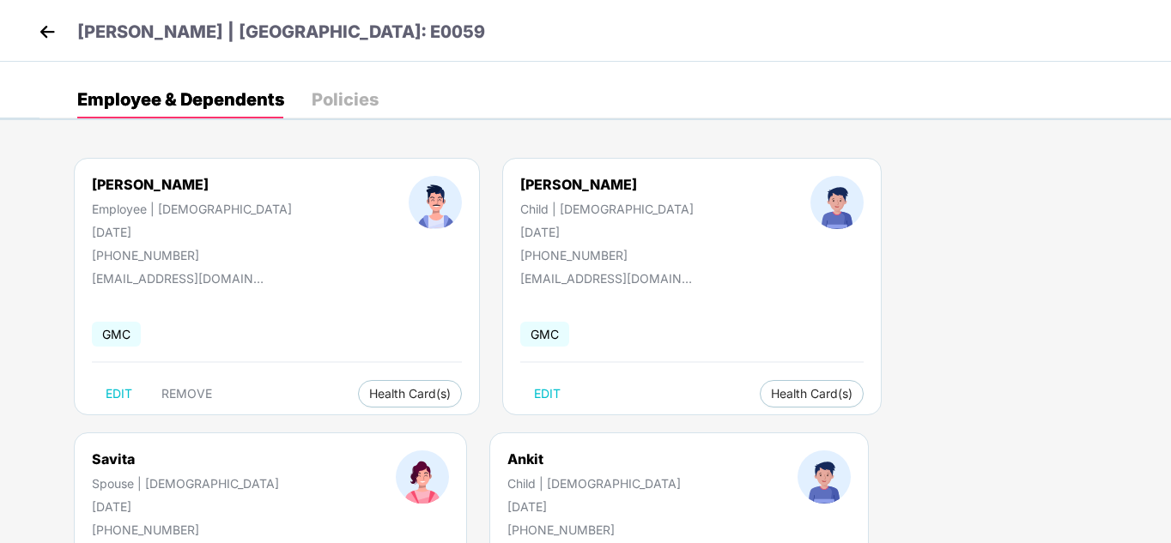
scroll to position [190, 0]
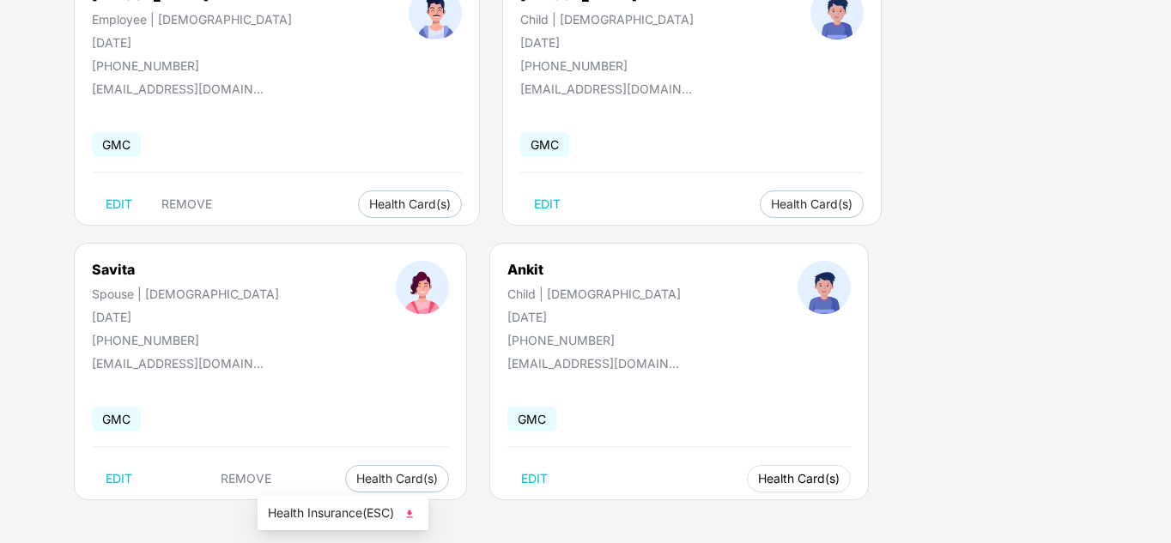
drag, startPoint x: 339, startPoint y: 476, endPoint x: 356, endPoint y: 494, distance: 24.9
click at [758, 480] on span "Health Card(s)" at bounding box center [799, 479] width 82 height 9
click at [407, 512] on img at bounding box center [409, 514] width 17 height 17
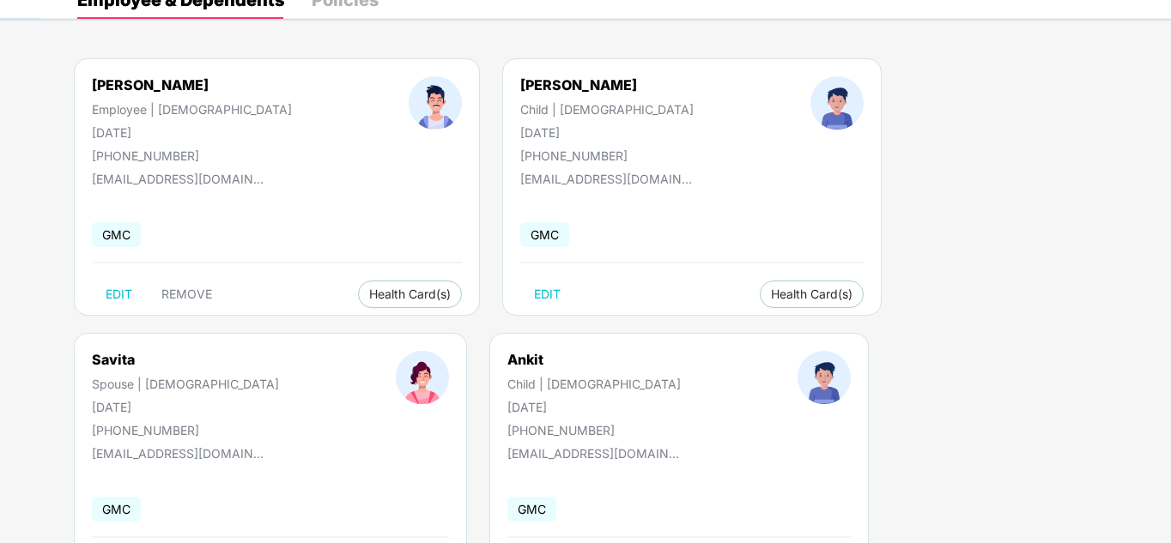
scroll to position [0, 0]
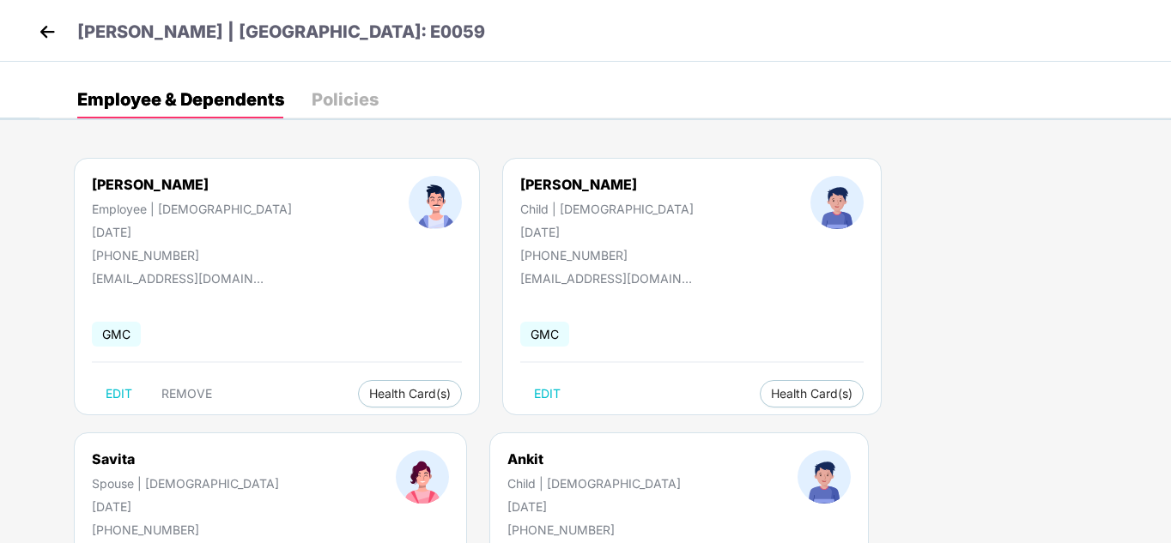
click at [50, 36] on img at bounding box center [47, 32] width 26 height 26
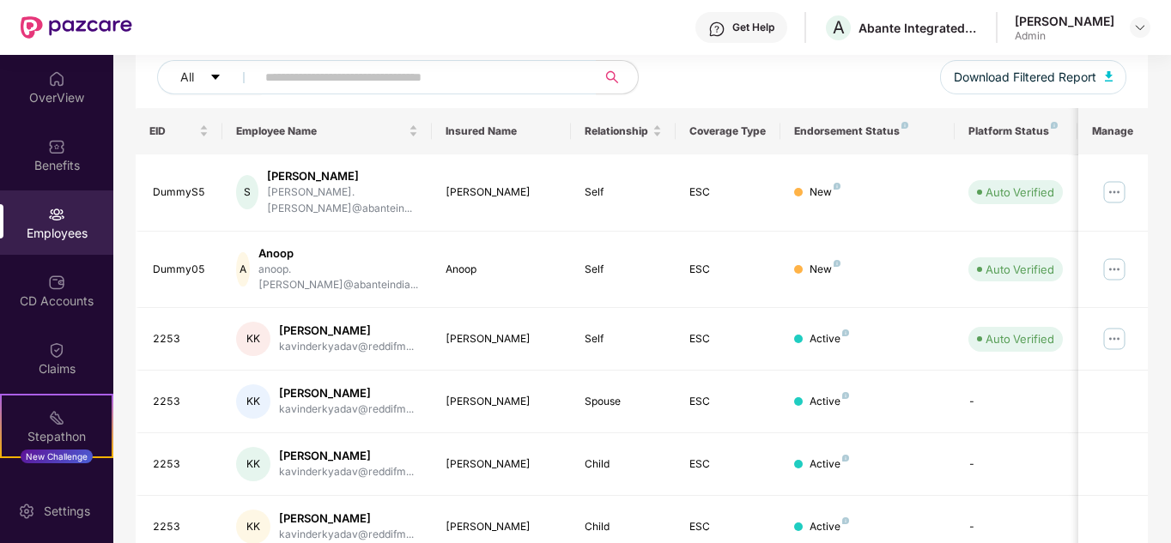
scroll to position [512, 0]
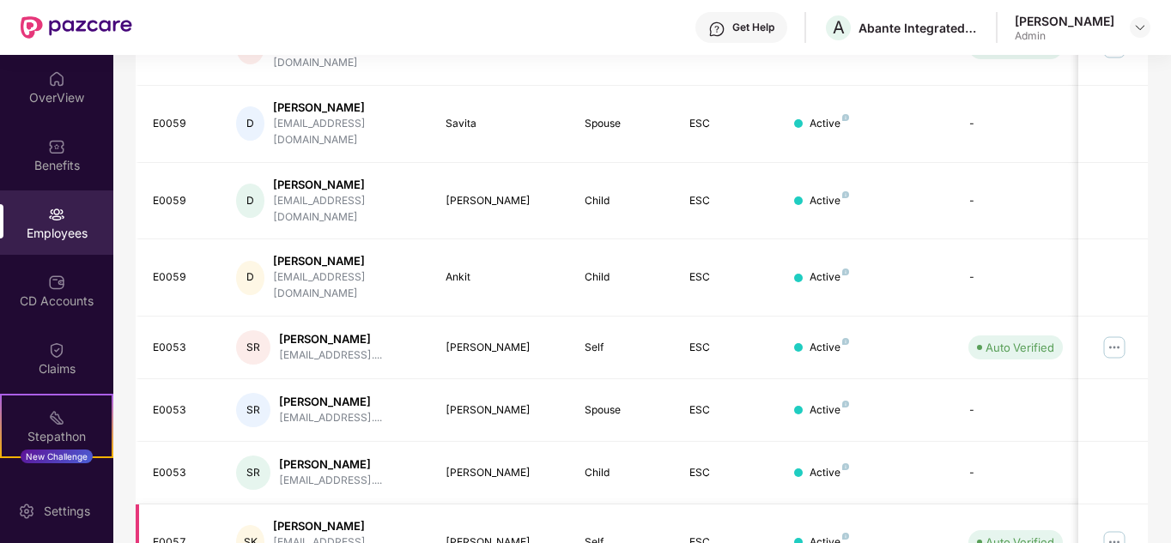
click at [1119, 529] on img at bounding box center [1114, 542] width 27 height 27
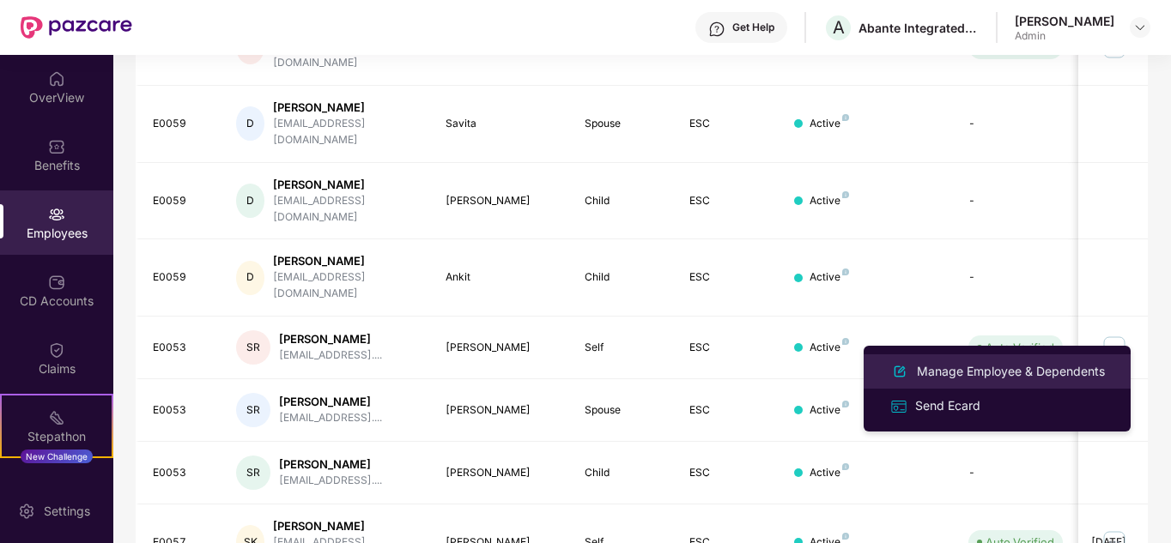
click at [1036, 374] on div "Manage Employee & Dependents" at bounding box center [1010, 371] width 195 height 19
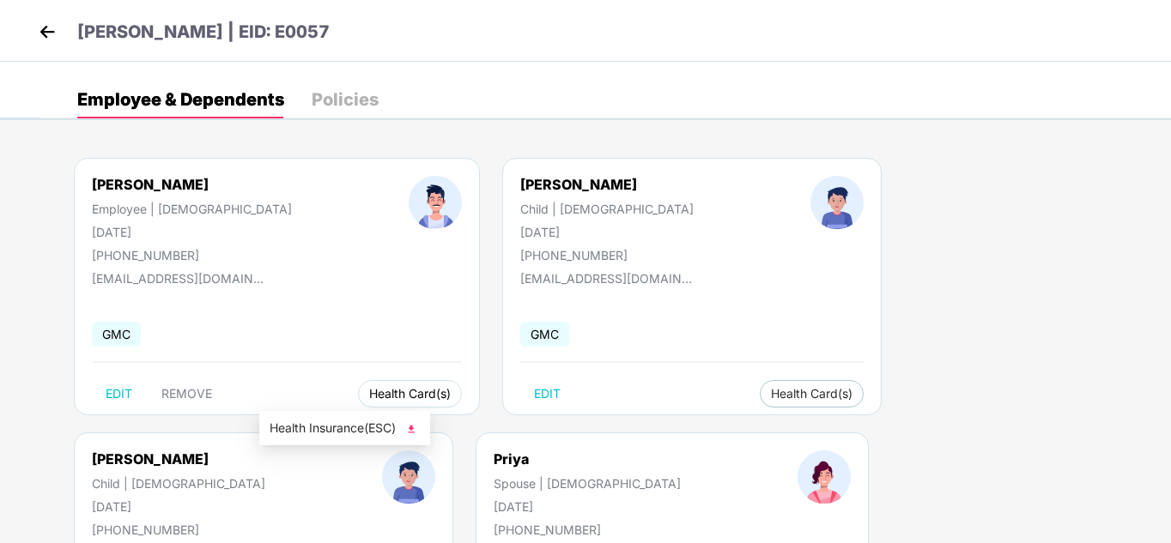
click at [369, 396] on span "Health Card(s)" at bounding box center [410, 394] width 82 height 9
click at [418, 430] on img at bounding box center [411, 429] width 17 height 17
click at [771, 397] on span "Health Card(s)" at bounding box center [812, 394] width 82 height 9
click at [754, 427] on img at bounding box center [750, 429] width 17 height 17
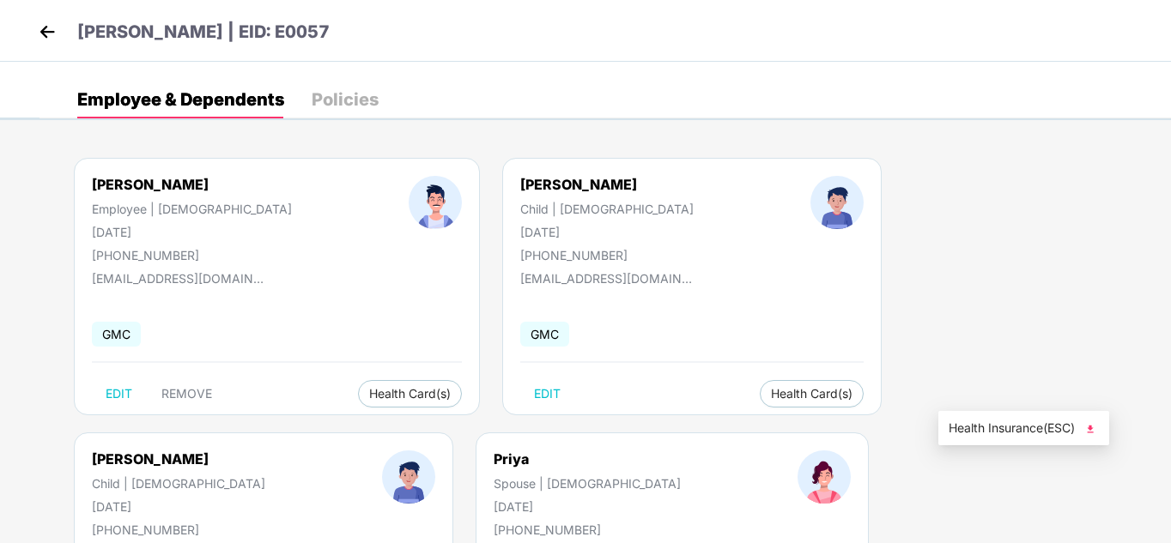
click at [1095, 428] on img at bounding box center [1090, 429] width 17 height 17
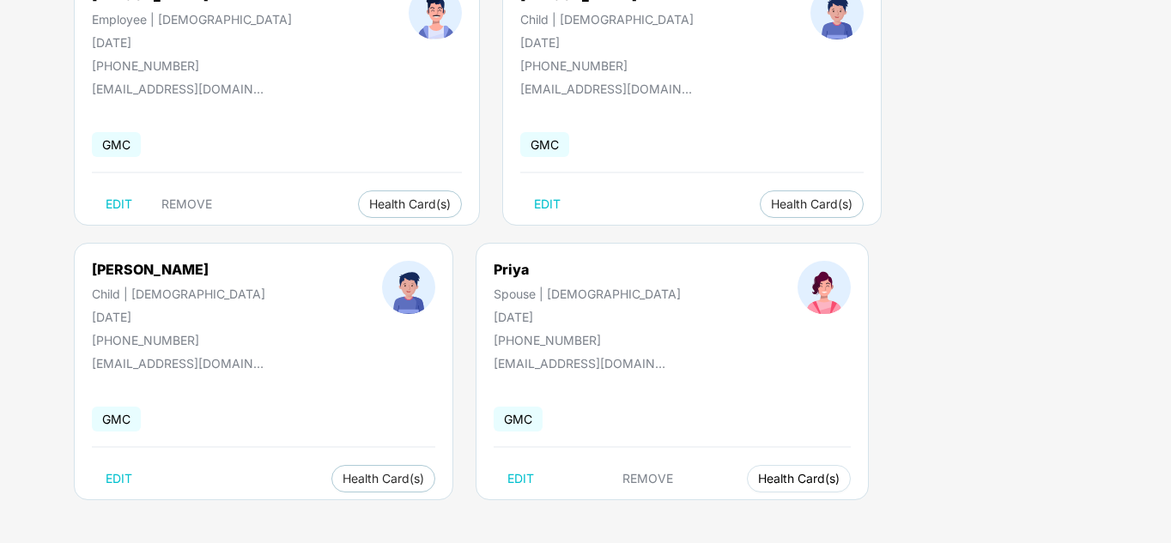
click at [758, 475] on span "Health Card(s)" at bounding box center [799, 479] width 82 height 9
click at [409, 513] on img at bounding box center [409, 514] width 17 height 17
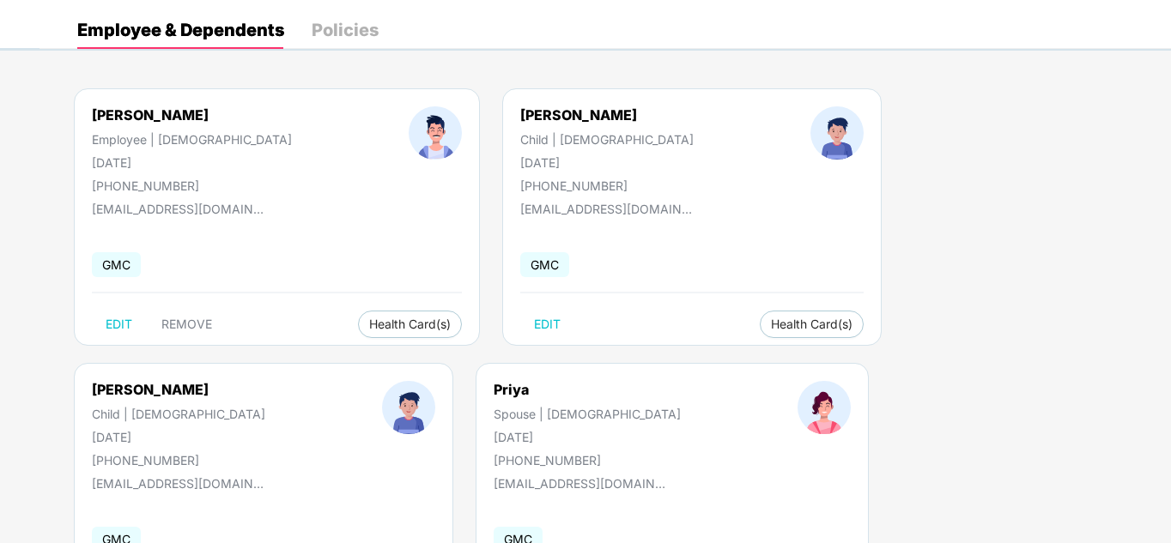
scroll to position [0, 0]
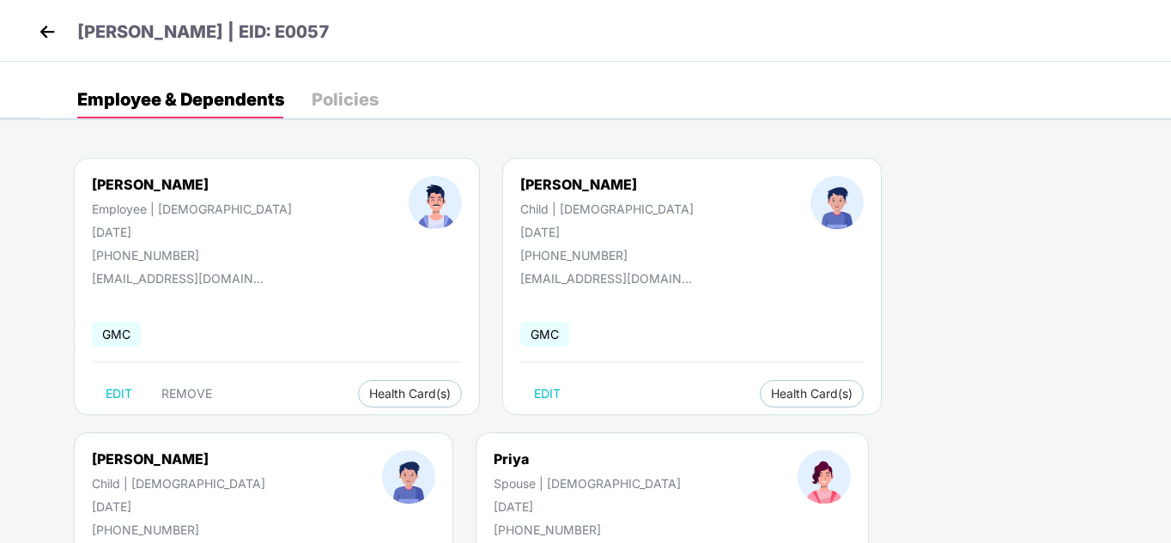
click at [38, 28] on img at bounding box center [47, 32] width 26 height 26
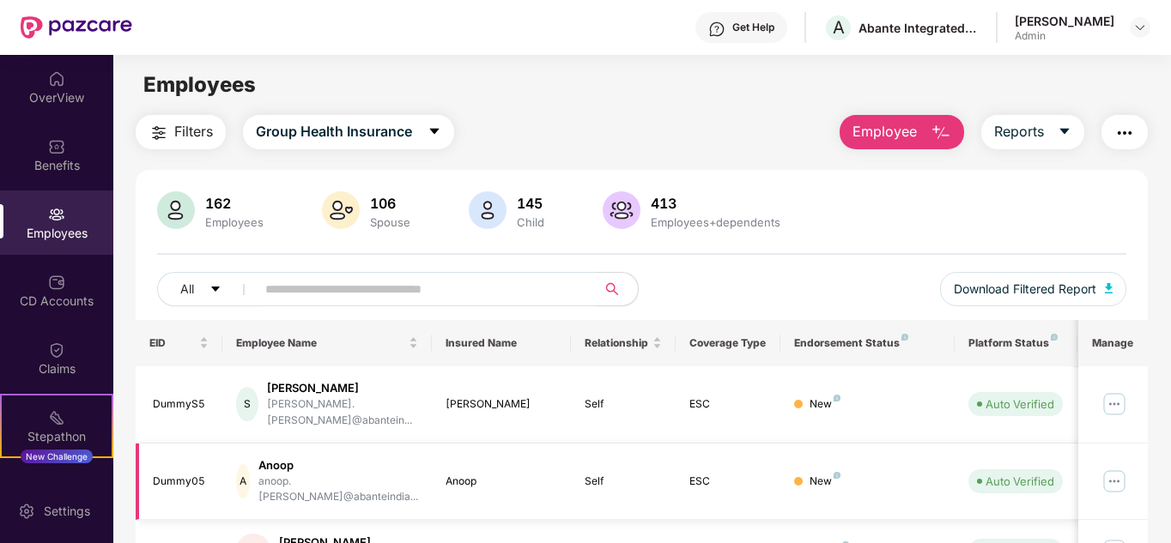
scroll to position [512, 0]
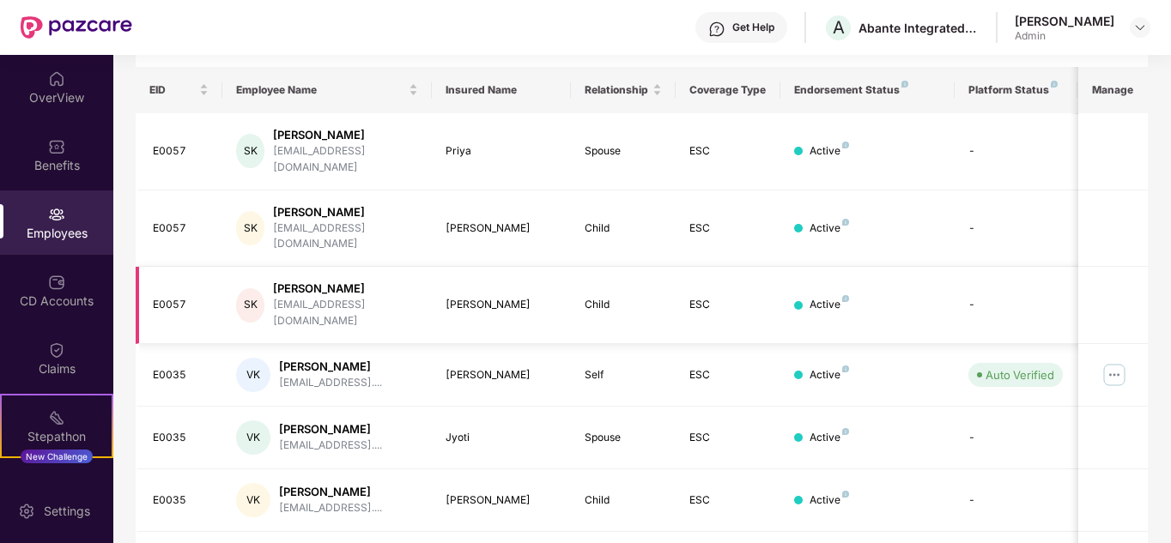
scroll to position [254, 0]
click at [1113, 361] on img at bounding box center [1114, 374] width 27 height 27
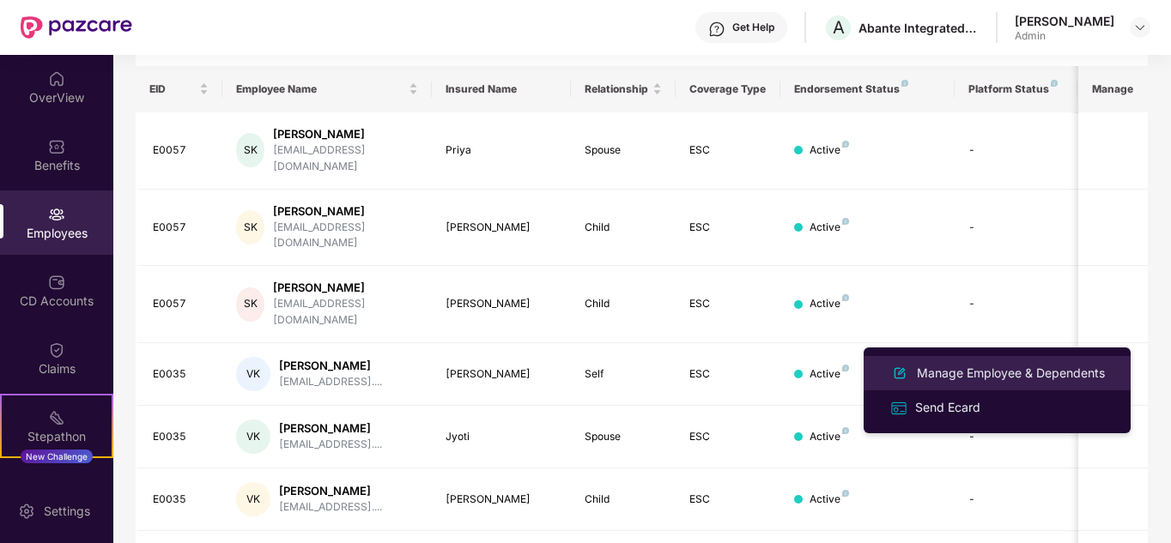
click at [950, 367] on div "Manage Employee & Dependents" at bounding box center [1010, 373] width 195 height 19
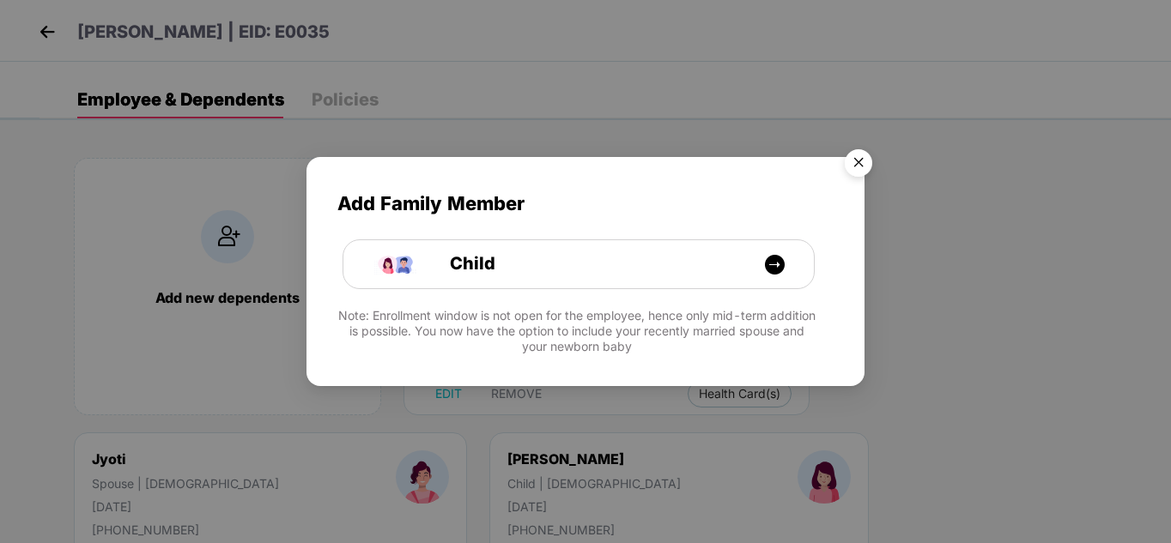
click at [870, 161] on img "Close" at bounding box center [858, 166] width 48 height 48
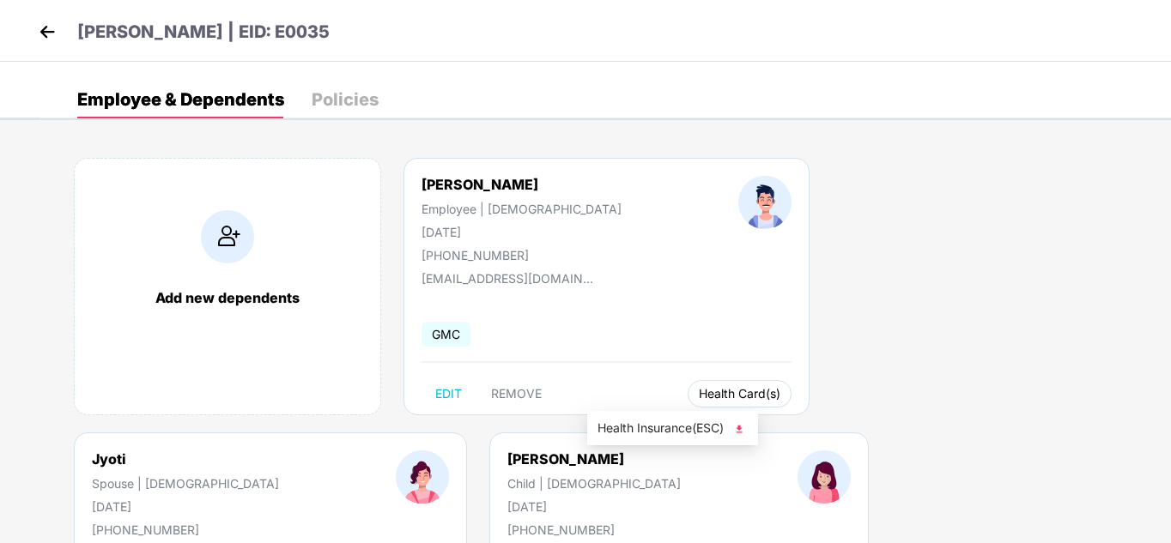
click at [699, 390] on span "Health Card(s)" at bounding box center [740, 394] width 82 height 9
click at [688, 401] on button "Health Card(s)" at bounding box center [740, 393] width 104 height 27
click at [743, 432] on img at bounding box center [739, 429] width 17 height 17
click at [1077, 432] on img at bounding box center [1068, 429] width 17 height 17
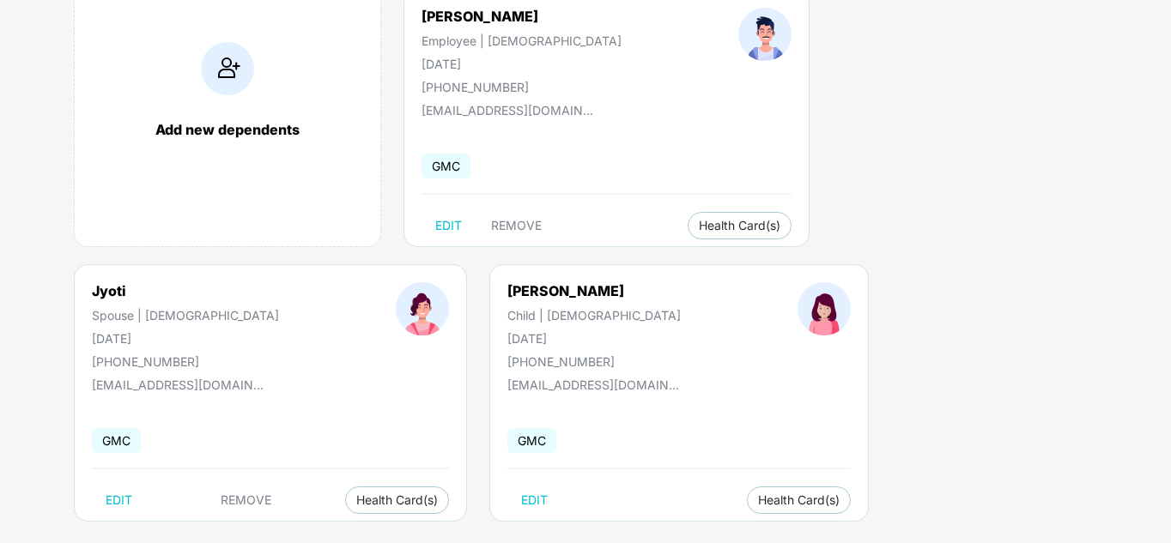
scroll to position [190, 0]
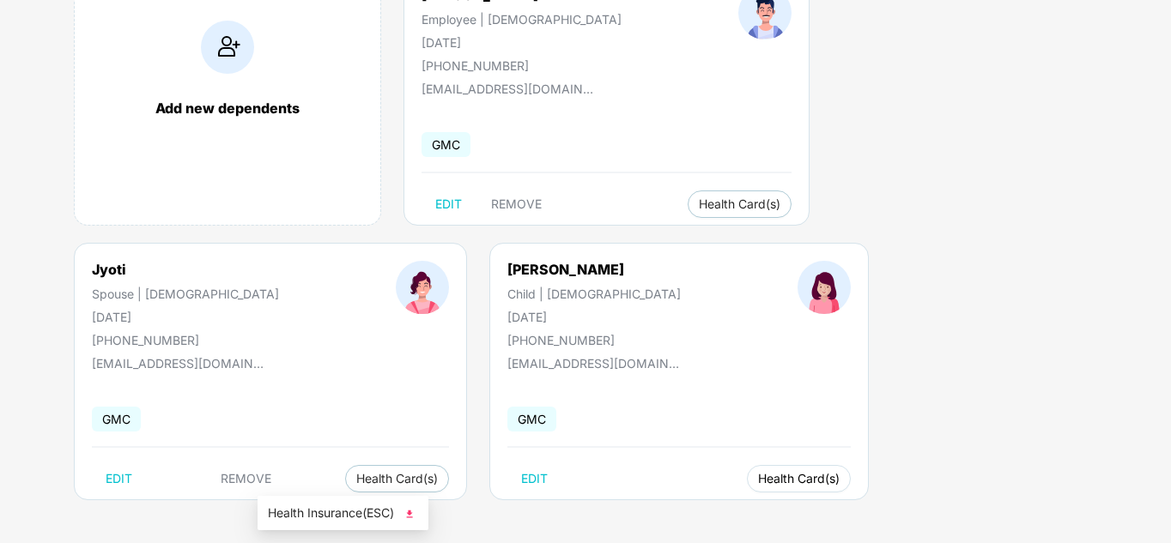
click at [758, 479] on span "Health Card(s)" at bounding box center [799, 479] width 82 height 9
click at [747, 468] on button "Health Card(s)" at bounding box center [799, 478] width 104 height 27
click at [411, 517] on img at bounding box center [409, 514] width 17 height 17
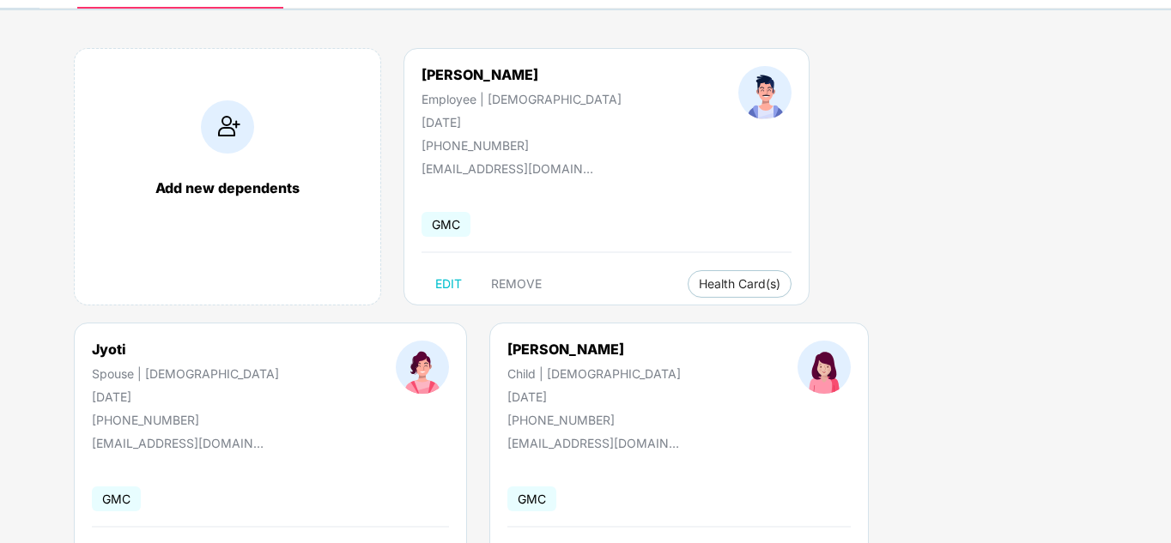
scroll to position [0, 0]
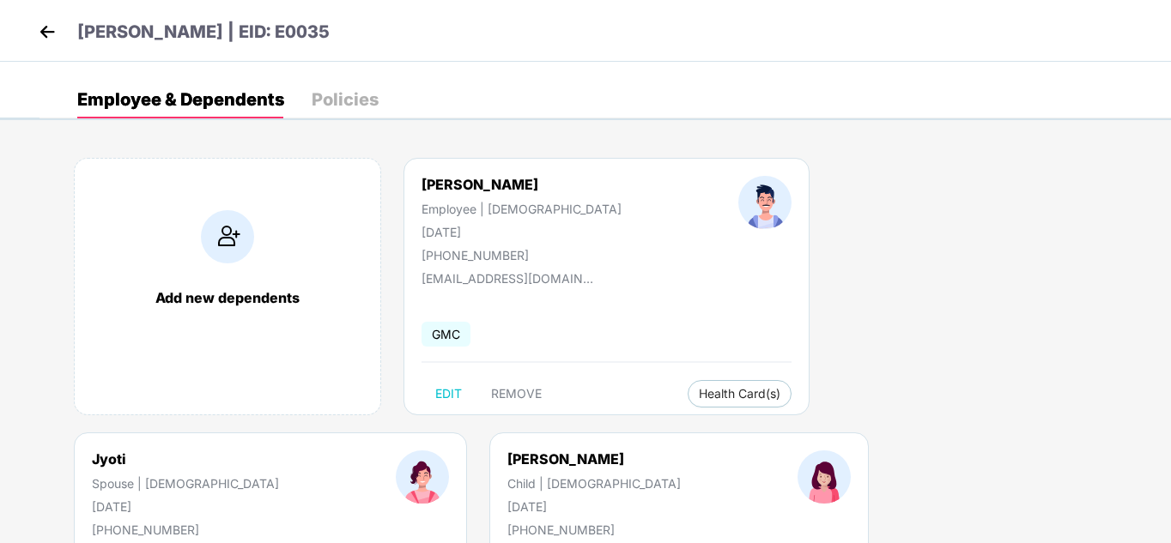
click at [48, 33] on img at bounding box center [47, 32] width 26 height 26
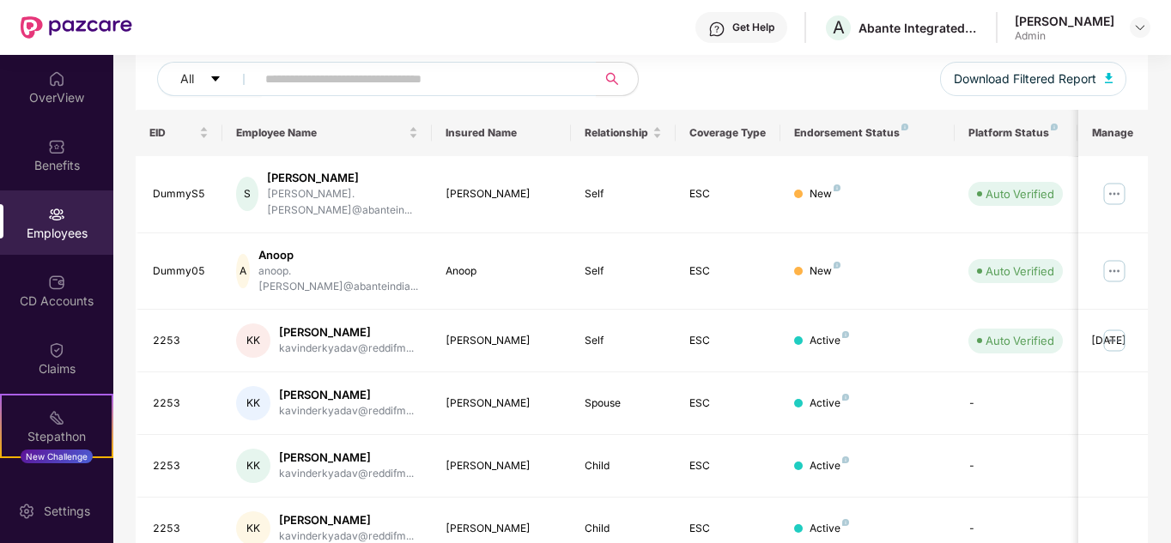
scroll to position [512, 0]
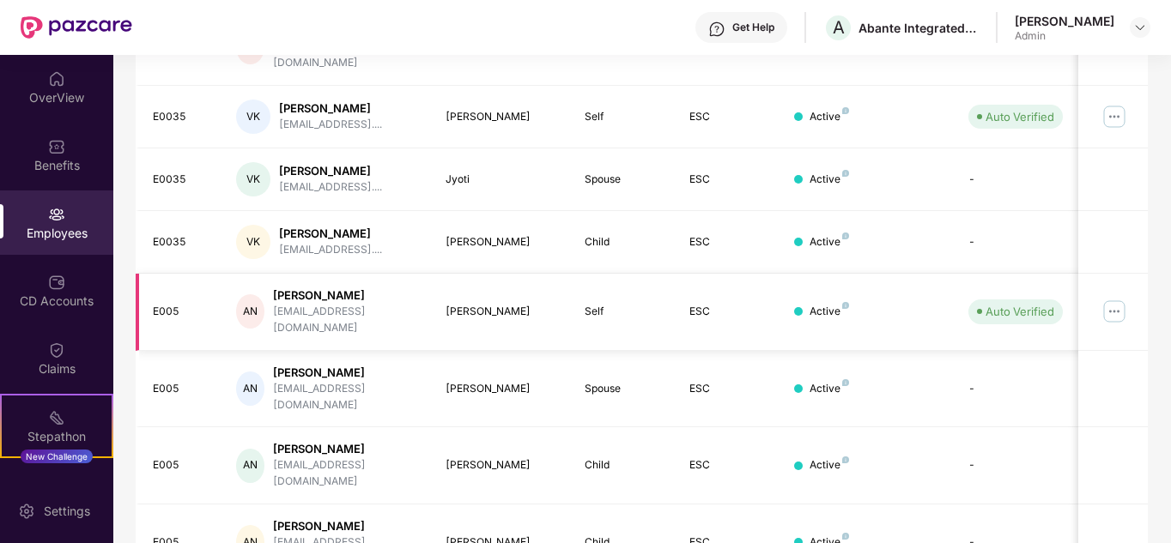
click at [1116, 298] on img at bounding box center [1114, 311] width 27 height 27
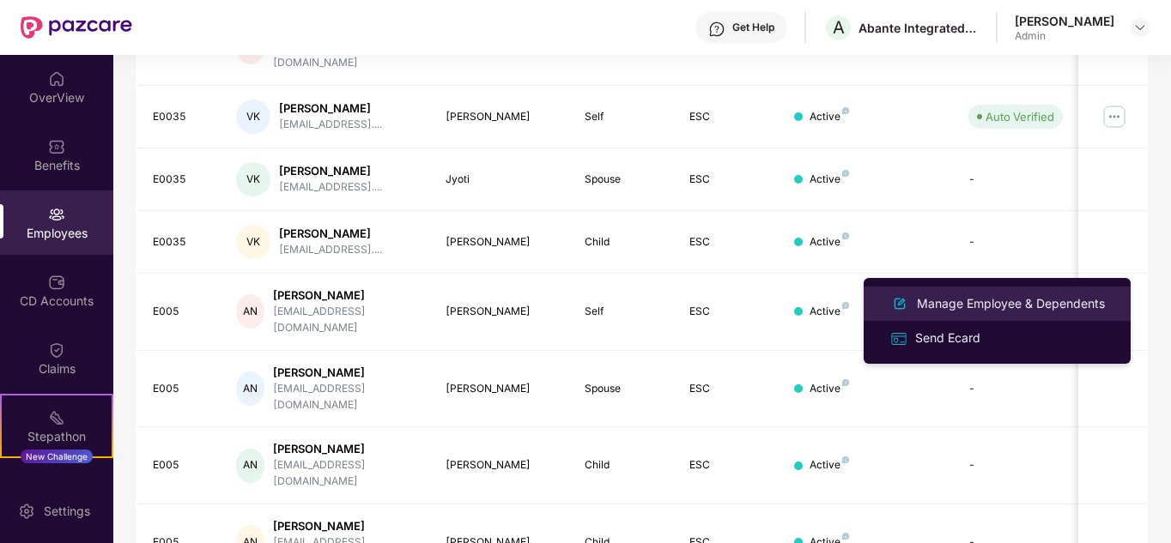
click at [974, 302] on div "Manage Employee & Dependents" at bounding box center [1010, 303] width 195 height 19
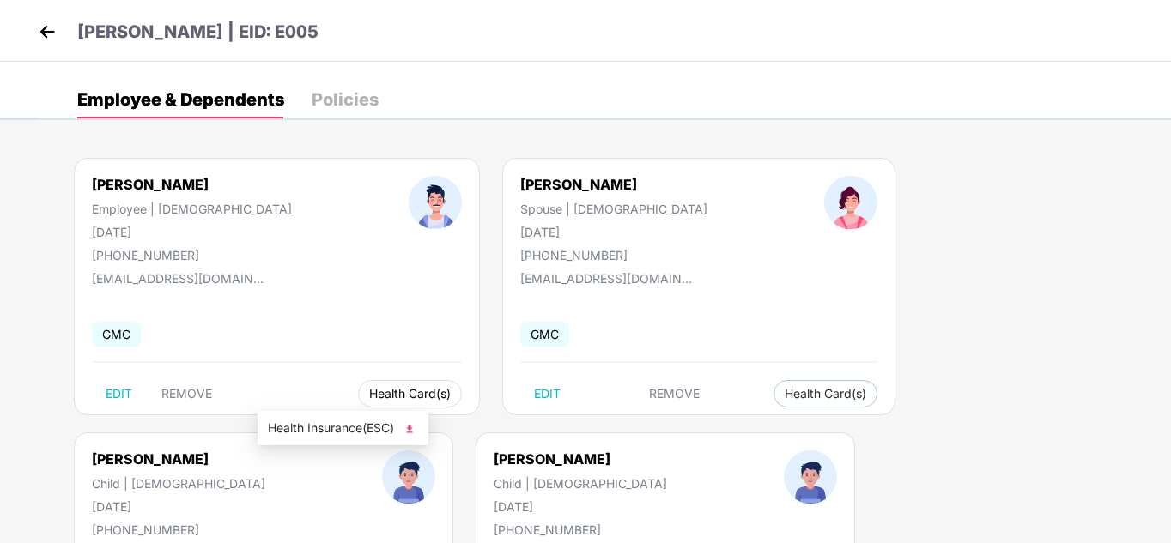
click at [369, 391] on span "Health Card(s)" at bounding box center [410, 394] width 82 height 9
click at [412, 428] on img at bounding box center [409, 429] width 17 height 17
click at [785, 398] on span "Health Card(s)" at bounding box center [826, 394] width 82 height 9
click at [743, 432] on img at bounding box center [739, 429] width 17 height 17
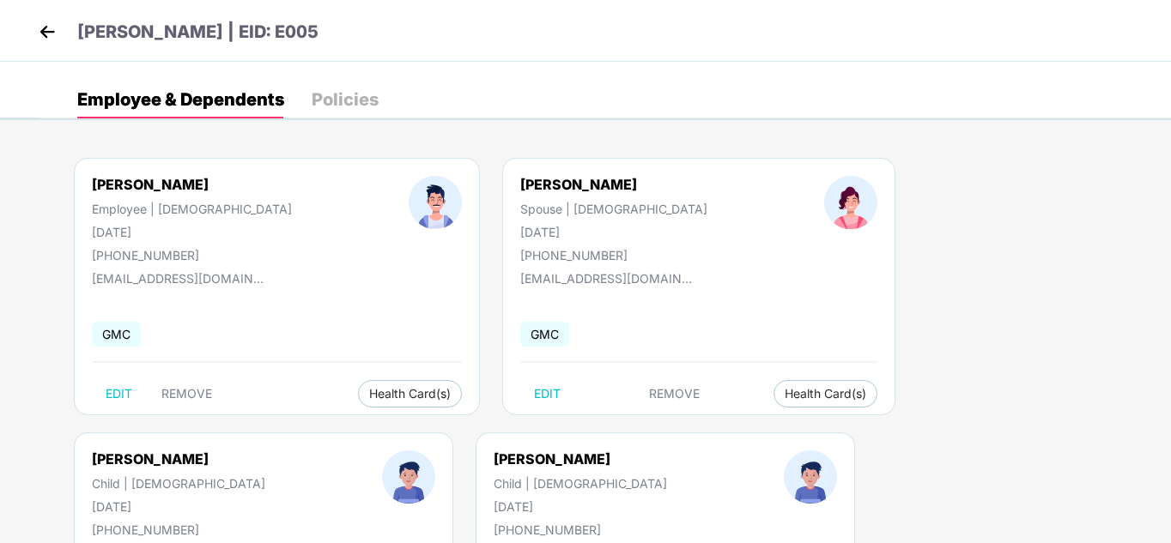
click at [1074, 428] on img at bounding box center [1068, 429] width 17 height 17
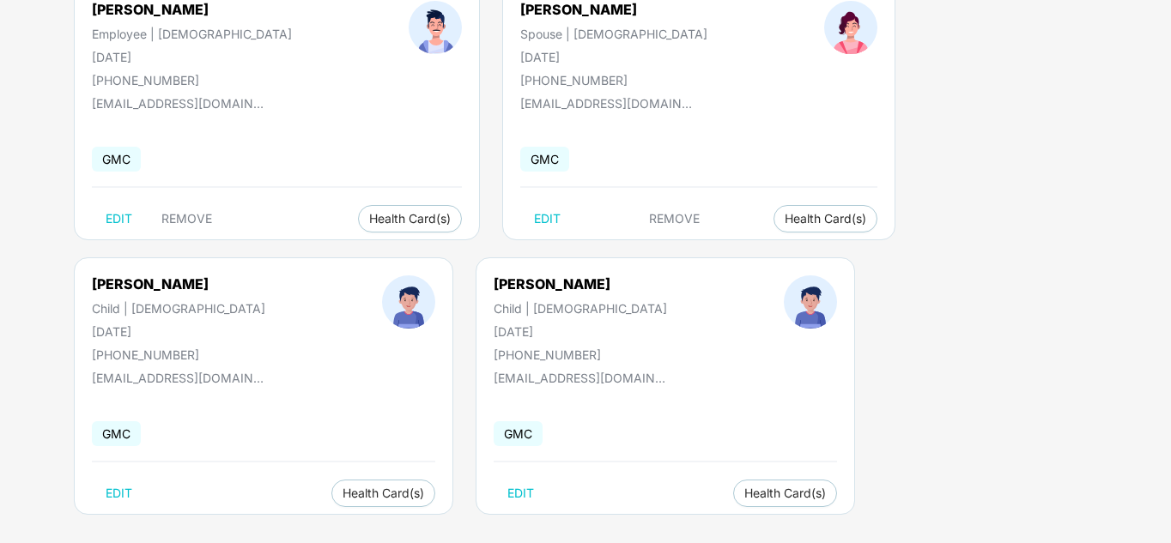
scroll to position [190, 0]
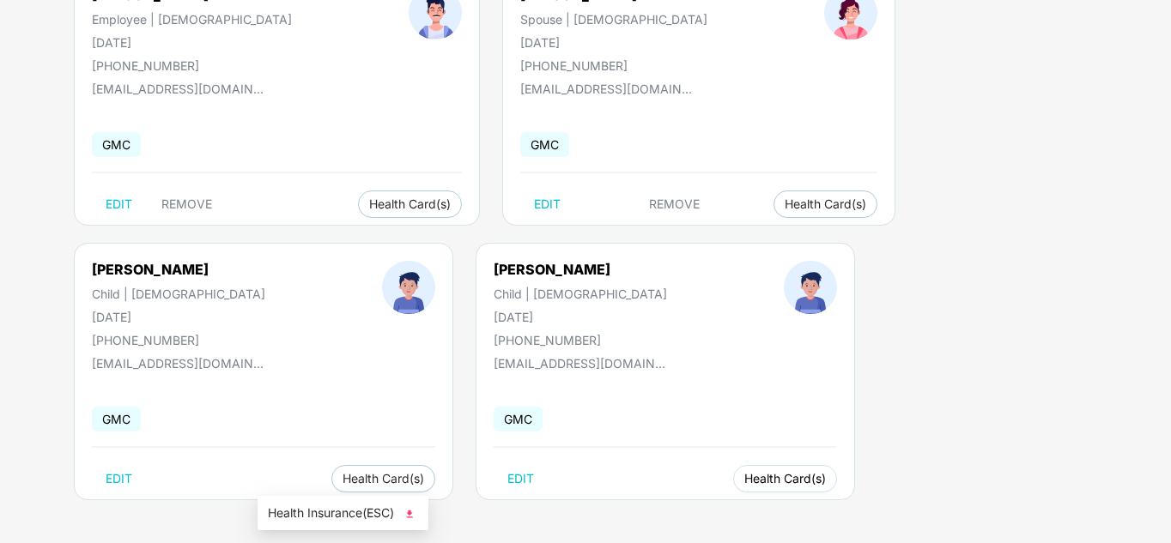
click at [744, 476] on span "Health Card(s)" at bounding box center [785, 479] width 82 height 9
click at [413, 511] on img at bounding box center [409, 514] width 17 height 17
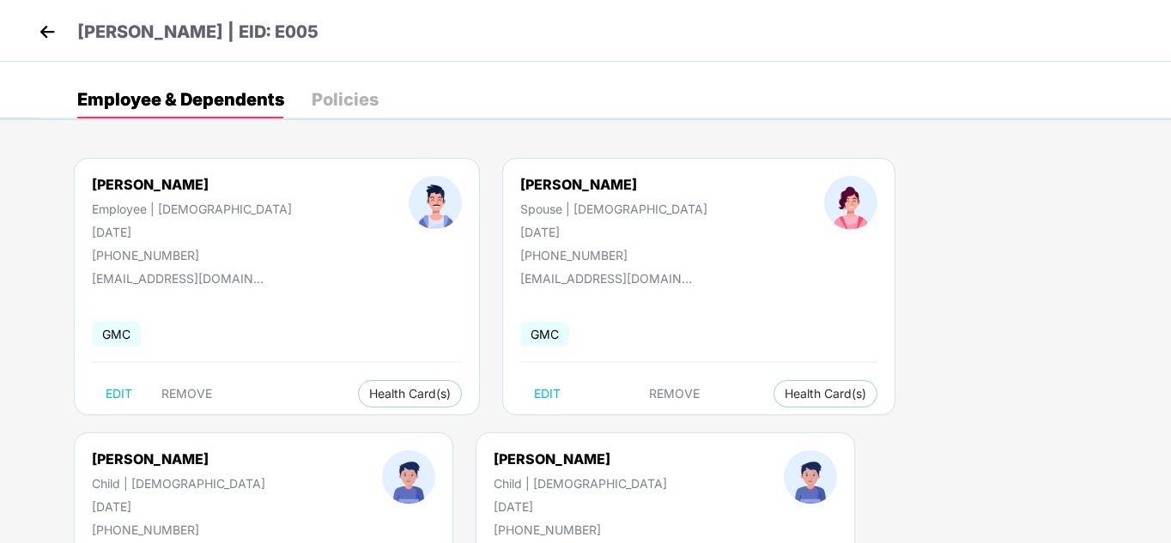
click at [45, 31] on img at bounding box center [47, 32] width 26 height 26
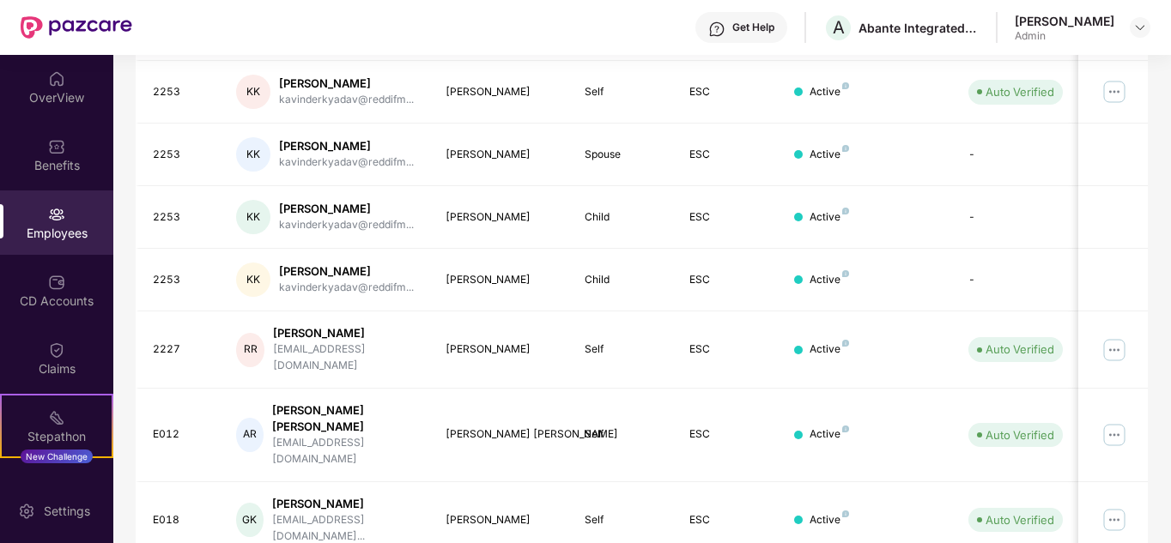
scroll to position [512, 0]
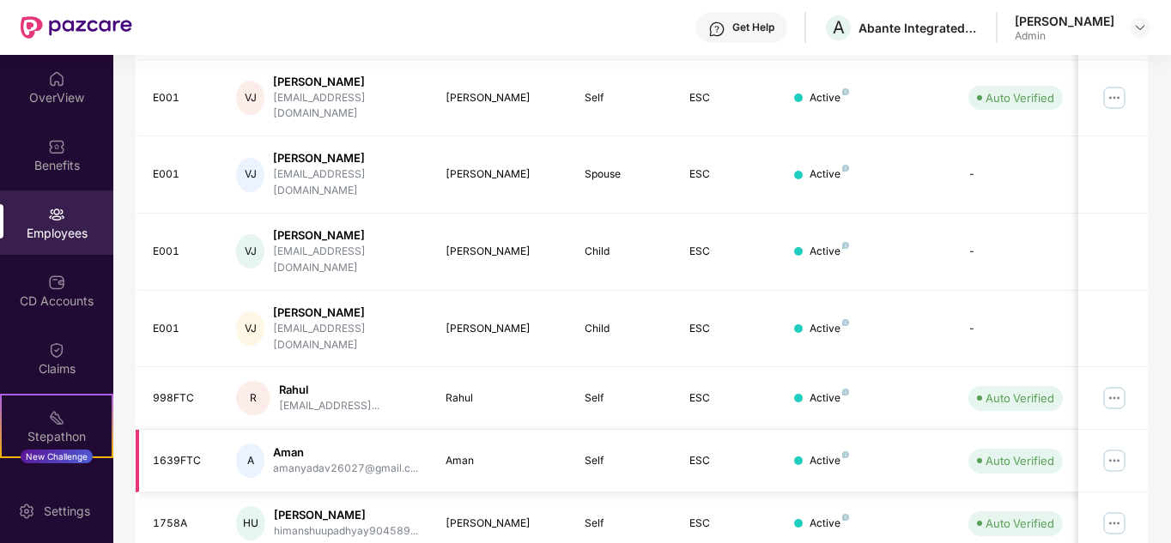
scroll to position [254, 0]
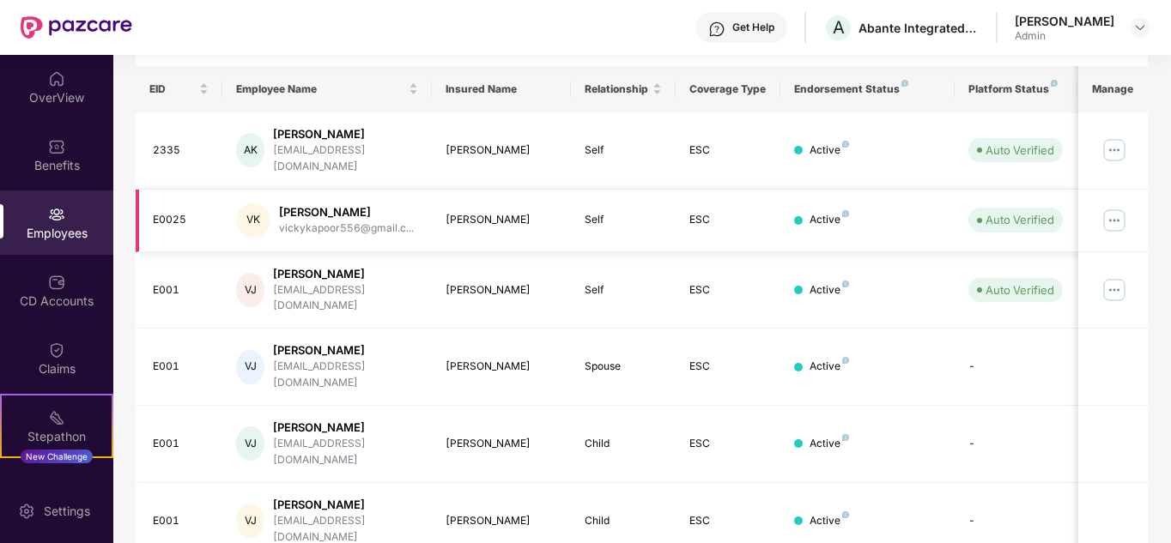
click at [1114, 207] on img at bounding box center [1114, 220] width 27 height 27
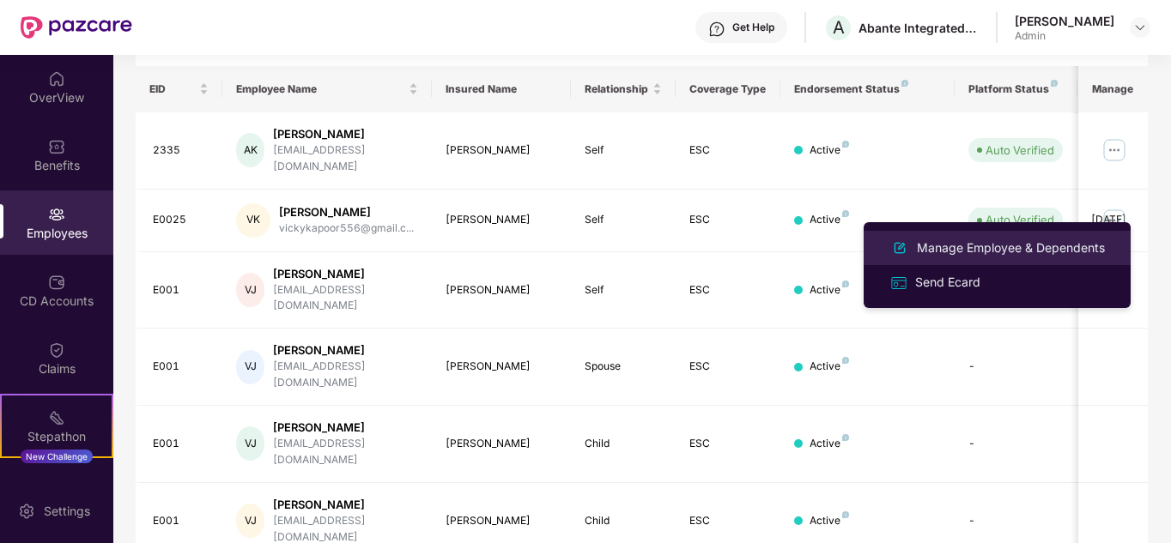
click at [980, 245] on div "Manage Employee & Dependents" at bounding box center [1010, 248] width 195 height 19
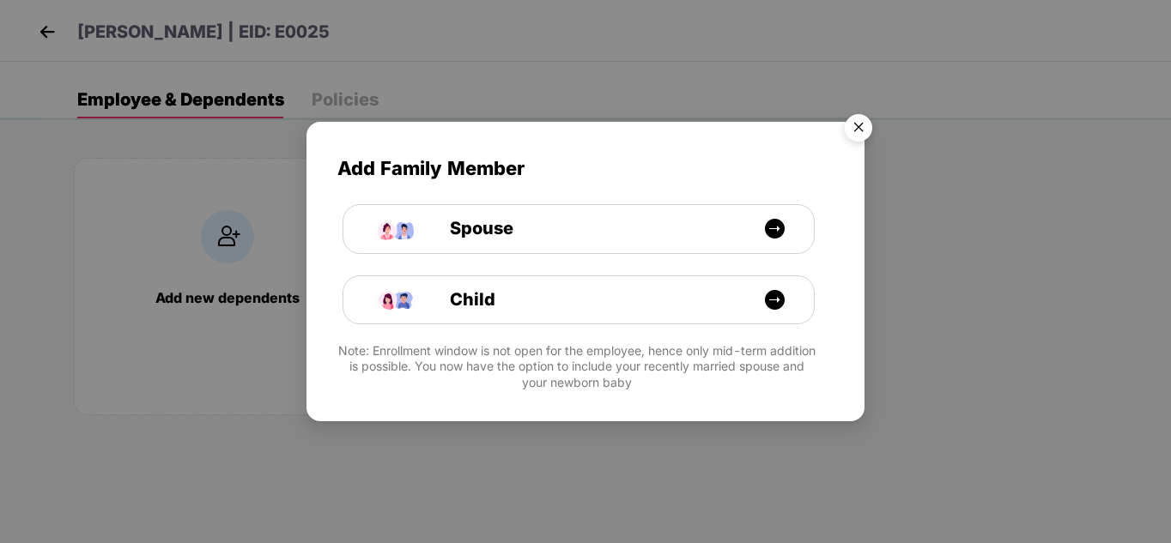
click at [855, 125] on img "Close" at bounding box center [858, 130] width 48 height 48
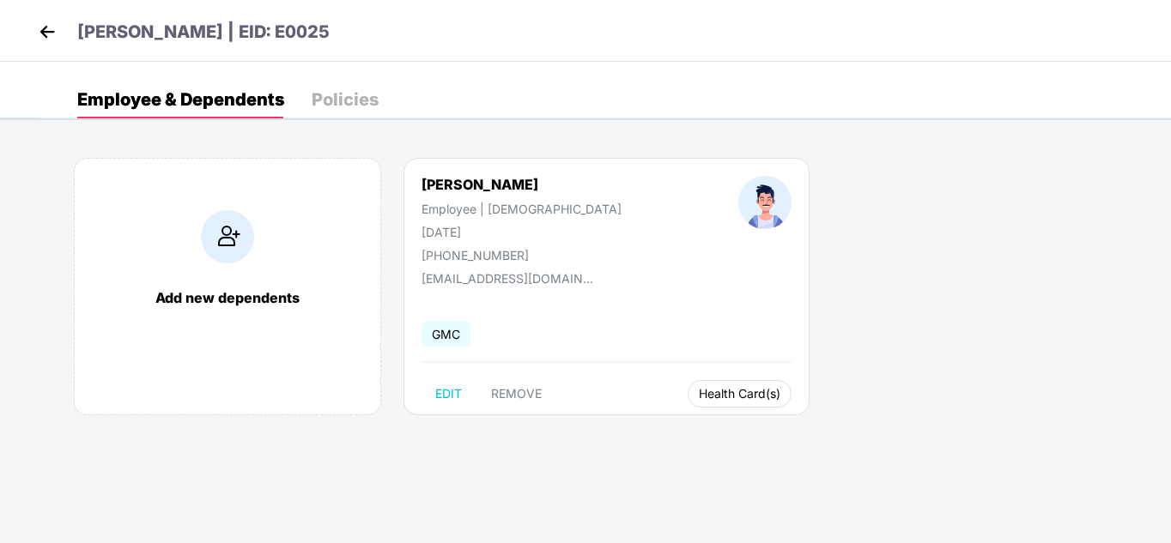
click at [699, 390] on span "Health Card(s)" at bounding box center [740, 394] width 82 height 9
click at [743, 432] on img at bounding box center [739, 429] width 17 height 17
click at [43, 34] on img at bounding box center [47, 32] width 26 height 26
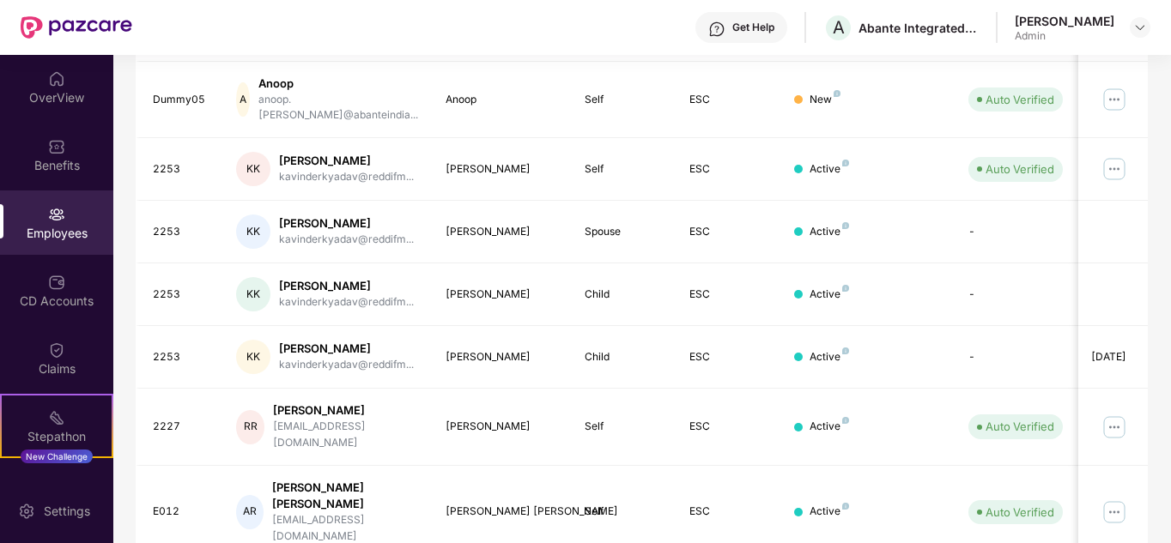
scroll to position [512, 0]
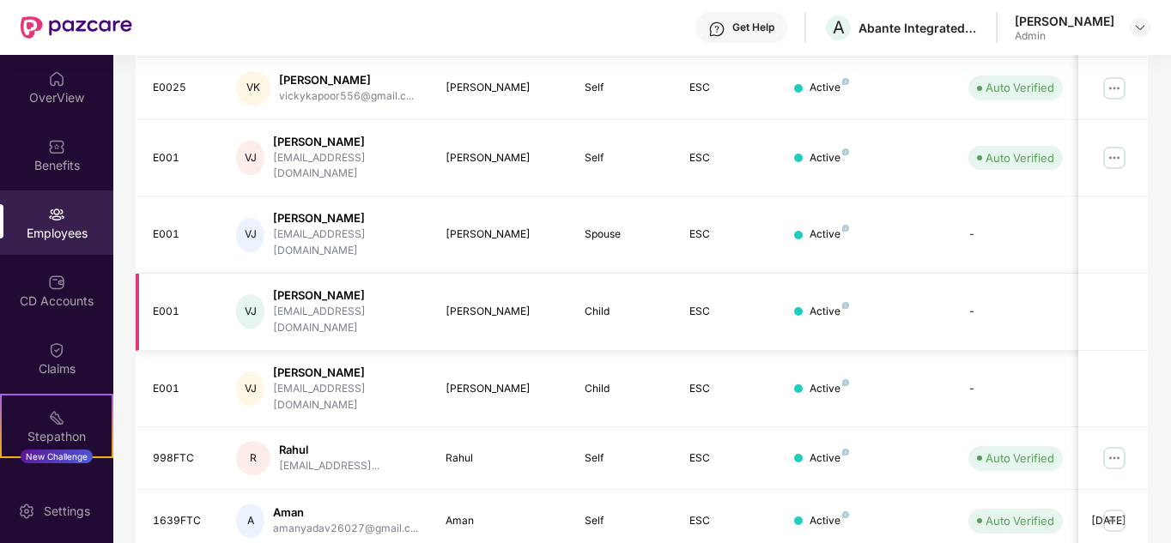
scroll to position [340, 0]
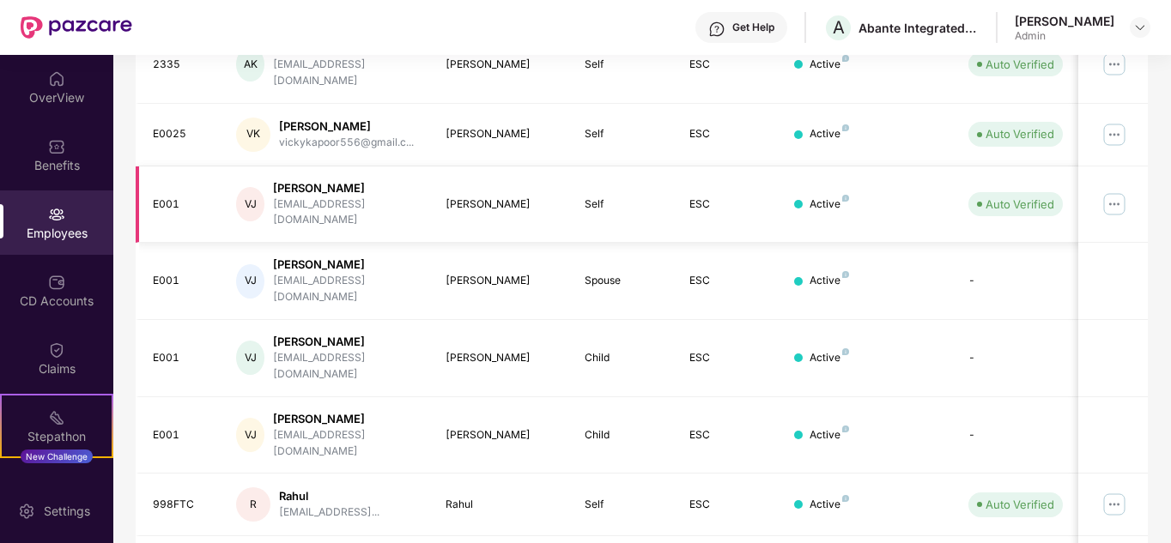
click at [1117, 191] on img at bounding box center [1114, 204] width 27 height 27
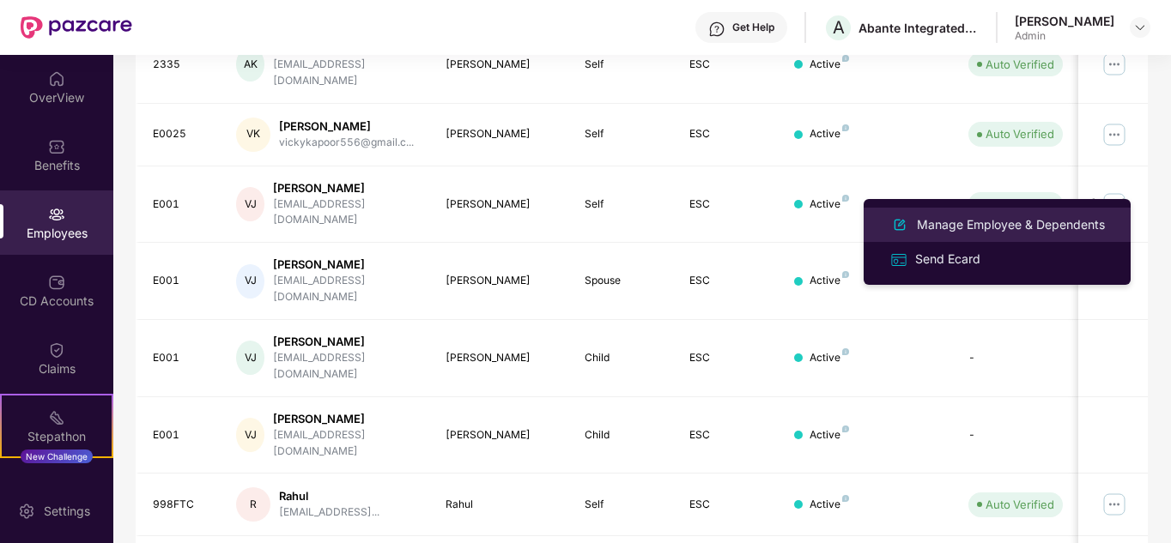
click at [956, 221] on div "Manage Employee & Dependents" at bounding box center [1010, 224] width 195 height 19
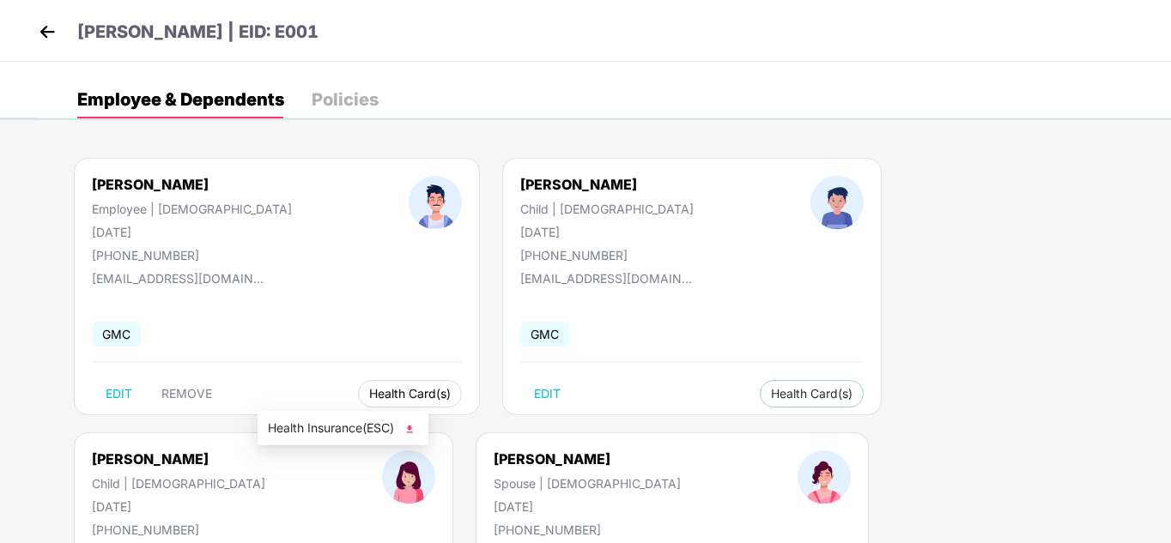
click at [369, 394] on span "Health Card(s)" at bounding box center [410, 394] width 82 height 9
click at [412, 428] on img at bounding box center [409, 429] width 17 height 17
click at [771, 396] on span "Health Card(s)" at bounding box center [812, 394] width 82 height 9
click at [742, 429] on img at bounding box center [739, 429] width 17 height 17
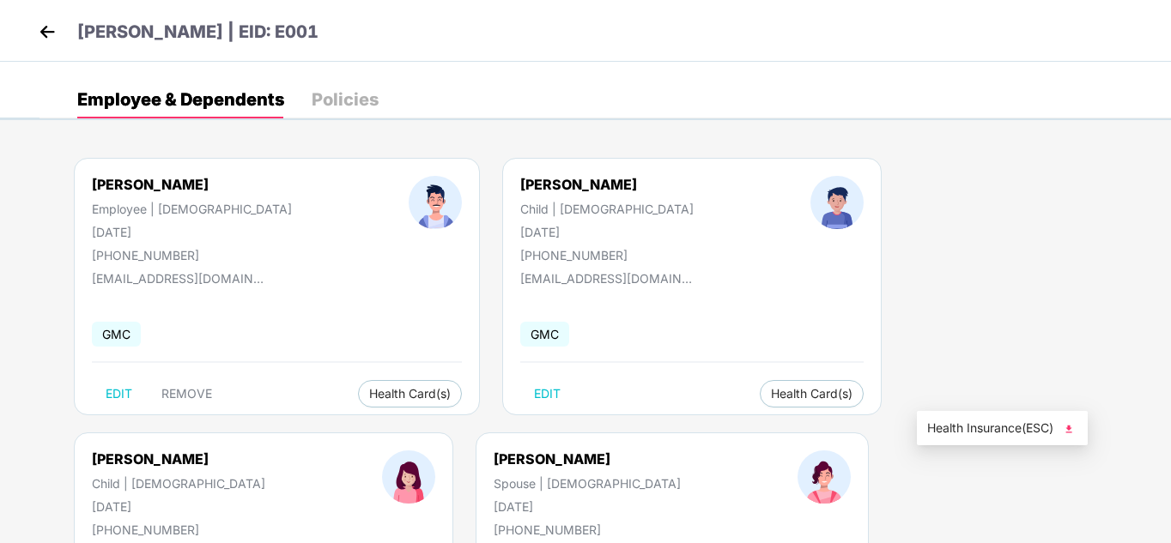
click at [1076, 429] on img at bounding box center [1068, 429] width 17 height 17
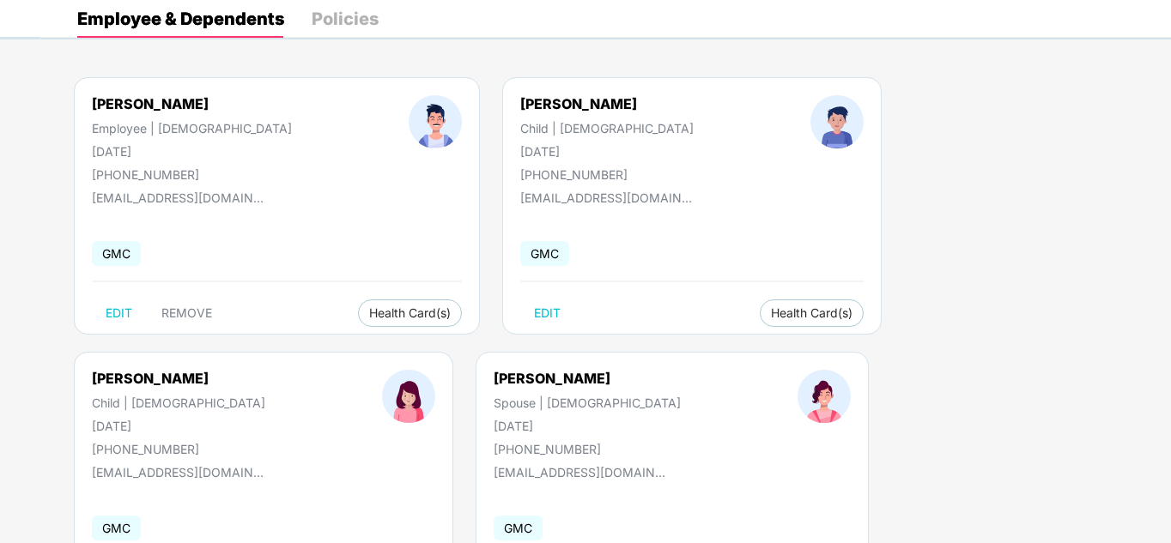
scroll to position [190, 0]
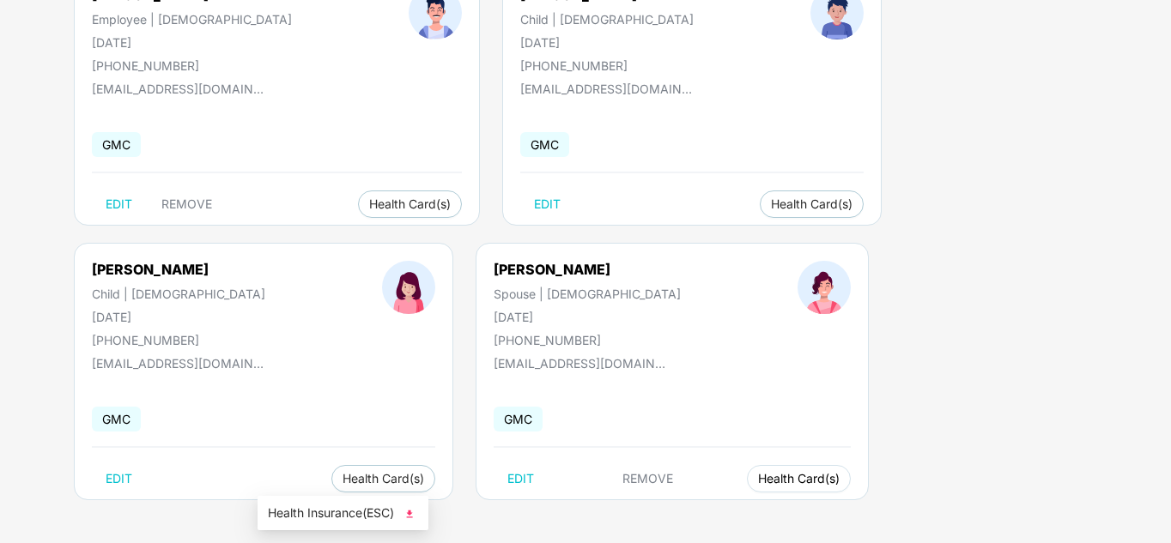
click at [758, 475] on span "Health Card(s)" at bounding box center [799, 479] width 82 height 9
click at [747, 482] on button "Health Card(s)" at bounding box center [799, 478] width 104 height 27
click at [413, 512] on img at bounding box center [409, 514] width 17 height 17
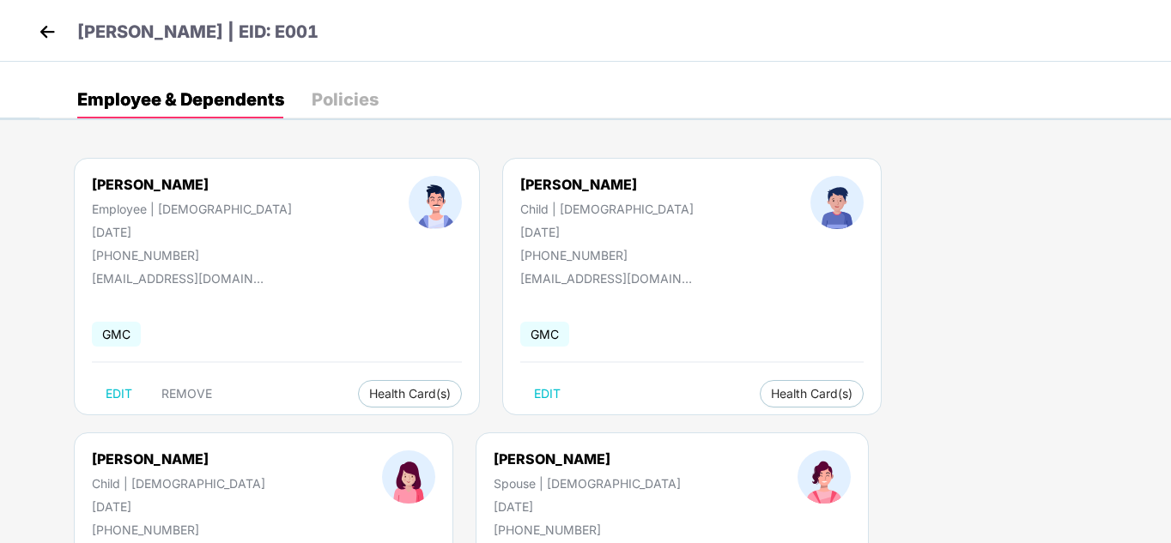
click at [45, 30] on img at bounding box center [47, 32] width 26 height 26
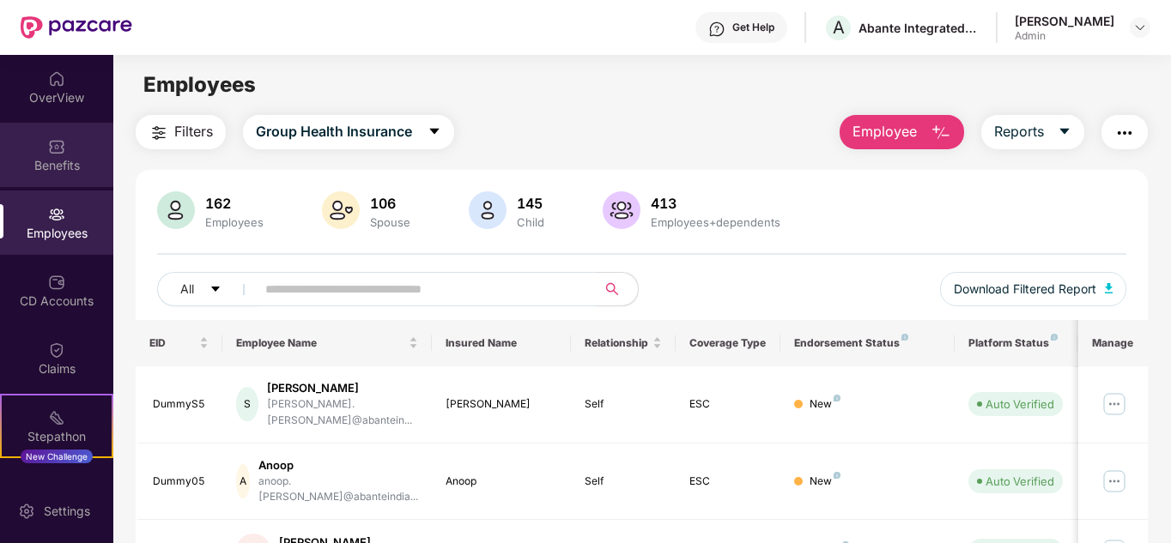
click at [51, 157] on div "Benefits" at bounding box center [56, 165] width 113 height 17
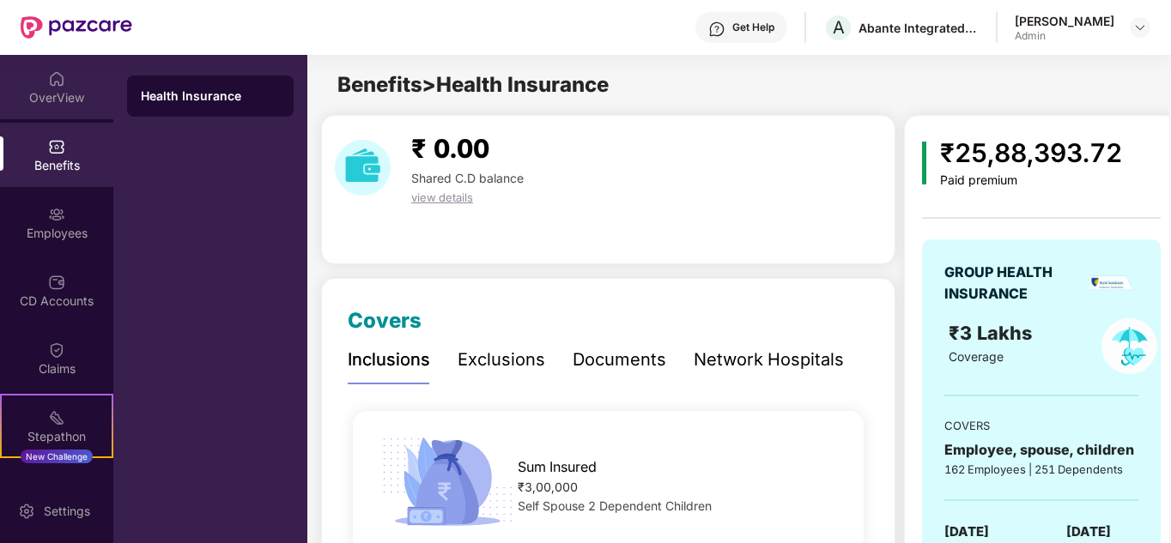
click at [48, 87] on img at bounding box center [56, 78] width 17 height 17
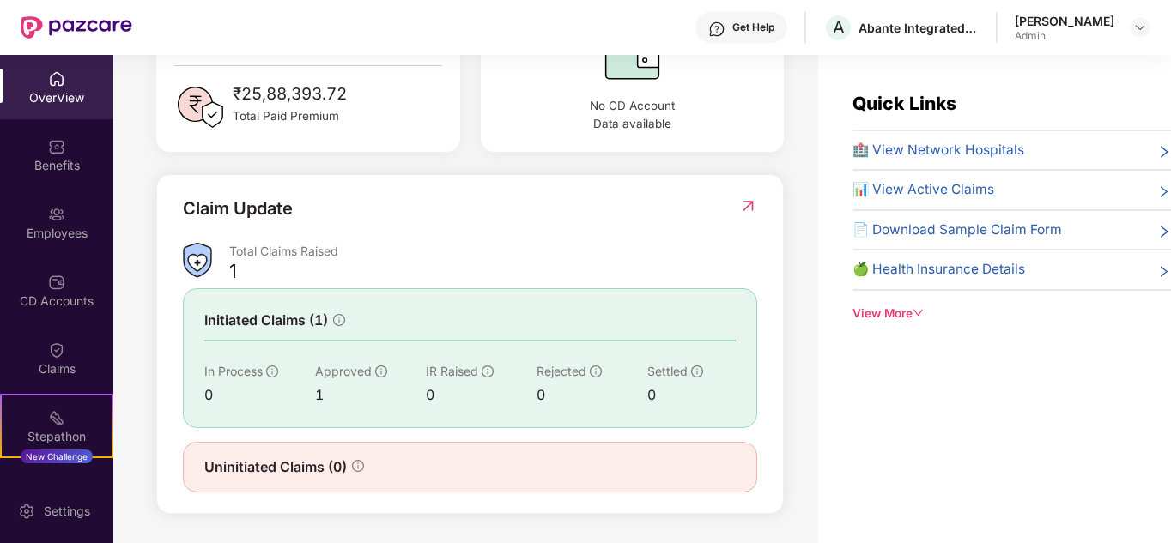
scroll to position [506, 0]
click at [52, 206] on img at bounding box center [56, 214] width 17 height 17
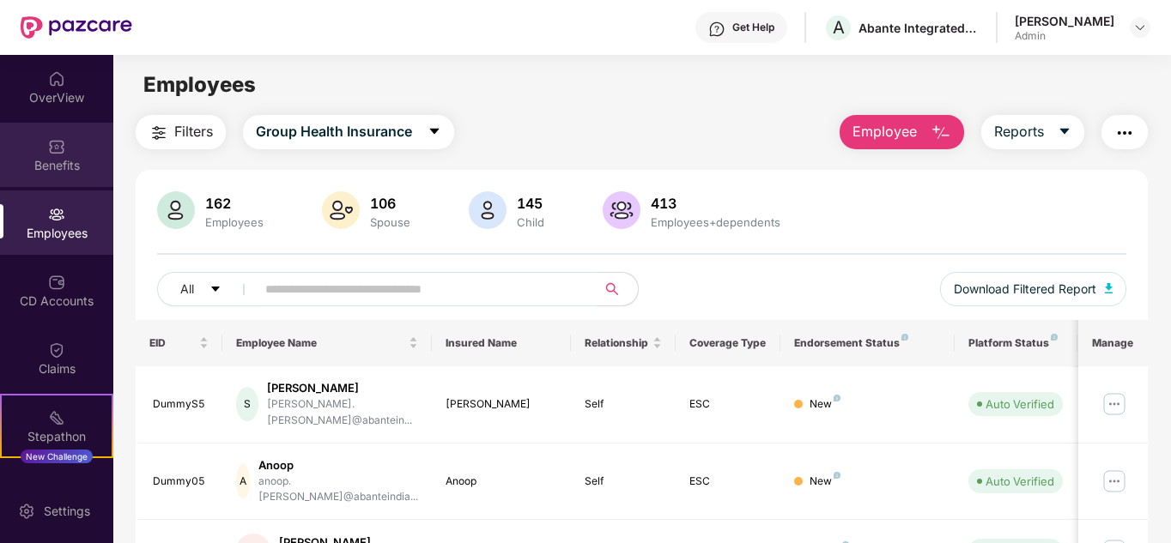
click at [41, 143] on div "Benefits" at bounding box center [56, 155] width 113 height 64
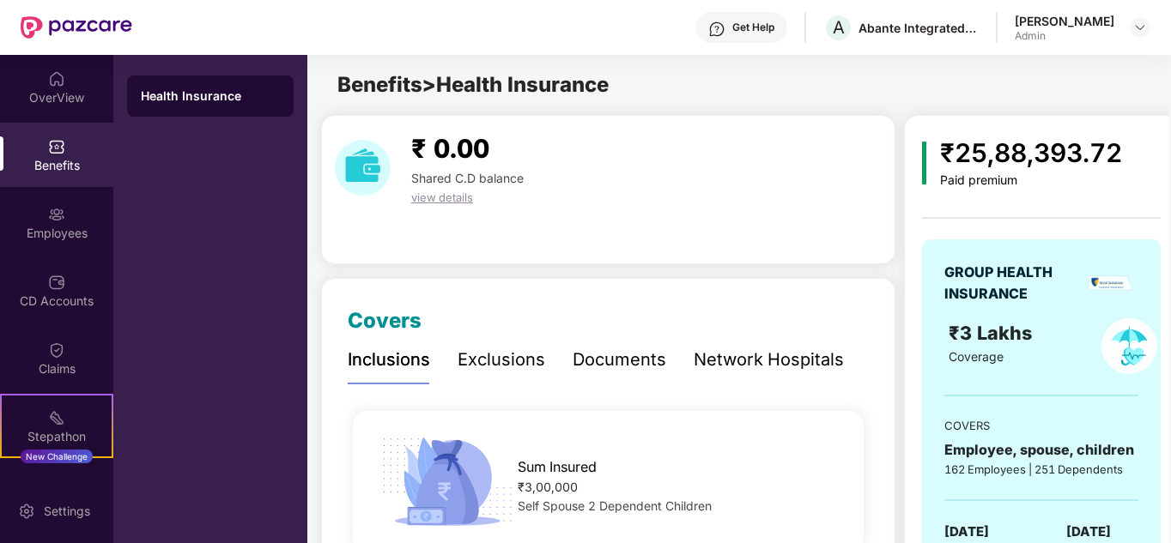
click at [779, 362] on div "Network Hospitals" at bounding box center [769, 360] width 150 height 27
